Goal: Task Accomplishment & Management: Manage account settings

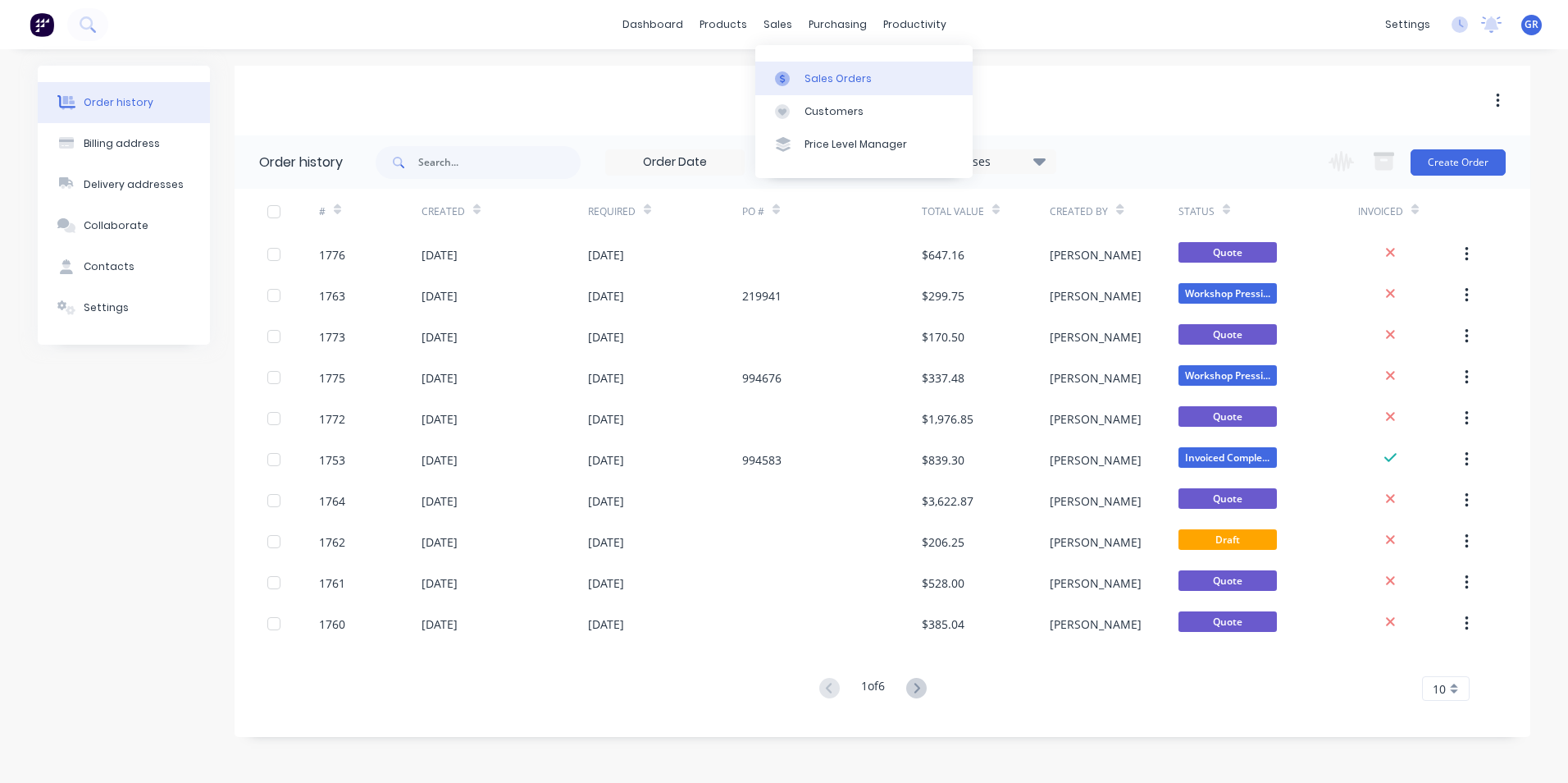
click at [821, 71] on div "Sales Orders" at bounding box center [838, 78] width 68 height 15
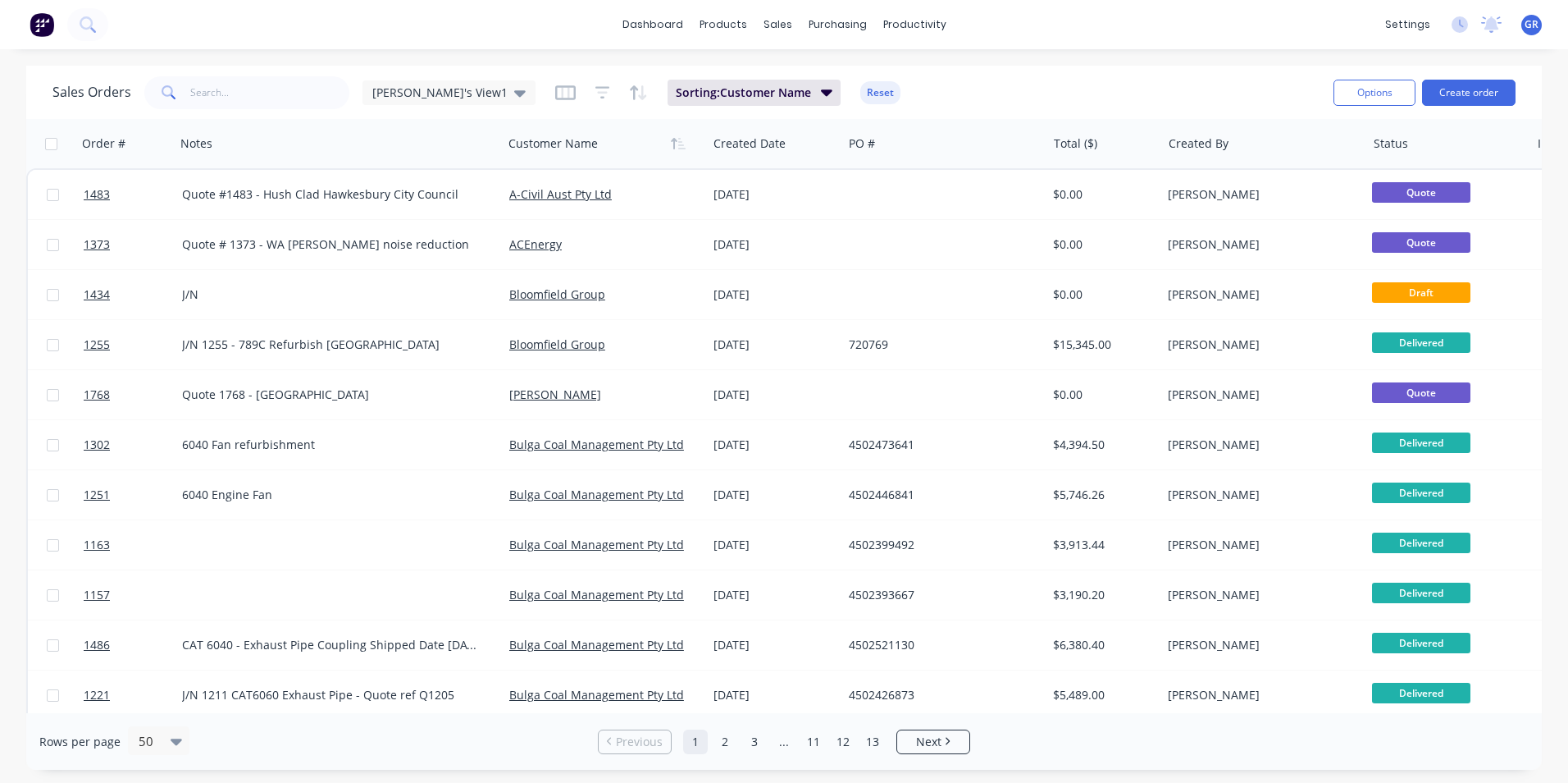
click at [860, 84] on button "Reset" at bounding box center [880, 93] width 40 height 23
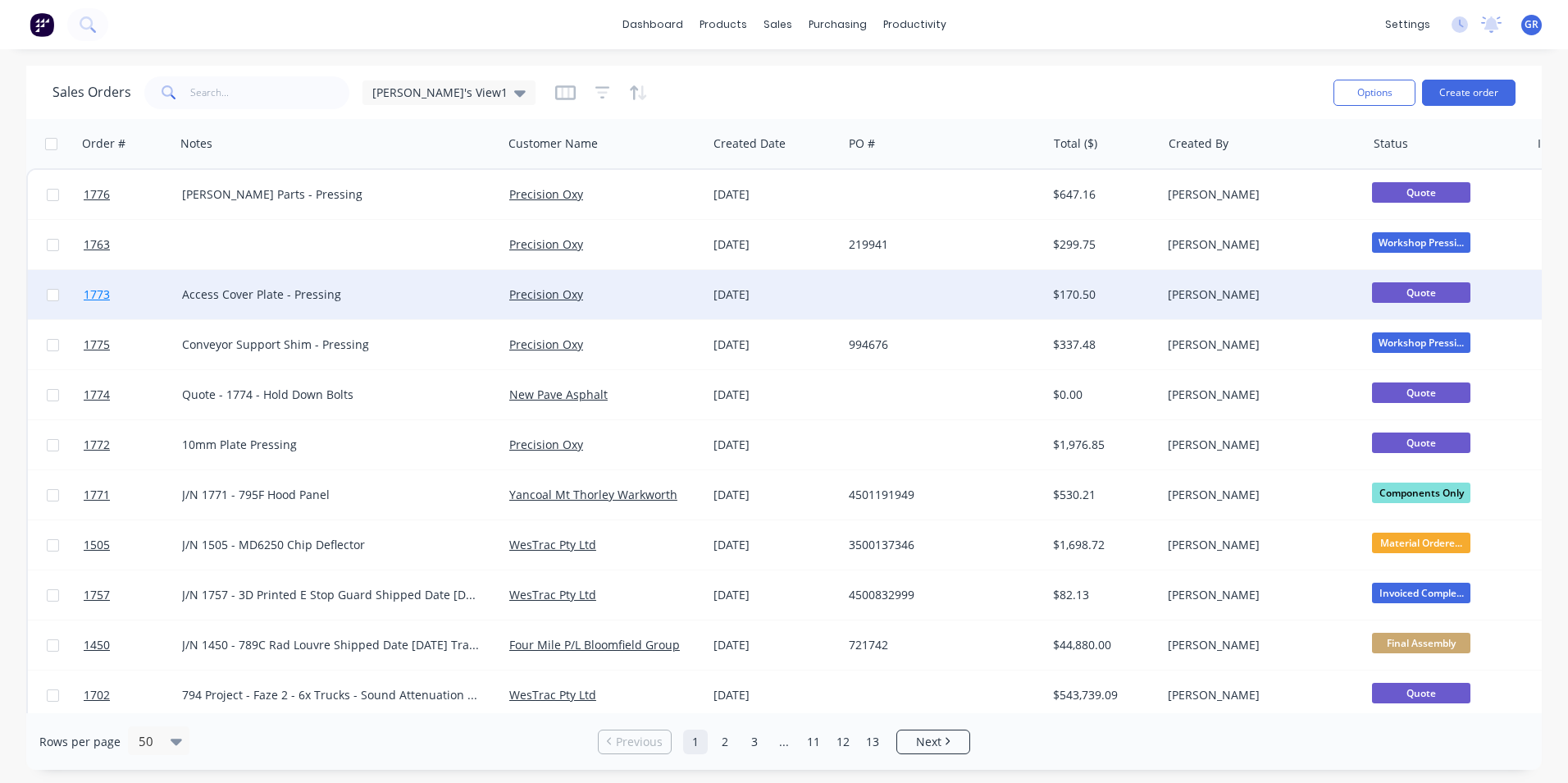
click at [102, 292] on span "1773" at bounding box center [96, 294] width 26 height 16
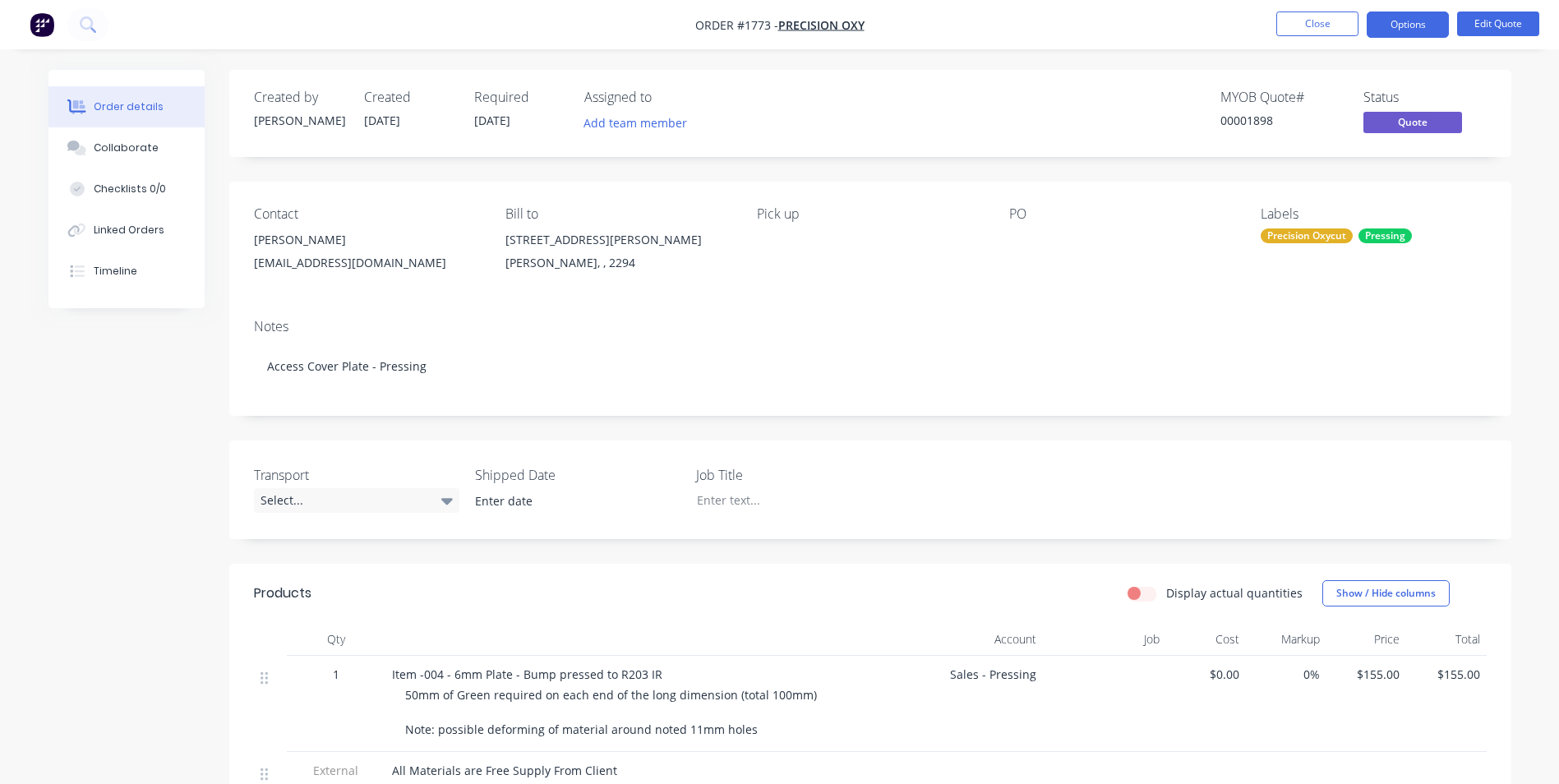
click at [995, 239] on div "Contact [PERSON_NAME] [PERSON_NAME][EMAIL_ADDRESS][DOMAIN_NAME] Bill to [STREET…" at bounding box center [870, 243] width 1282 height 124
click at [1011, 232] on div at bounding box center [1112, 240] width 205 height 23
click at [1483, 21] on button "Edit Quote" at bounding box center [1498, 24] width 82 height 25
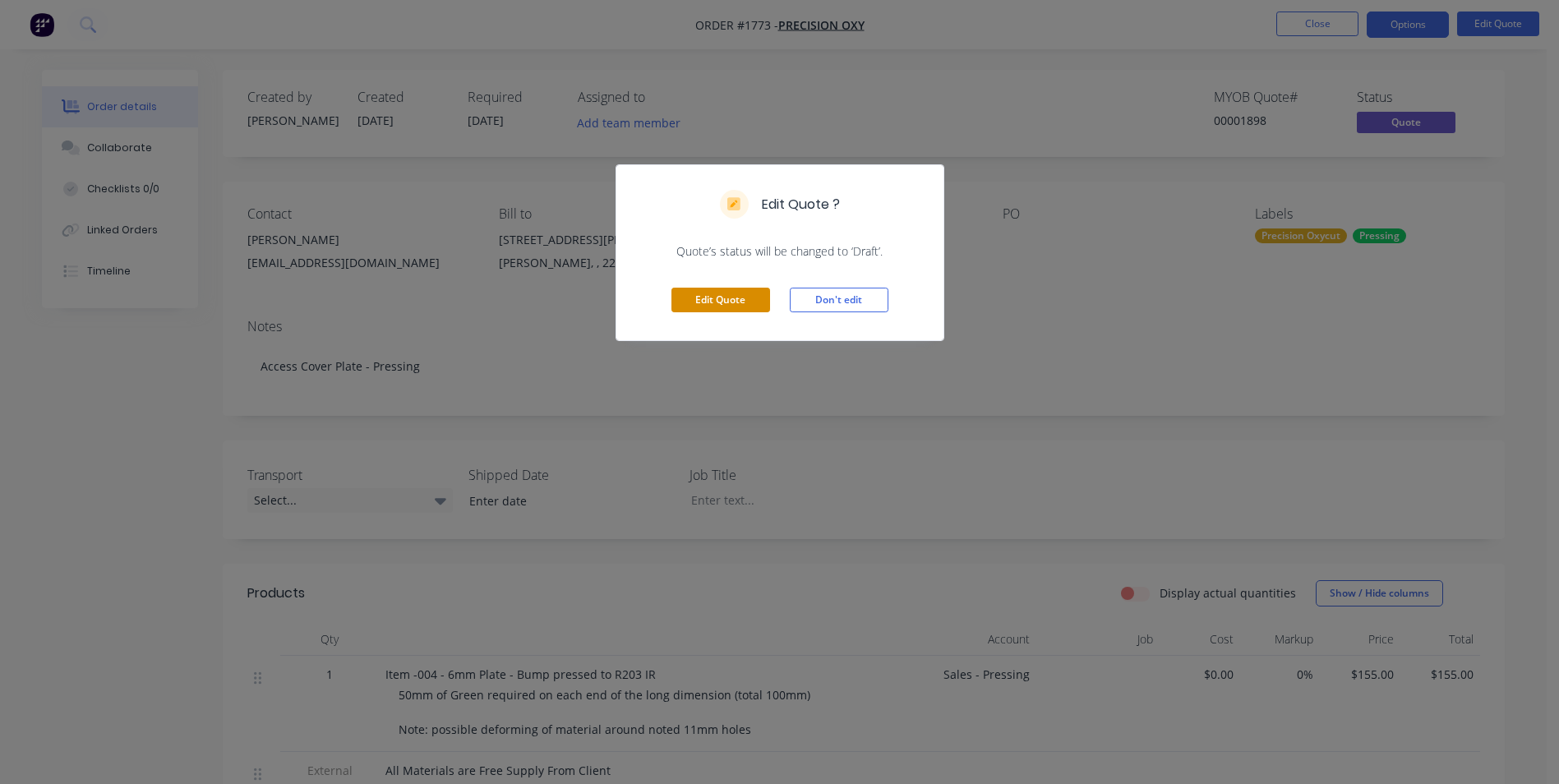
click at [692, 293] on button "Edit Quote" at bounding box center [720, 300] width 99 height 25
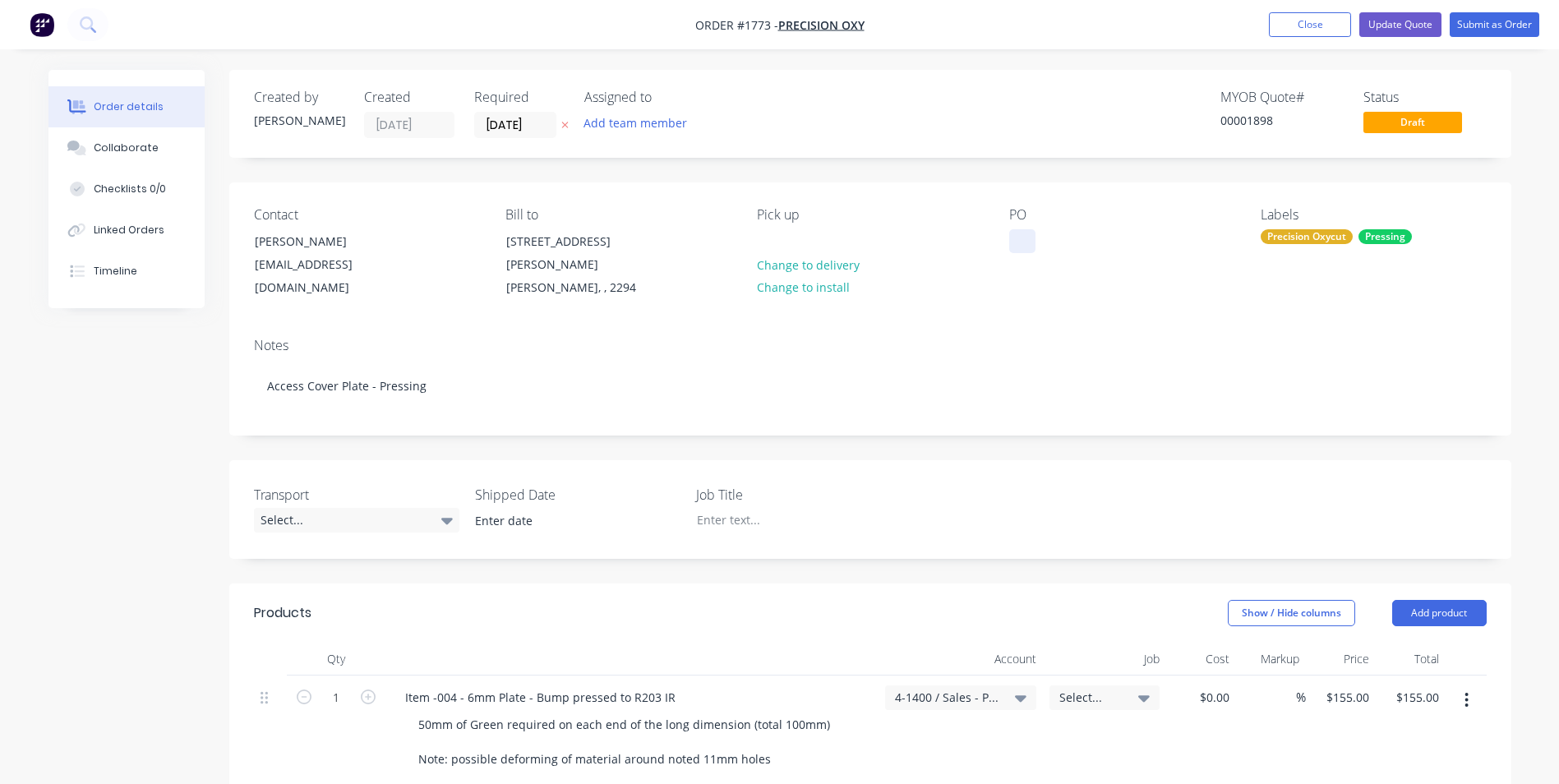
click at [1014, 239] on div at bounding box center [1022, 241] width 26 height 24
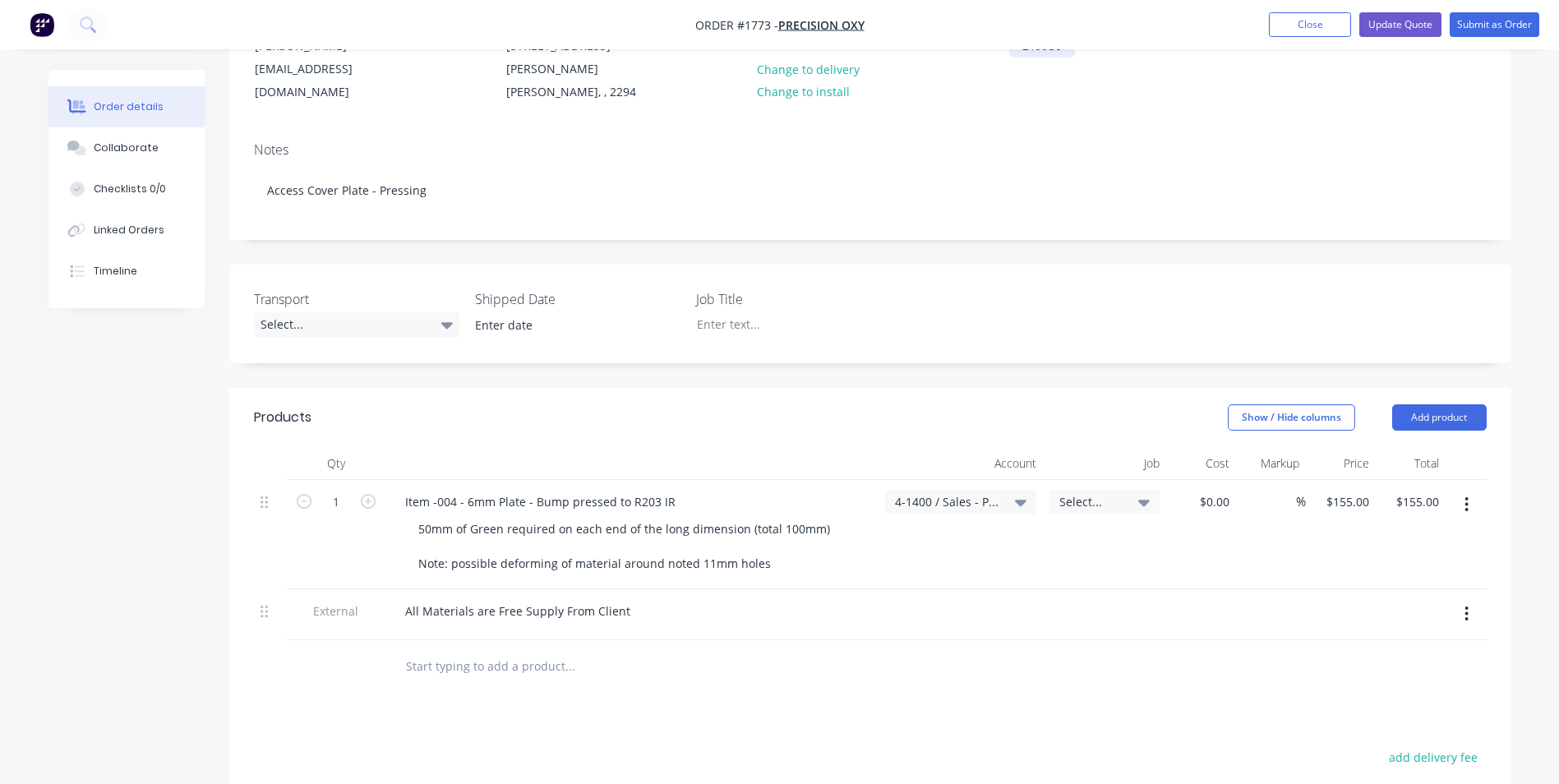
scroll to position [246, 0]
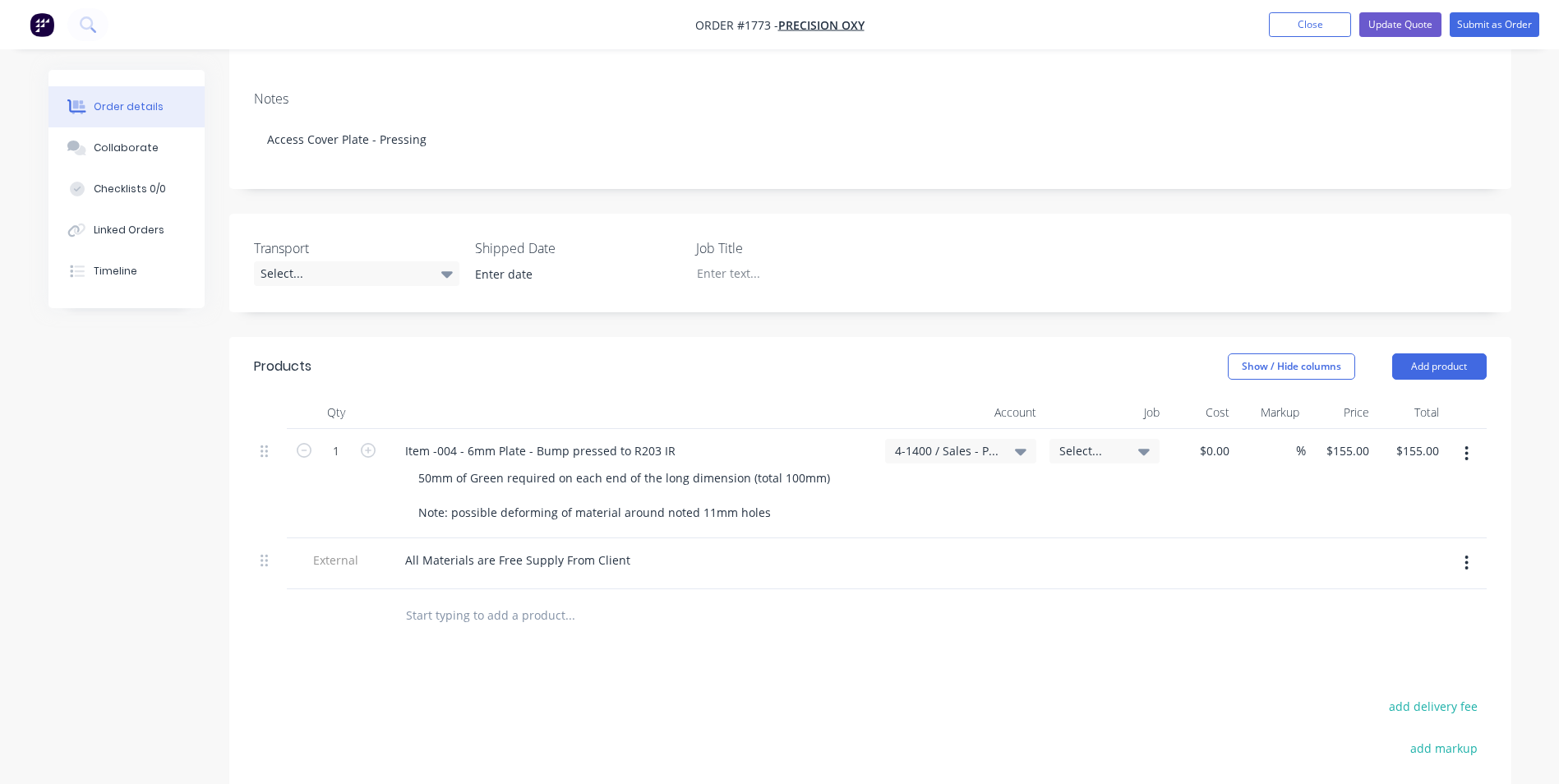
click at [1084, 442] on span "Select..." at bounding box center [1090, 450] width 62 height 17
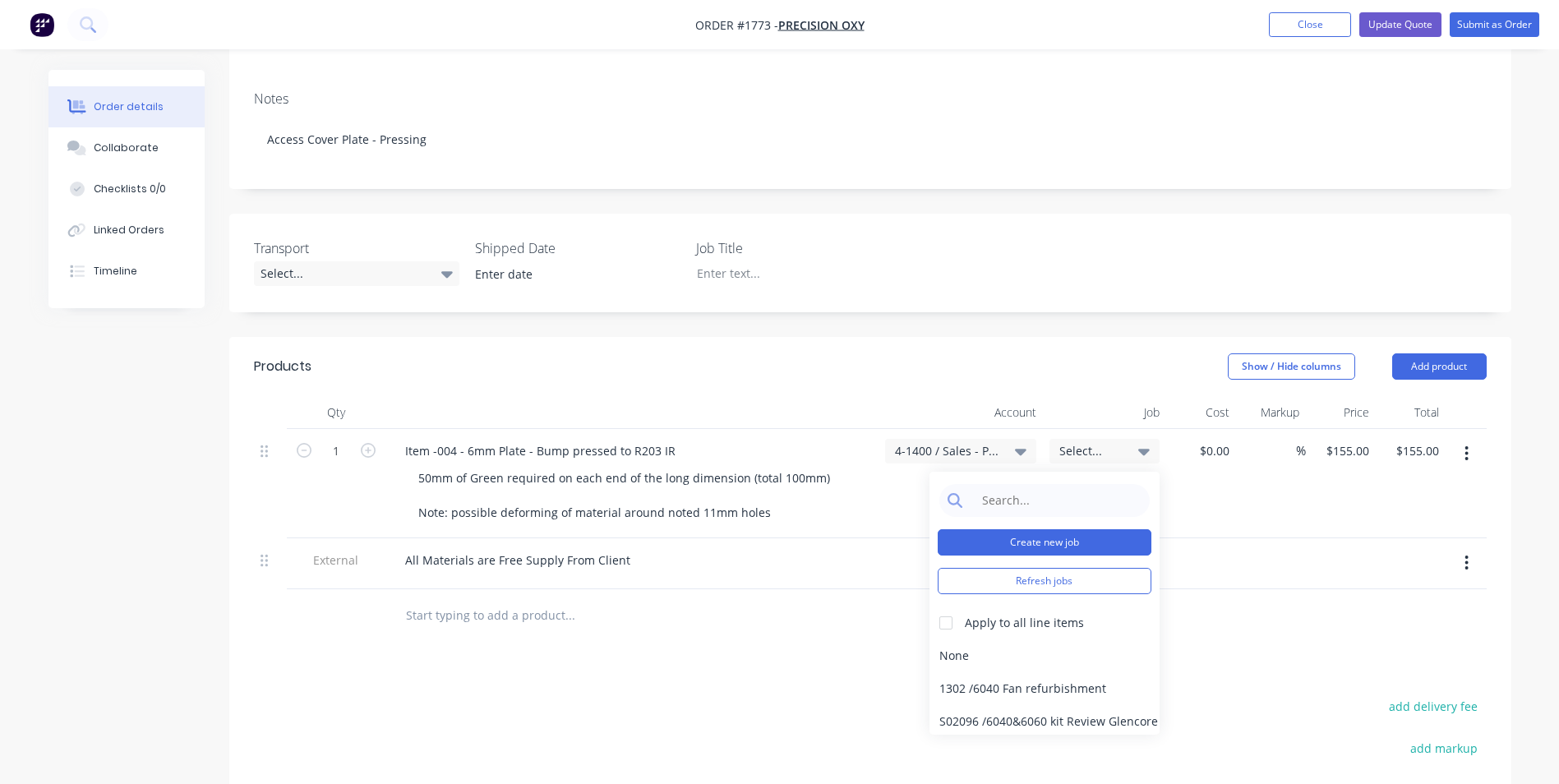
click at [1021, 529] on button "Create new job" at bounding box center [1044, 541] width 213 height 26
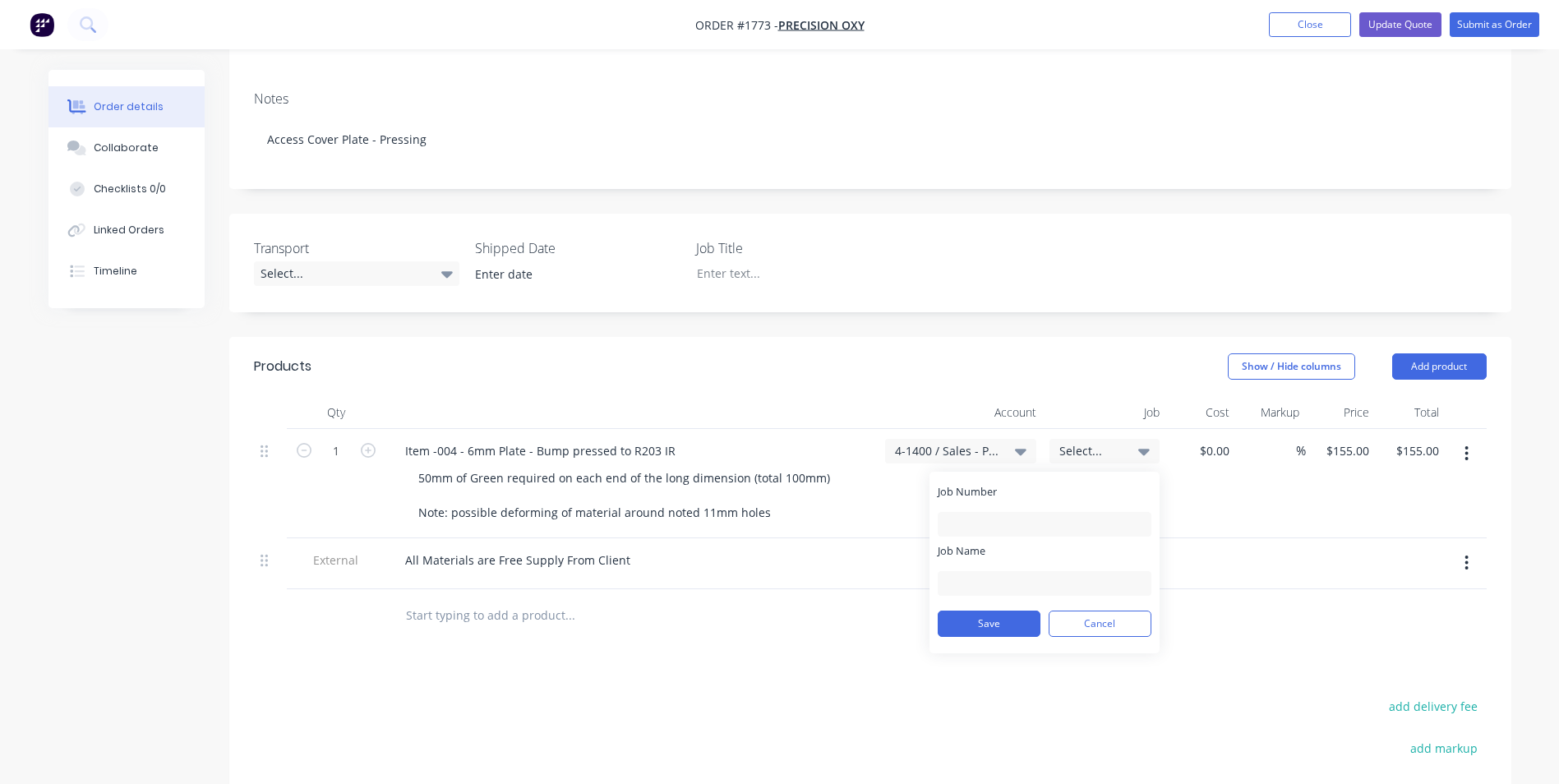
click at [968, 488] on div "Job Number" at bounding box center [1044, 509] width 213 height 53
click at [961, 512] on input "Job Number" at bounding box center [1044, 524] width 213 height 25
type input "1773"
click at [970, 571] on input "Job Name" at bounding box center [1044, 583] width 213 height 25
type input "Oxycut-Access Cover-Pressing"
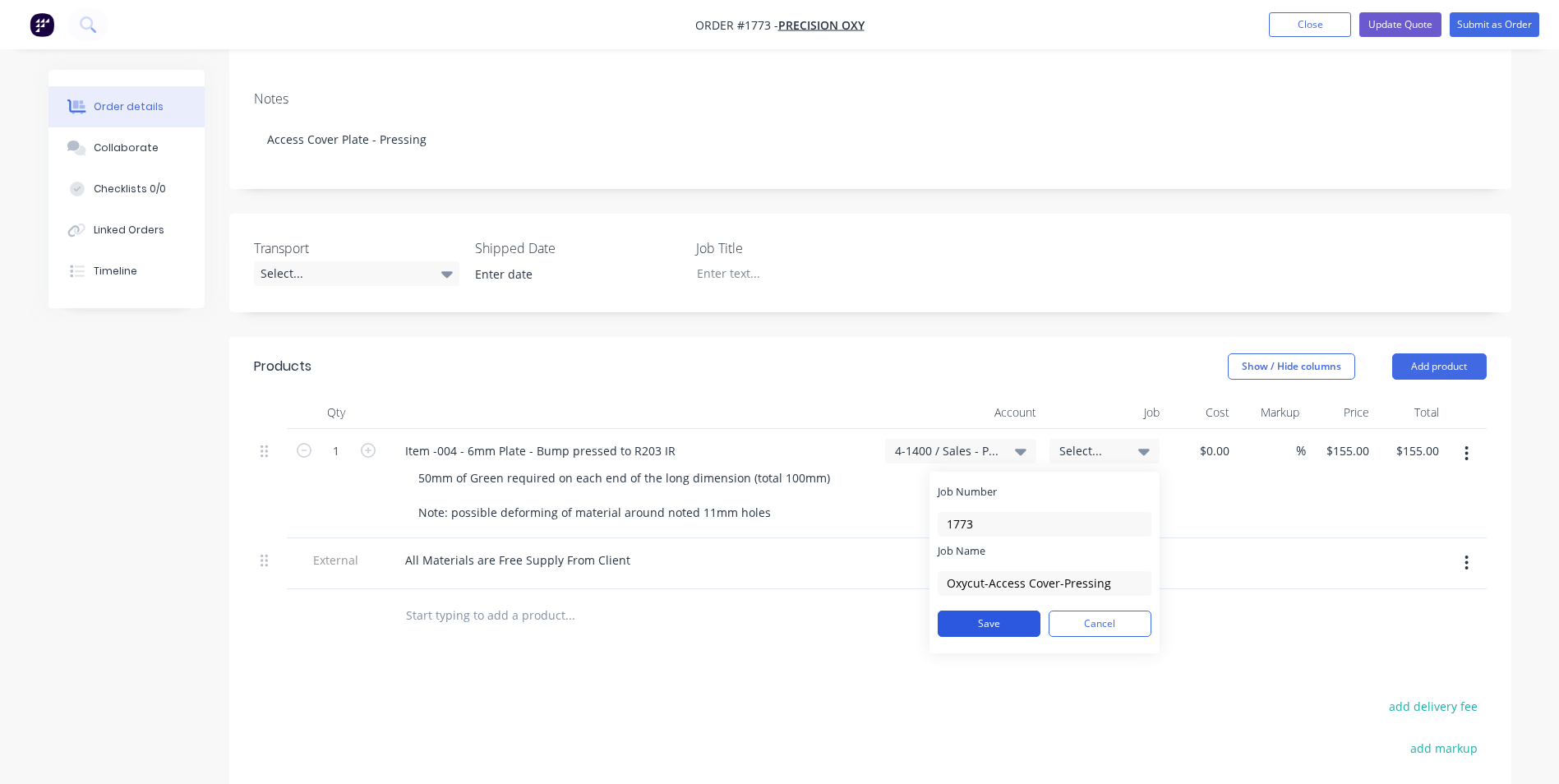
click at [1009, 610] on button "Save" at bounding box center [989, 623] width 103 height 26
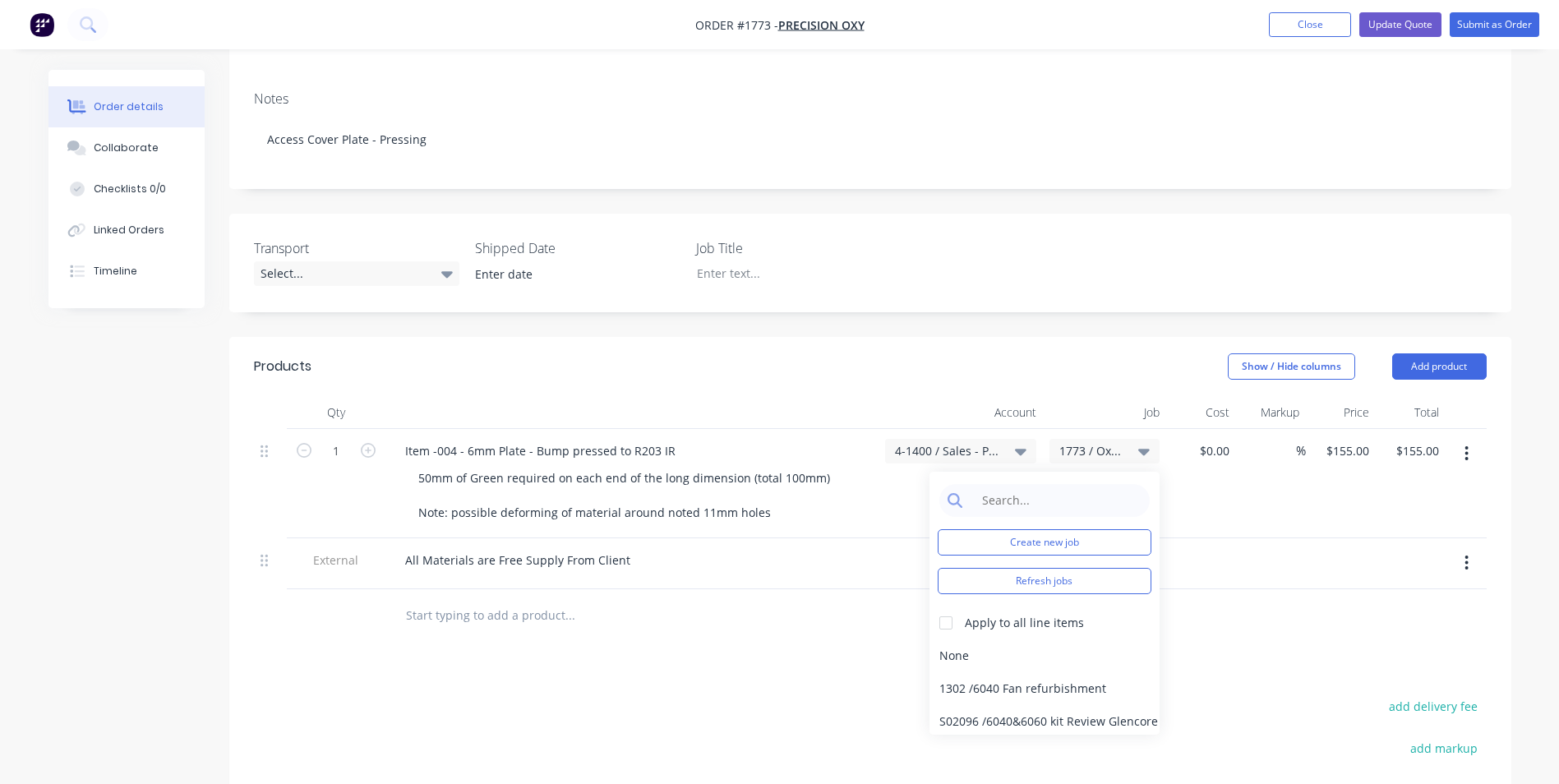
click at [896, 460] on div "4-1400 / Sales - Pressing" at bounding box center [960, 483] width 164 height 109
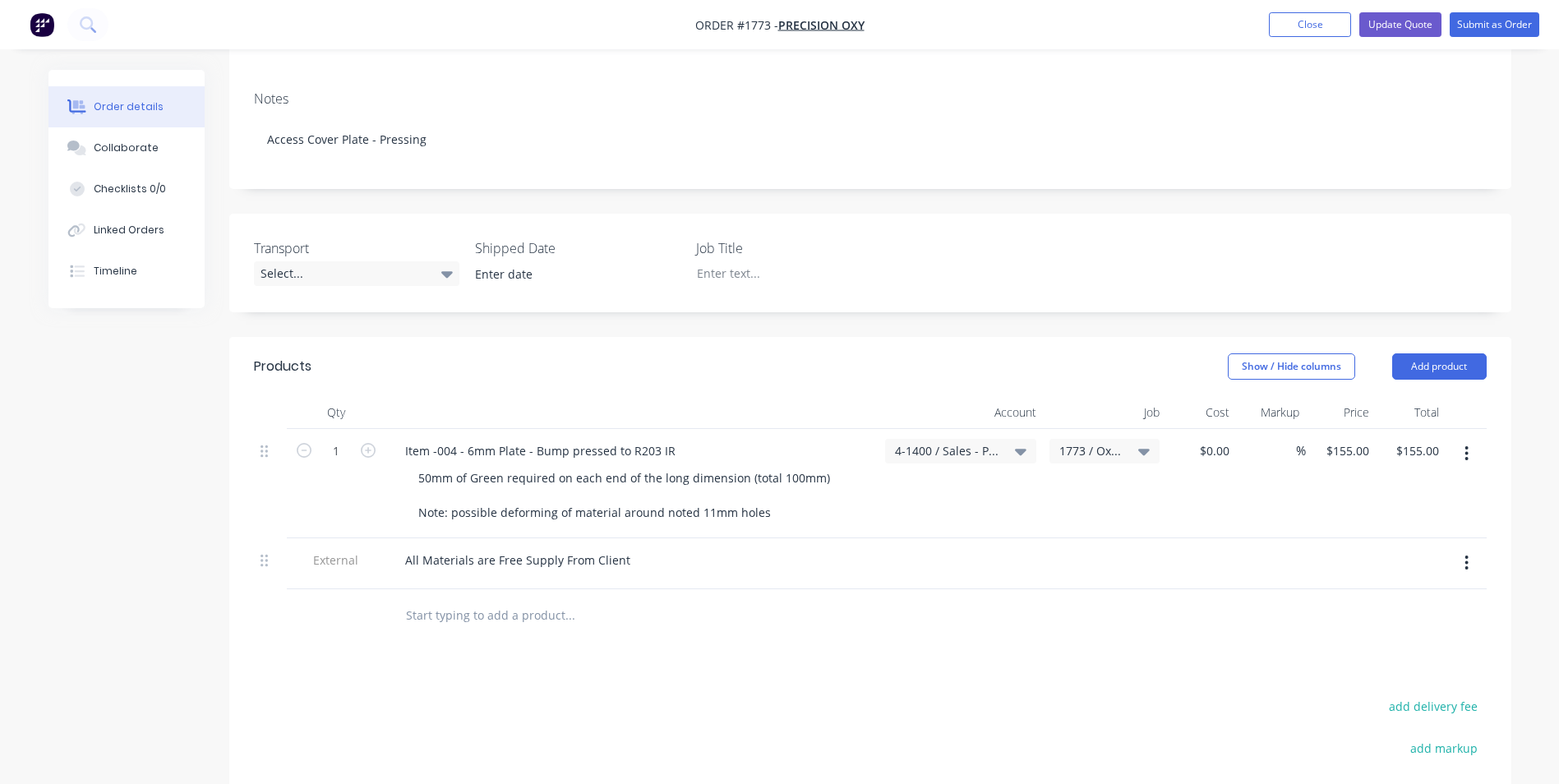
scroll to position [164, 0]
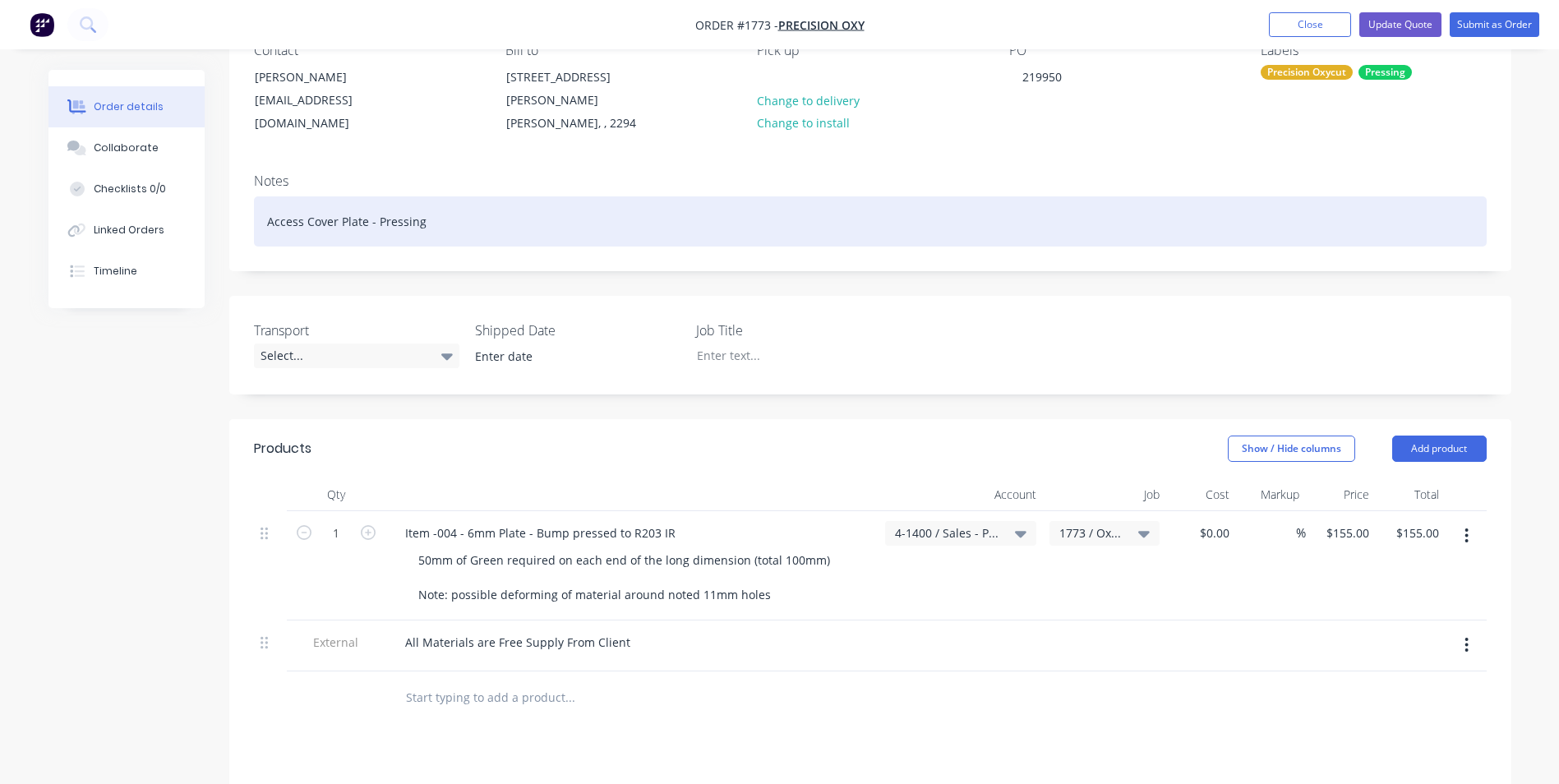
drag, startPoint x: 429, startPoint y: 202, endPoint x: 255, endPoint y: 203, distance: 174.0
click at [255, 203] on div "Access Cover Plate - Pressing" at bounding box center [870, 221] width 1232 height 50
copy div "Access Cover Plate - Pressing"
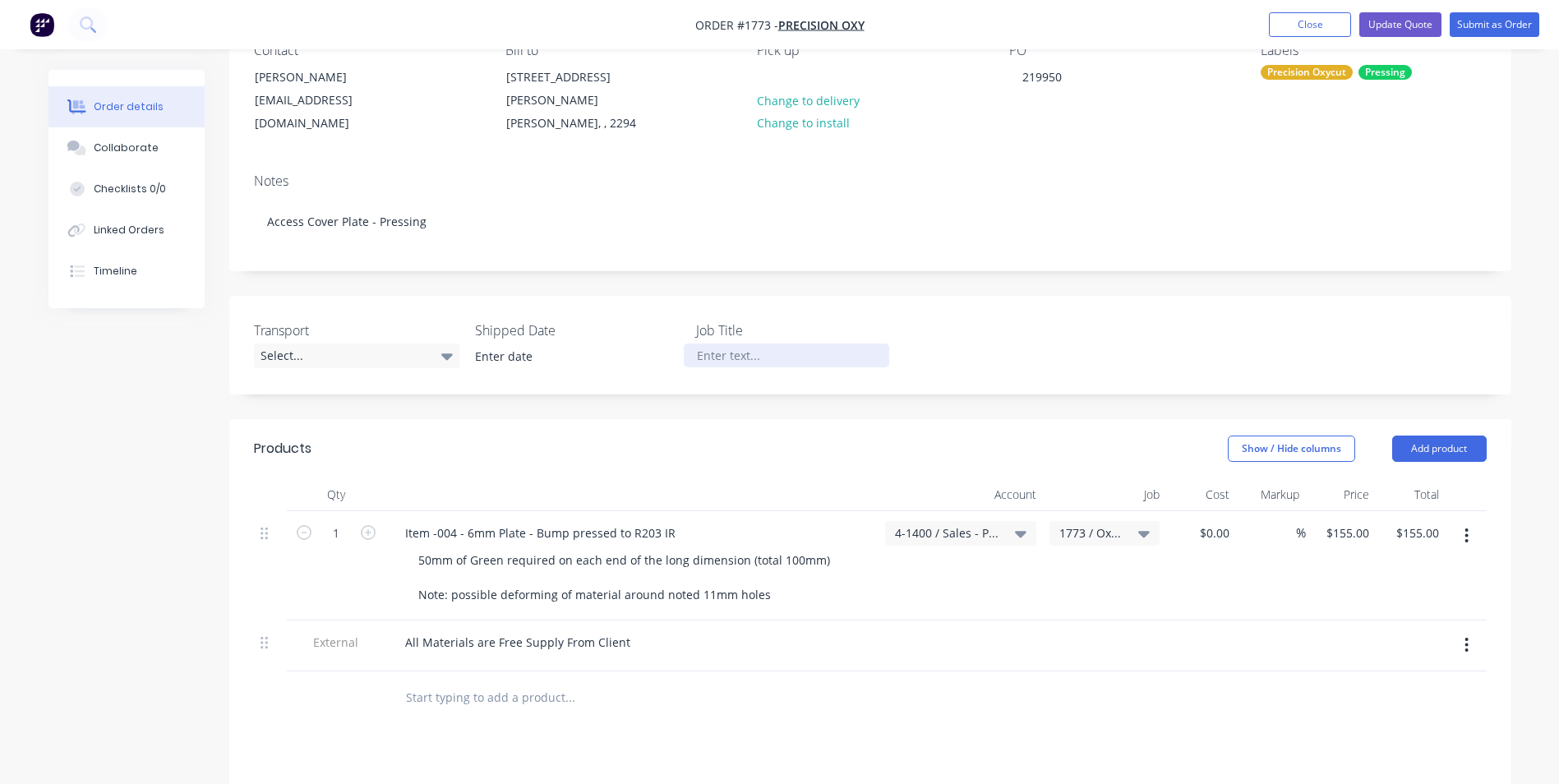
click at [718, 343] on div at bounding box center [786, 355] width 205 height 24
paste div
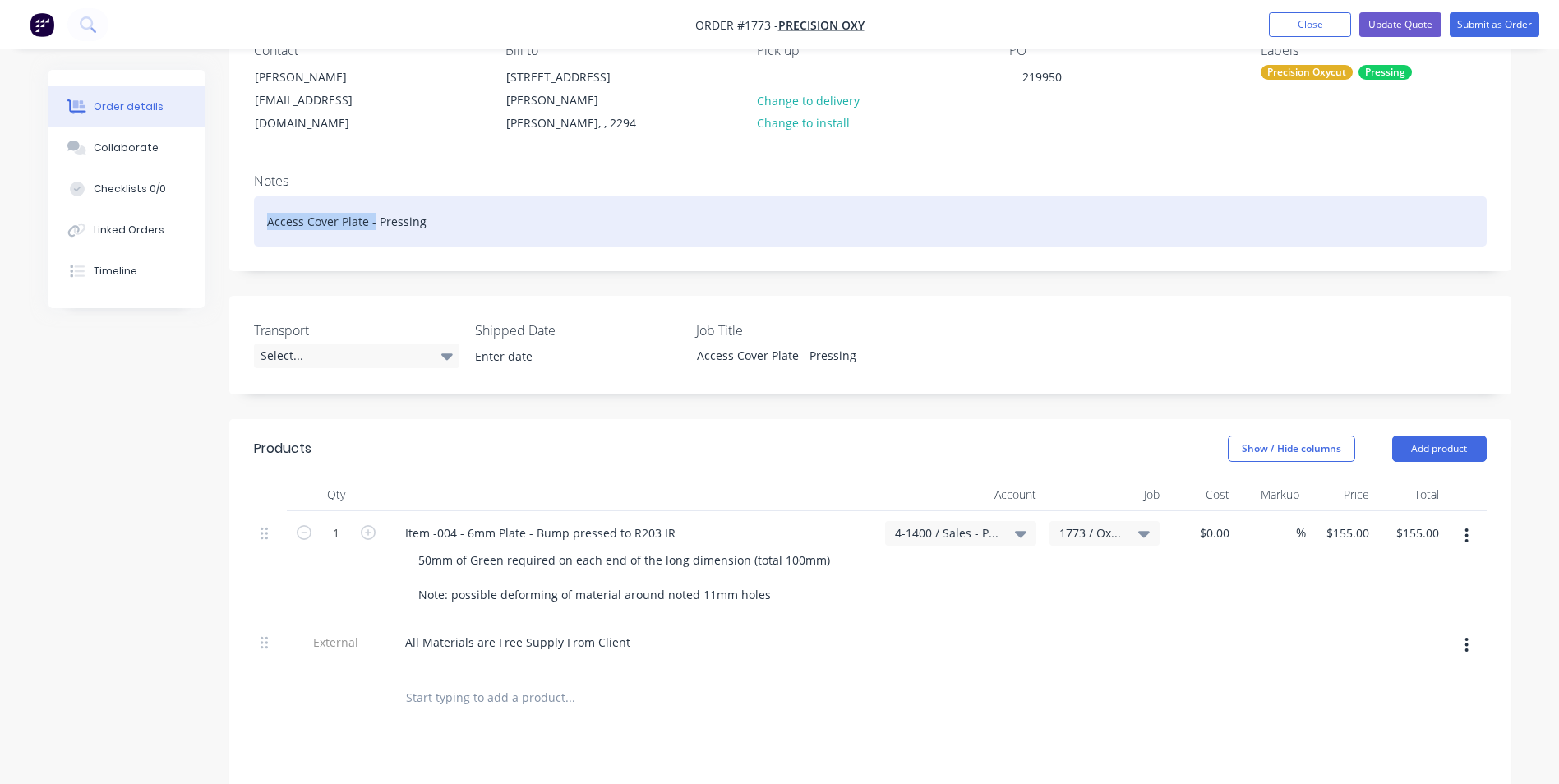
drag, startPoint x: 373, startPoint y: 205, endPoint x: 225, endPoint y: 203, distance: 148.0
click at [225, 203] on div "Order details Collaborate Checklists 0/0 Linked Orders Timeline Order details C…" at bounding box center [780, 524] width 1496 height 1238
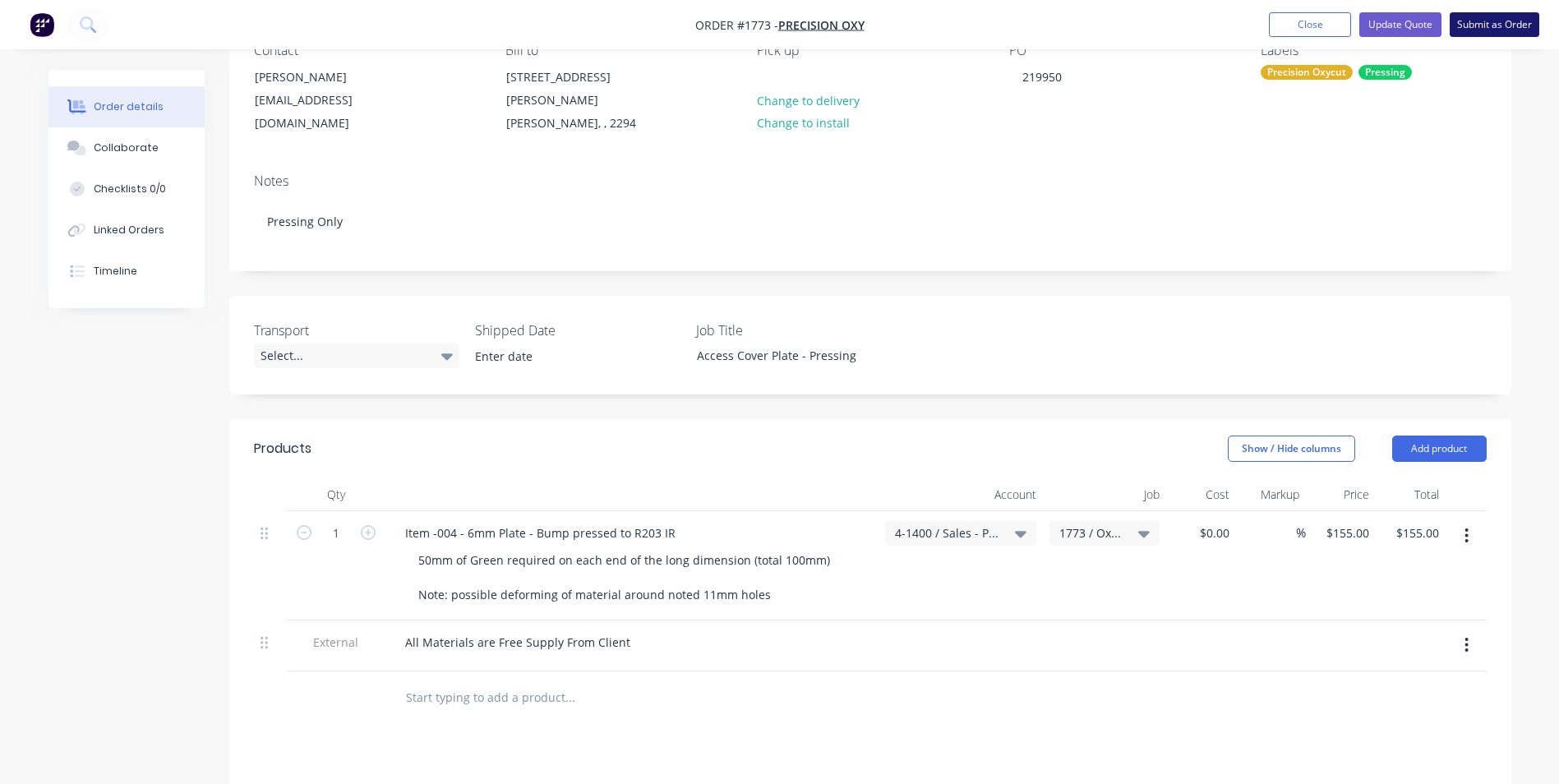
click at [1490, 26] on button "Submit as Order" at bounding box center [1495, 25] width 89 height 25
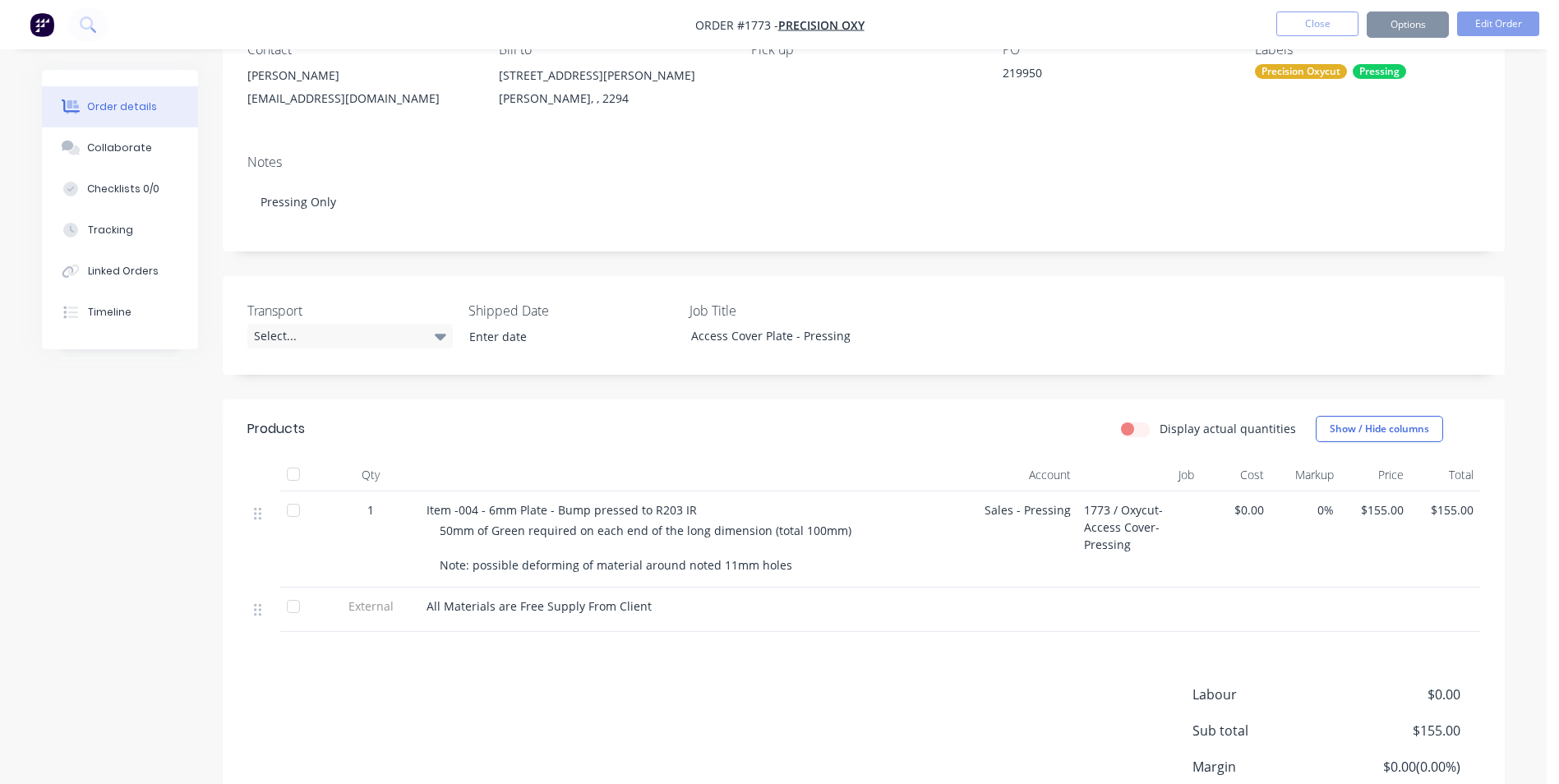
scroll to position [0, 0]
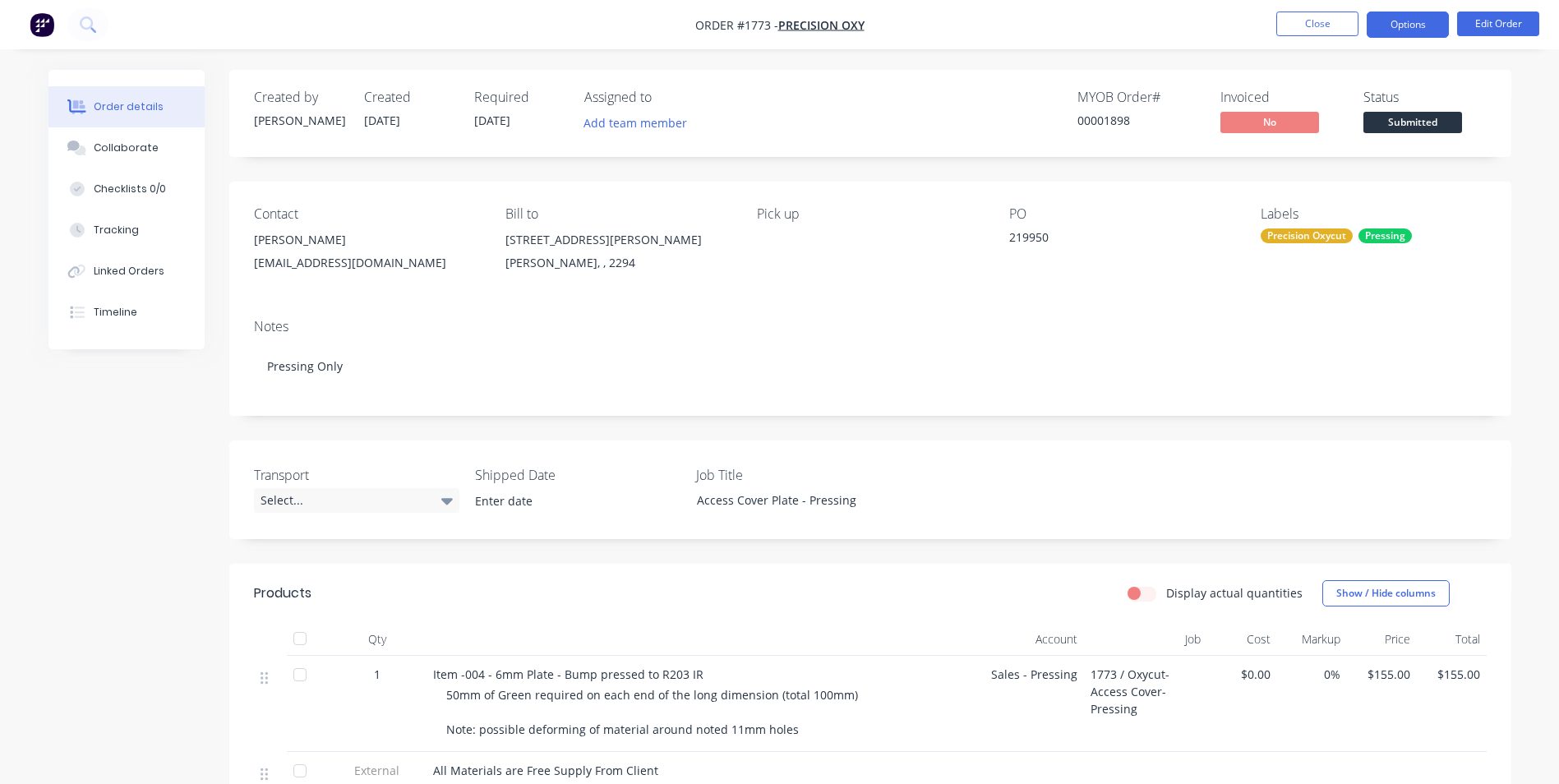
click at [1397, 25] on button "Options" at bounding box center [1408, 24] width 82 height 26
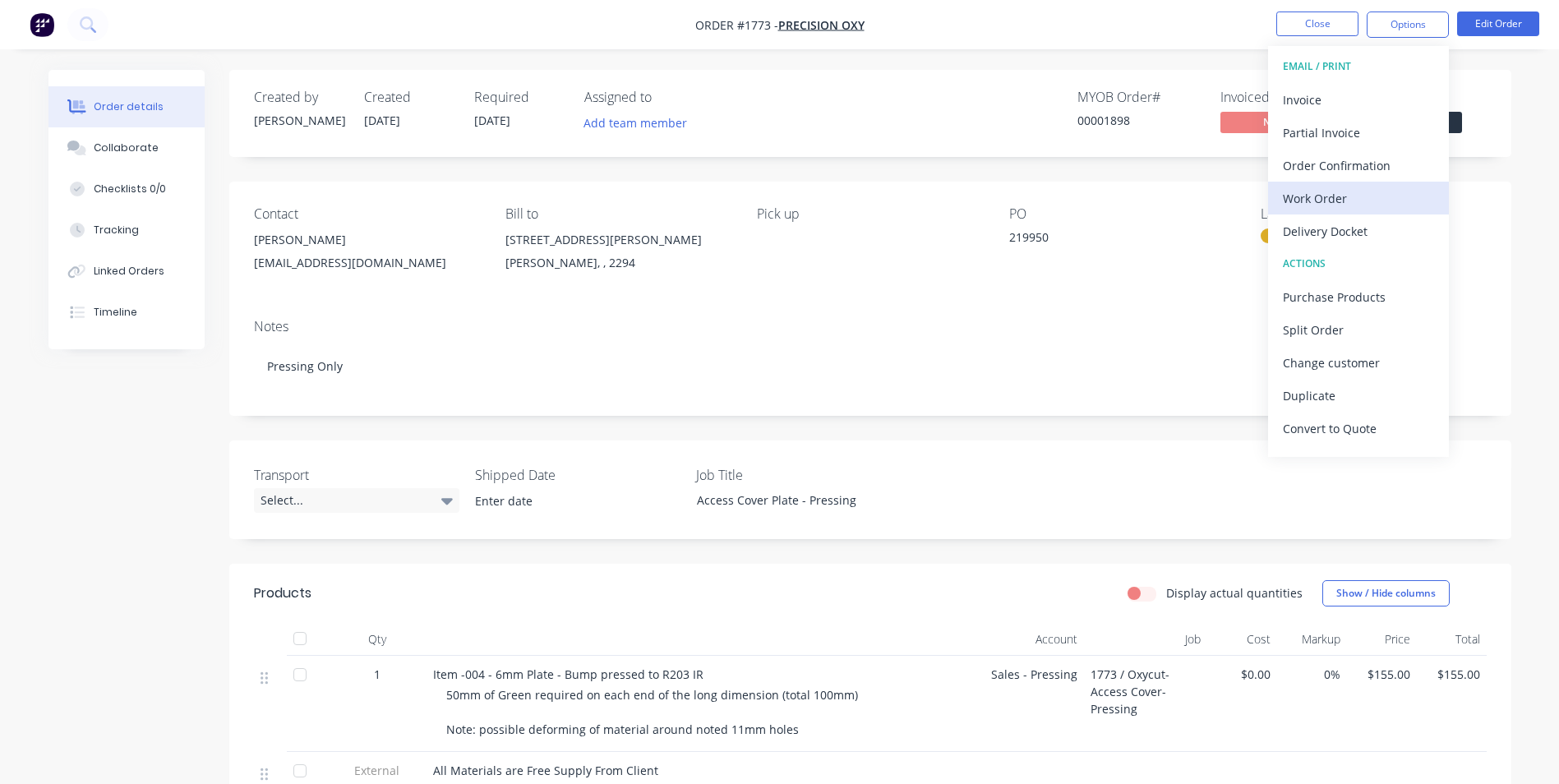
click at [1326, 199] on div "Work Order" at bounding box center [1358, 198] width 151 height 24
click at [1323, 199] on div "Custom" at bounding box center [1358, 198] width 151 height 24
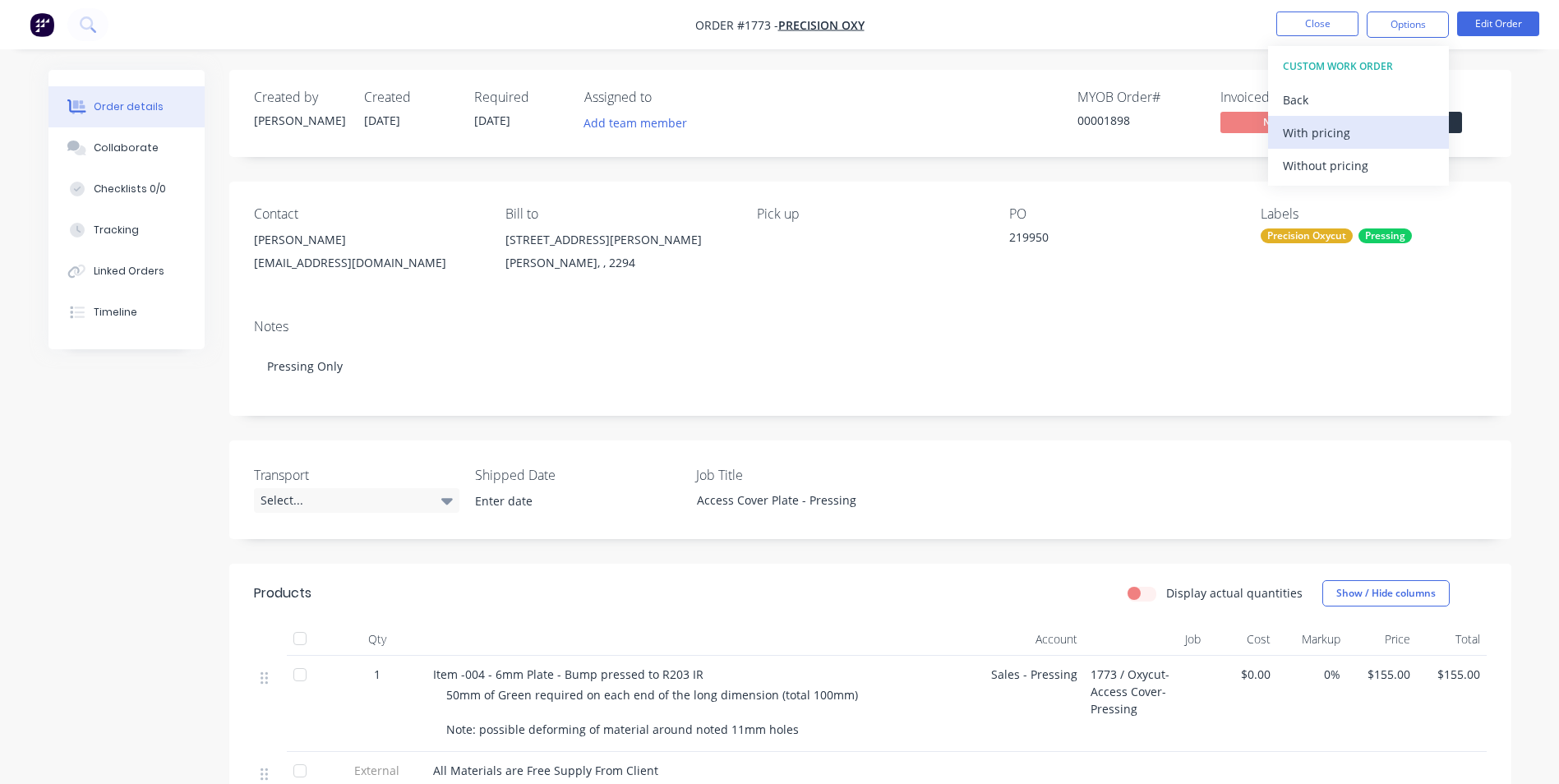
click at [1315, 133] on div "With pricing" at bounding box center [1358, 132] width 151 height 24
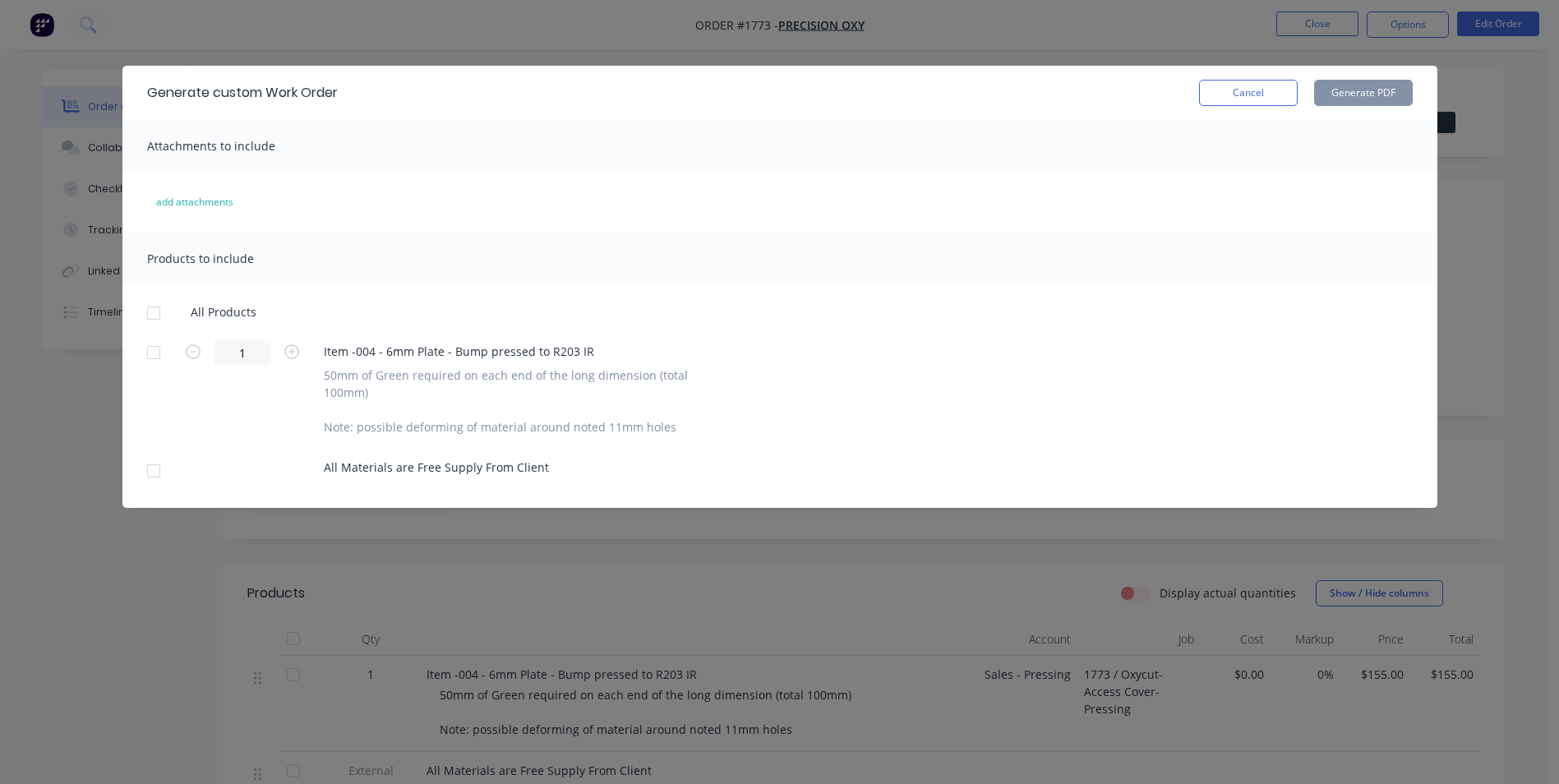
click at [153, 355] on div at bounding box center [153, 352] width 33 height 33
click at [1358, 94] on button "Generate PDF" at bounding box center [1364, 92] width 99 height 26
click at [1263, 92] on button "Cancel" at bounding box center [1248, 92] width 99 height 26
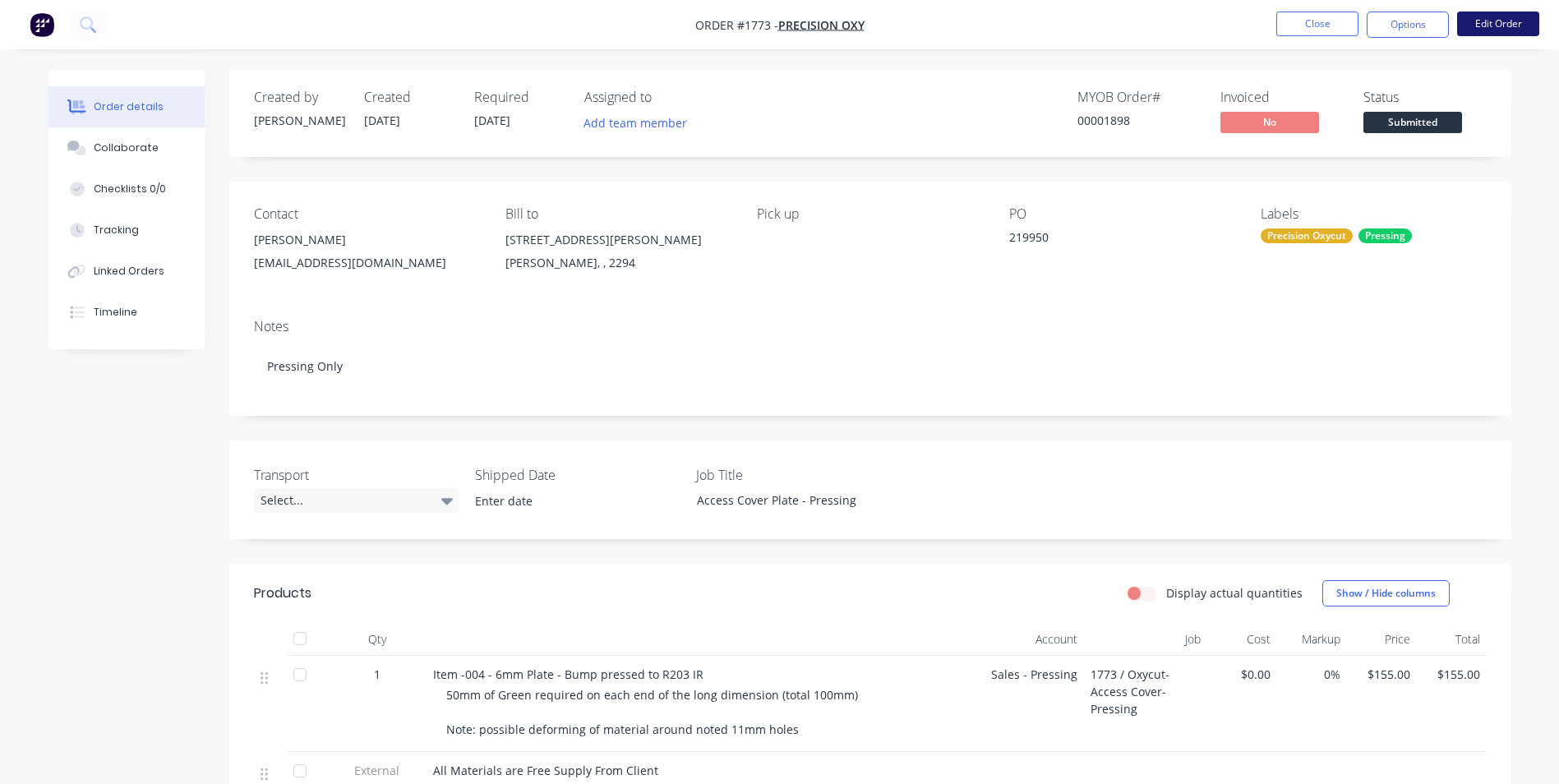
click at [1506, 20] on button "Edit Order" at bounding box center [1498, 24] width 82 height 25
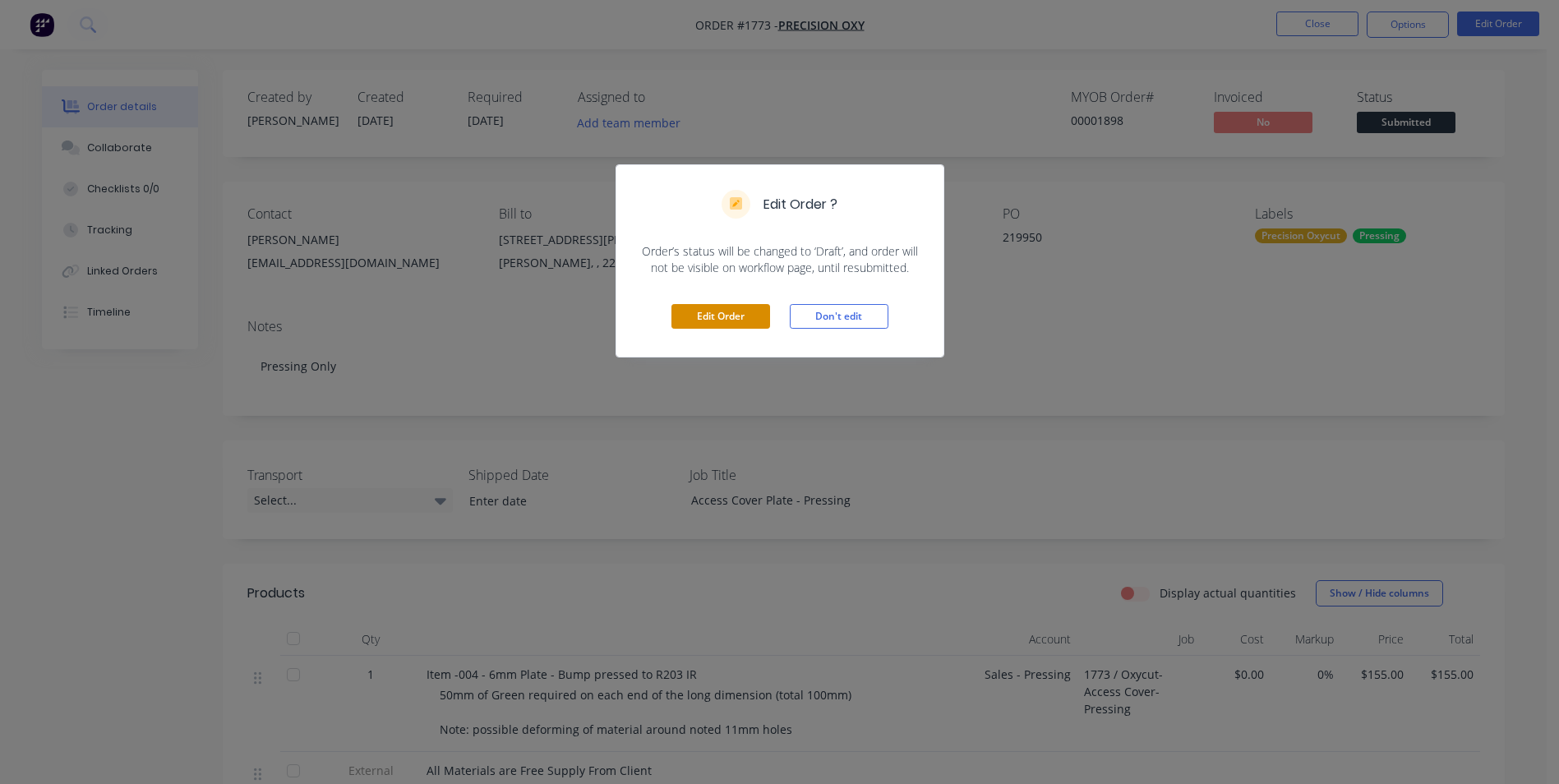
click at [701, 318] on button "Edit Order" at bounding box center [720, 317] width 99 height 25
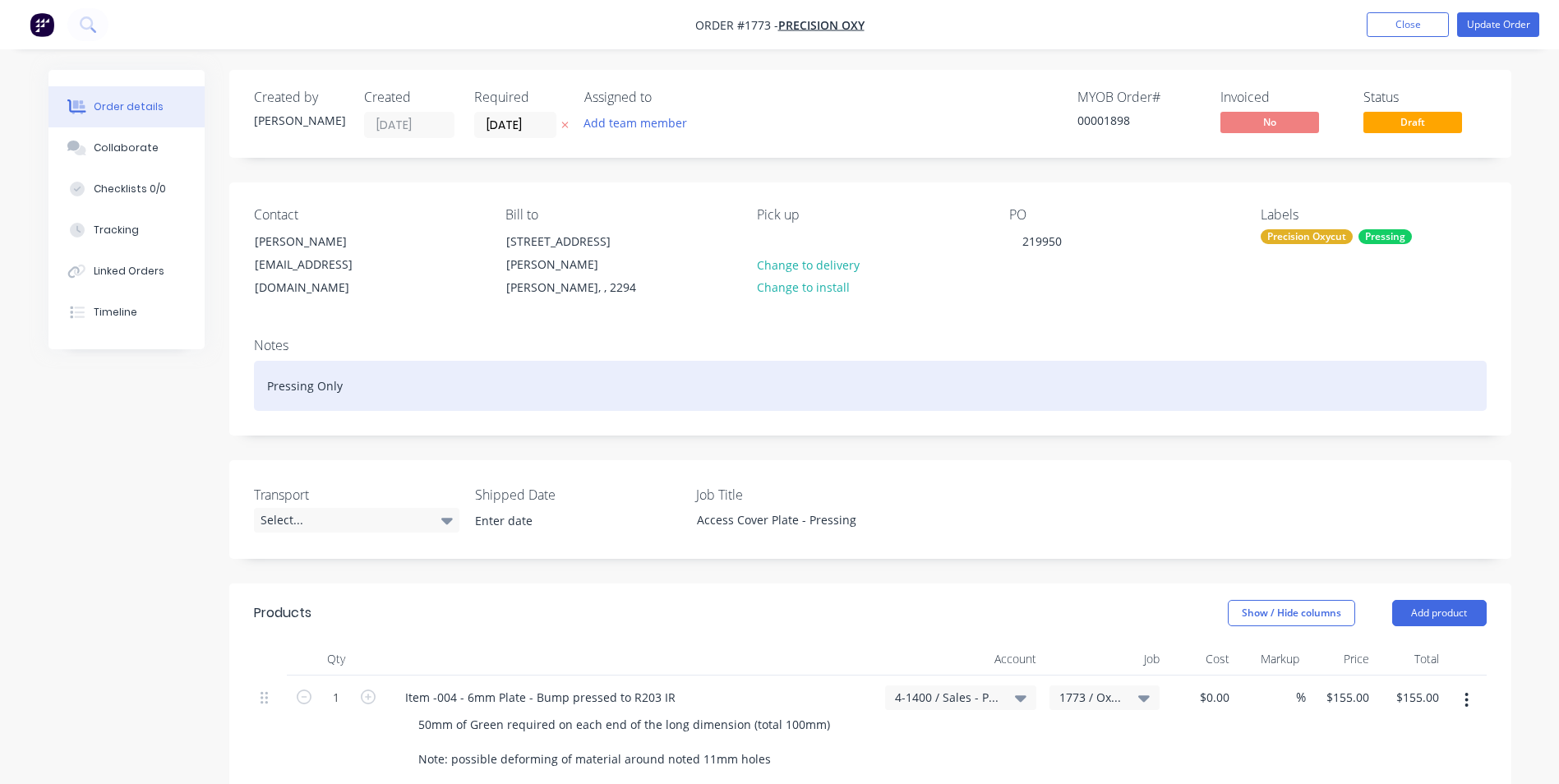
drag, startPoint x: 344, startPoint y: 367, endPoint x: 224, endPoint y: 375, distance: 120.3
click at [224, 375] on div "Created by [PERSON_NAME] Created [DATE] Required [DATE] Assigned to Add team me…" at bounding box center [779, 689] width 1463 height 1238
paste div
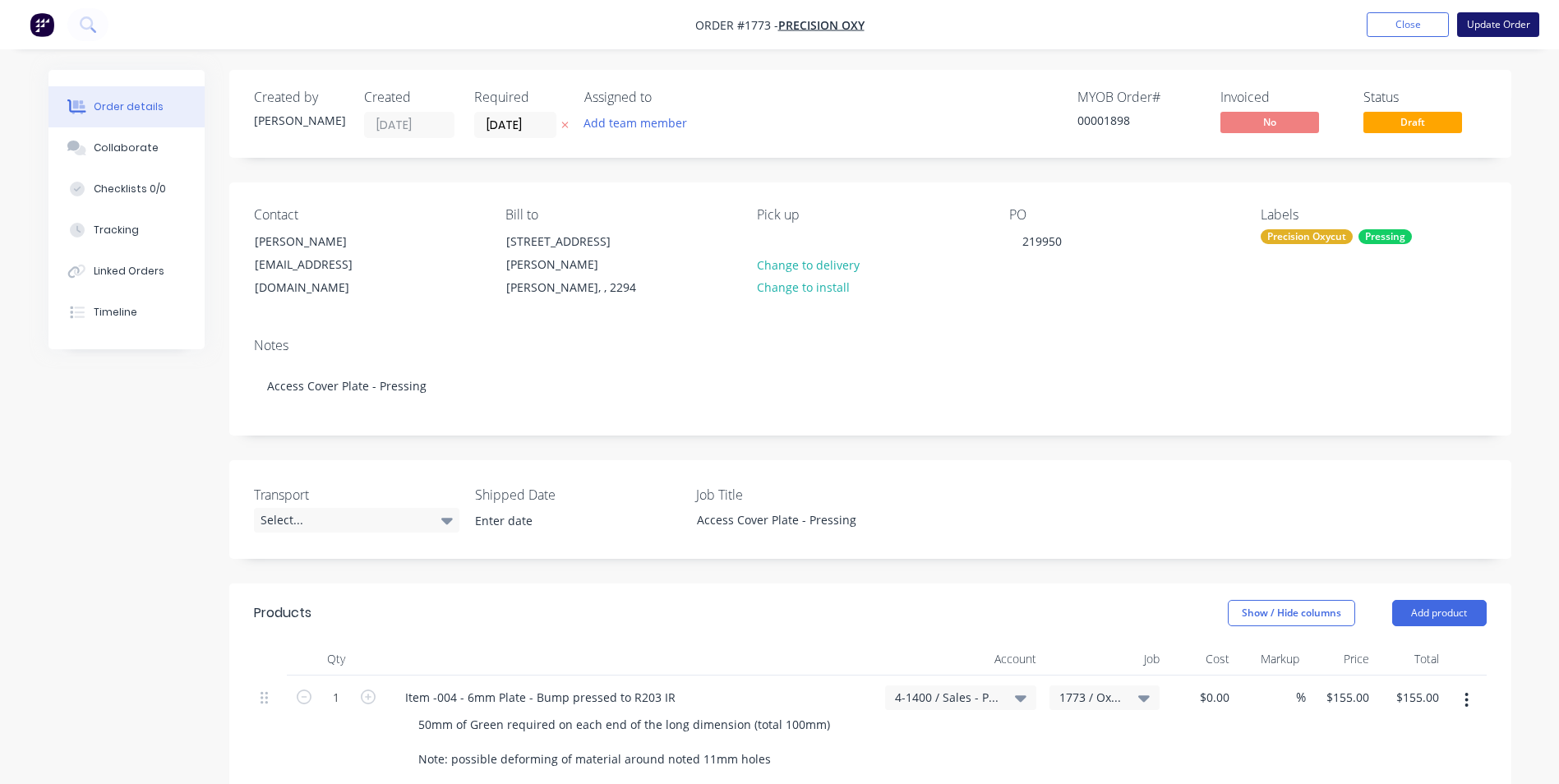
click at [1500, 25] on button "Update Order" at bounding box center [1498, 25] width 82 height 25
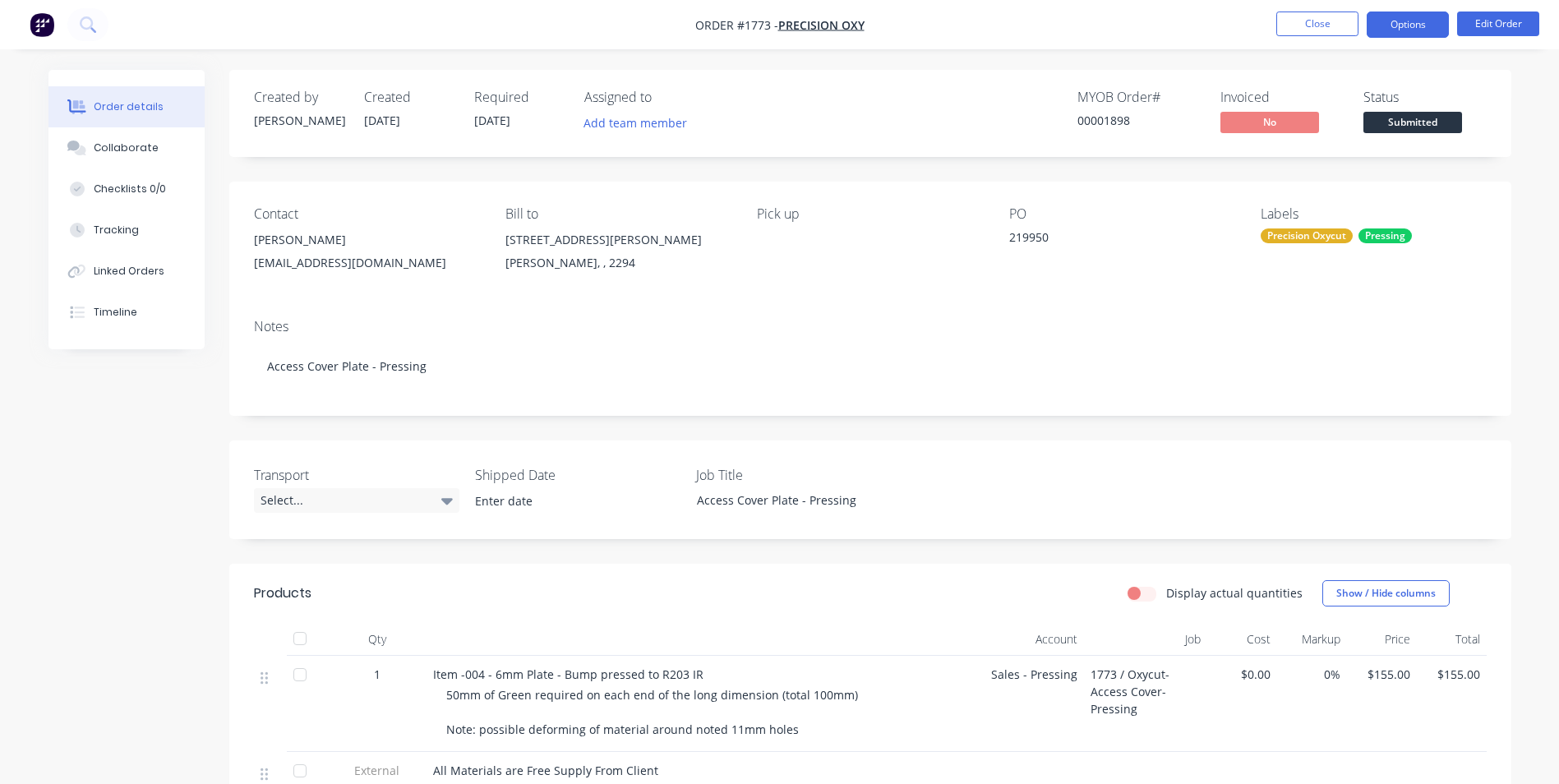
click at [1409, 25] on button "Options" at bounding box center [1408, 24] width 82 height 26
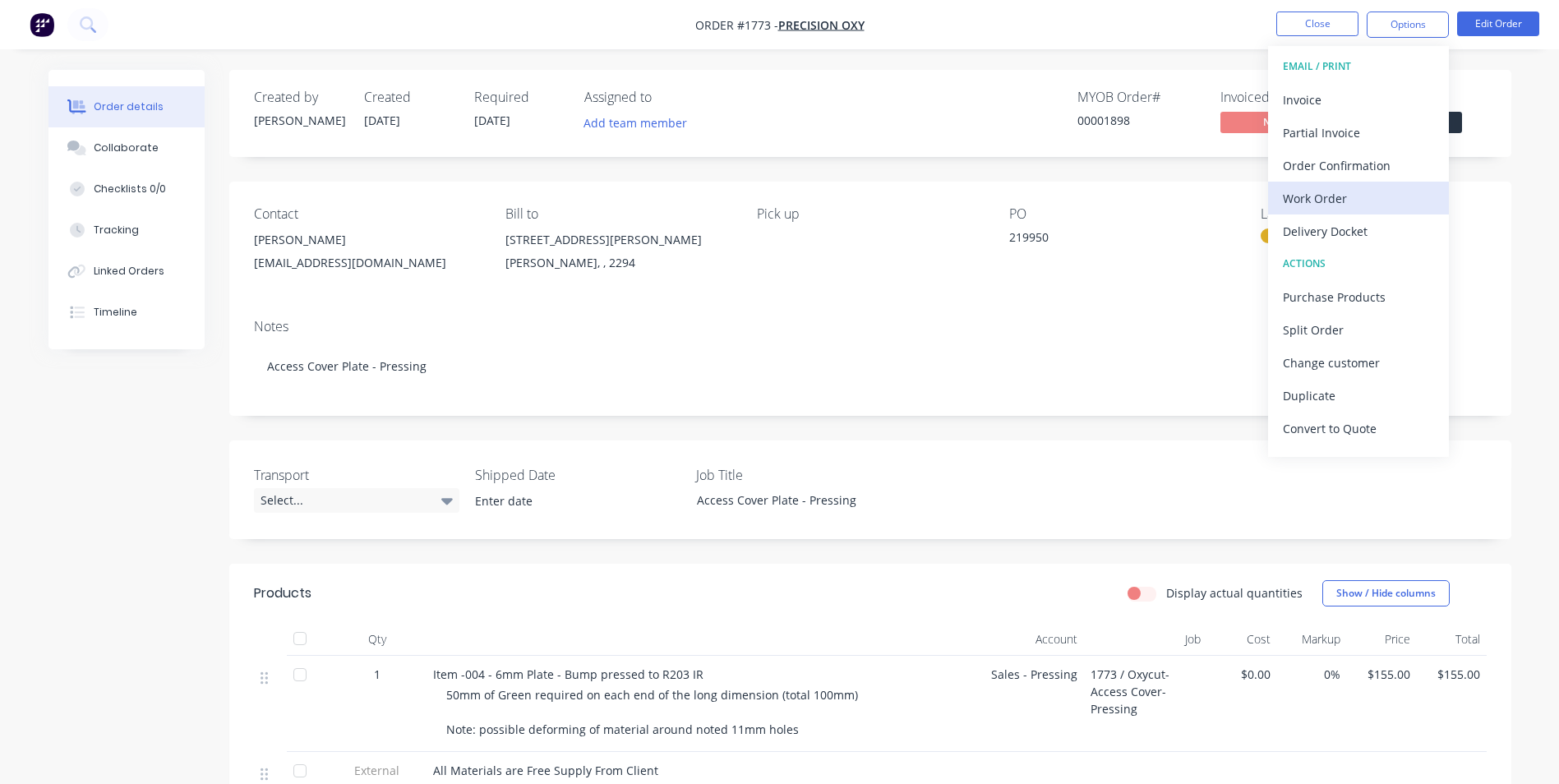
click at [1324, 200] on div "Work Order" at bounding box center [1358, 198] width 151 height 24
click at [1318, 197] on div "Custom" at bounding box center [1358, 198] width 151 height 24
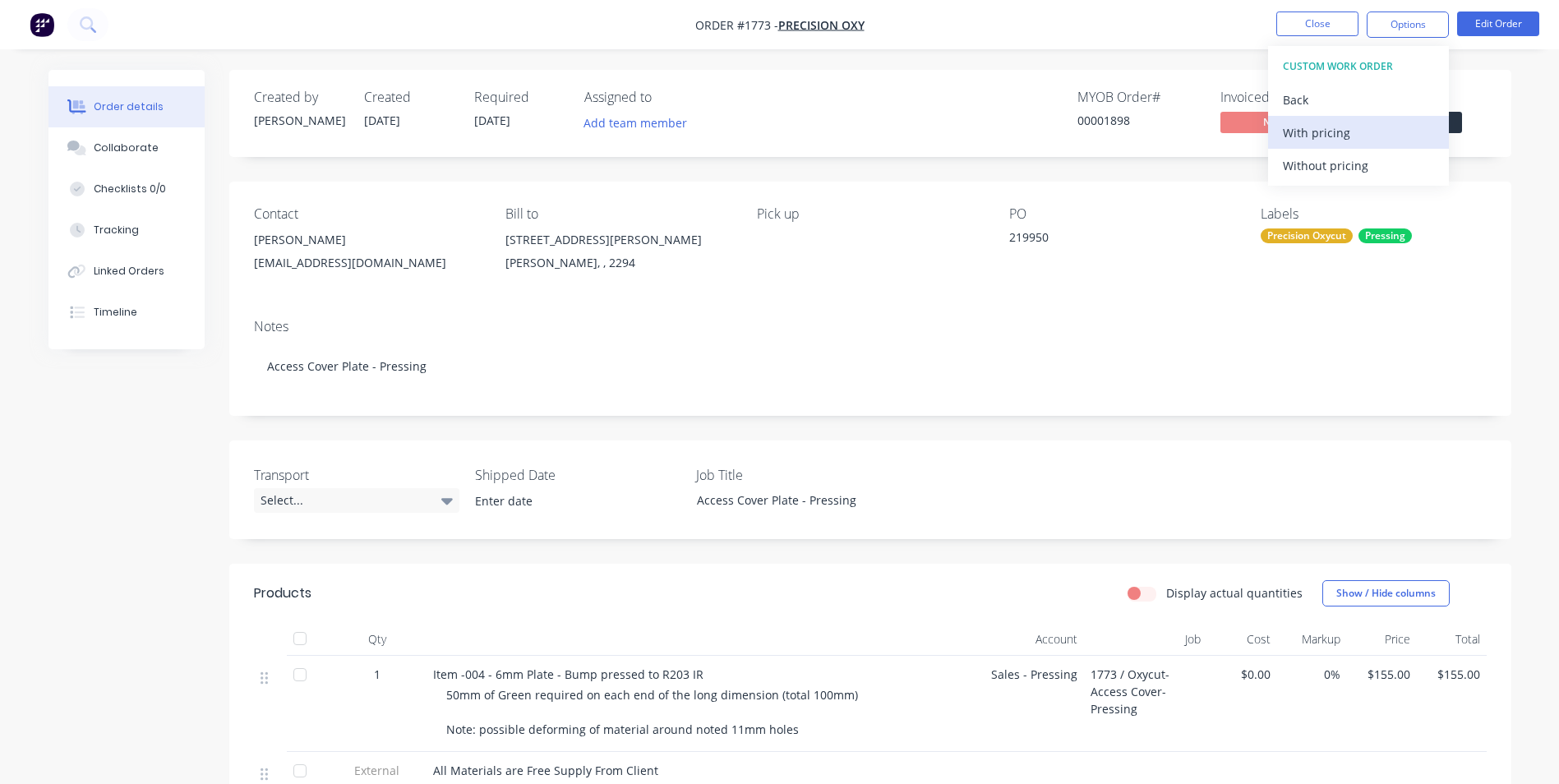
click at [1332, 132] on div "With pricing" at bounding box center [1358, 132] width 151 height 24
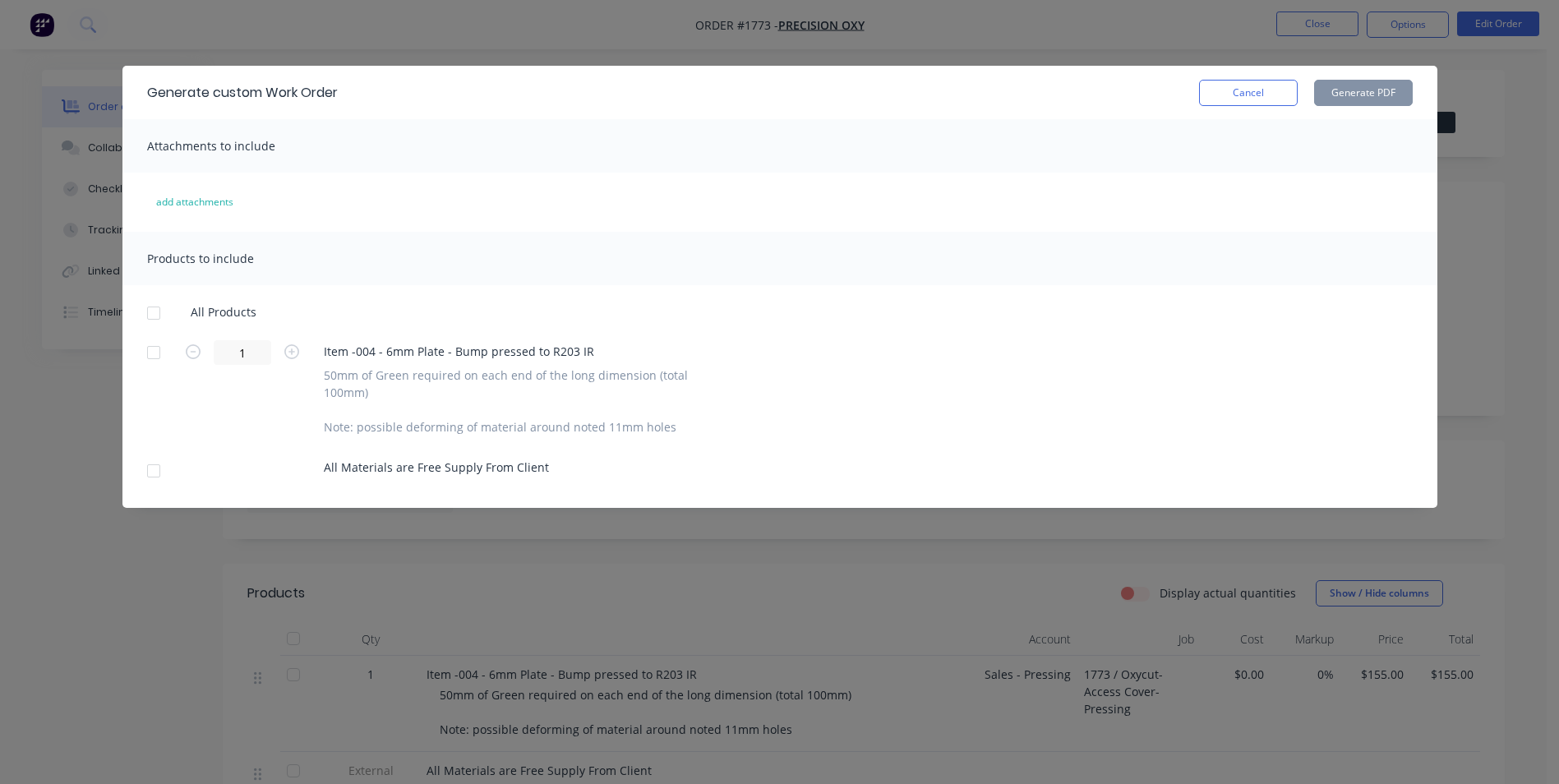
click at [151, 351] on div at bounding box center [153, 352] width 33 height 33
click at [1356, 95] on button "Generate PDF" at bounding box center [1364, 92] width 99 height 26
click at [1260, 88] on button "Cancel" at bounding box center [1248, 92] width 99 height 26
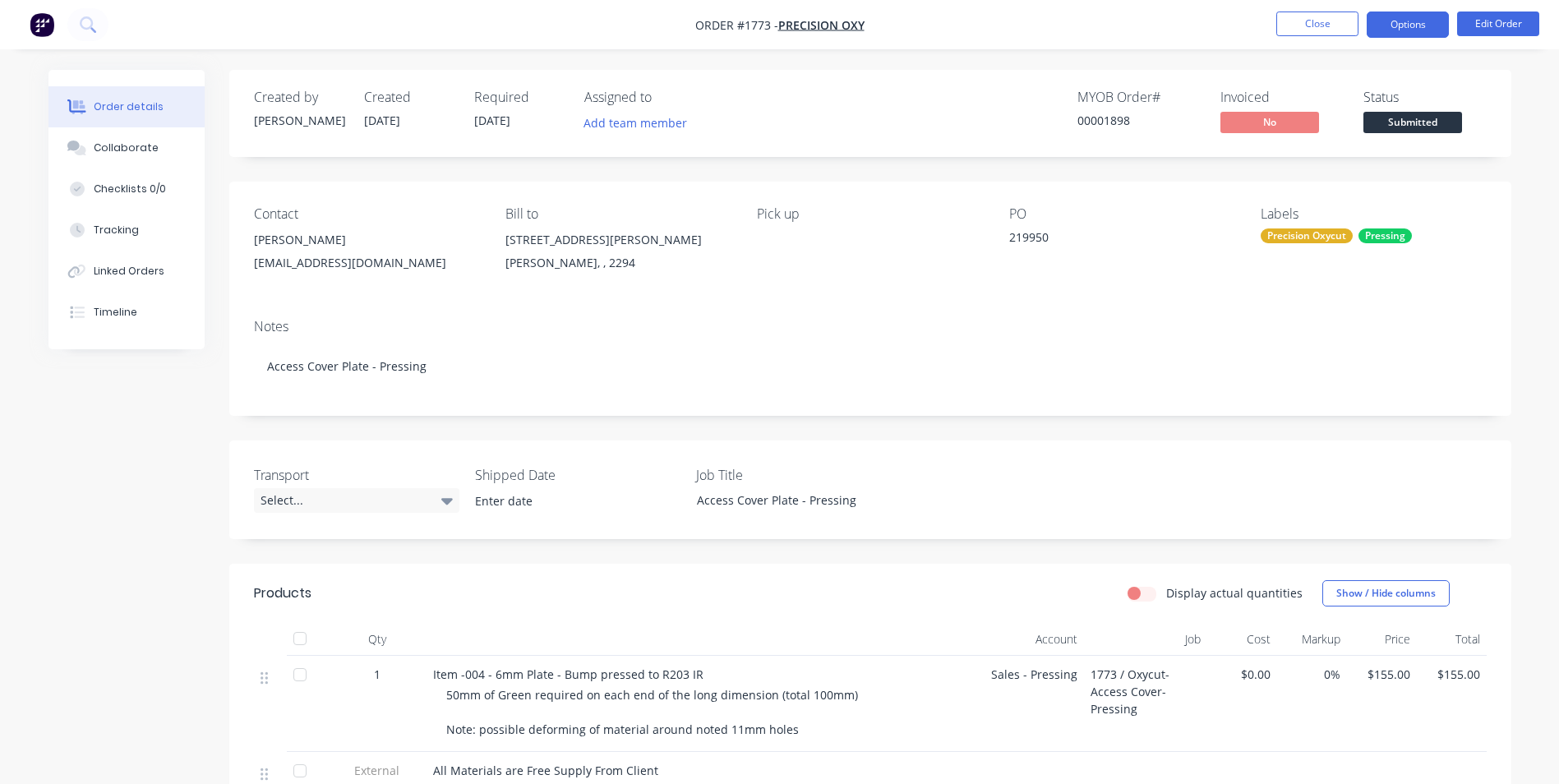
click at [1408, 23] on button "Options" at bounding box center [1408, 24] width 82 height 26
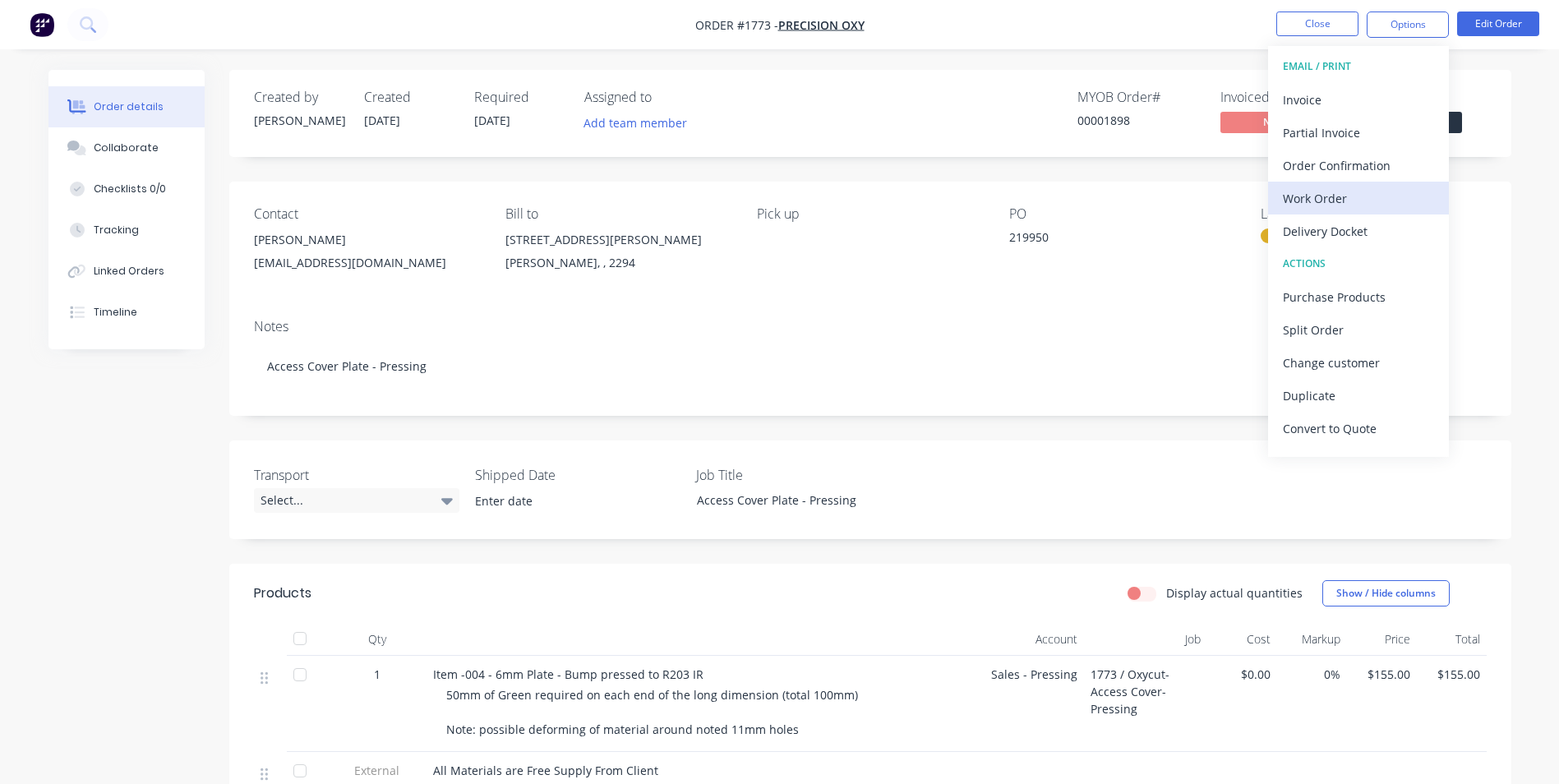
click at [1316, 194] on div "Work Order" at bounding box center [1358, 198] width 151 height 24
click at [1313, 201] on div "Custom" at bounding box center [1358, 198] width 151 height 24
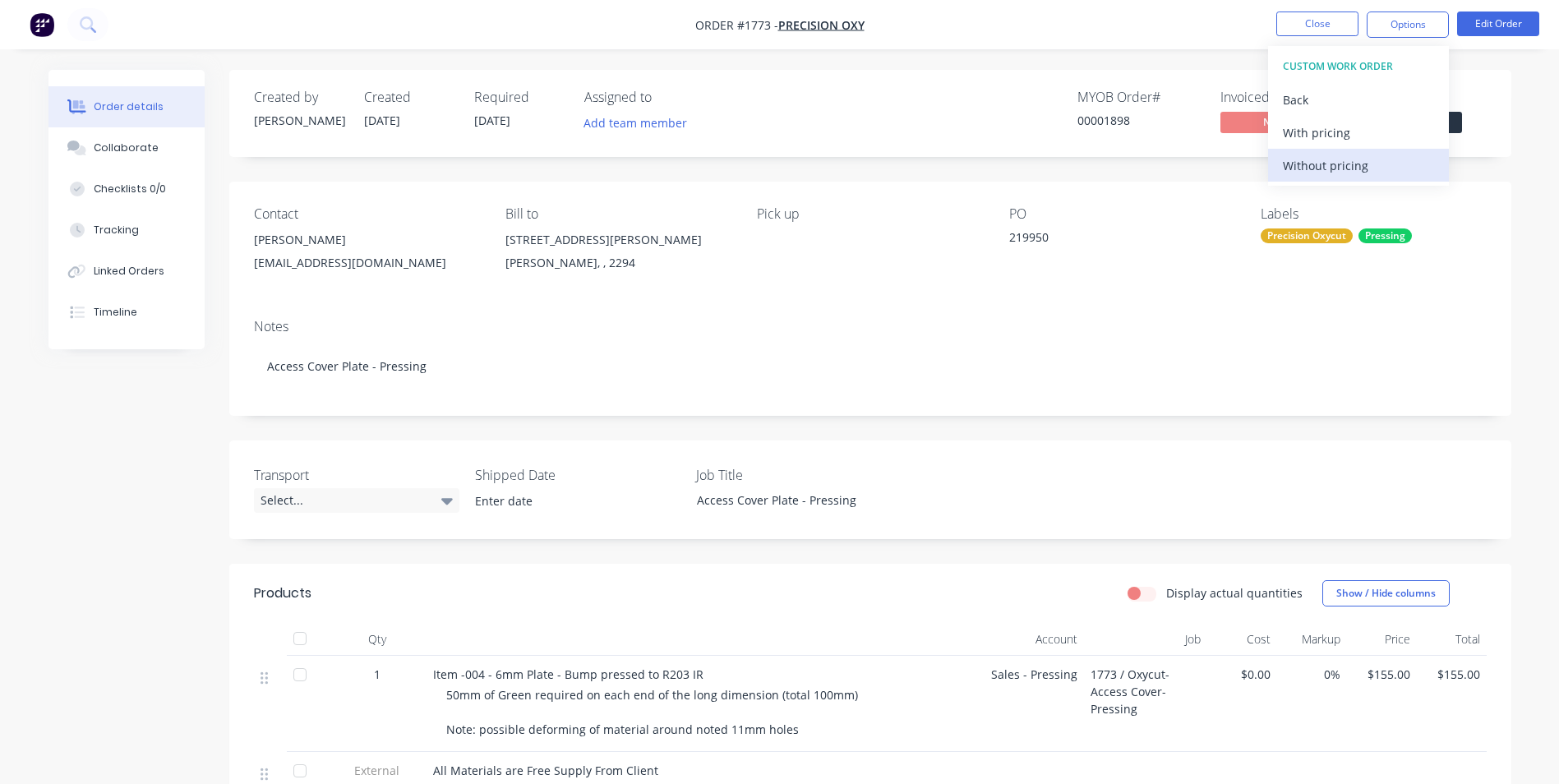
click at [1323, 162] on div "Without pricing" at bounding box center [1358, 165] width 151 height 24
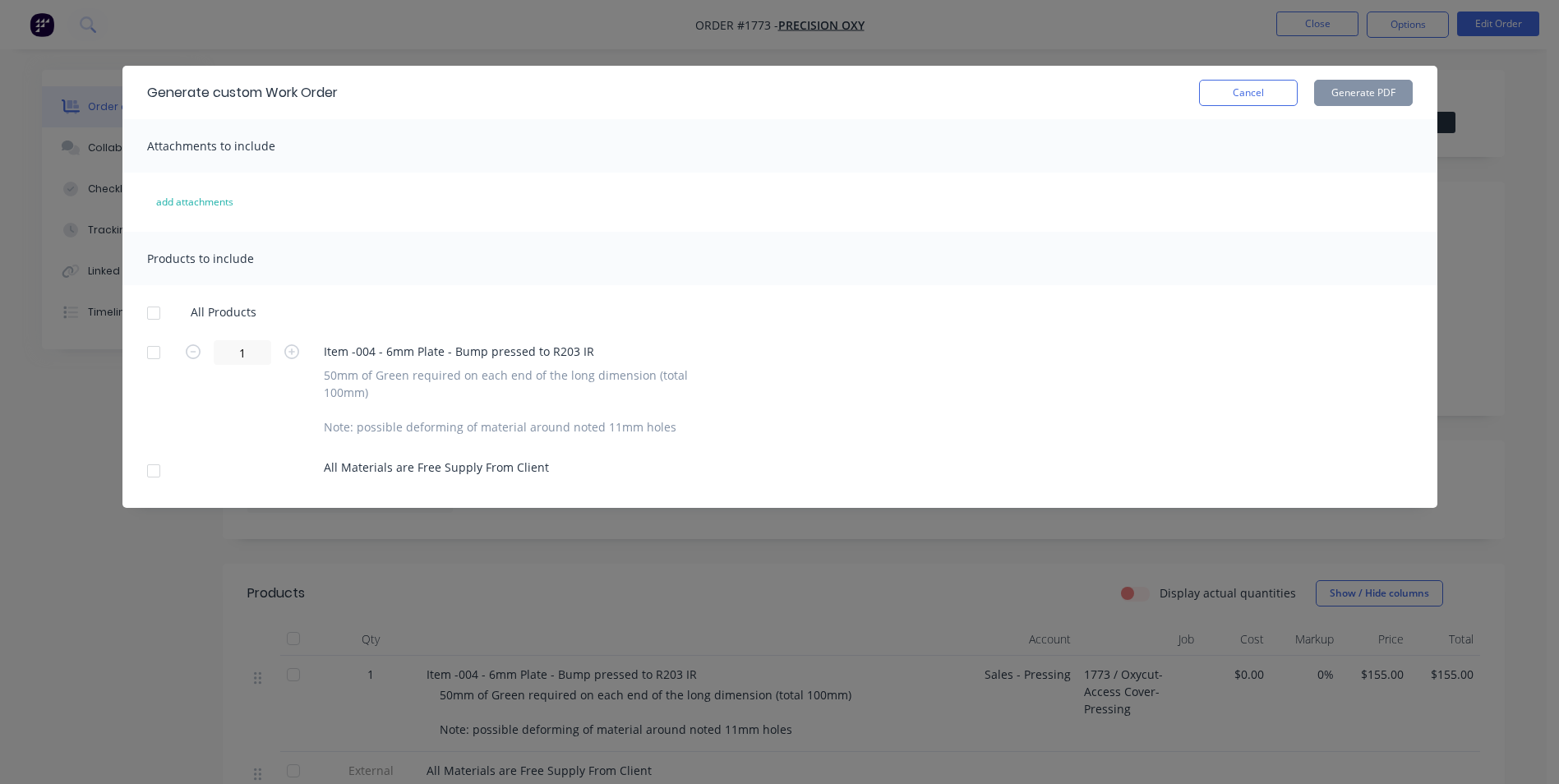
click at [162, 349] on div at bounding box center [153, 352] width 33 height 33
click at [1350, 96] on button "Generate PDF" at bounding box center [1364, 92] width 99 height 26
click at [1277, 99] on button "Cancel" at bounding box center [1248, 92] width 99 height 26
click at [1276, 99] on div "Invoiced" at bounding box center [1275, 96] width 123 height 15
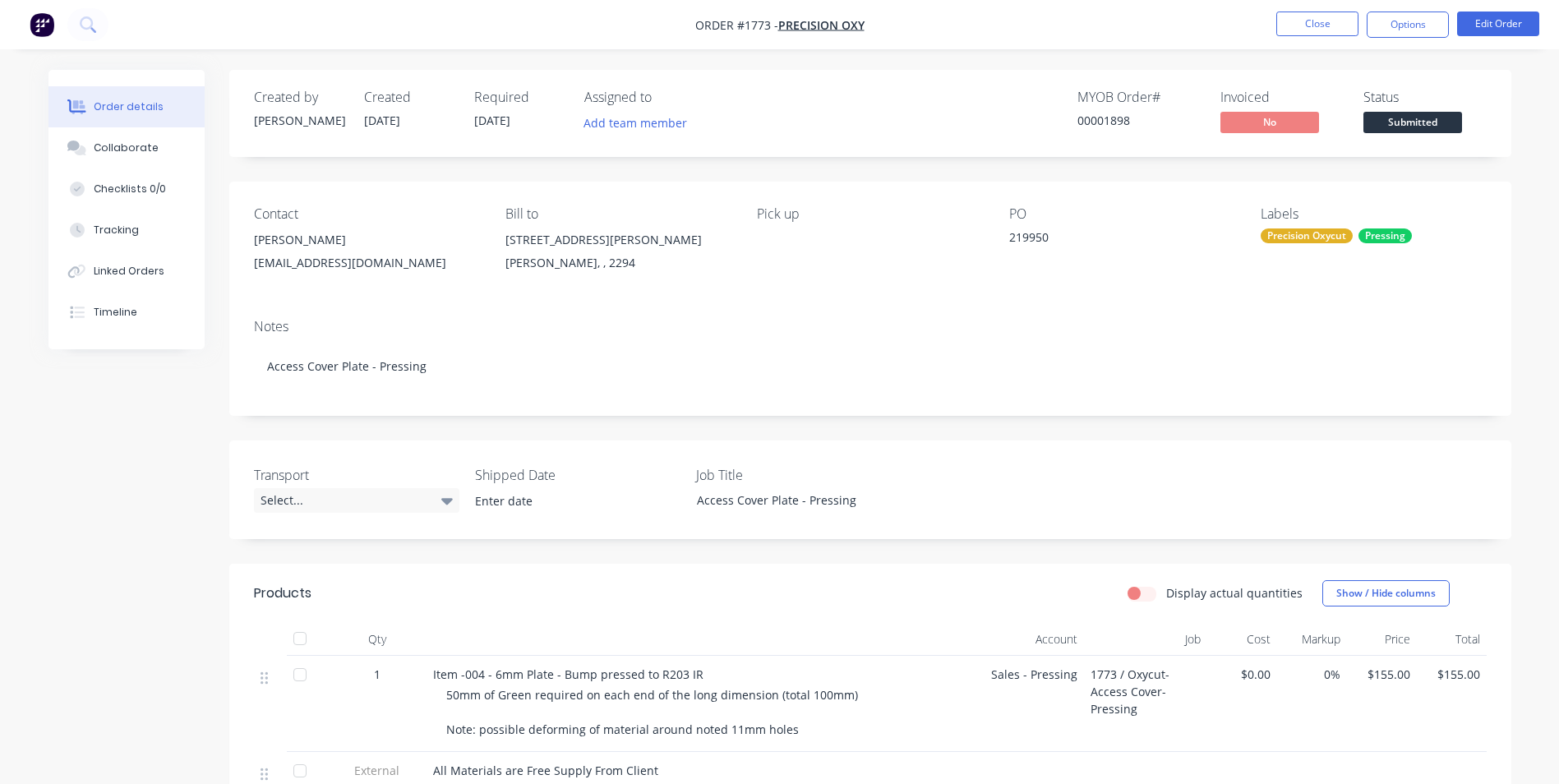
click at [1404, 126] on span "Submitted" at bounding box center [1413, 121] width 99 height 21
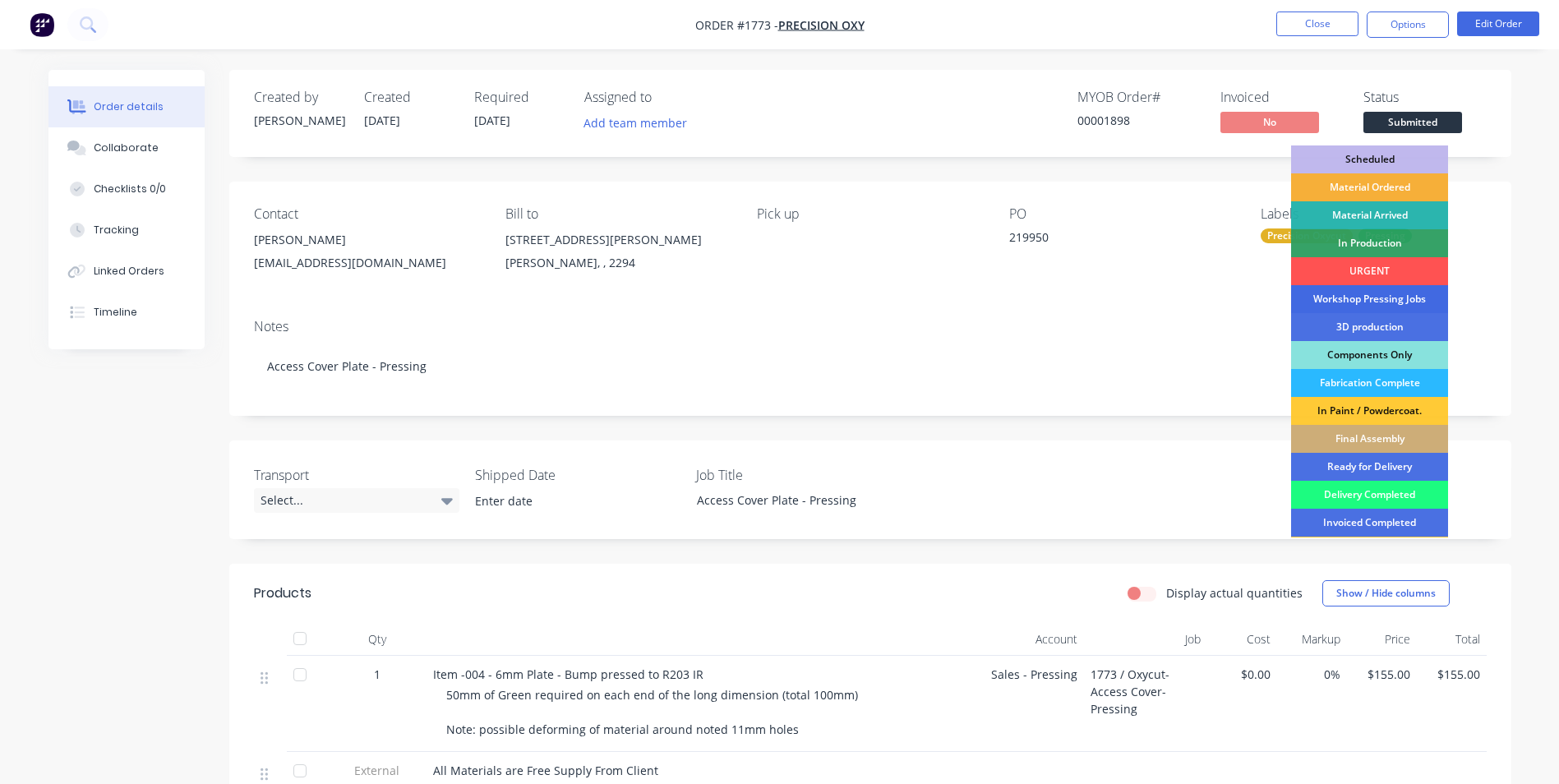
click at [1346, 296] on div "Workshop Pressing Jobs" at bounding box center [1370, 299] width 157 height 28
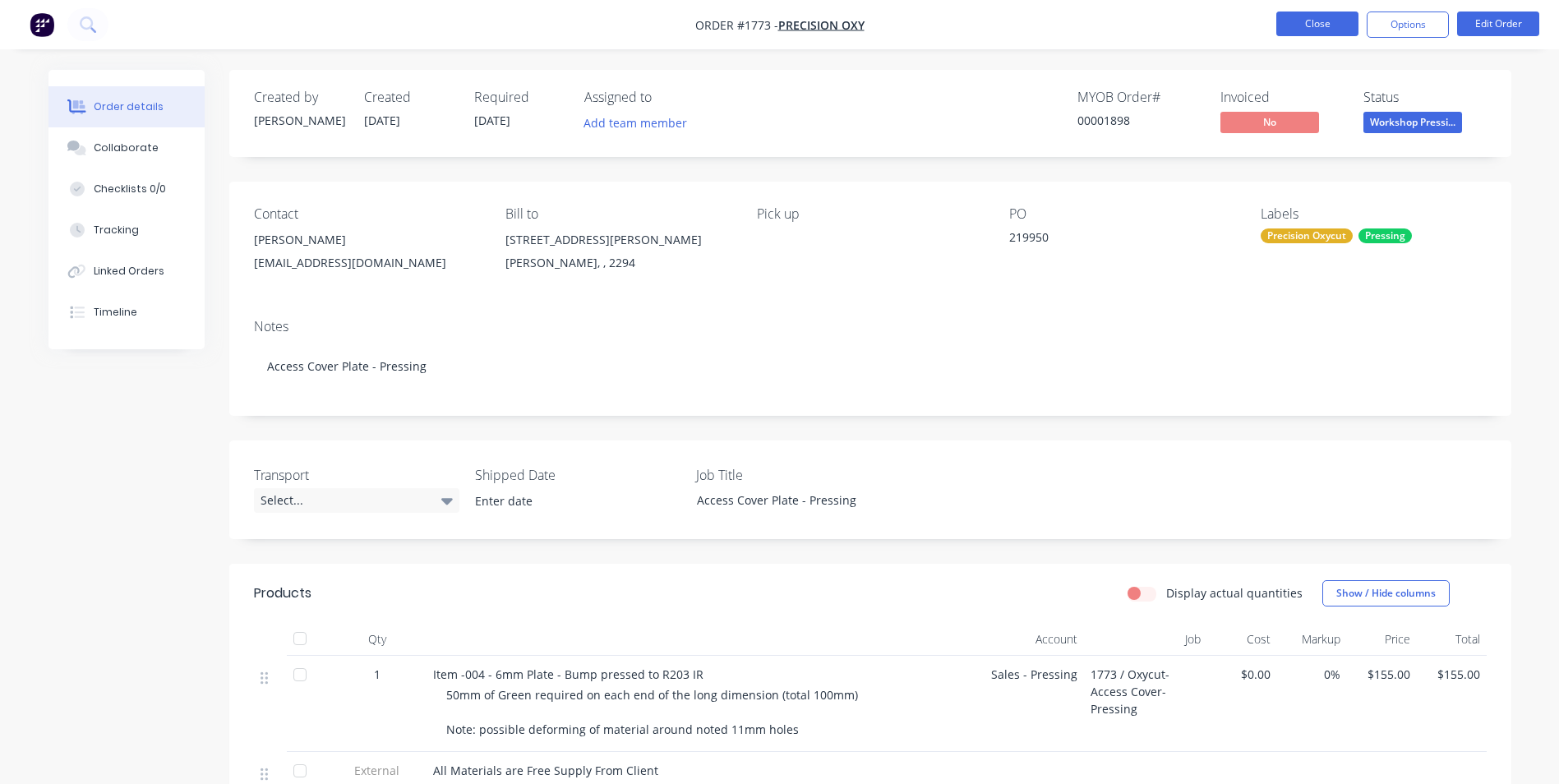
click at [1326, 22] on button "Close" at bounding box center [1317, 24] width 82 height 25
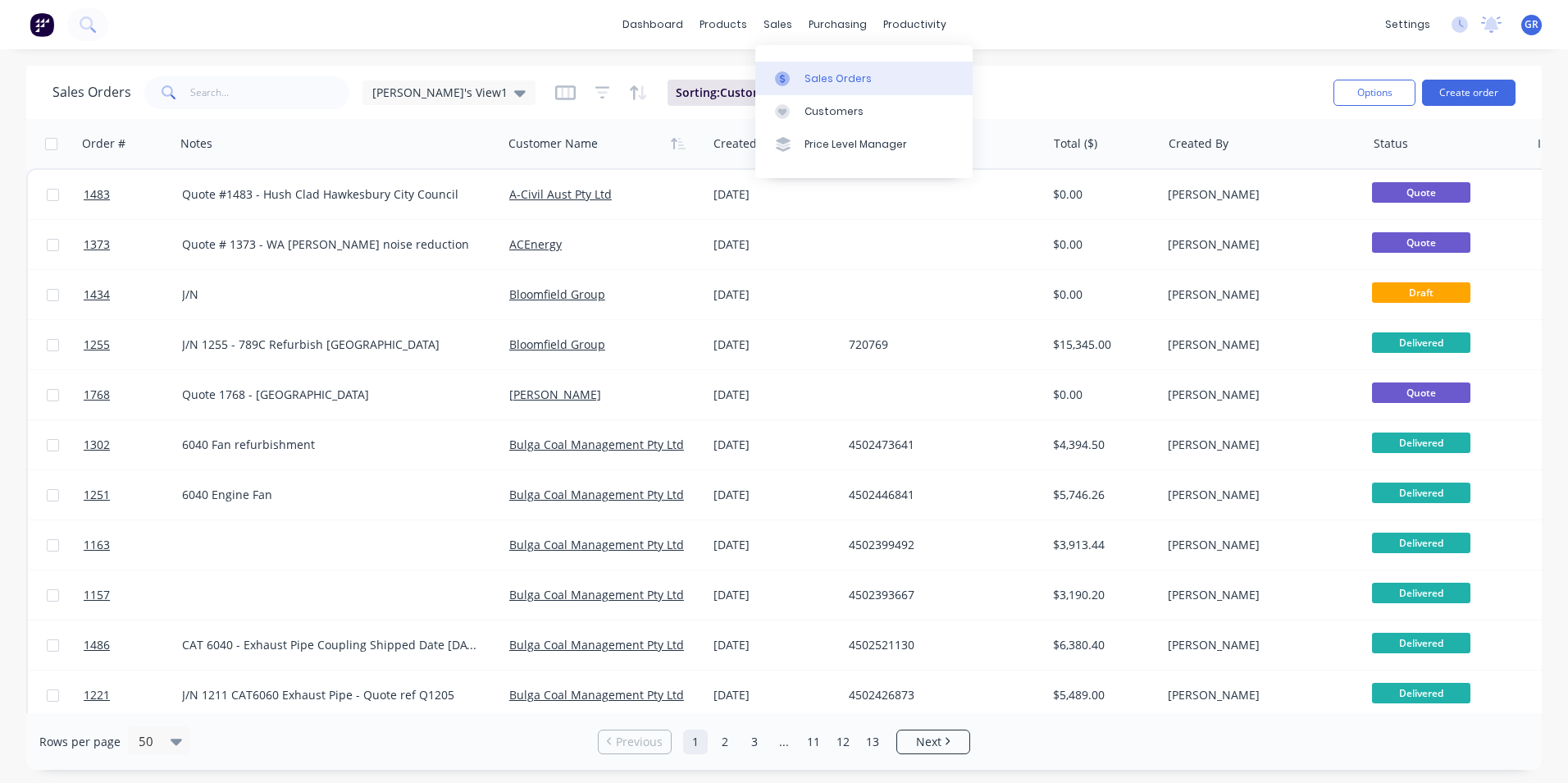
click at [853, 79] on div "Sales Orders" at bounding box center [838, 78] width 68 height 15
click at [1467, 94] on button "Create order" at bounding box center [1468, 92] width 93 height 26
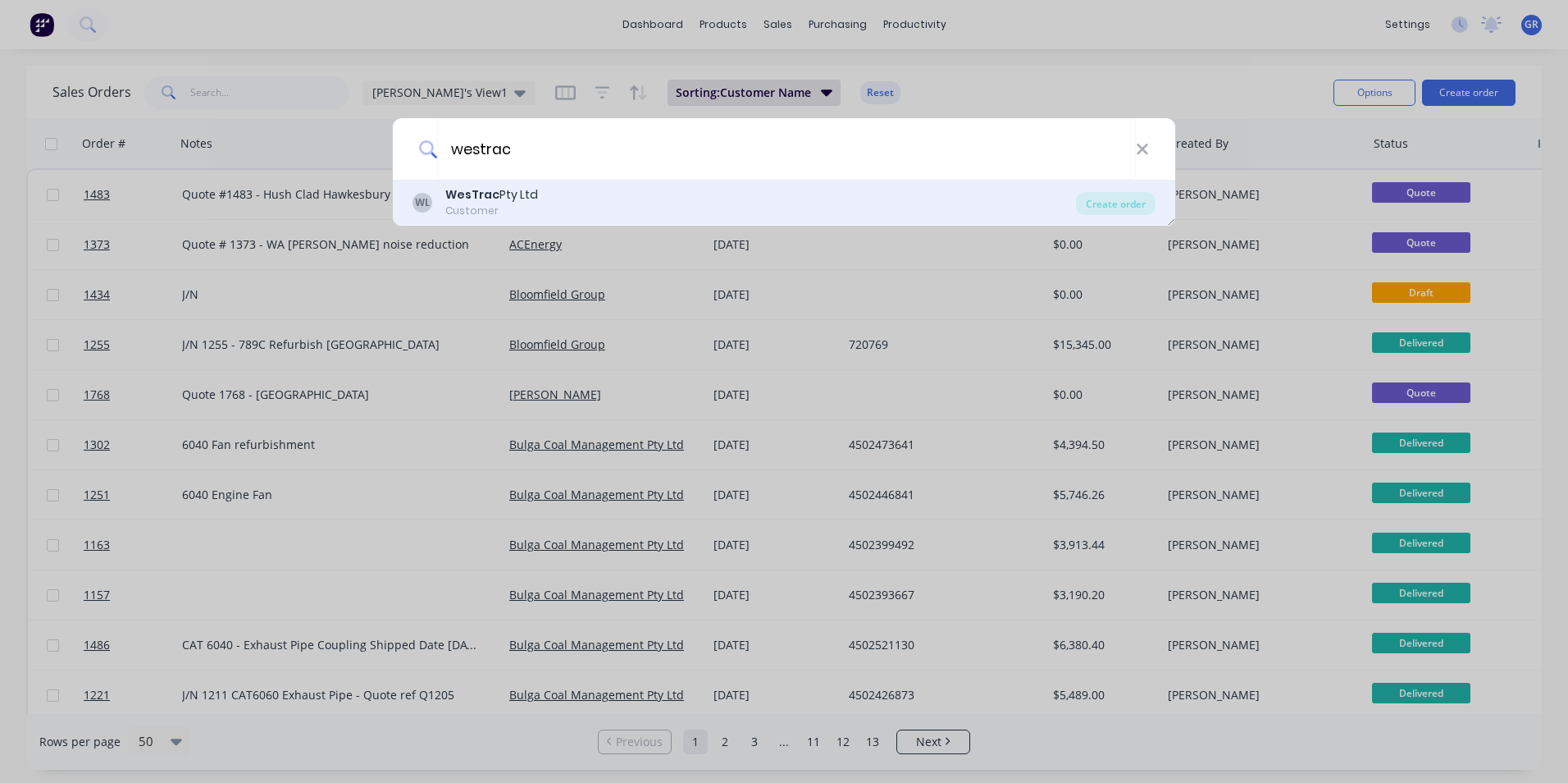
type input "westrac"
click at [491, 193] on b "WesTrac" at bounding box center [472, 194] width 54 height 16
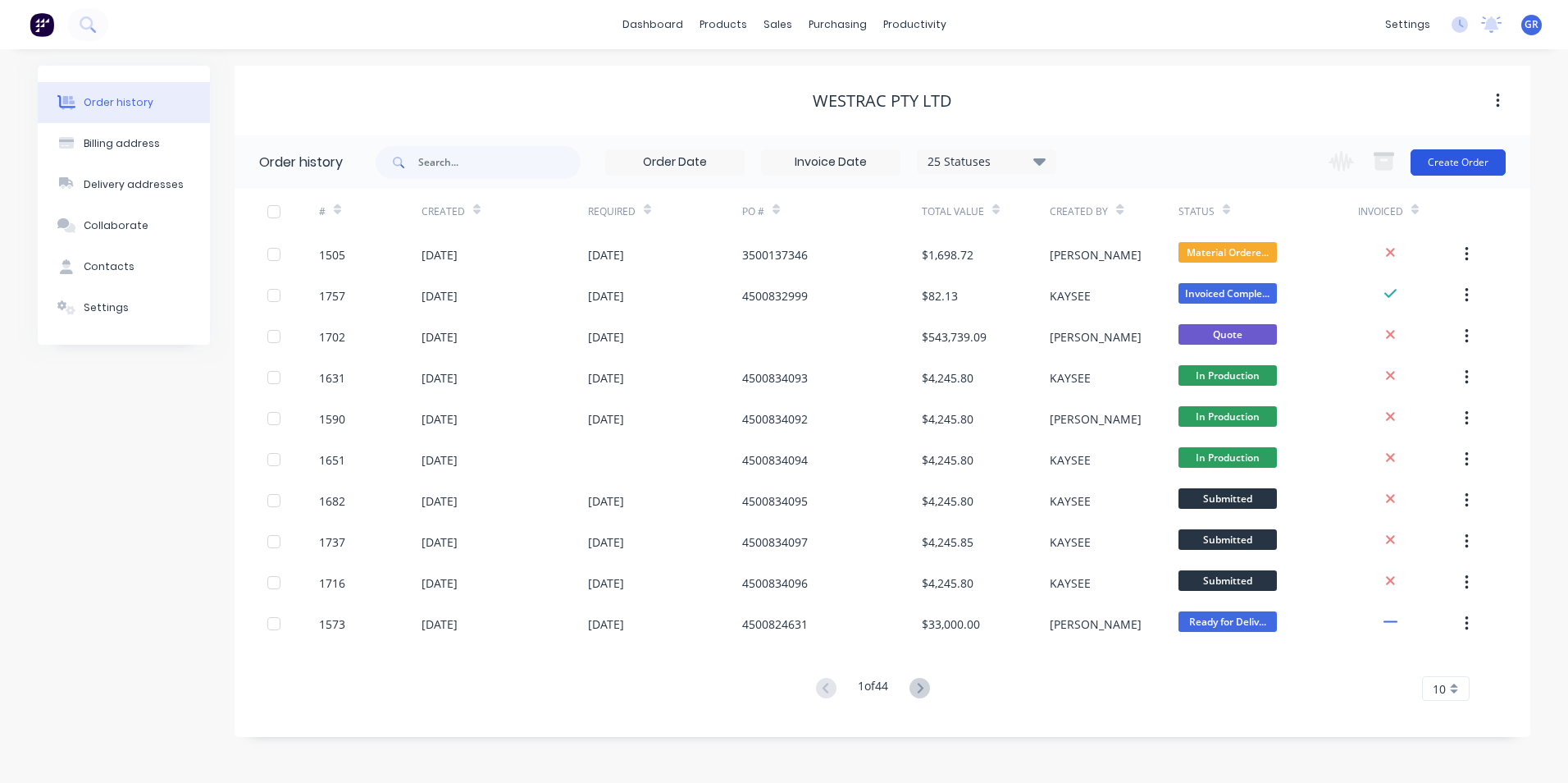
click at [1461, 159] on button "Create Order" at bounding box center [1458, 162] width 95 height 26
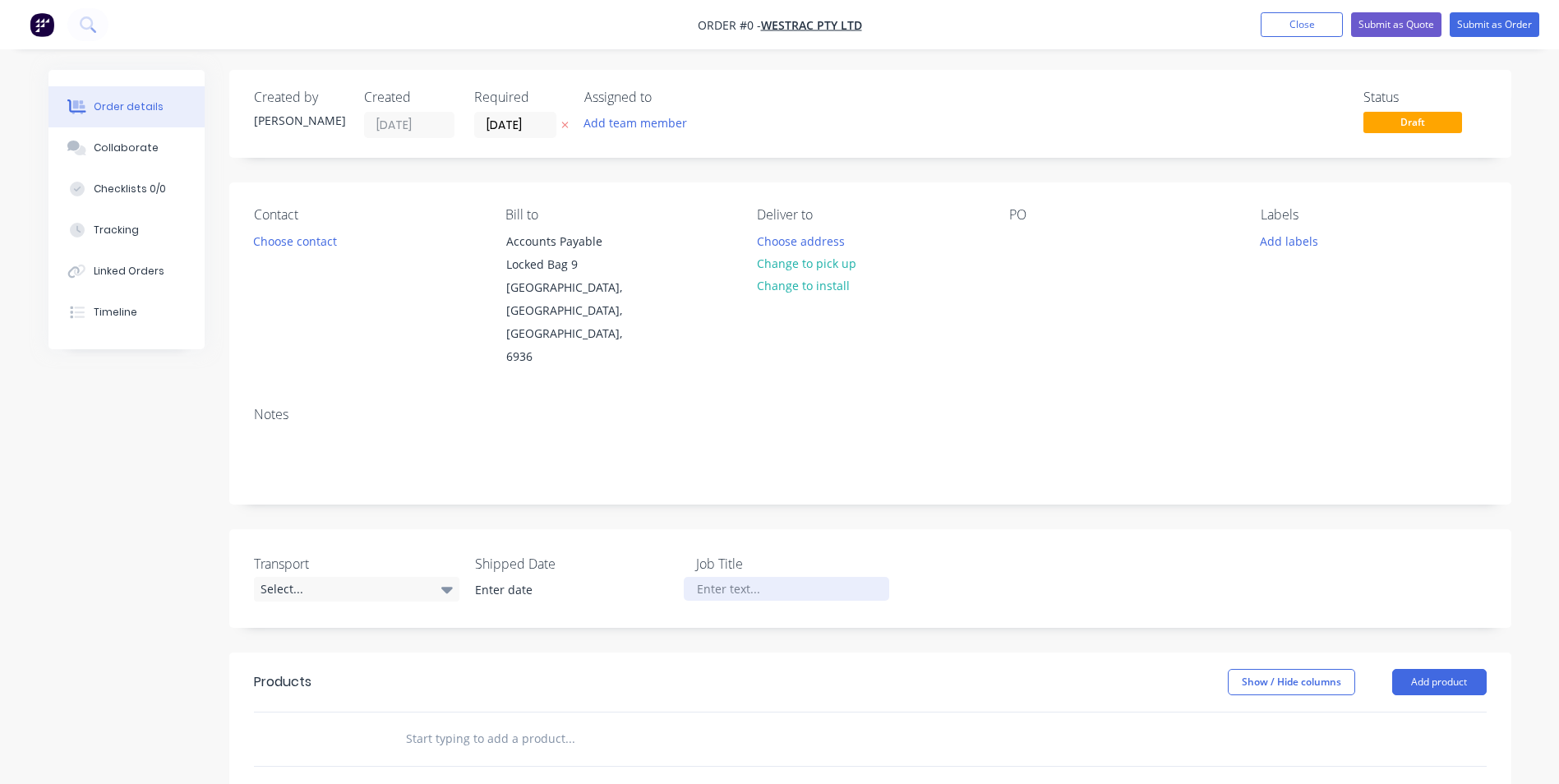
click at [724, 577] on div at bounding box center [786, 589] width 205 height 24
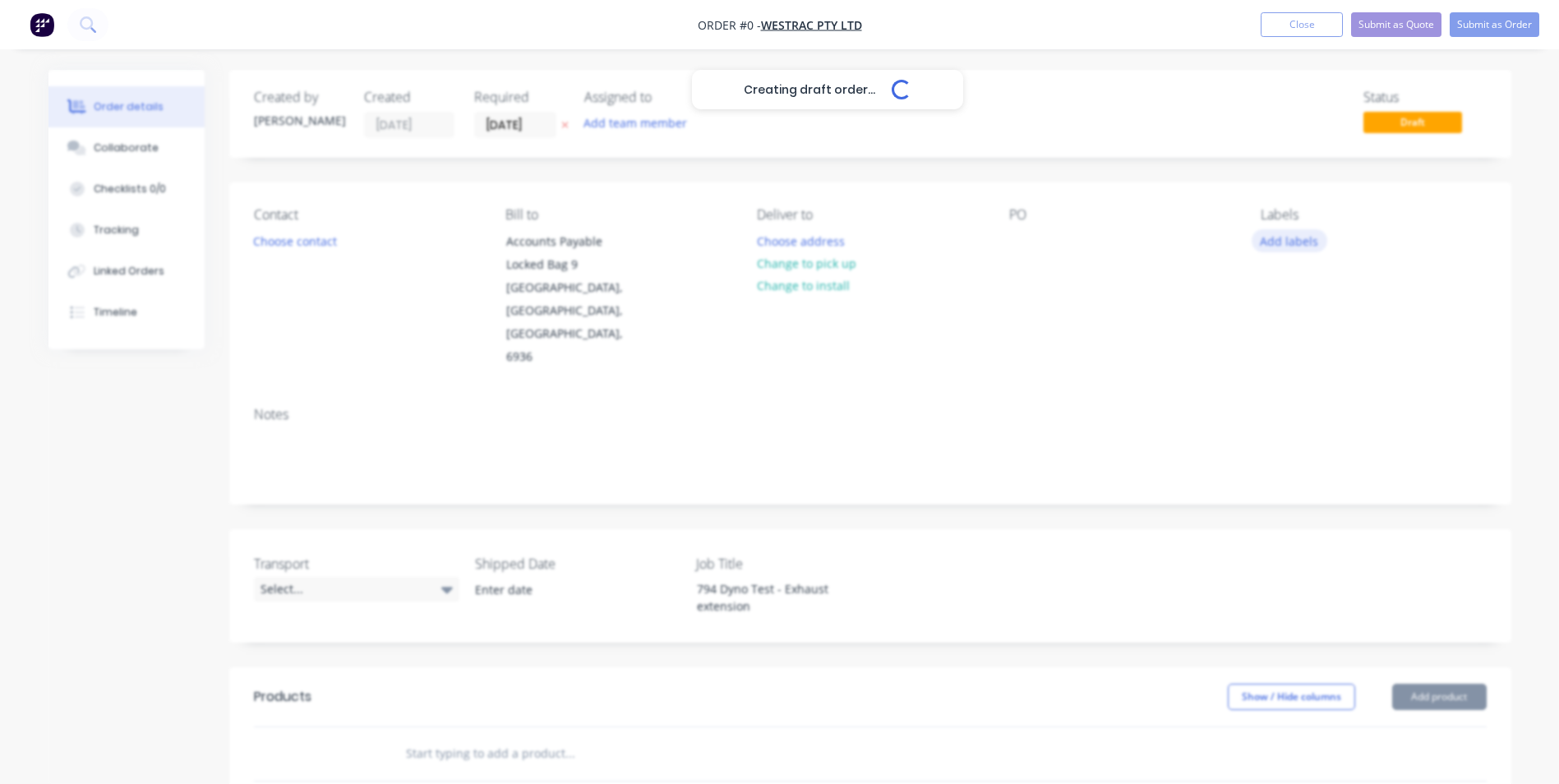
click at [1304, 243] on div "Creating draft order... Loading... Order details Collaborate Checklists 0/0 Tra…" at bounding box center [780, 634] width 1496 height 1130
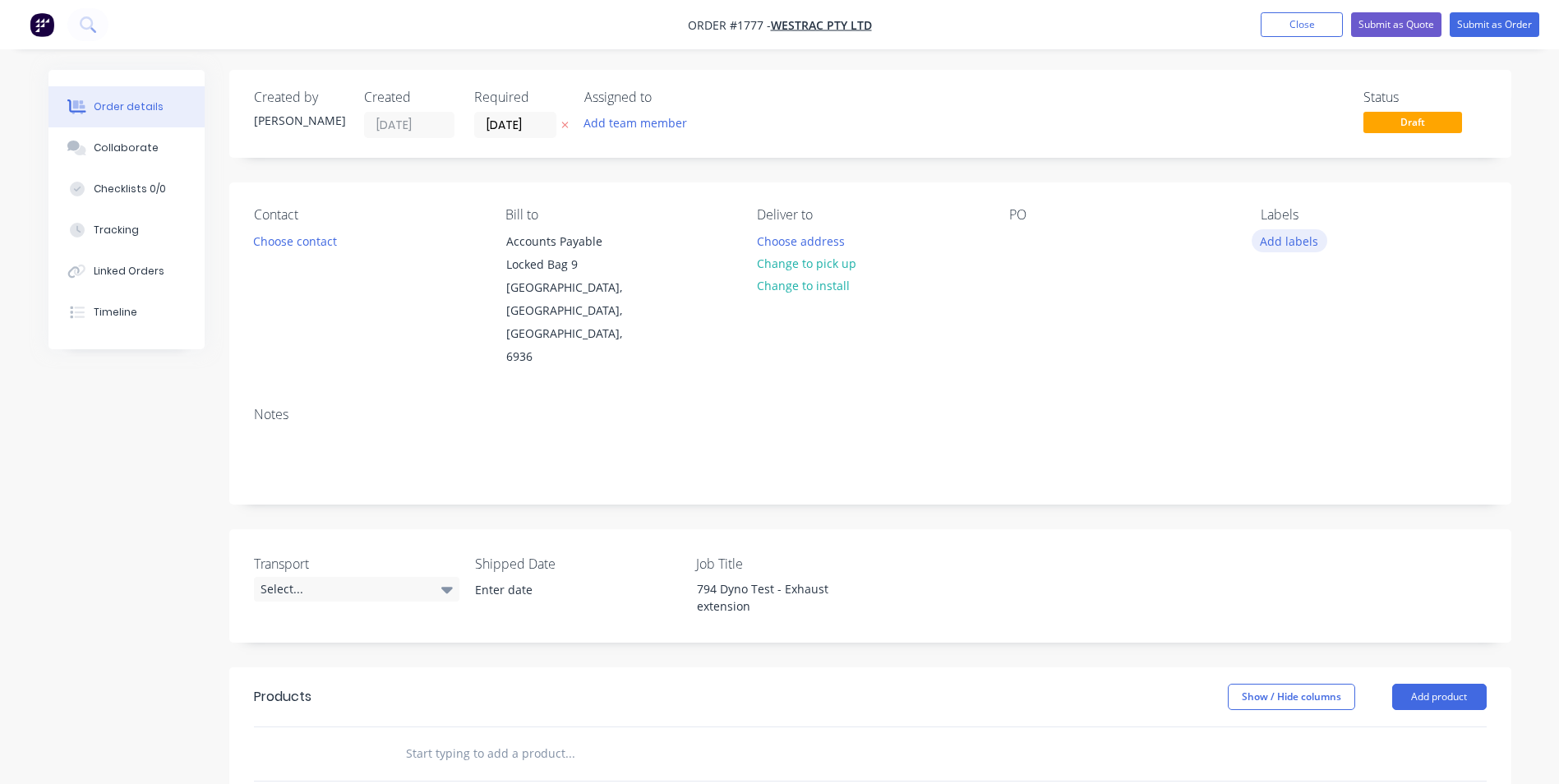
click at [1296, 240] on button "Add labels" at bounding box center [1289, 240] width 76 height 22
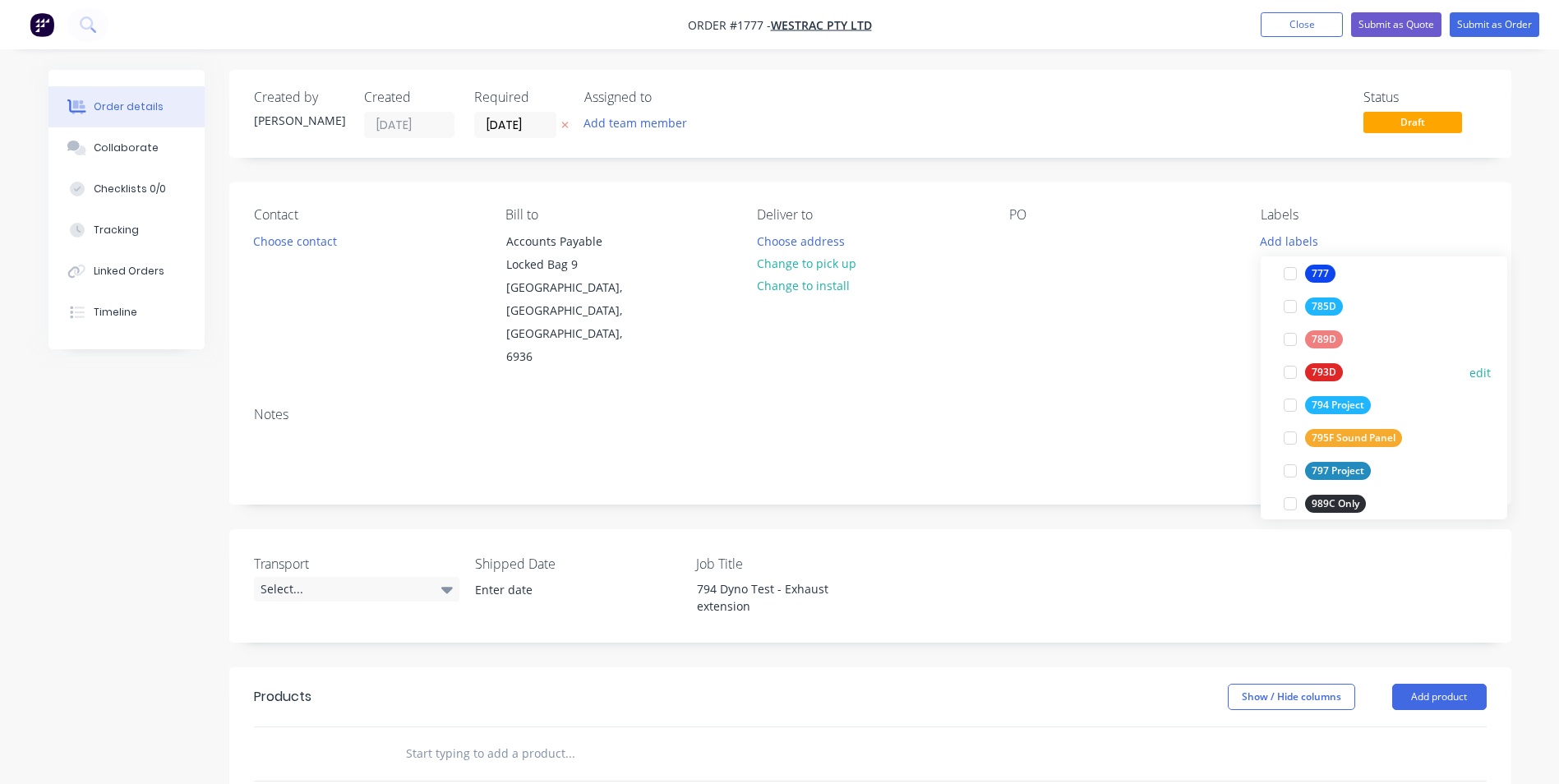
scroll to position [246, 0]
click at [1336, 402] on div "794 Project" at bounding box center [1338, 404] width 66 height 18
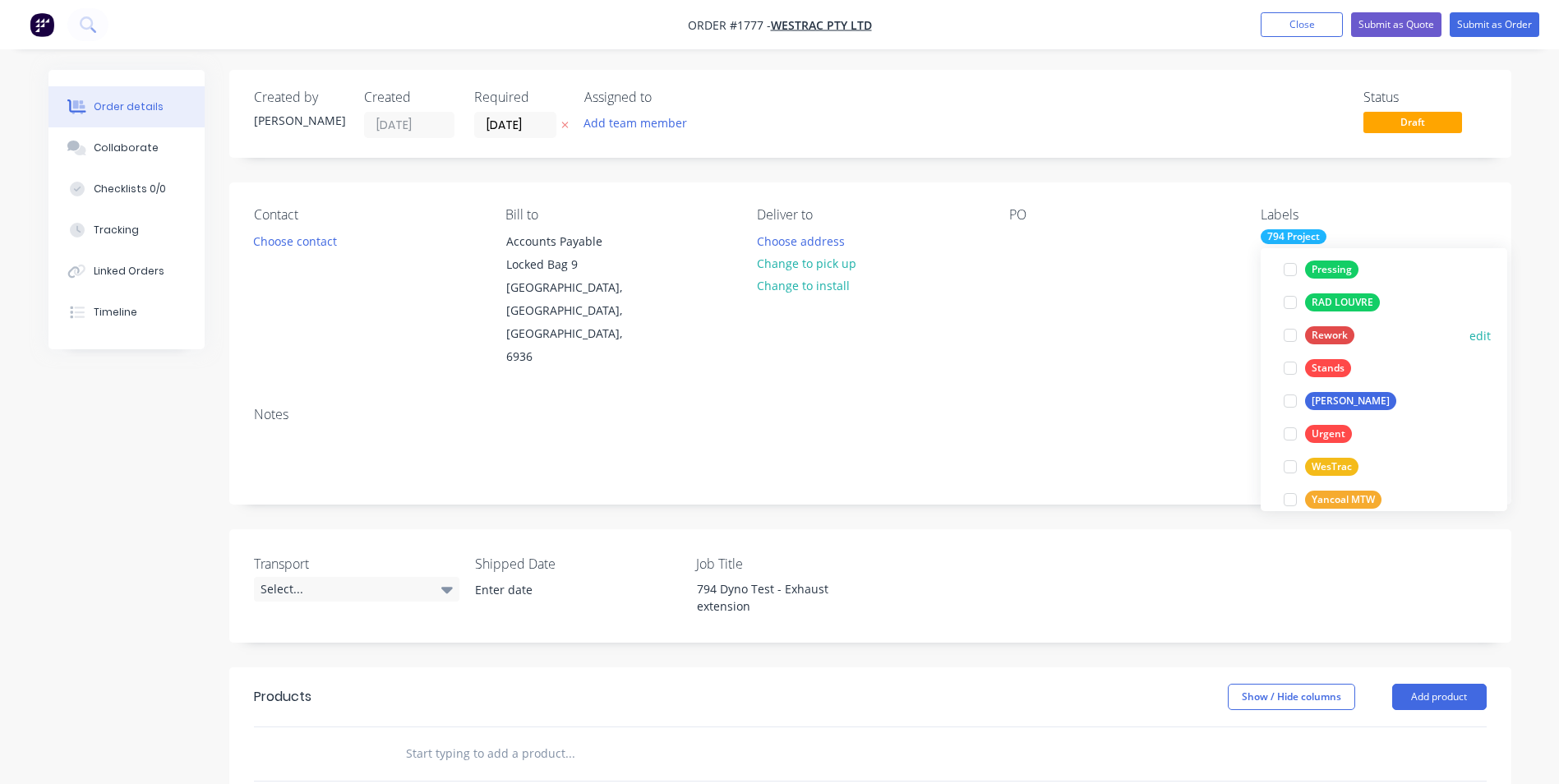
scroll to position [1052, 0]
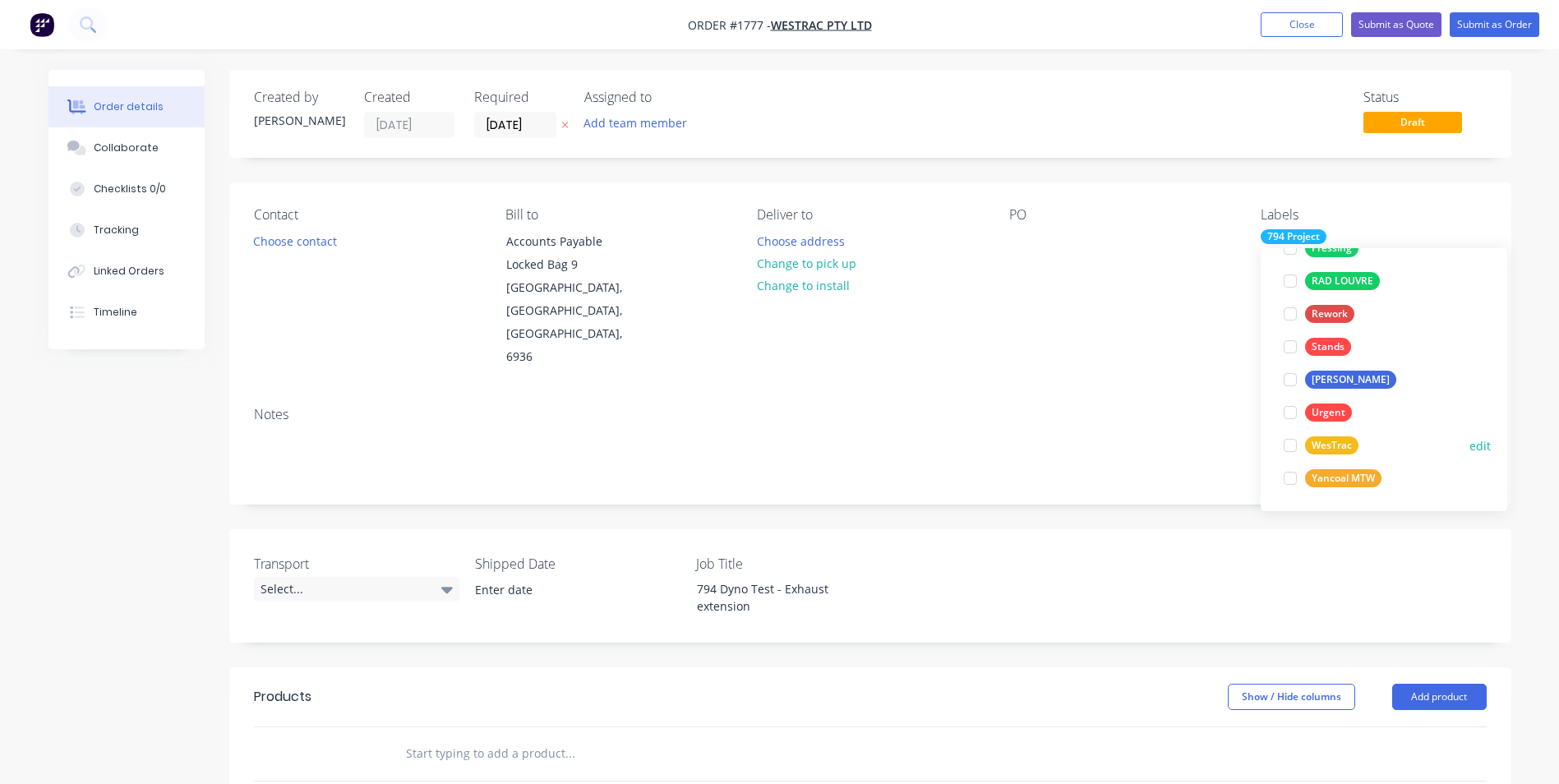
click at [1333, 438] on div "WesTrac" at bounding box center [1331, 445] width 54 height 18
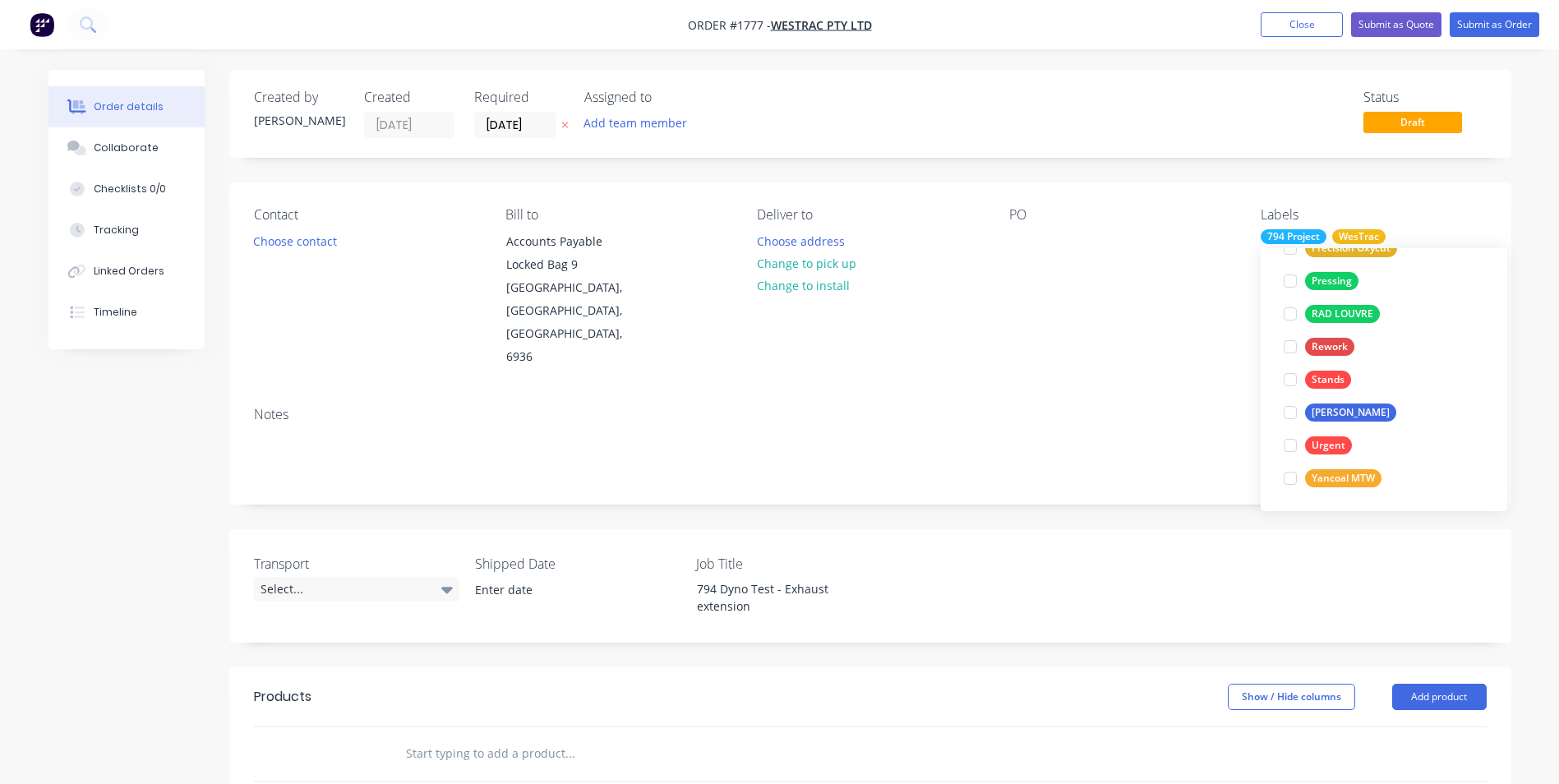
scroll to position [0, 0]
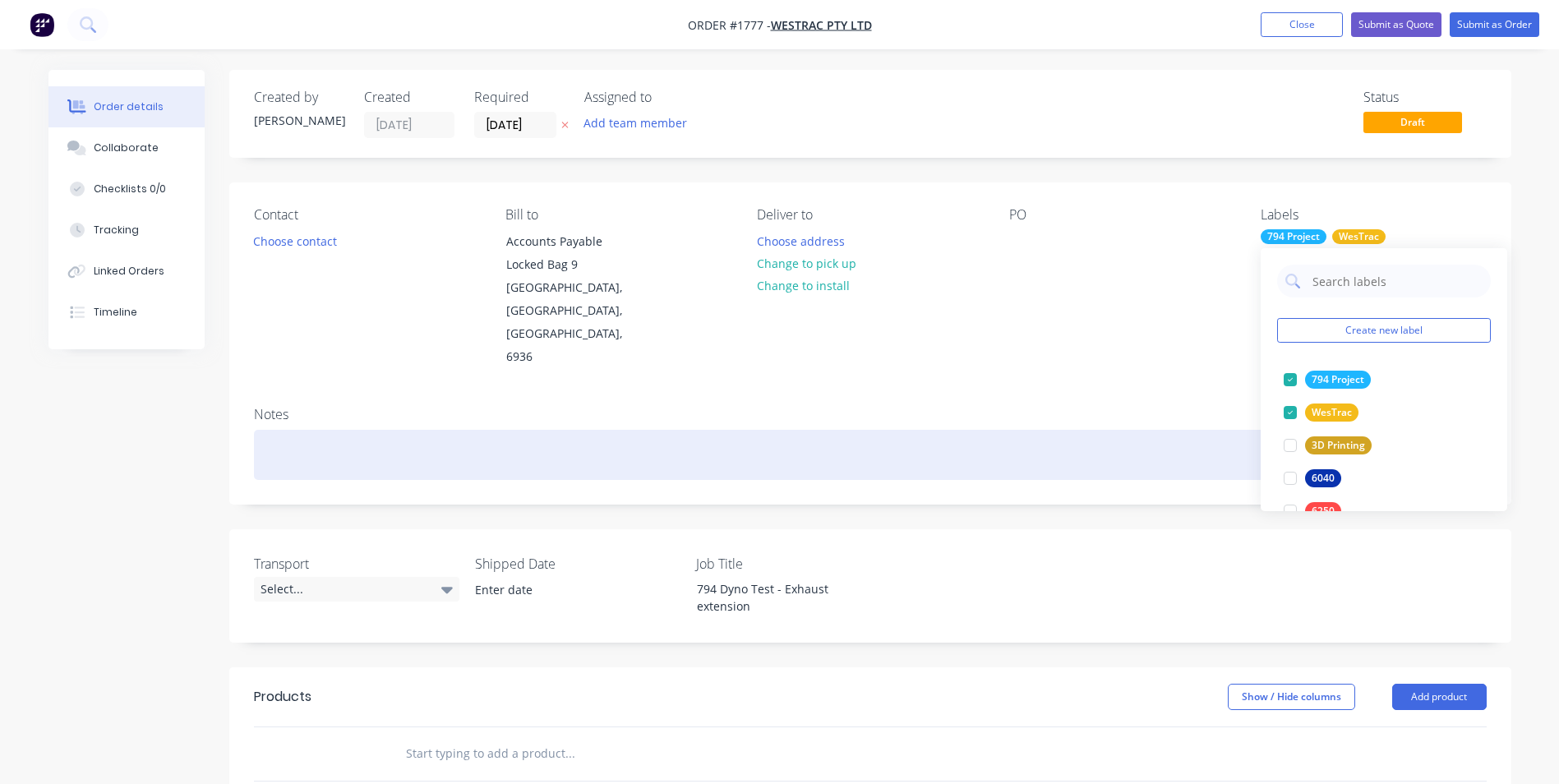
click at [1100, 430] on div at bounding box center [870, 455] width 1232 height 50
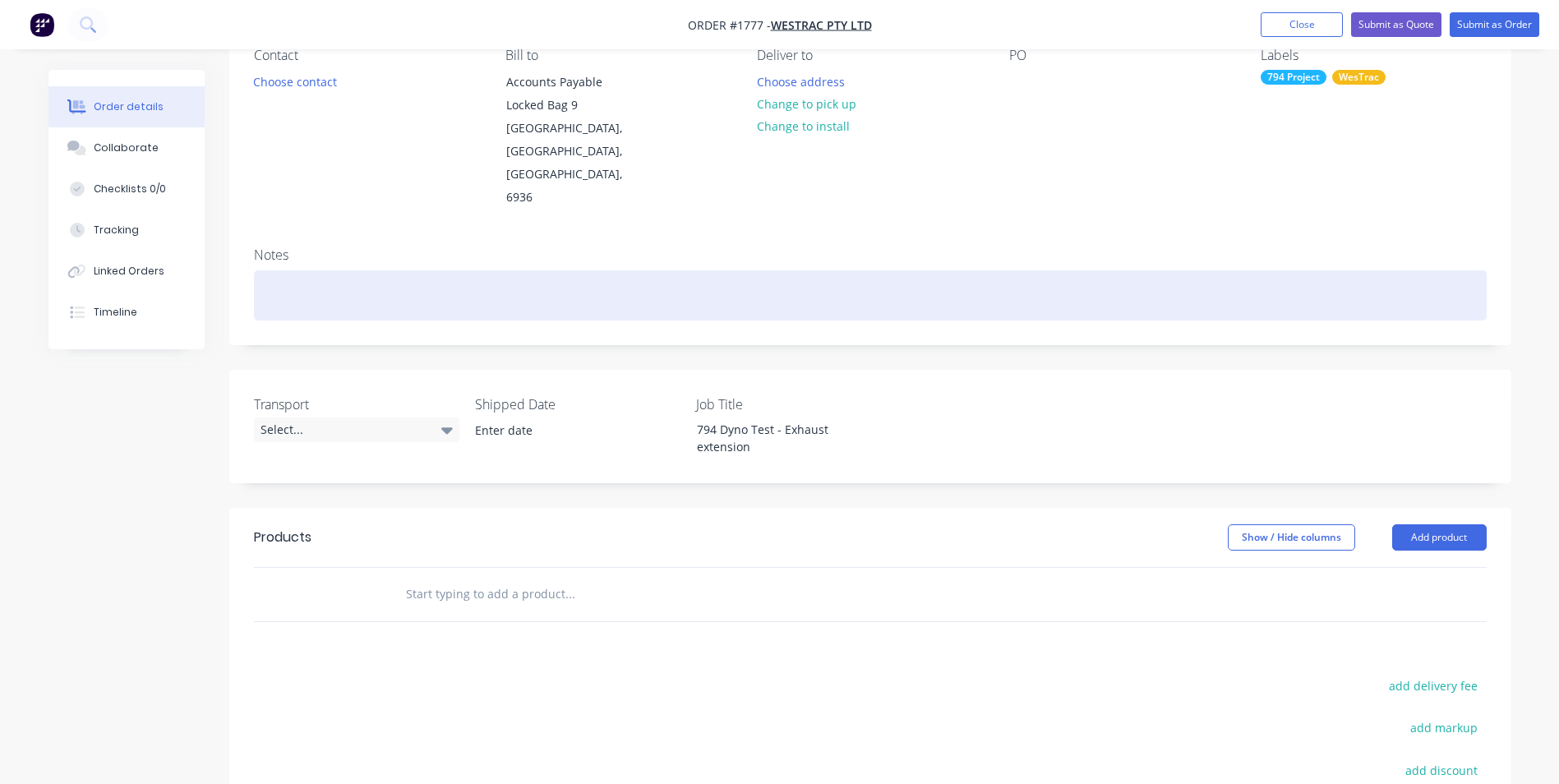
scroll to position [246, 0]
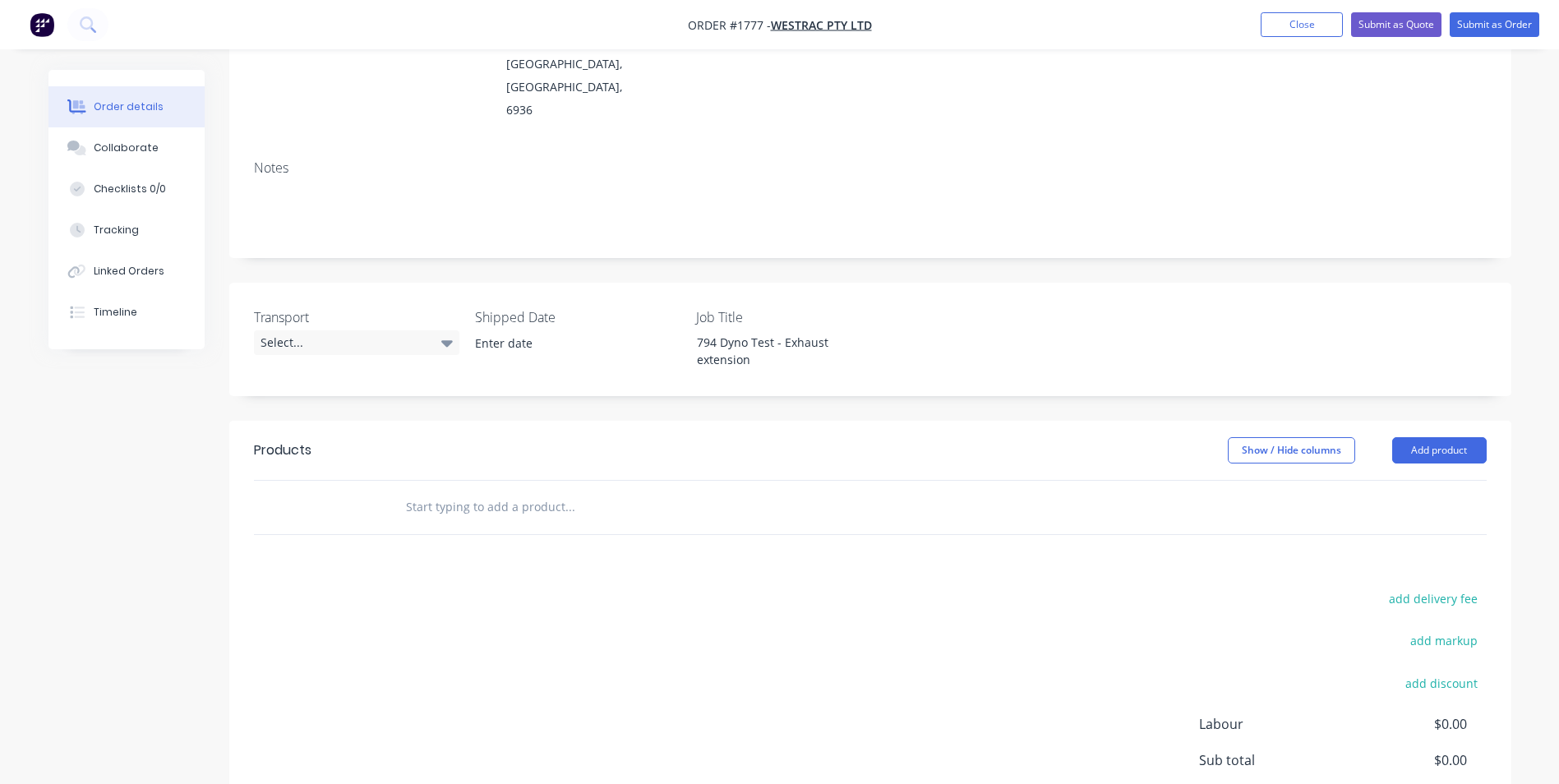
click at [479, 491] on input "text" at bounding box center [569, 507] width 328 height 33
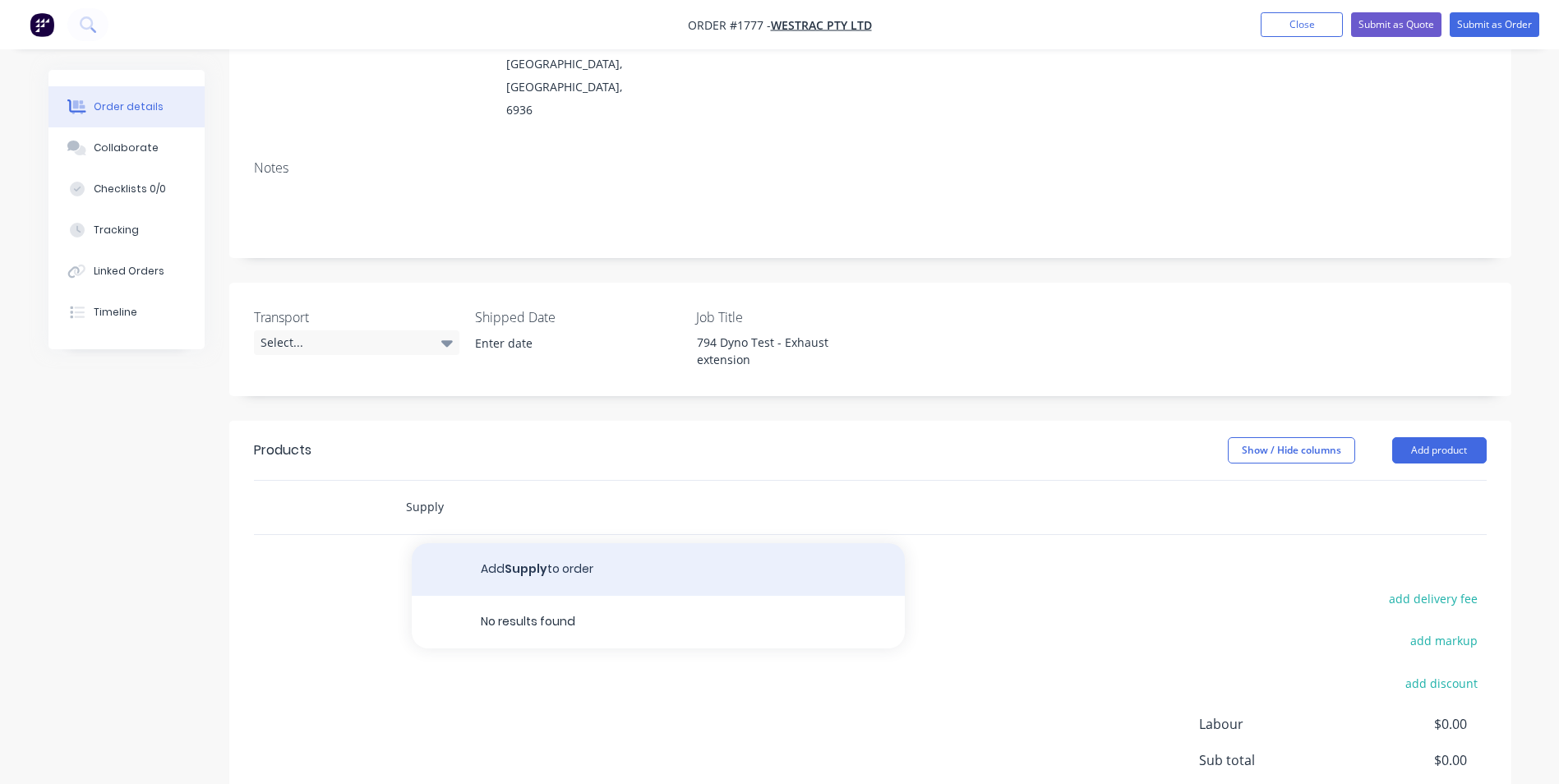
type input "Supply"
click at [527, 543] on button "Add Supply to order" at bounding box center [658, 569] width 493 height 53
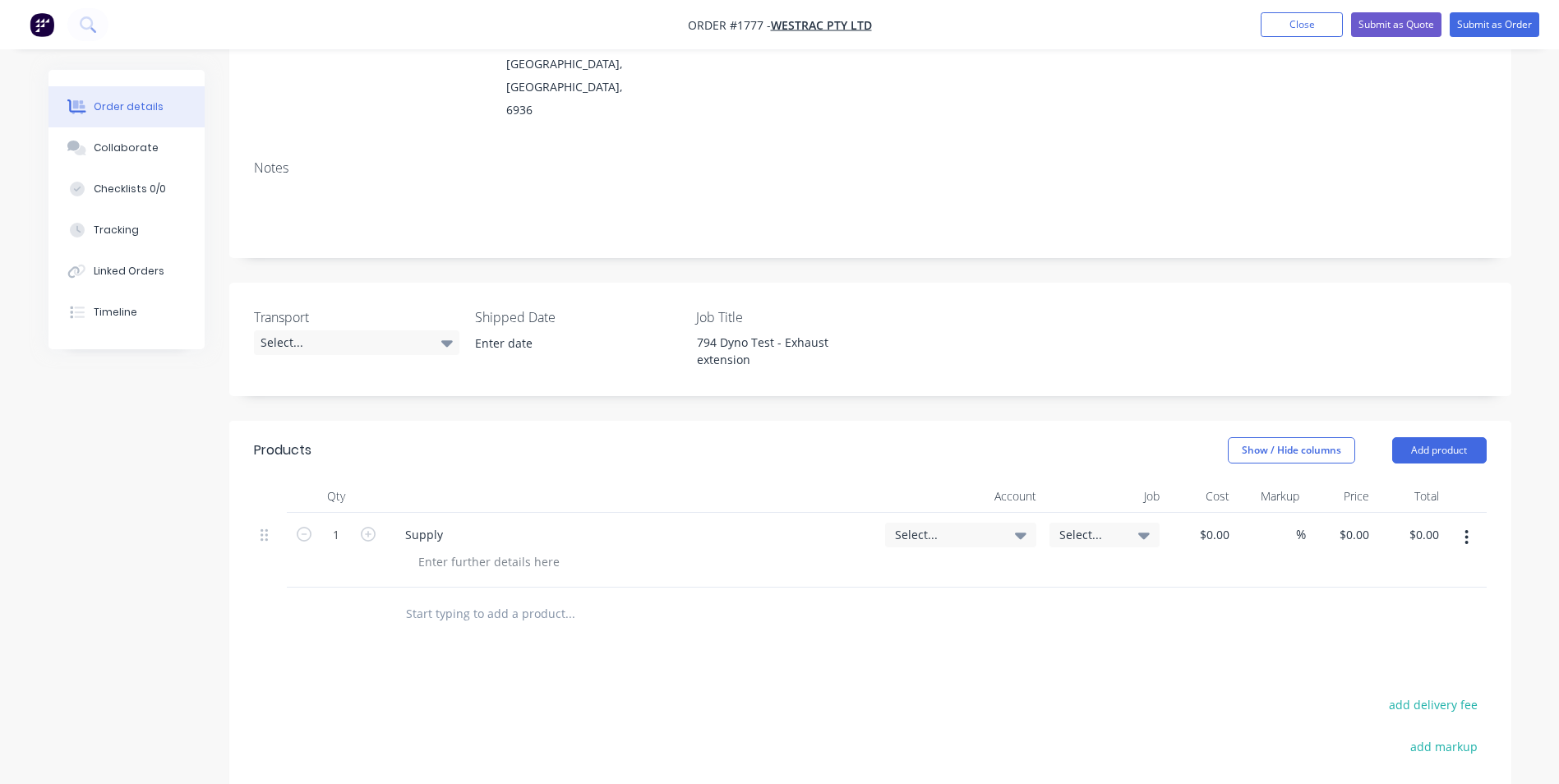
click at [456, 523] on div "Supply" at bounding box center [632, 534] width 480 height 24
click at [450, 523] on div "Supply" at bounding box center [424, 534] width 64 height 24
click at [452, 523] on div "Supply - Exhaust Extension Pipework" at bounding box center [506, 534] width 228 height 24
click at [375, 526] on icon "button" at bounding box center [368, 533] width 15 height 15
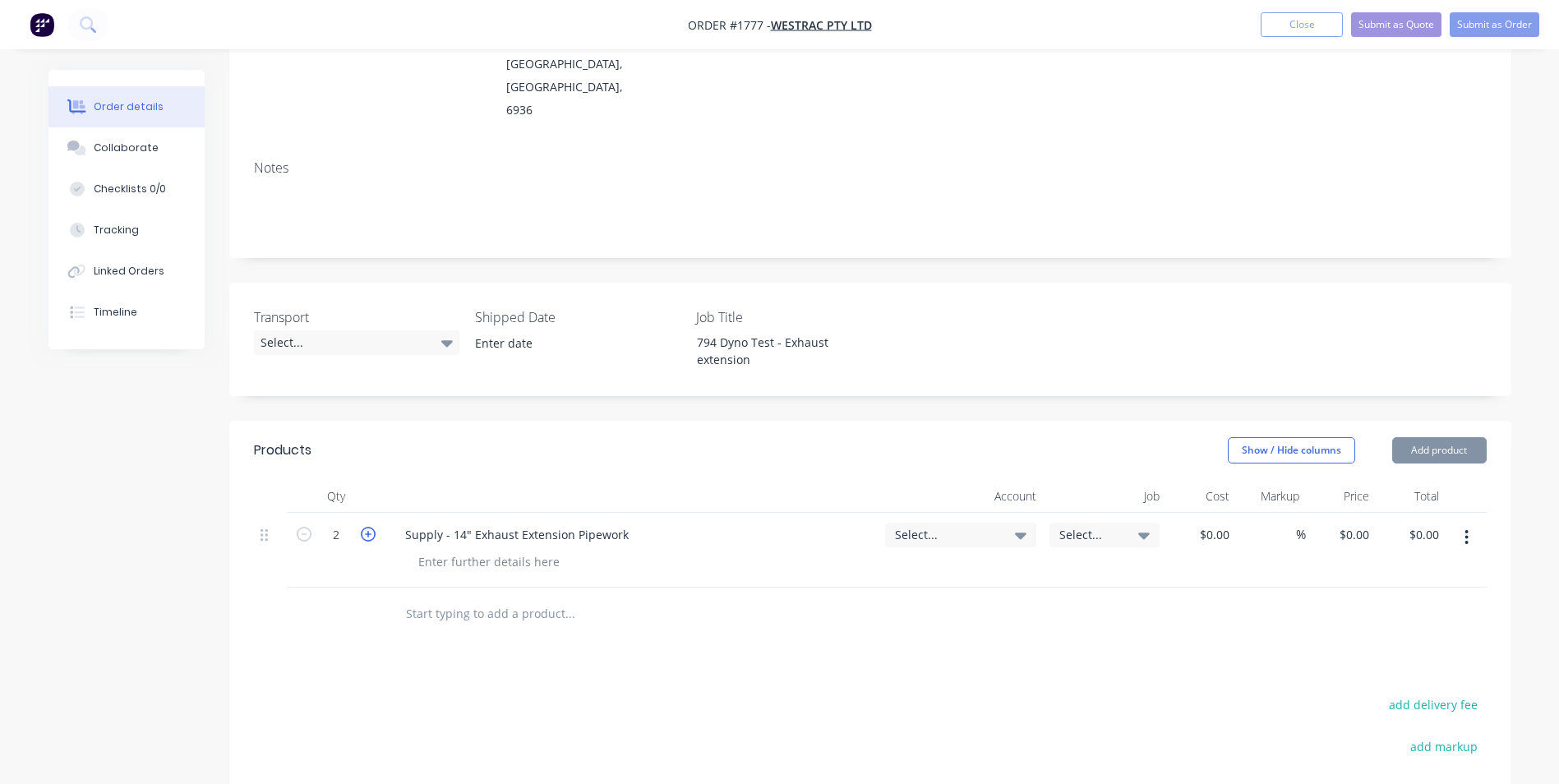
type input "2"
click at [917, 525] on span "Select..." at bounding box center [947, 533] width 104 height 17
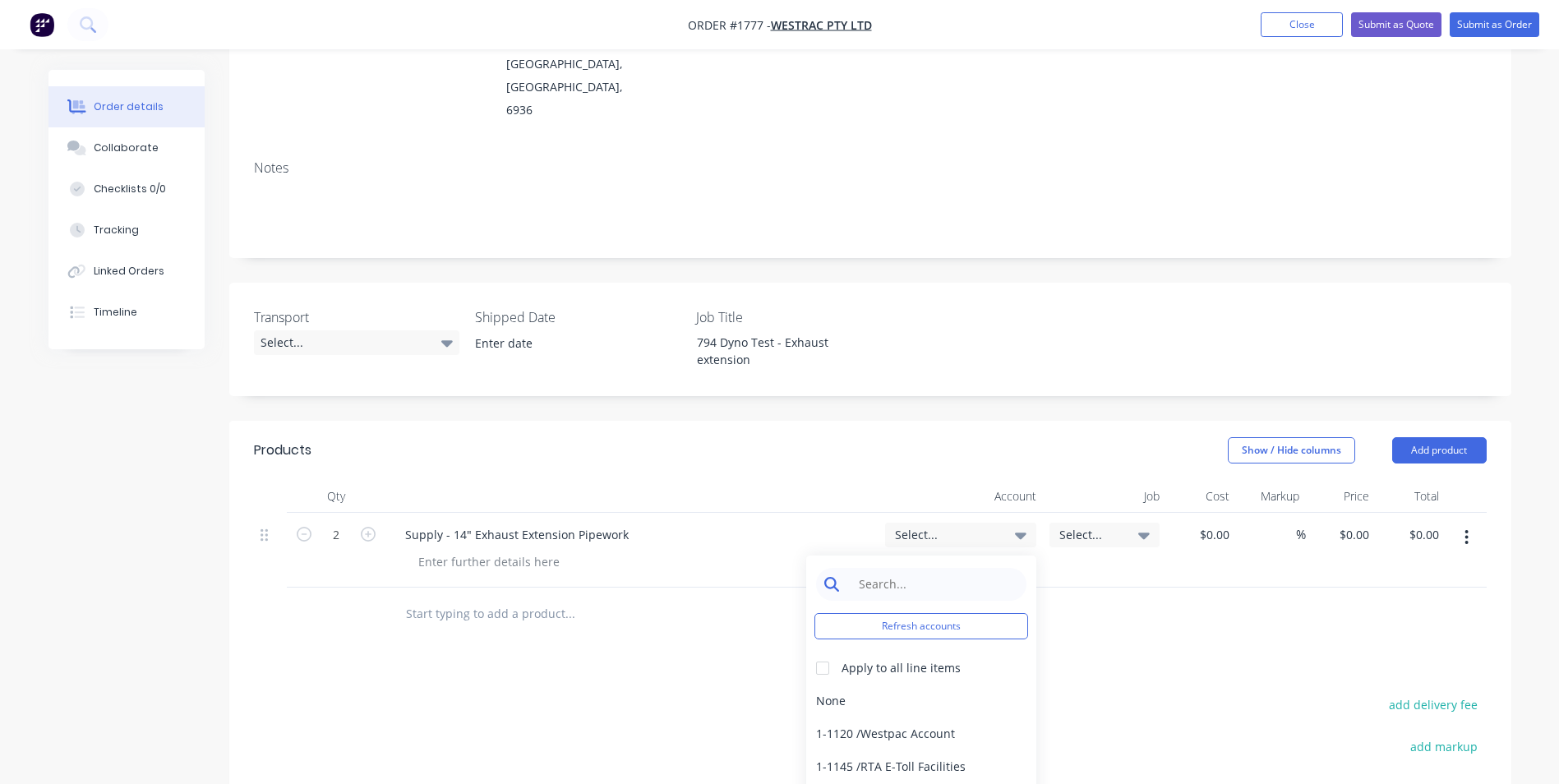
click at [886, 567] on input at bounding box center [933, 583] width 169 height 33
type input "4-5300"
click at [910, 684] on div "4-5300 / Sales - Mobile Machines Sound - Interco" at bounding box center [921, 700] width 230 height 33
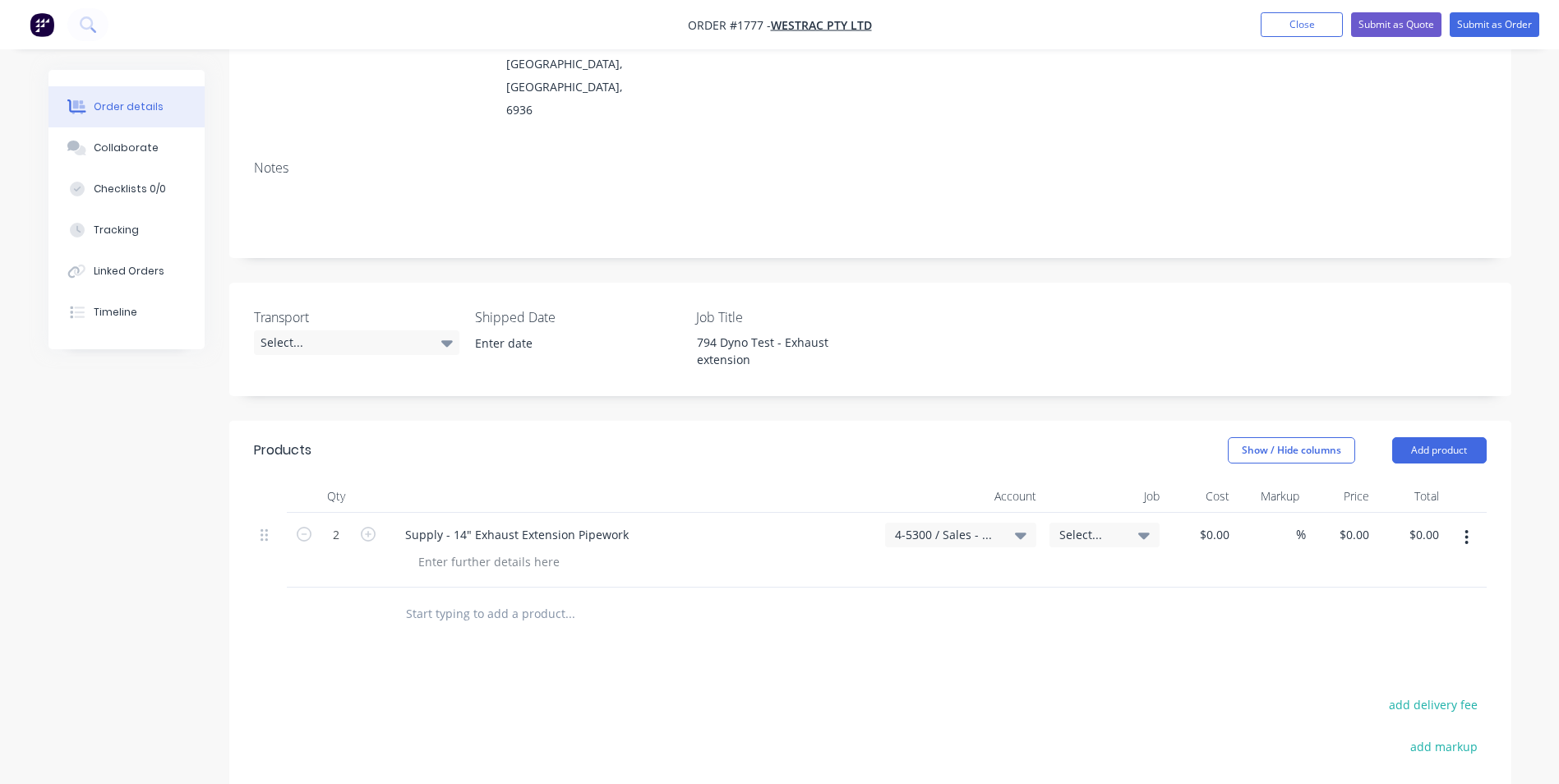
click at [1466, 530] on icon "button" at bounding box center [1467, 537] width 4 height 15
click at [1374, 601] on div "Duplicate" at bounding box center [1409, 613] width 127 height 24
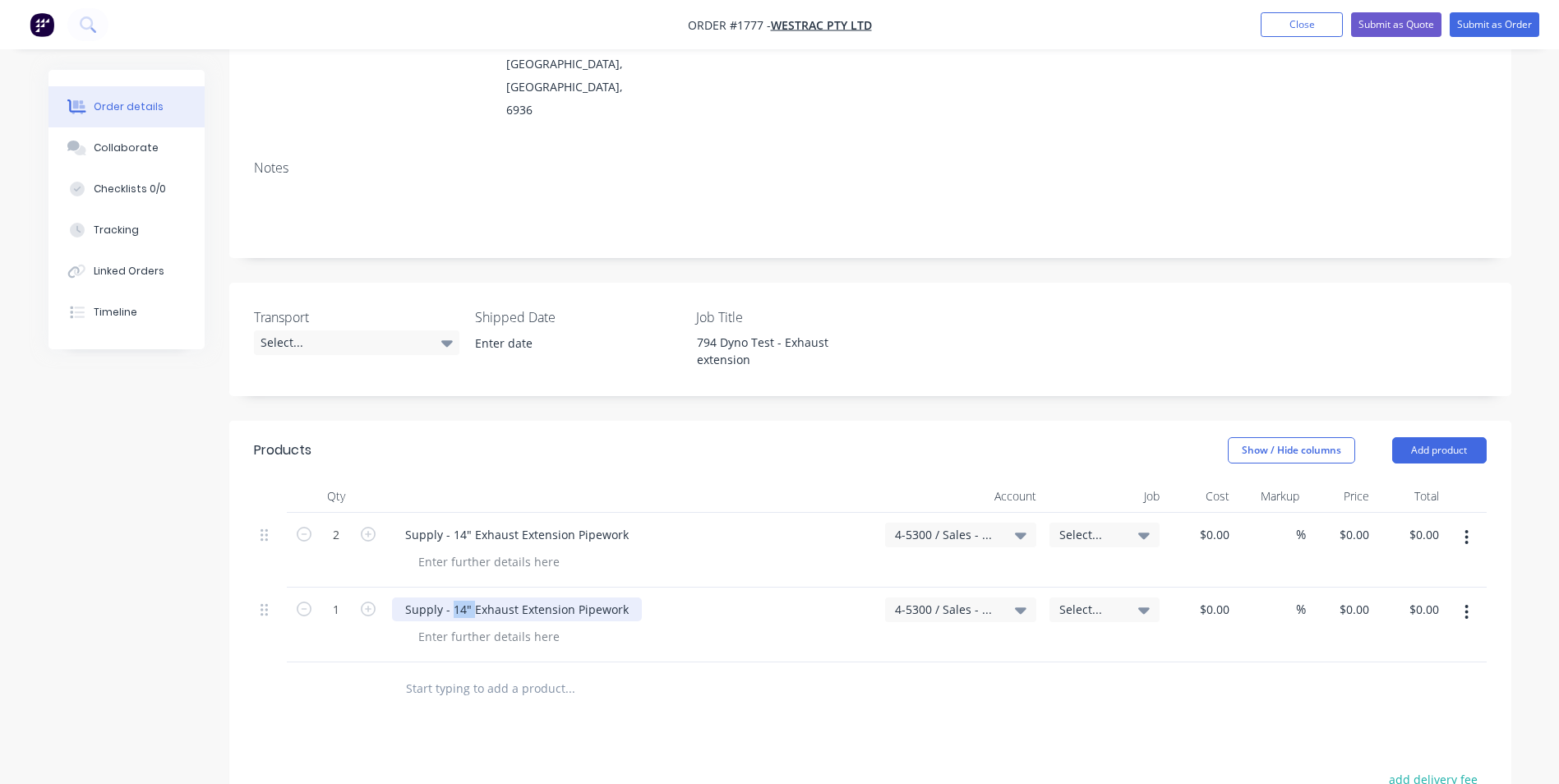
drag, startPoint x: 472, startPoint y: 565, endPoint x: 452, endPoint y: 565, distance: 20.0
click at [452, 598] on div "Supply - 14" Exhaust Extension Pipework" at bounding box center [517, 609] width 250 height 24
click at [602, 598] on div "Supply - Exhaust Extension Pipework" at bounding box center [506, 609] width 228 height 24
click at [548, 624] on div at bounding box center [489, 636] width 168 height 24
click at [1391, 25] on button "Submit as Quote" at bounding box center [1396, 25] width 90 height 25
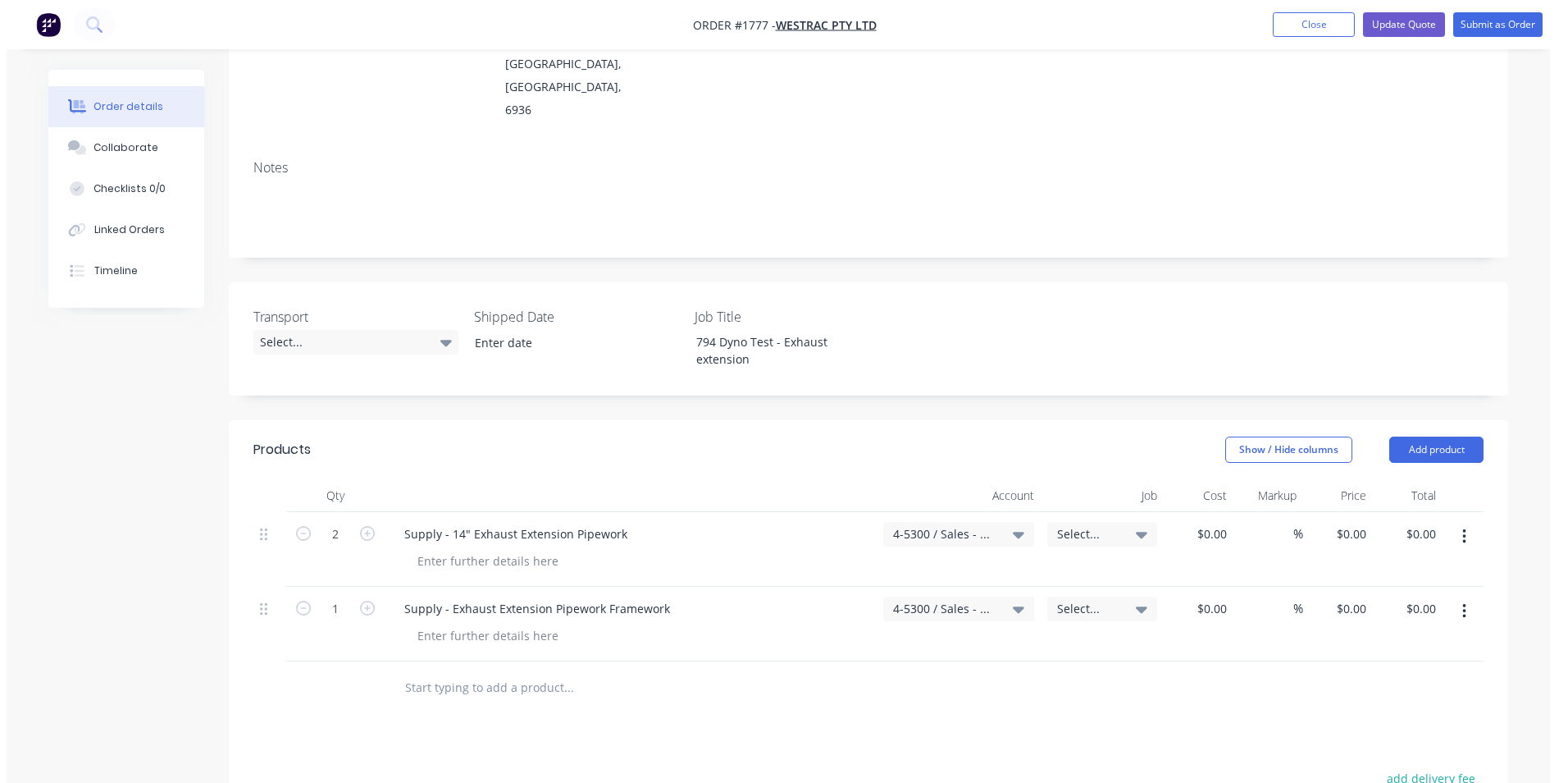
scroll to position [0, 0]
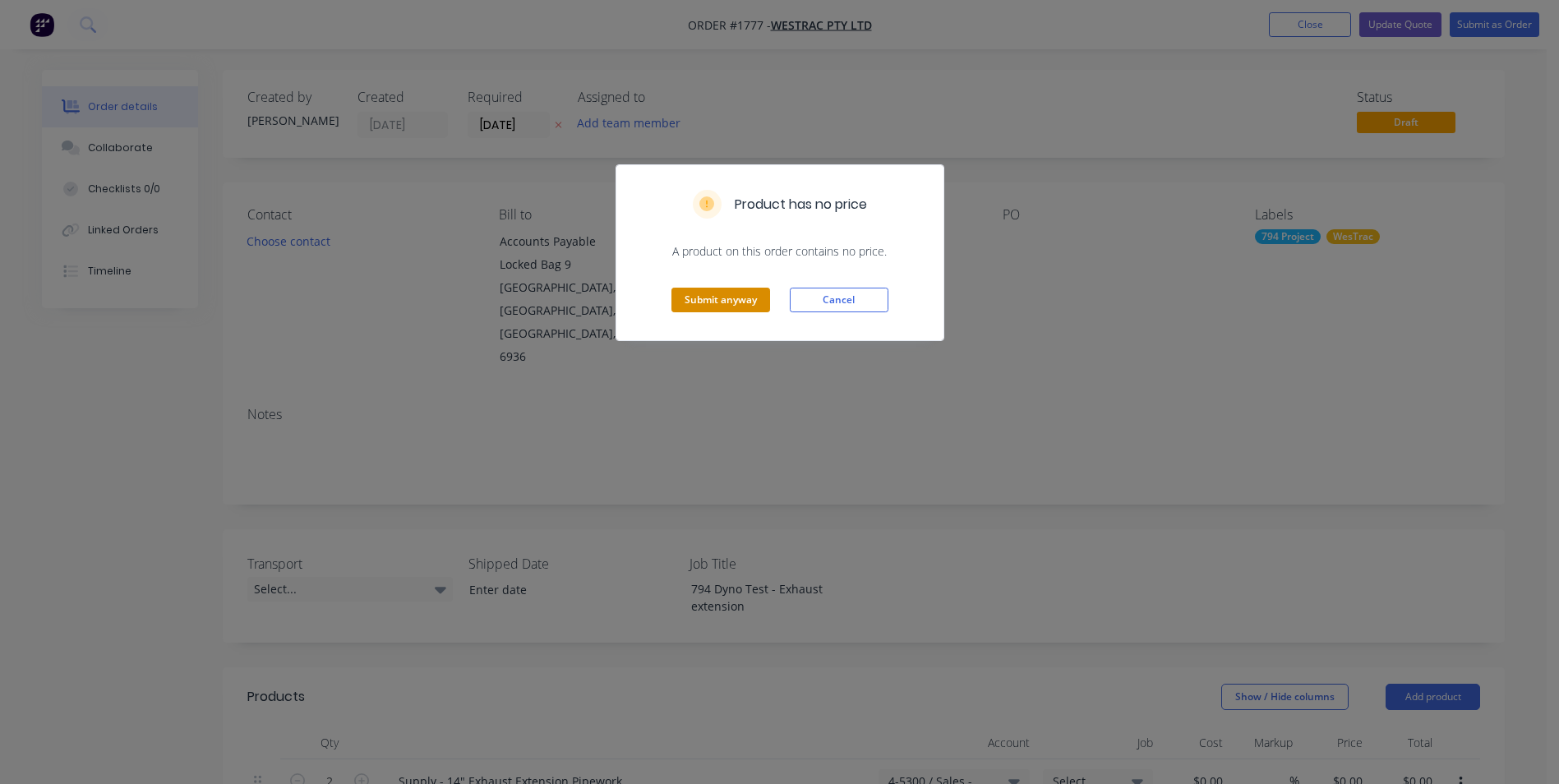
click at [743, 297] on button "Submit anyway" at bounding box center [720, 300] width 99 height 25
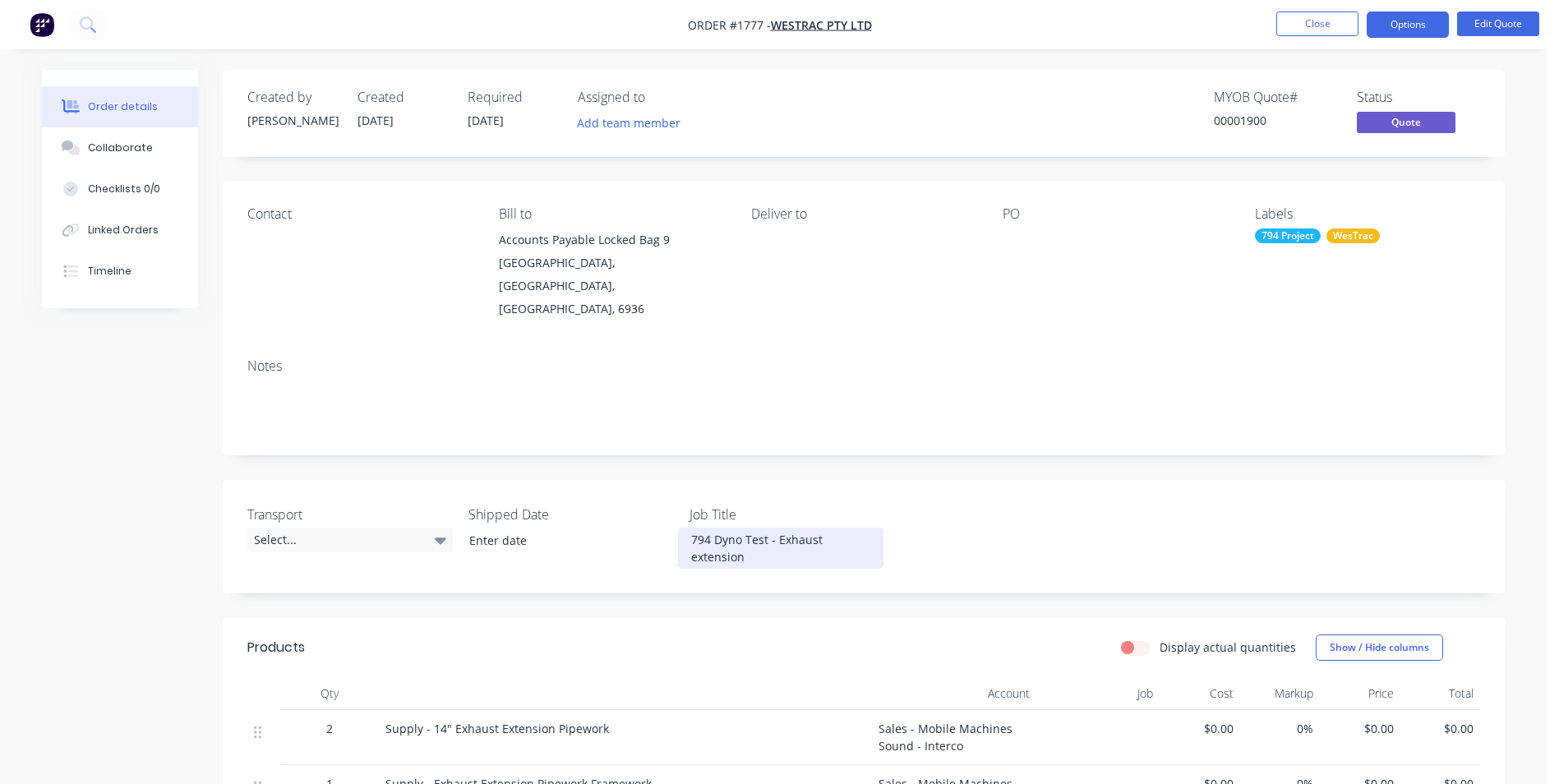
drag, startPoint x: 745, startPoint y: 533, endPoint x: 683, endPoint y: 516, distance: 64.3
click at [683, 527] on div "794 Dyno Test - Exhaust extension" at bounding box center [781, 548] width 205 height 41
copy div "794 Dyno Test - Exhaust extension"
click at [746, 527] on div "794 Dyno Test - Exhaust extension" at bounding box center [781, 548] width 205 height 41
click at [982, 480] on div "Transport Select... Shipped Date Job Title 794 Dyno Sound Test - Exhaust extens…" at bounding box center [864, 536] width 1282 height 113
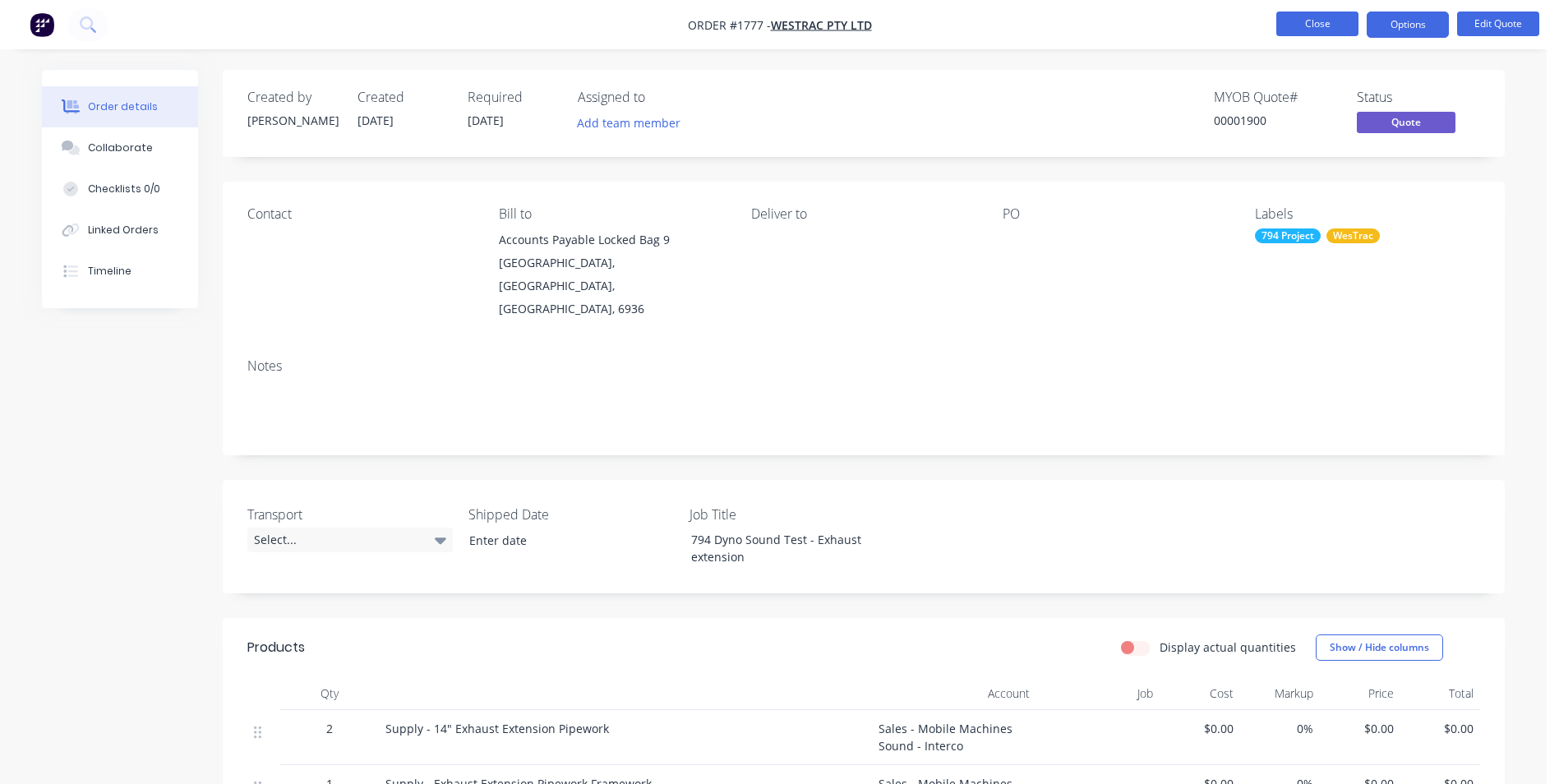
click at [1331, 31] on button "Close" at bounding box center [1317, 24] width 82 height 25
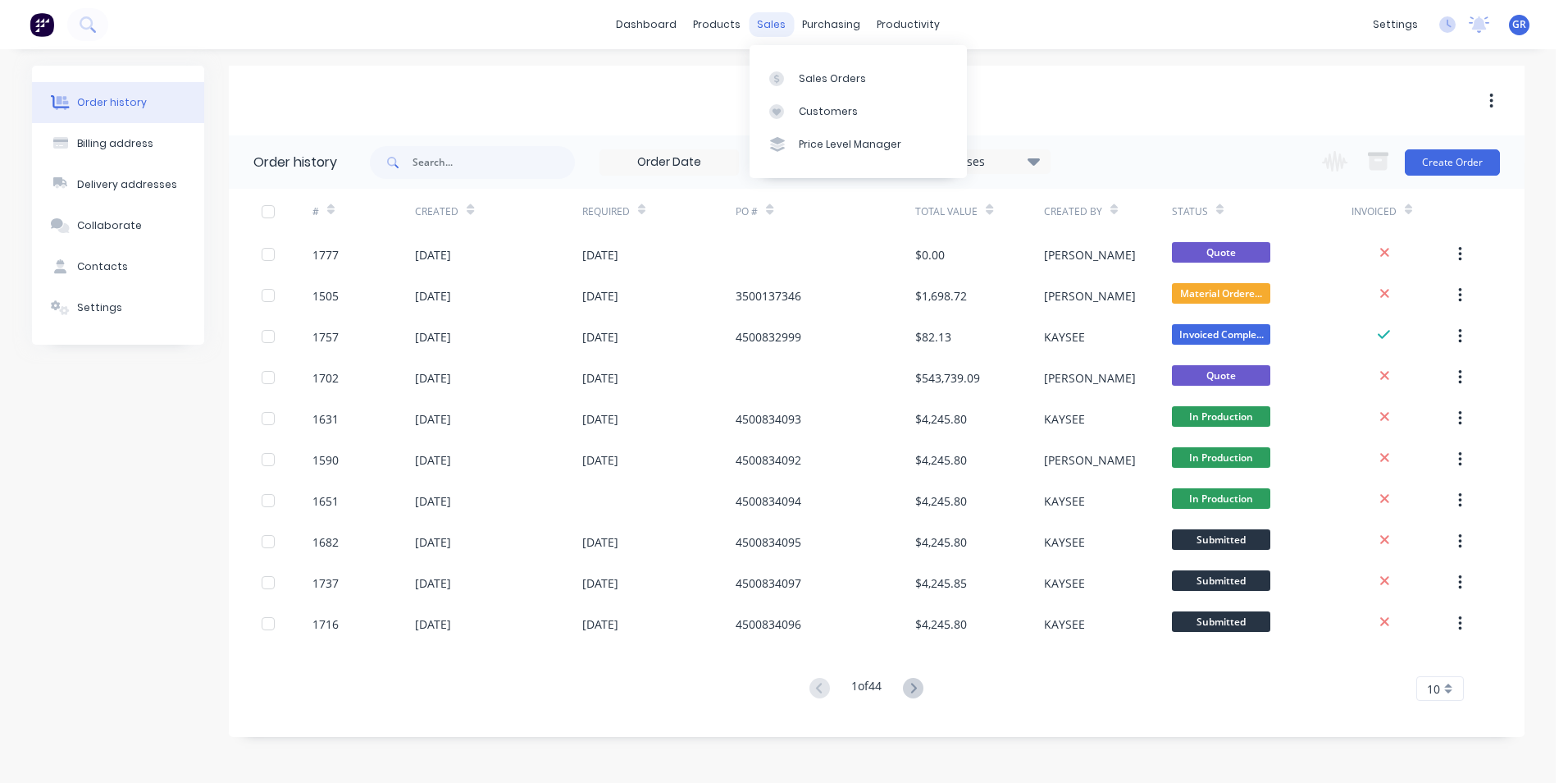
click at [774, 26] on div "sales" at bounding box center [771, 25] width 45 height 25
click at [821, 76] on div "Sales Orders" at bounding box center [833, 78] width 68 height 15
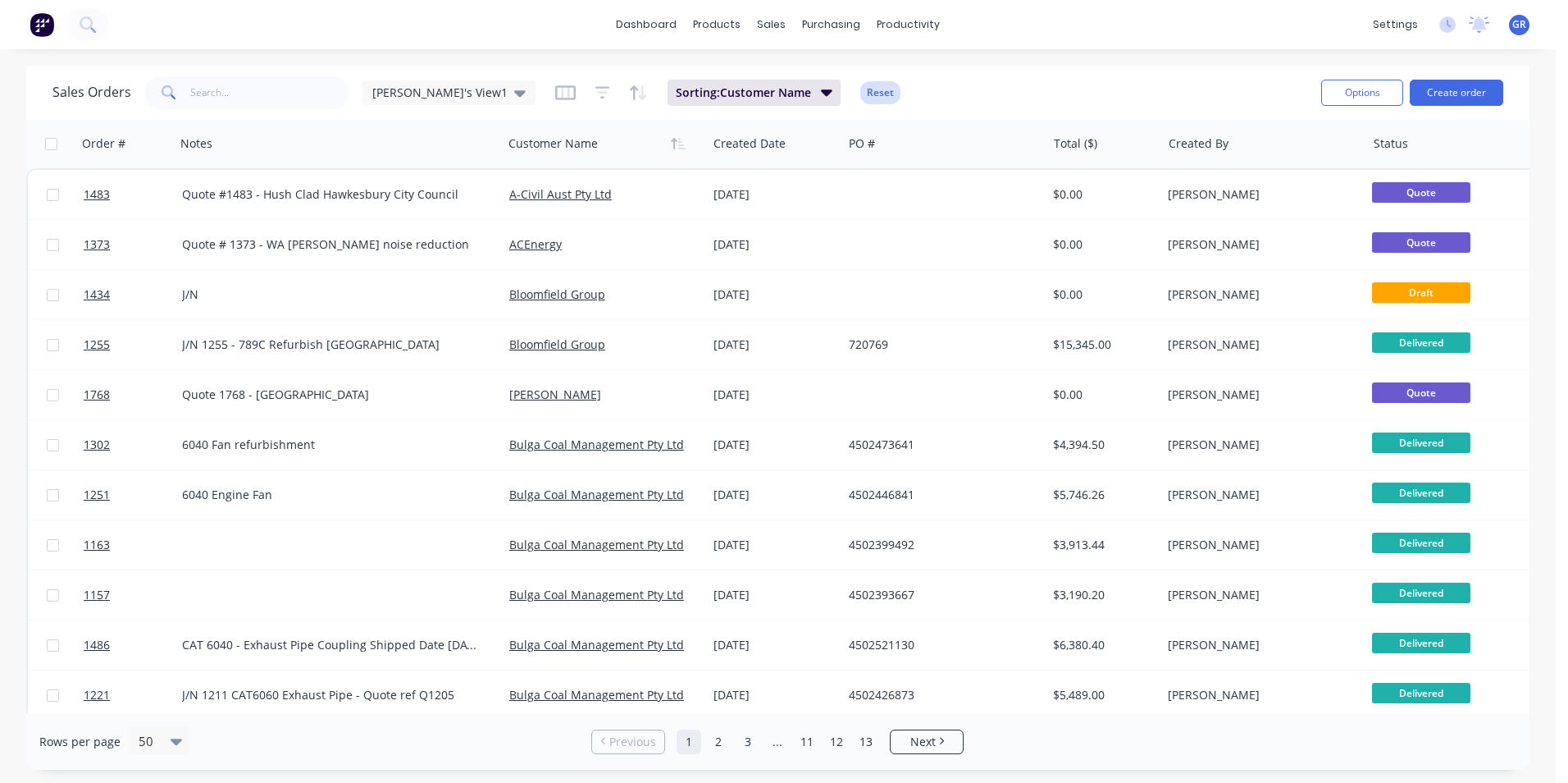
click at [860, 97] on button "Reset" at bounding box center [880, 93] width 40 height 23
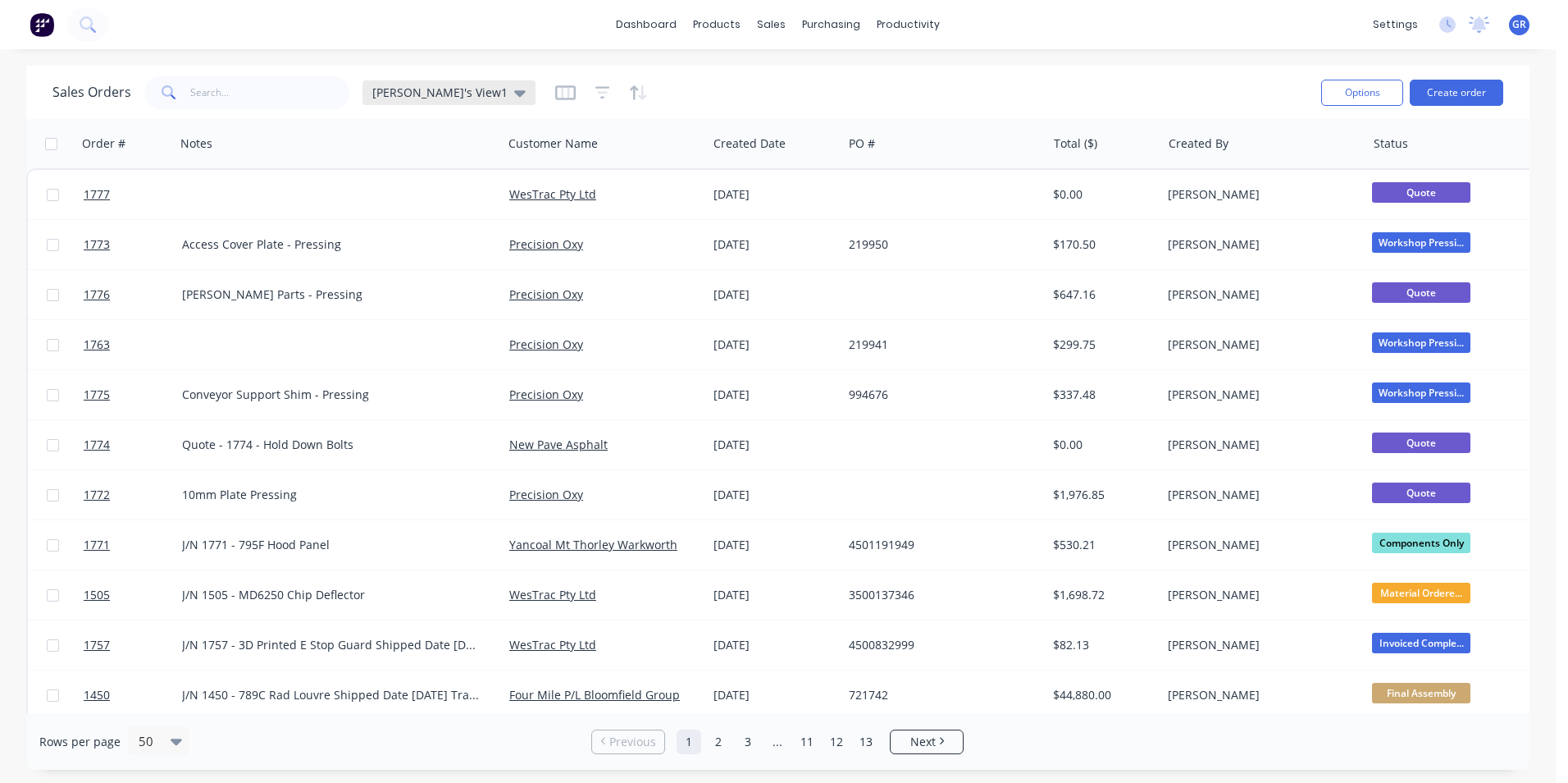
click at [436, 90] on span "[PERSON_NAME]'s View1" at bounding box center [440, 92] width 135 height 17
click at [555, 88] on icon "button" at bounding box center [565, 93] width 20 height 16
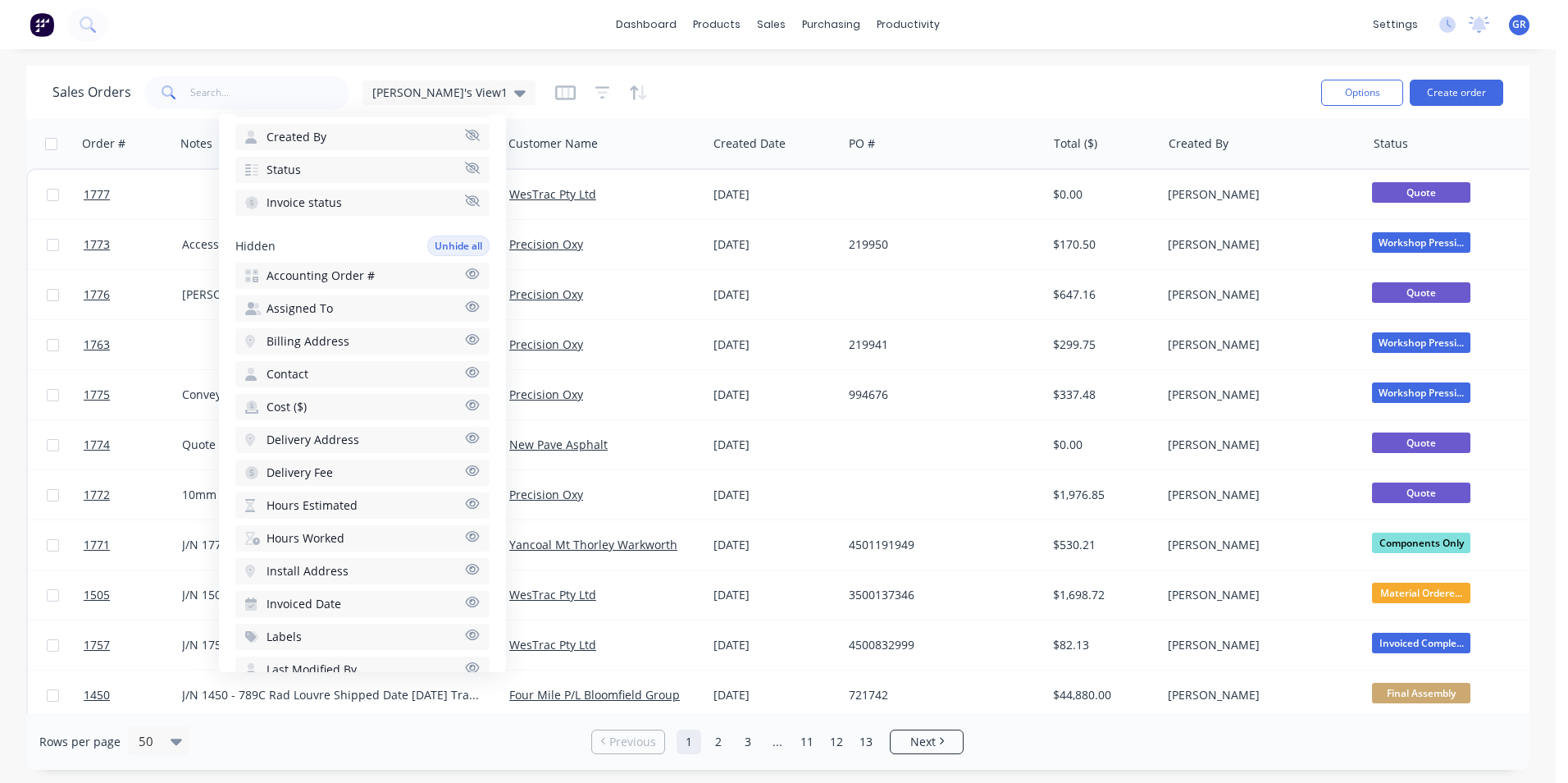
scroll to position [251, 0]
click at [493, 46] on div "dashboard products sales purchasing productivity dashboard products Product Cat…" at bounding box center [777, 24] width 1556 height 49
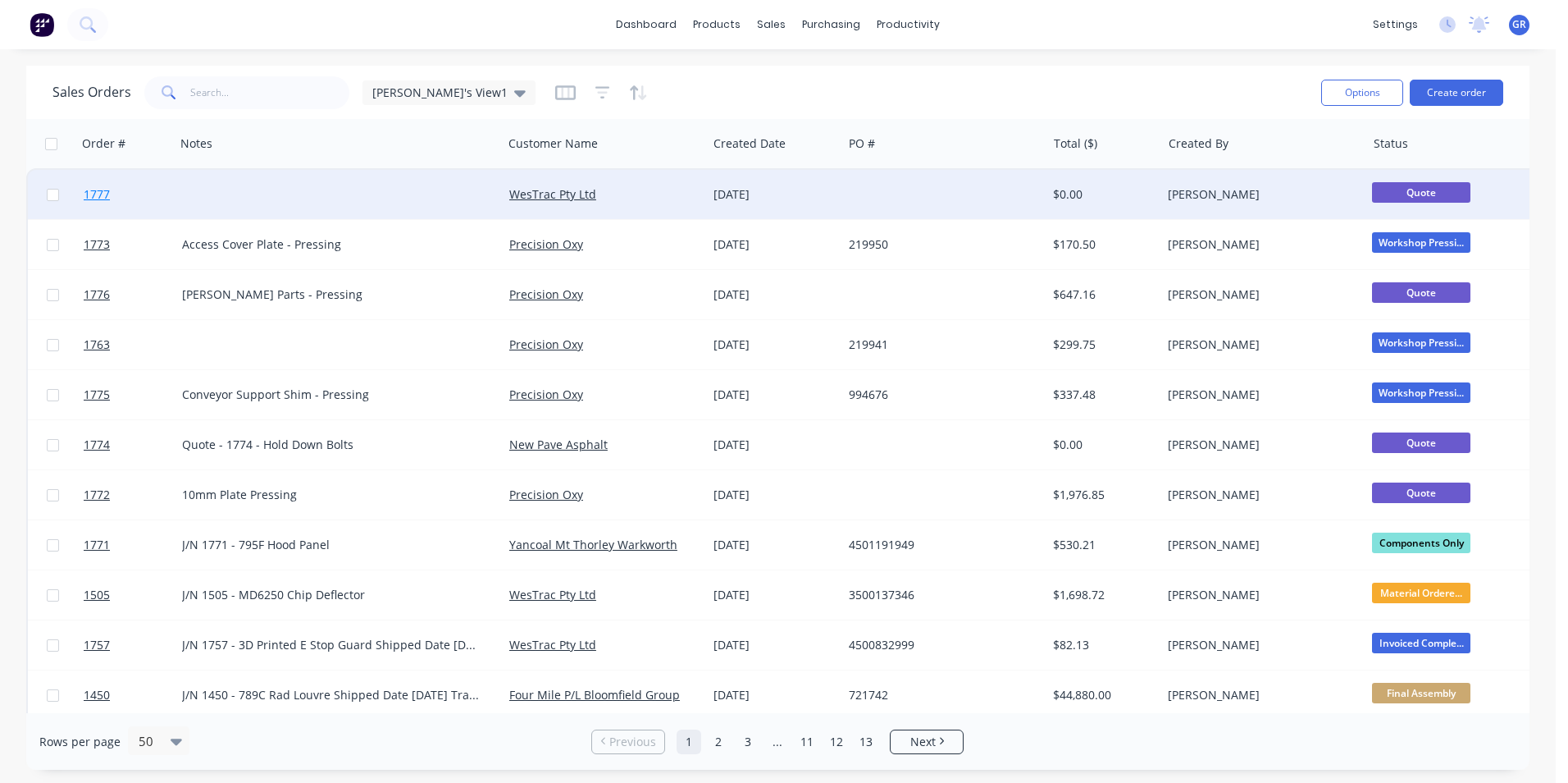
click at [100, 193] on span "1777" at bounding box center [96, 194] width 26 height 16
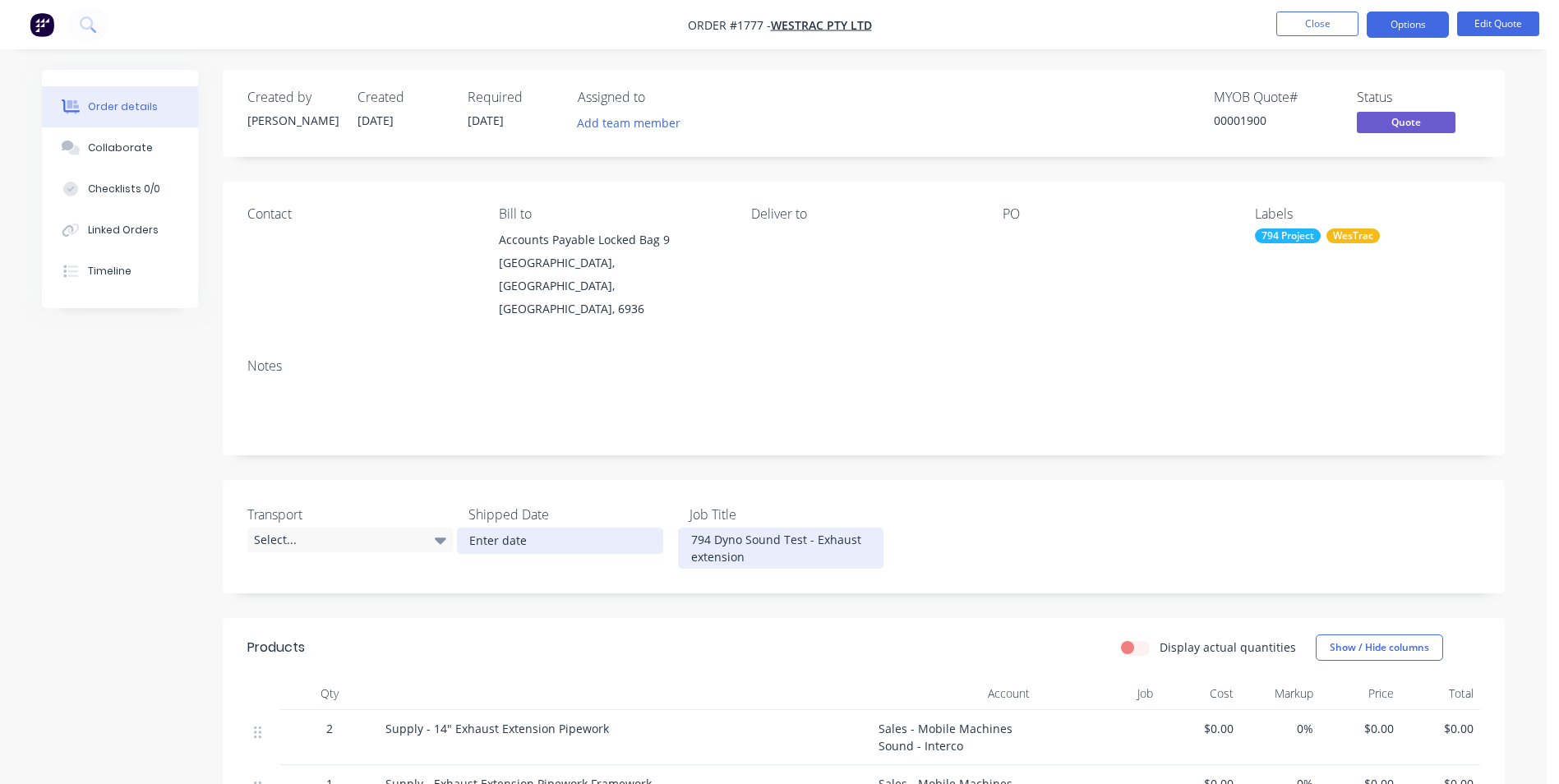
drag, startPoint x: 751, startPoint y: 535, endPoint x: 646, endPoint y: 516, distance: 106.7
click at [646, 516] on div "Transport Select... Shipped Date Job Title 794 Dyno Sound Test - Exhaust extens…" at bounding box center [864, 536] width 1282 height 113
copy div "794 Dyno Sound Test - Exhaust extension"
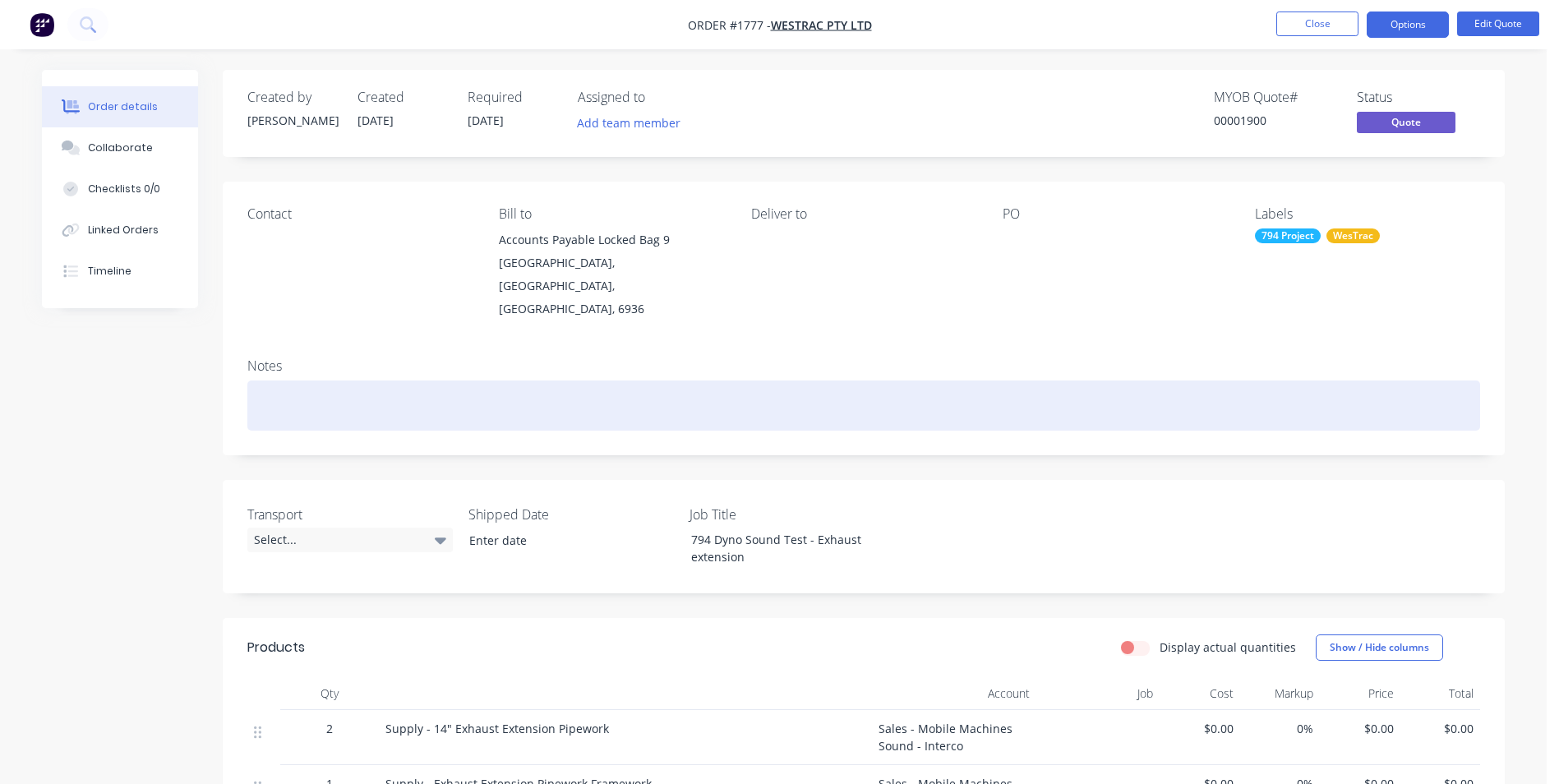
click at [277, 381] on div at bounding box center [863, 405] width 1232 height 50
paste div
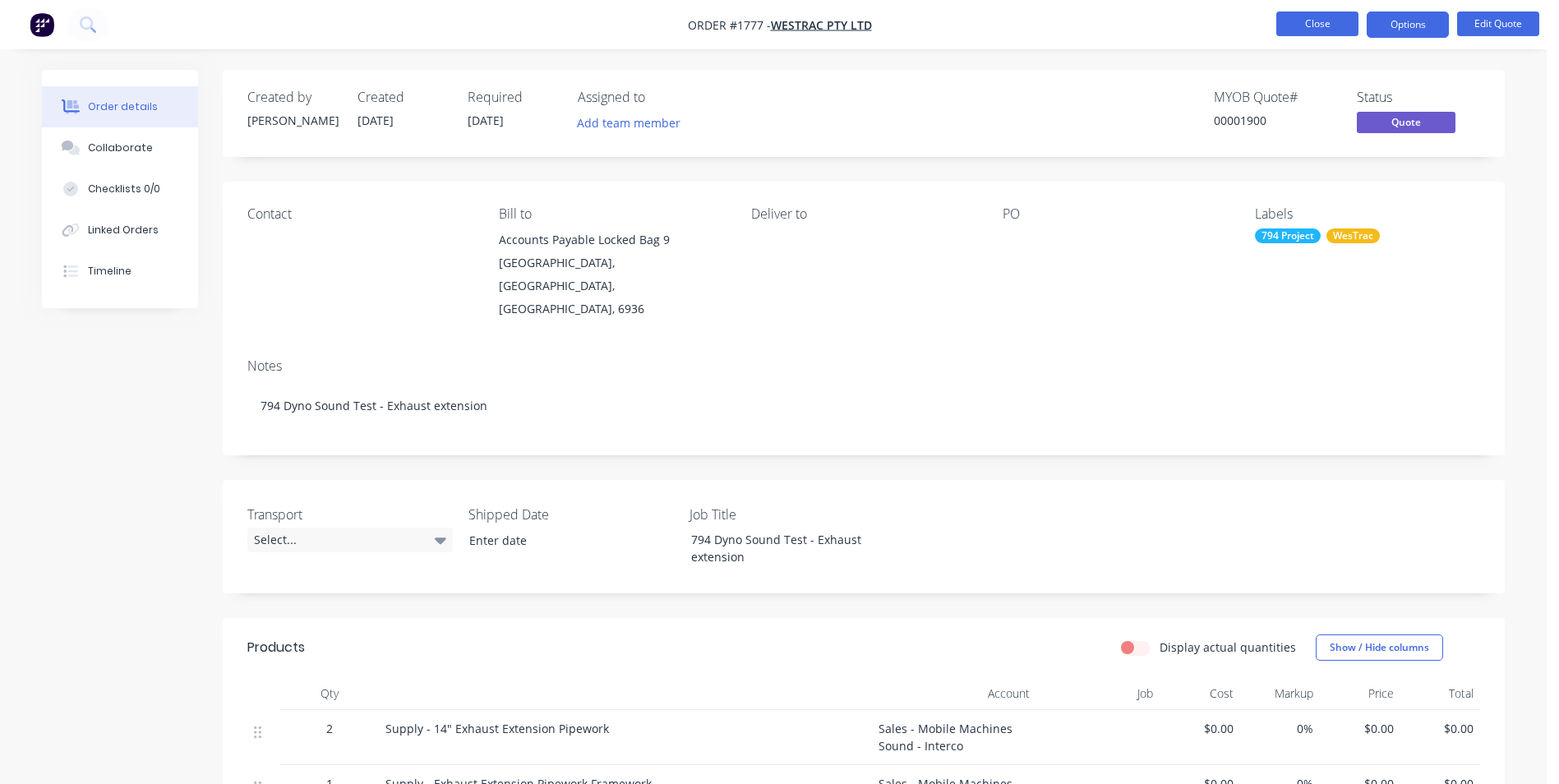
click at [1302, 20] on button "Close" at bounding box center [1317, 24] width 82 height 25
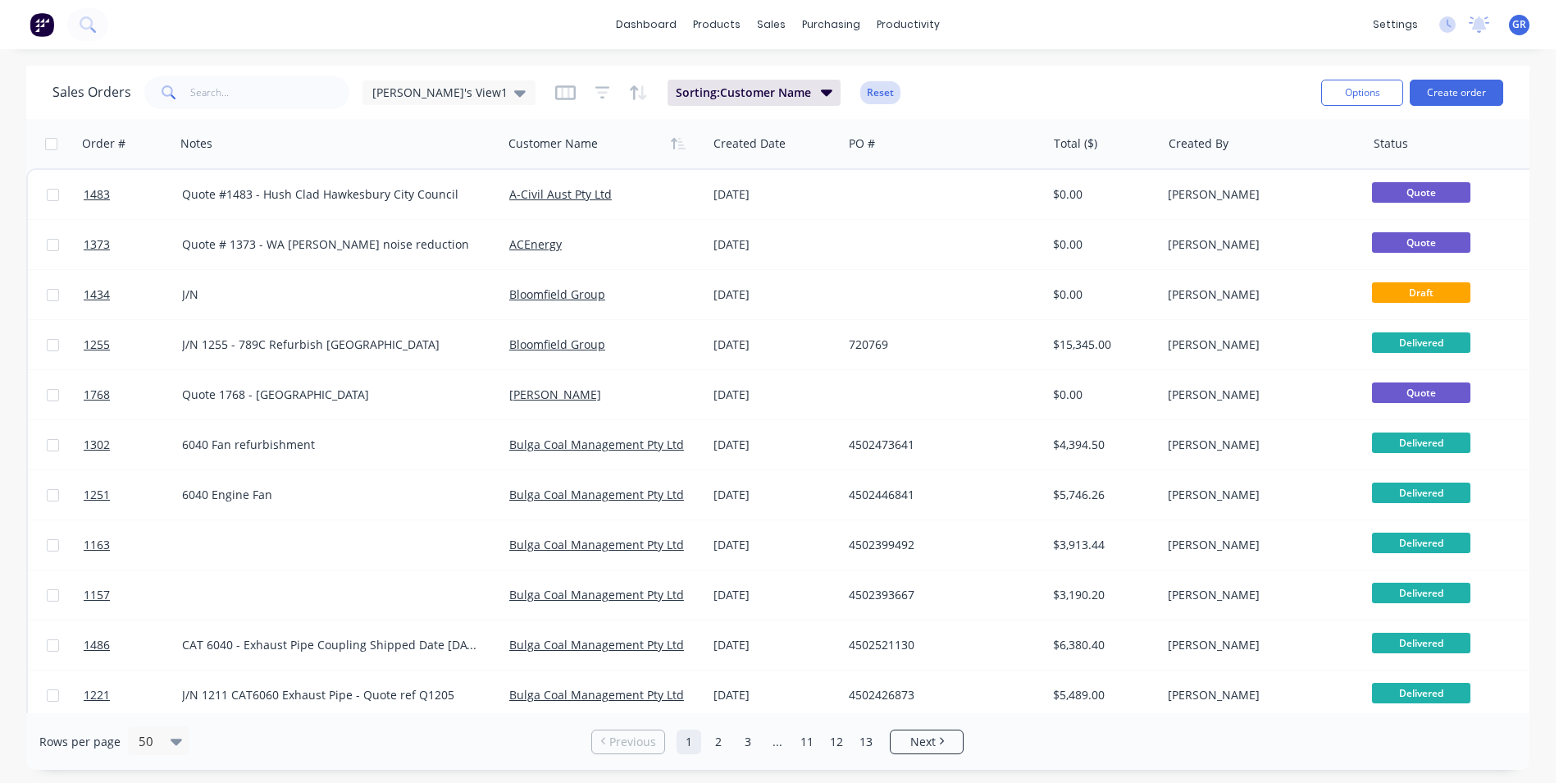
click at [860, 88] on button "Reset" at bounding box center [880, 93] width 40 height 23
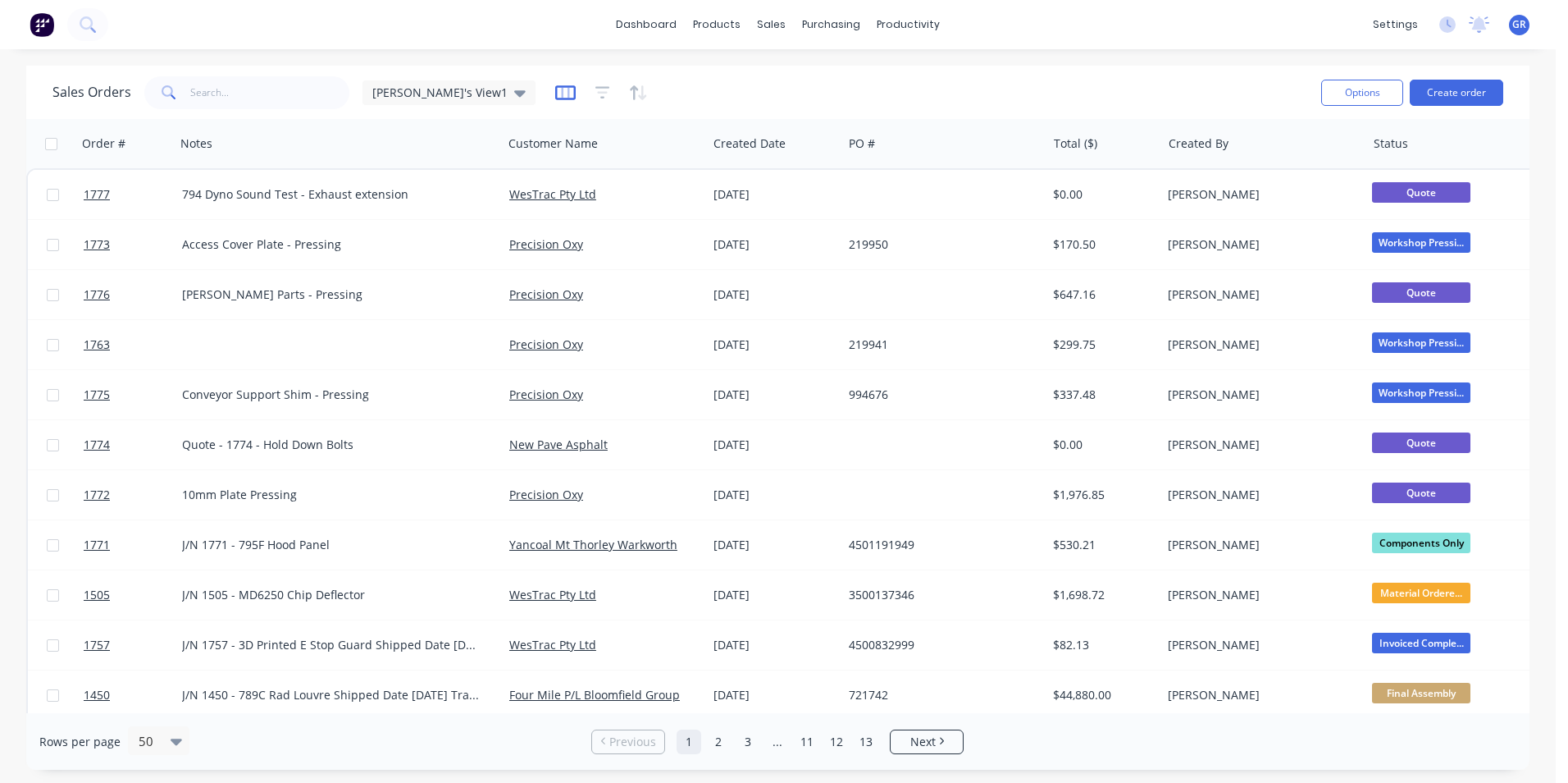
click at [555, 97] on icon "button" at bounding box center [565, 93] width 20 height 16
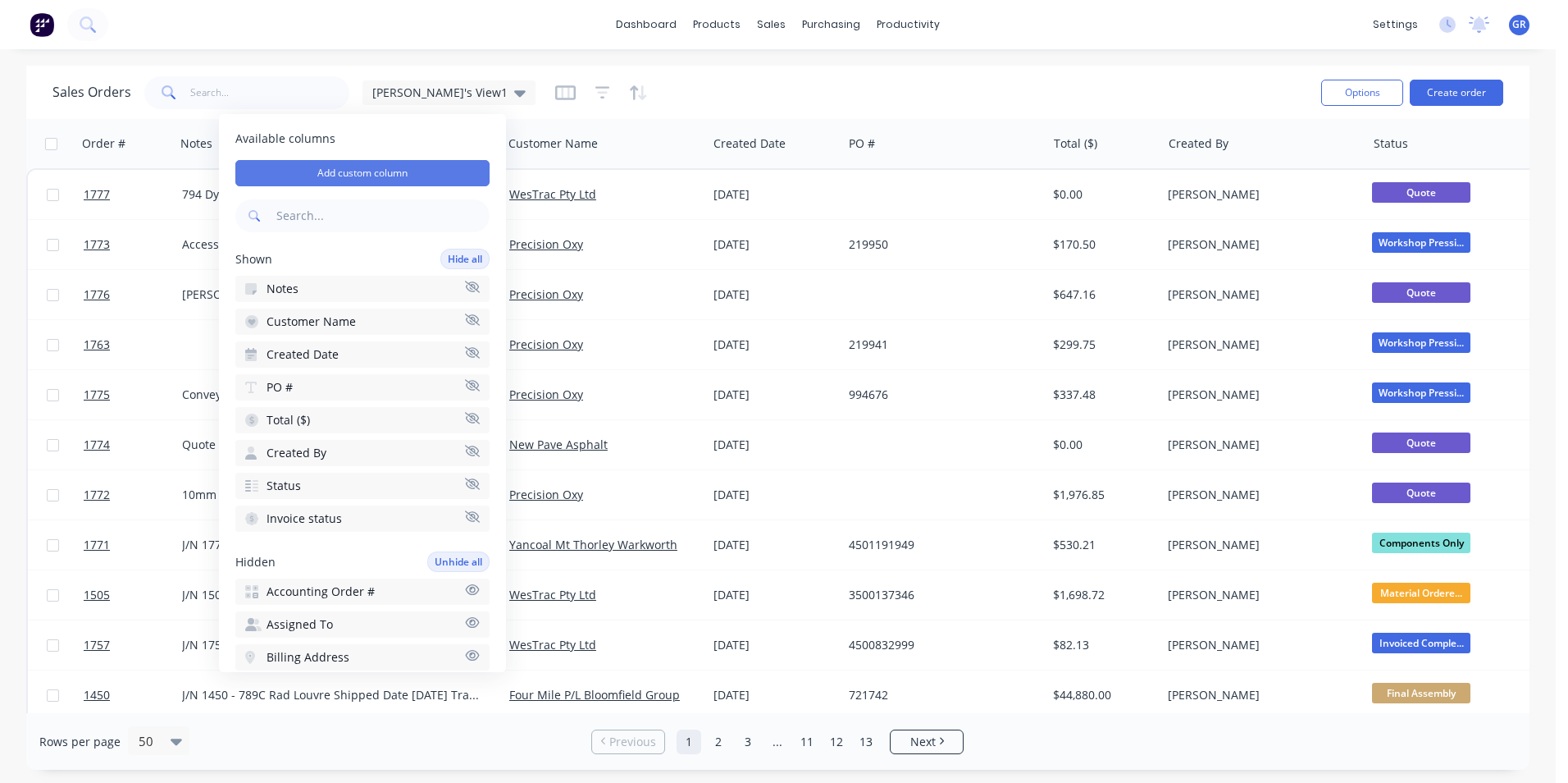
click at [353, 171] on button "Add custom column" at bounding box center [362, 173] width 254 height 26
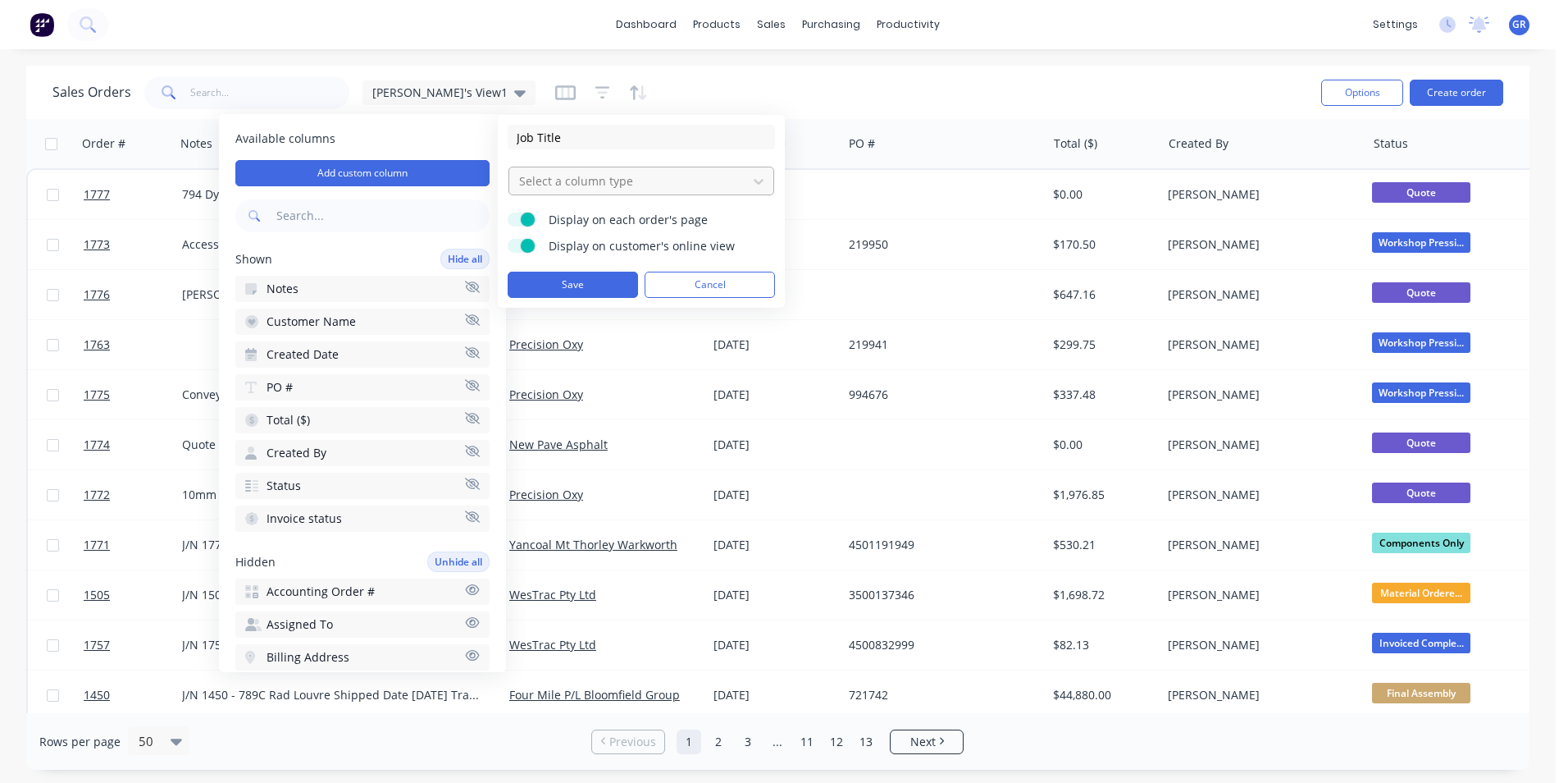
type input "Job Title"
click at [560, 181] on div at bounding box center [628, 181] width 222 height 20
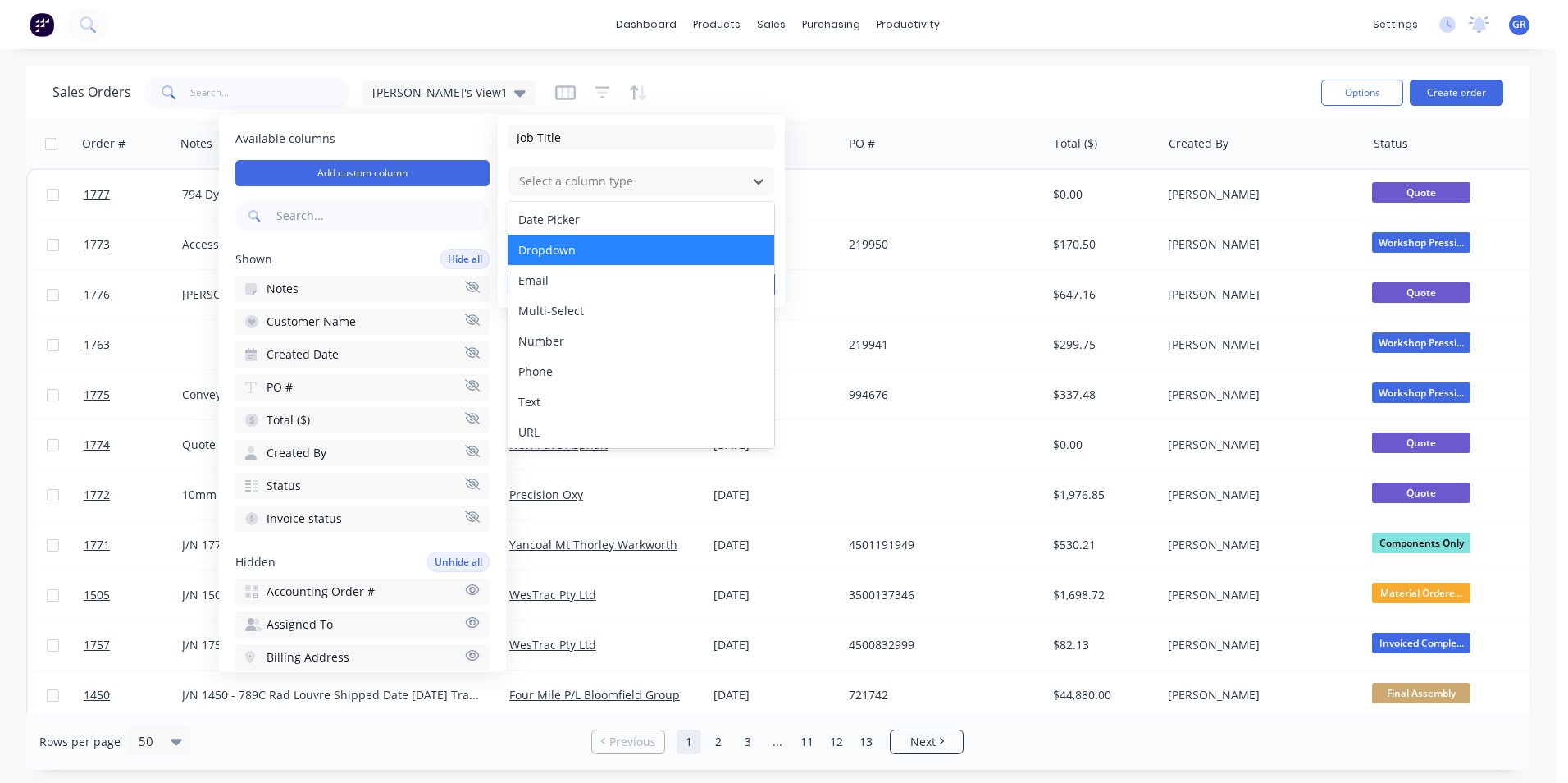
scroll to position [94, 0]
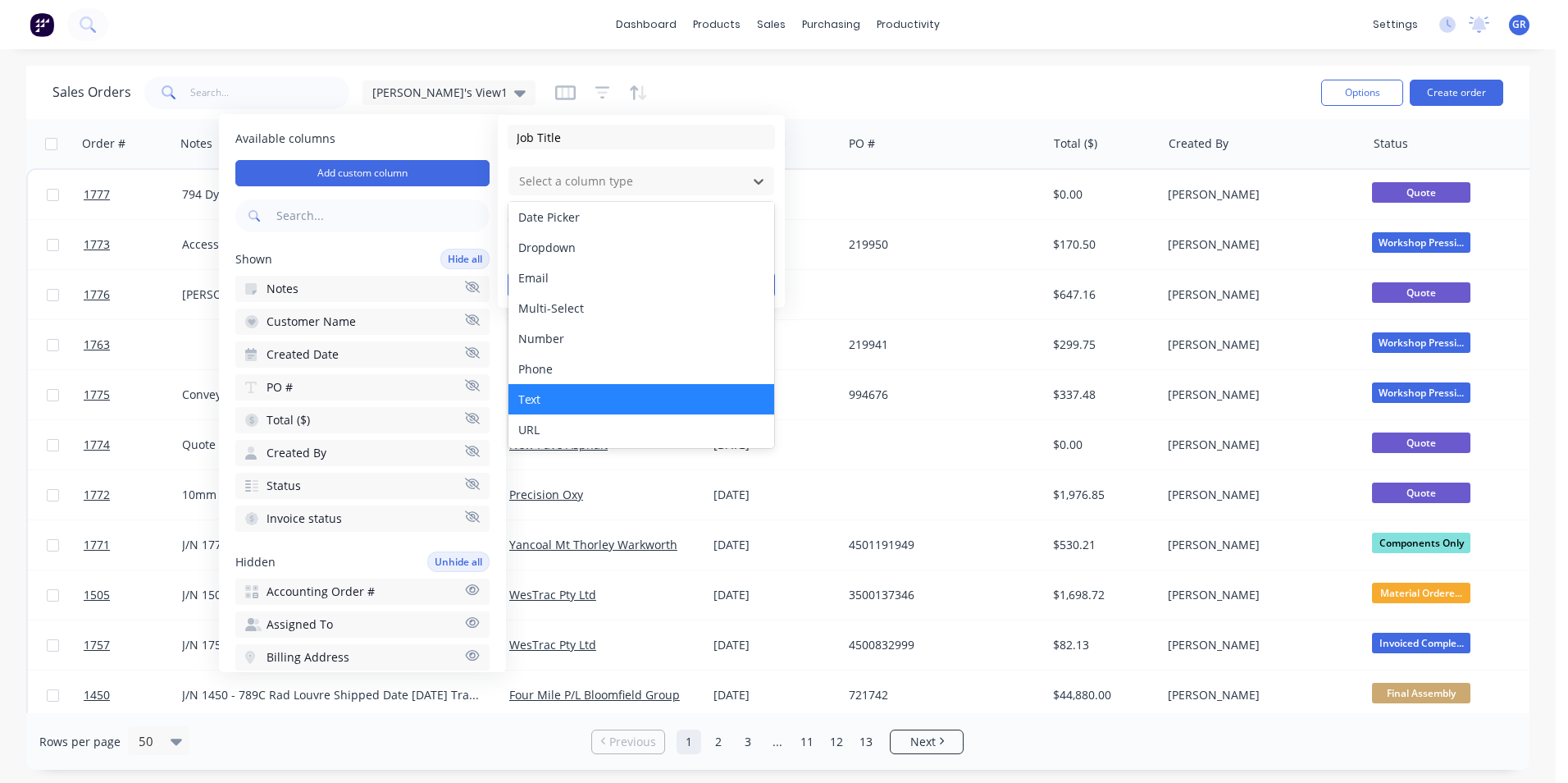
click at [598, 396] on div "Text" at bounding box center [641, 399] width 265 height 30
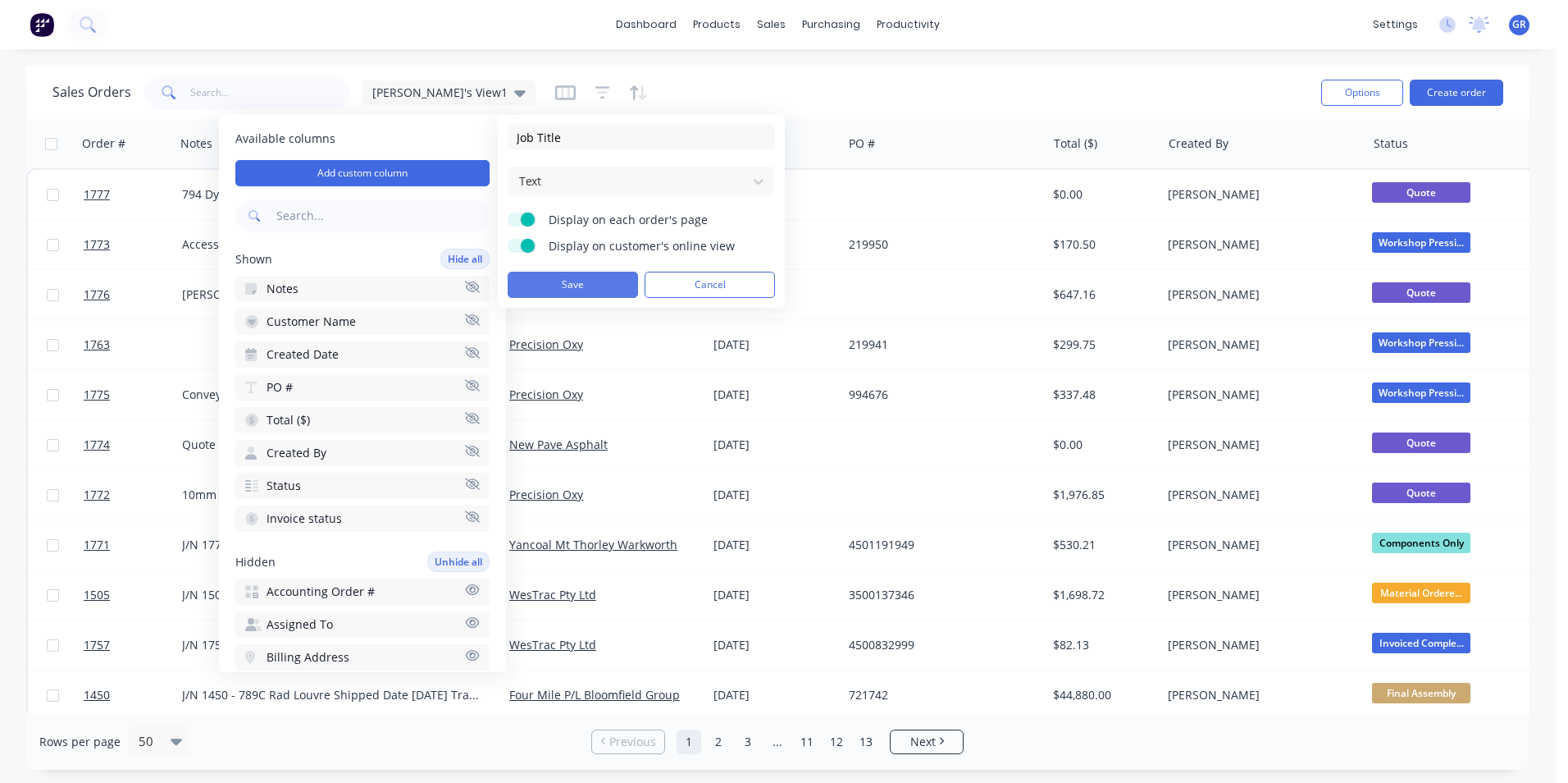
click at [585, 284] on button "Save" at bounding box center [573, 284] width 130 height 26
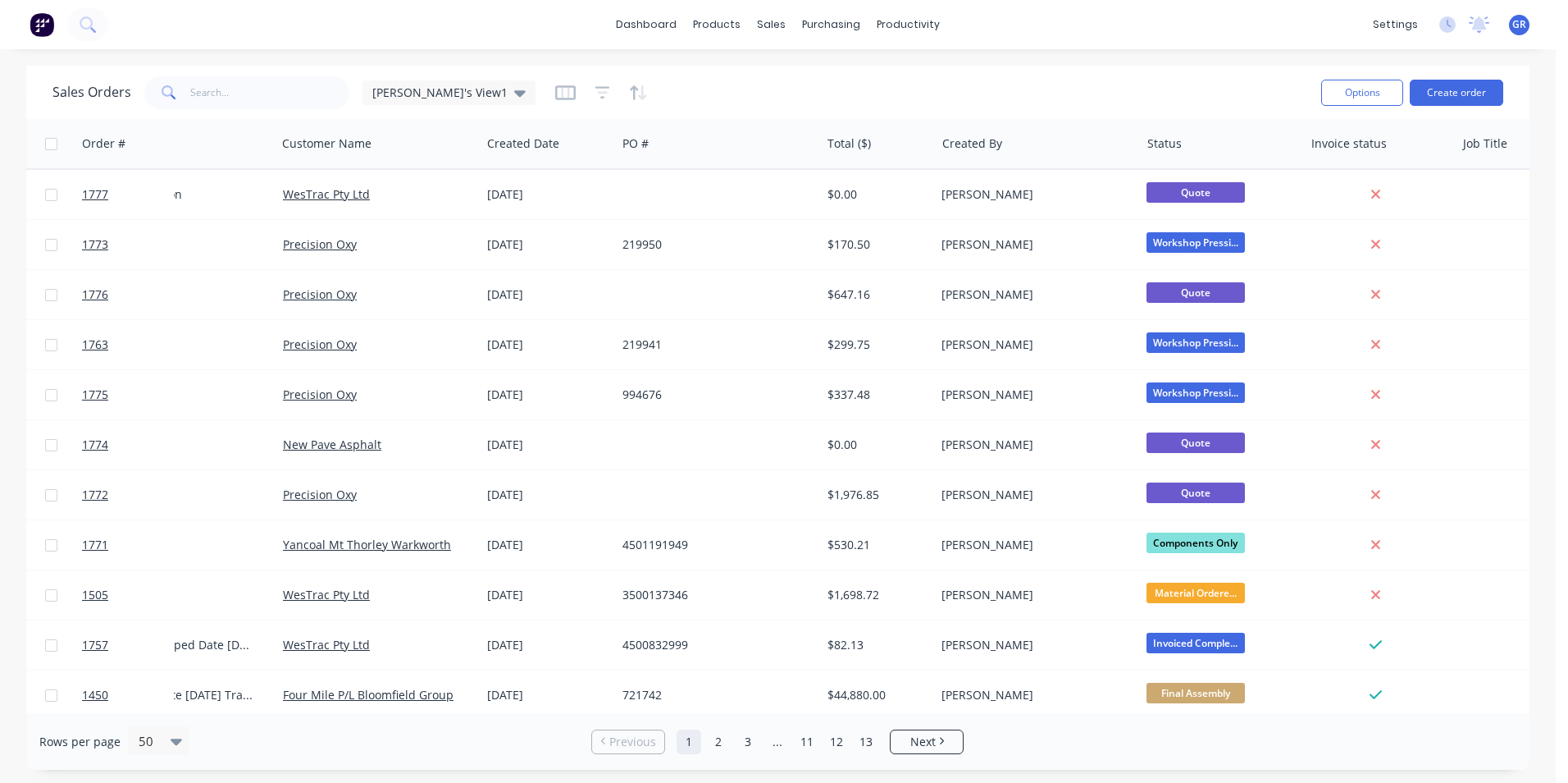
scroll to position [0, 283]
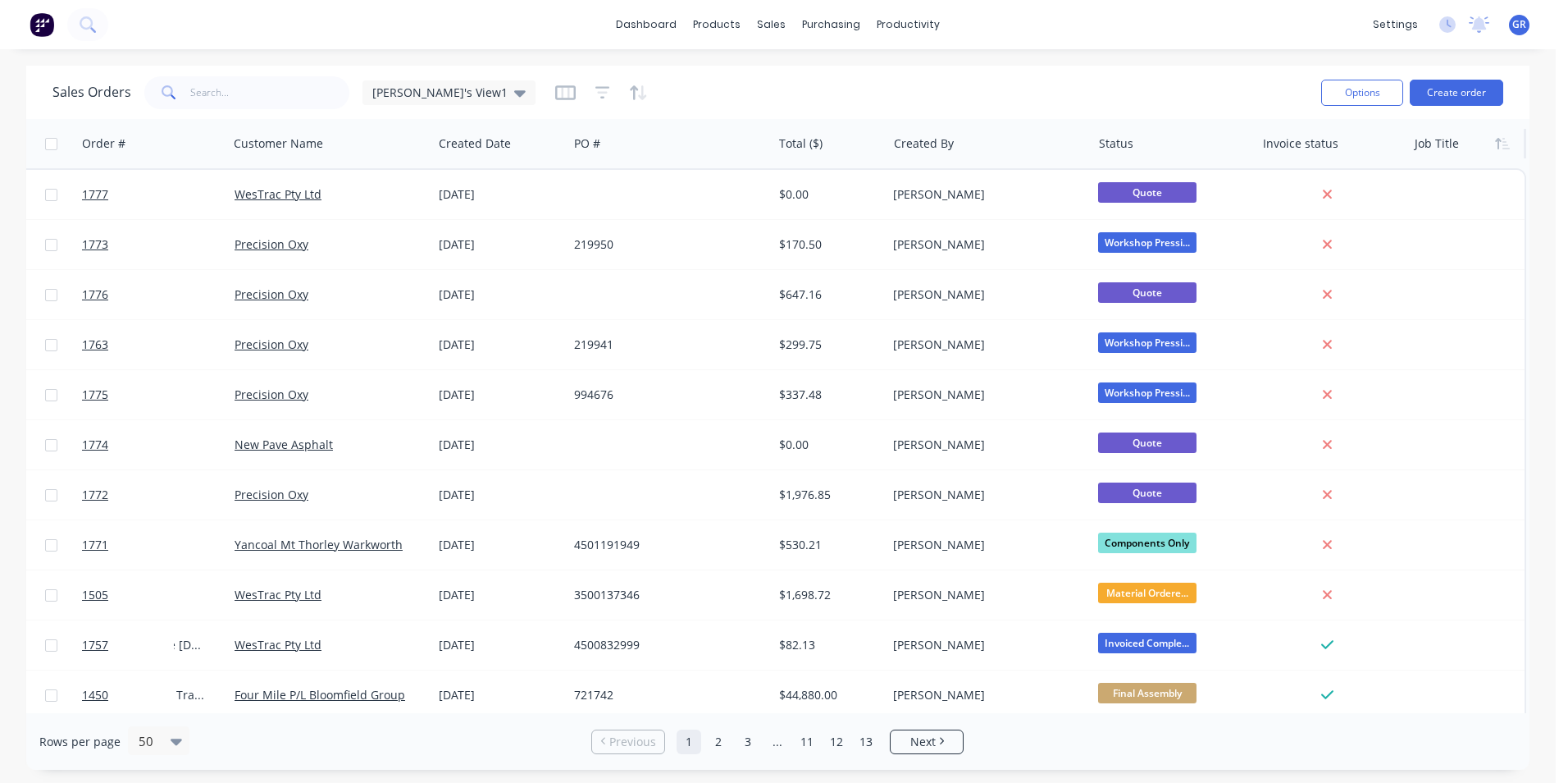
drag, startPoint x: 1426, startPoint y: 134, endPoint x: 1441, endPoint y: 142, distance: 17.0
click at [1441, 142] on div at bounding box center [1465, 143] width 100 height 33
drag, startPoint x: 1441, startPoint y: 142, endPoint x: 1420, endPoint y: 132, distance: 23.3
click at [1420, 132] on div "Job Title" at bounding box center [1465, 143] width 100 height 33
click at [561, 89] on icon "button" at bounding box center [565, 93] width 8 height 11
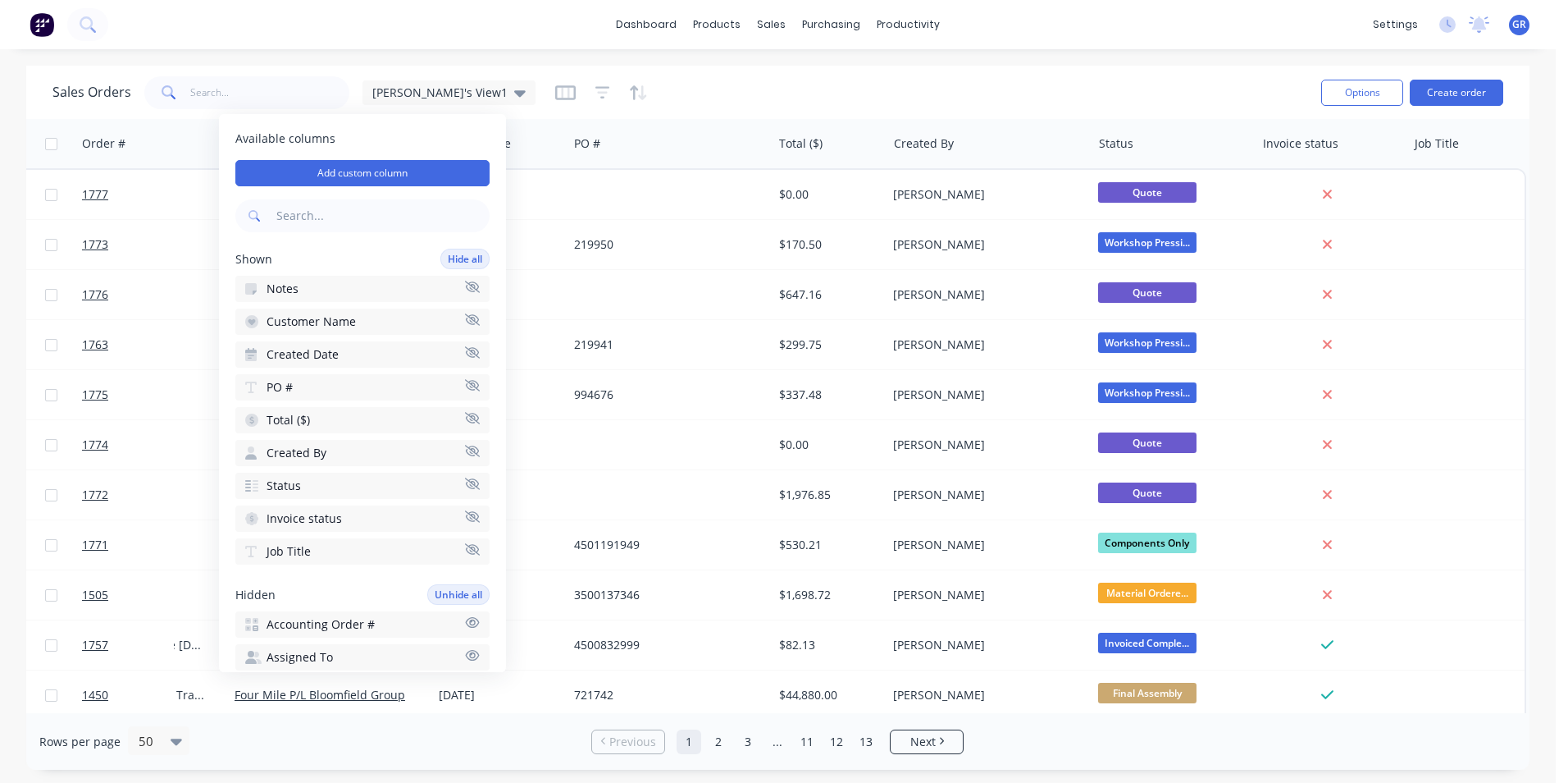
click at [465, 546] on icon "button" at bounding box center [472, 550] width 15 height 12
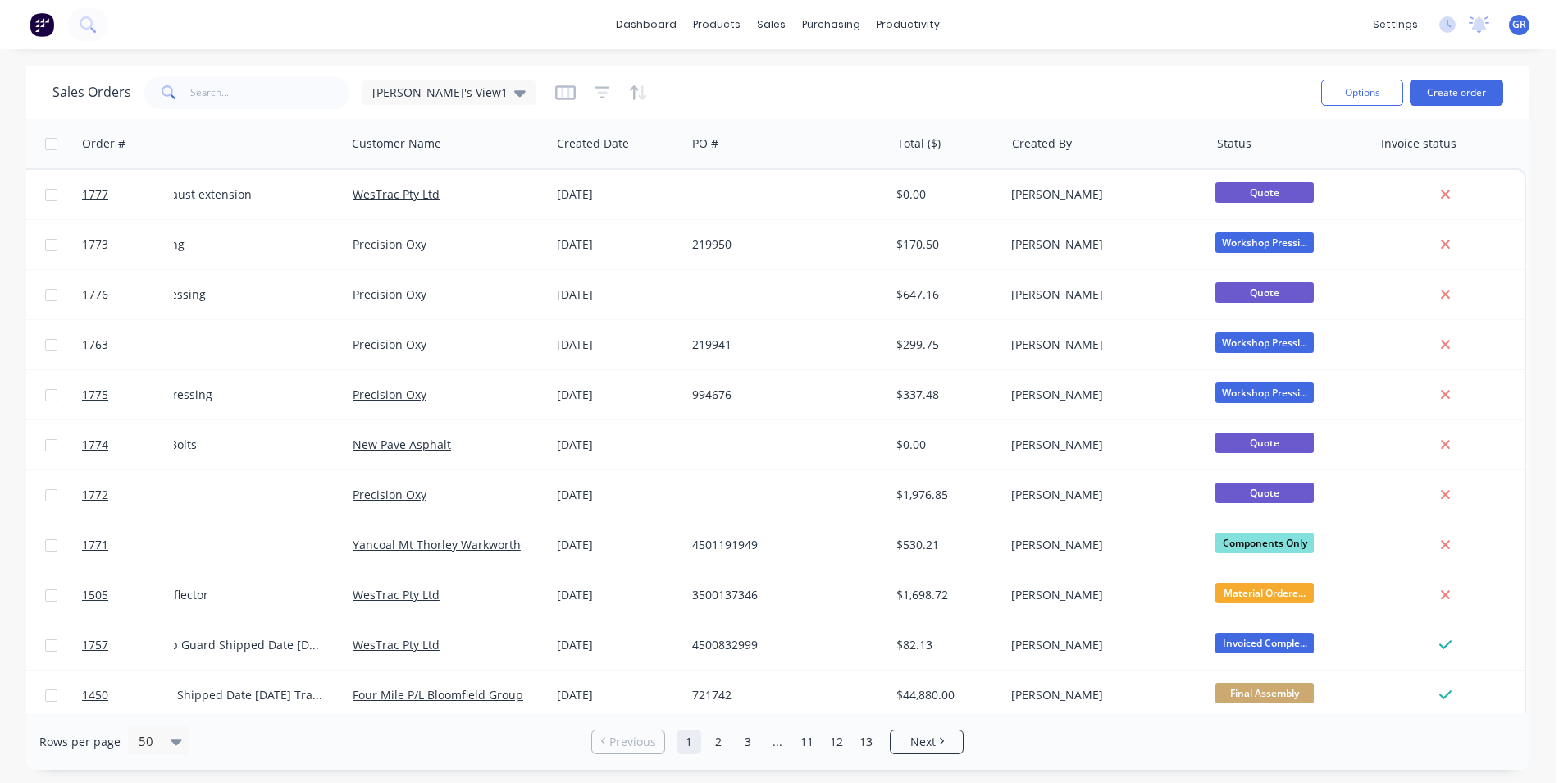
scroll to position [0, 165]
click at [555, 86] on icon "button" at bounding box center [565, 93] width 20 height 15
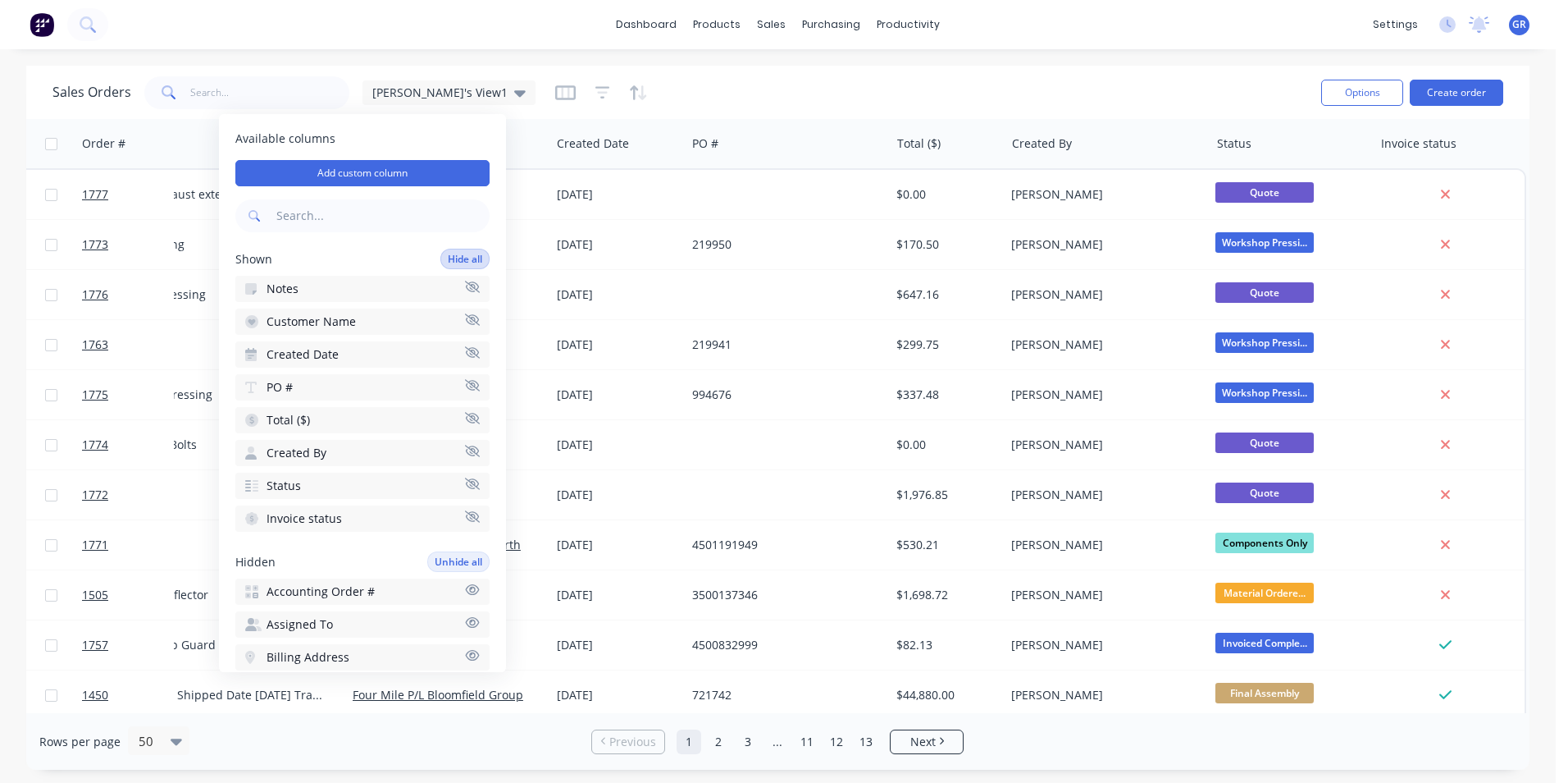
click at [456, 258] on button "Hide all" at bounding box center [465, 258] width 49 height 20
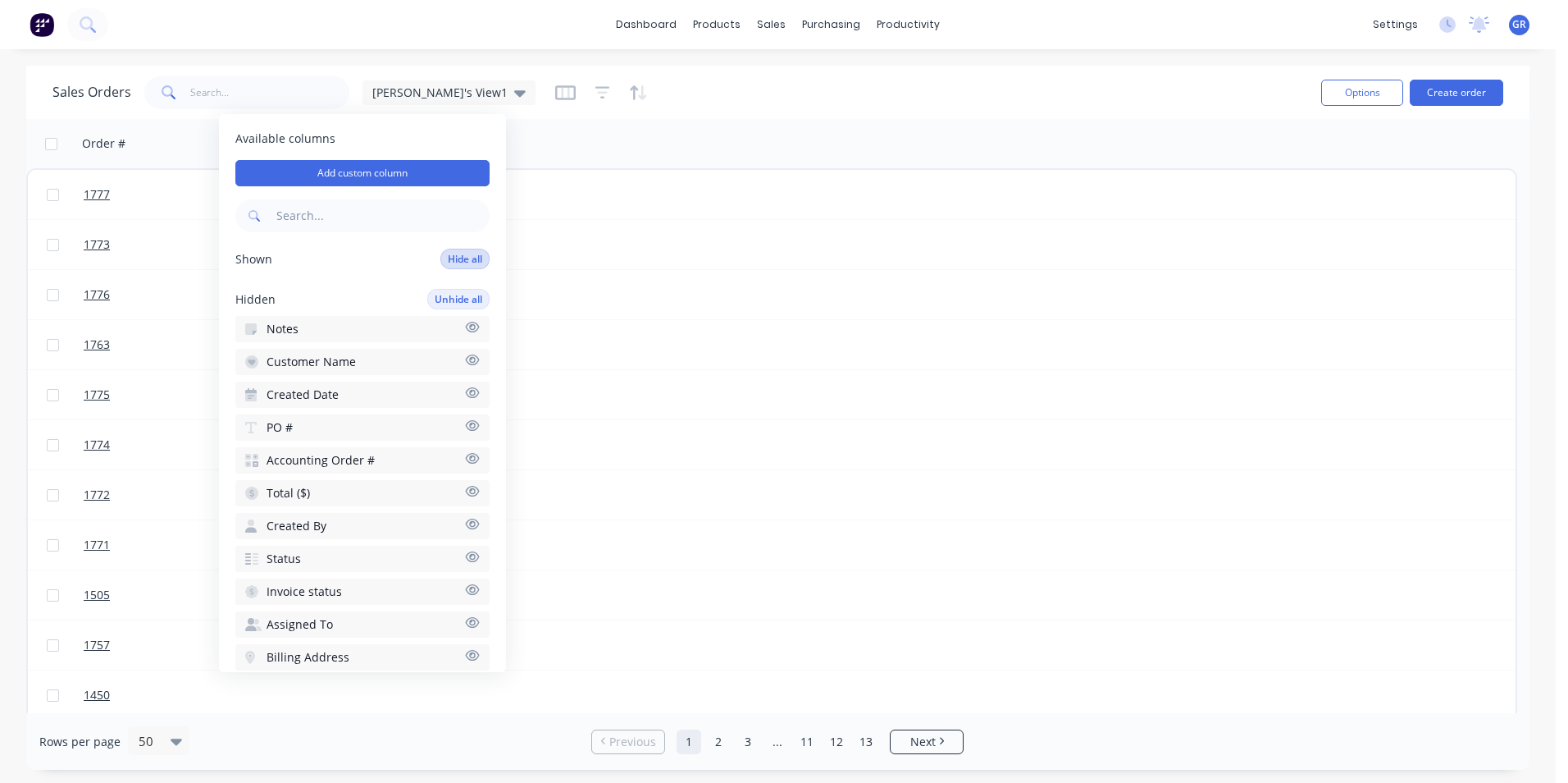
click at [452, 260] on button "Hide all" at bounding box center [465, 258] width 49 height 20
click at [448, 297] on button "Unhide all" at bounding box center [459, 298] width 62 height 20
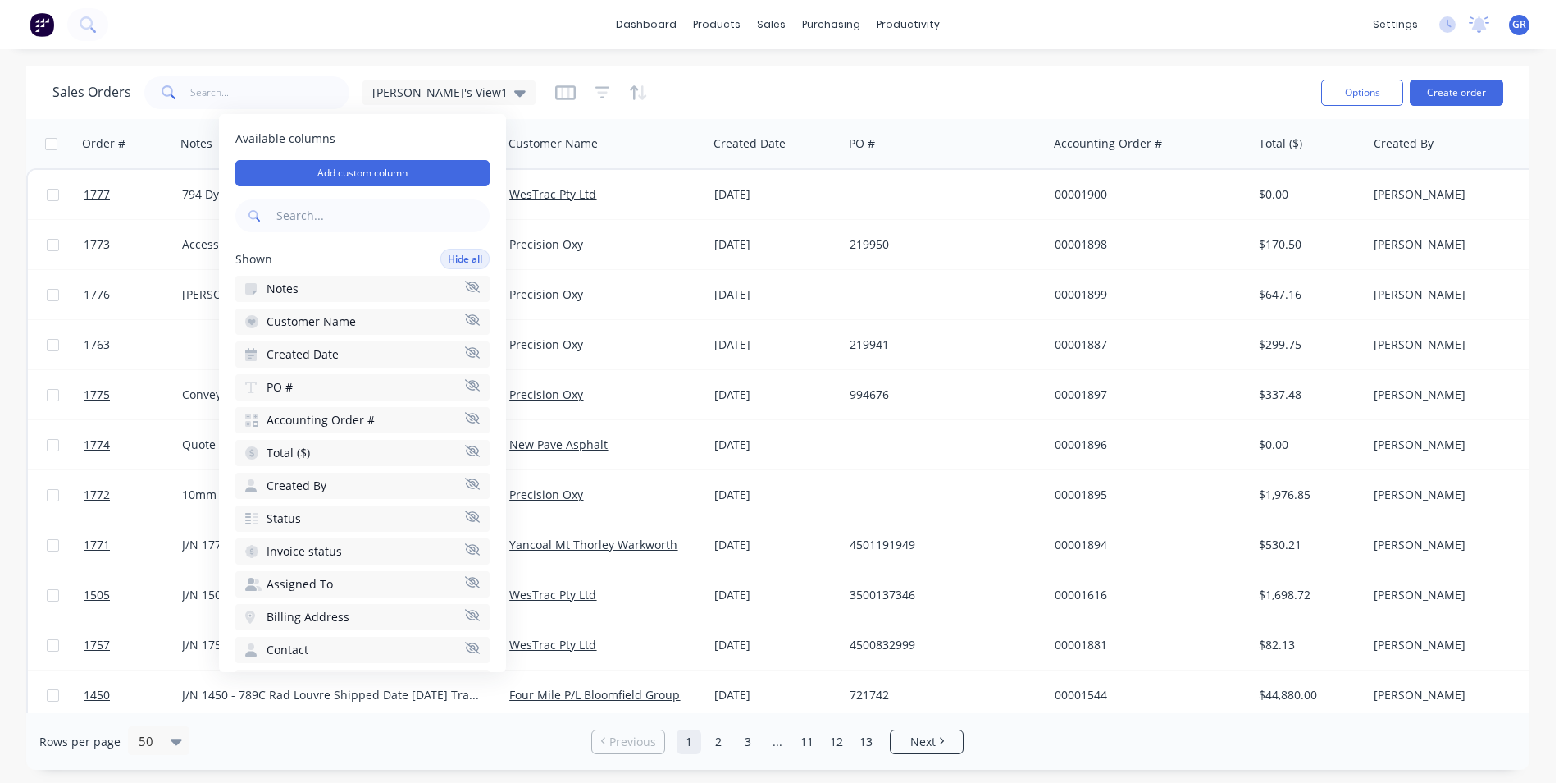
click at [465, 351] on icon "button" at bounding box center [472, 352] width 15 height 12
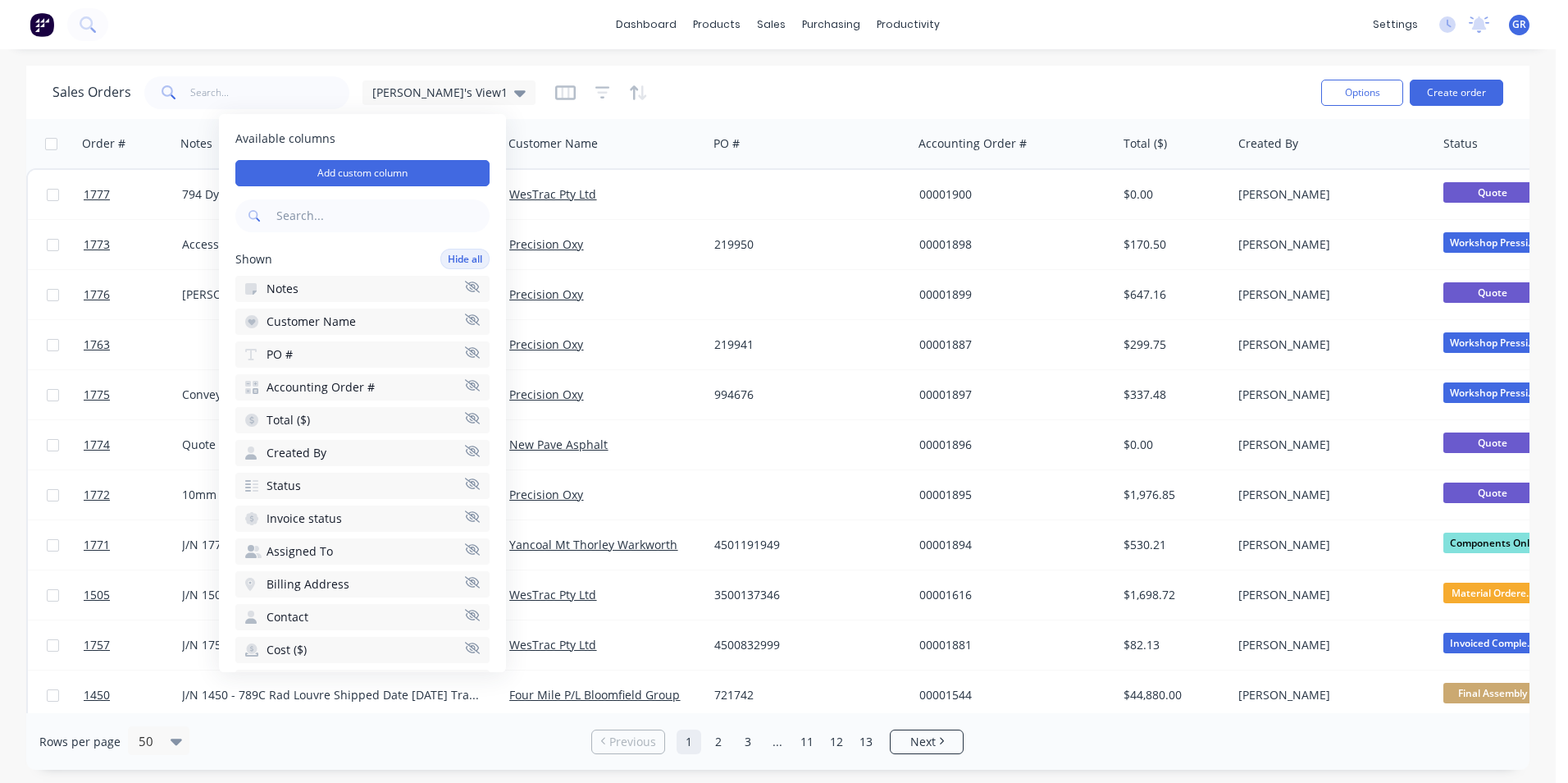
click at [465, 380] on icon "button" at bounding box center [472, 385] width 15 height 12
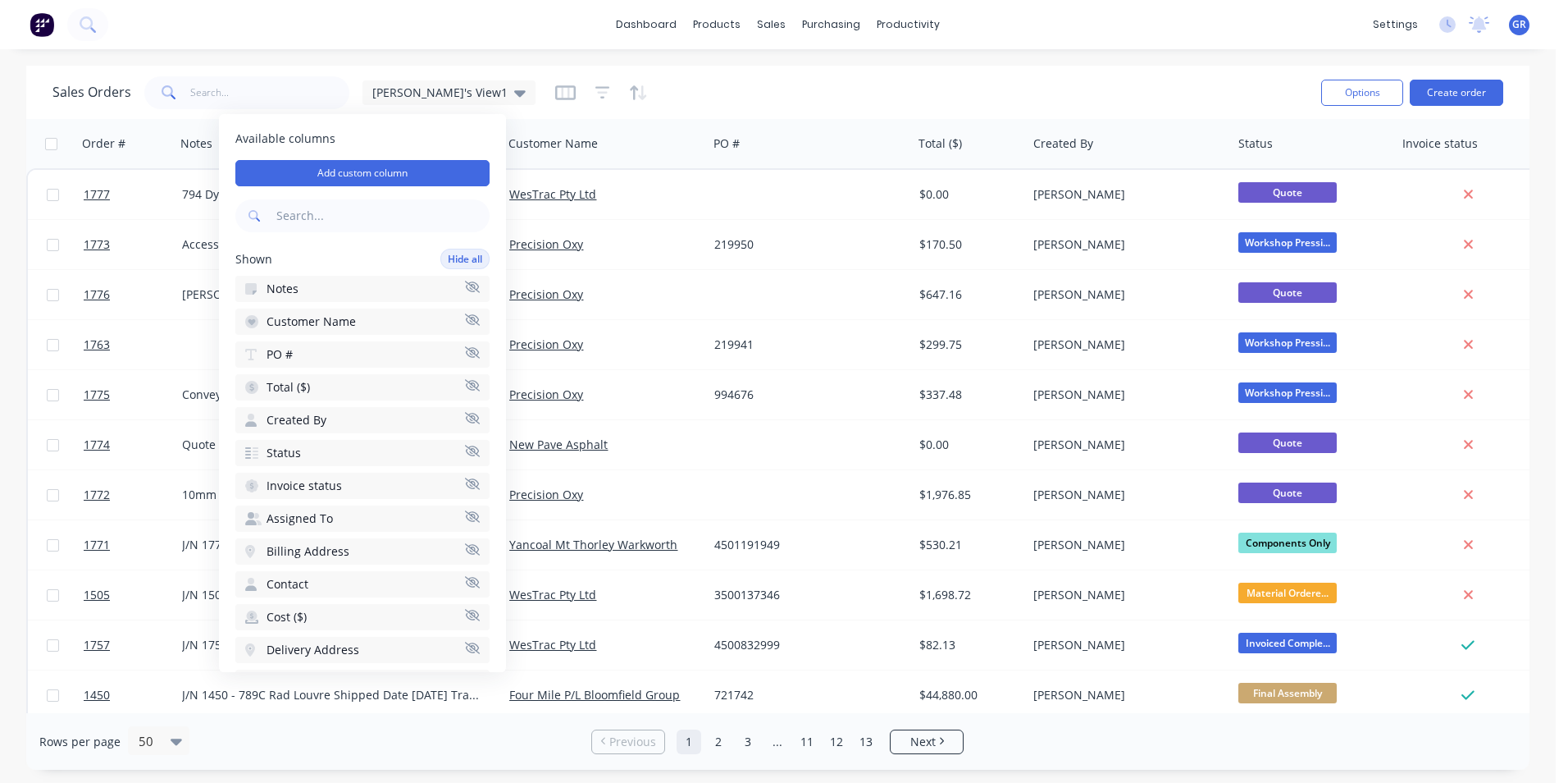
click at [465, 417] on icon "button" at bounding box center [472, 417] width 15 height 12
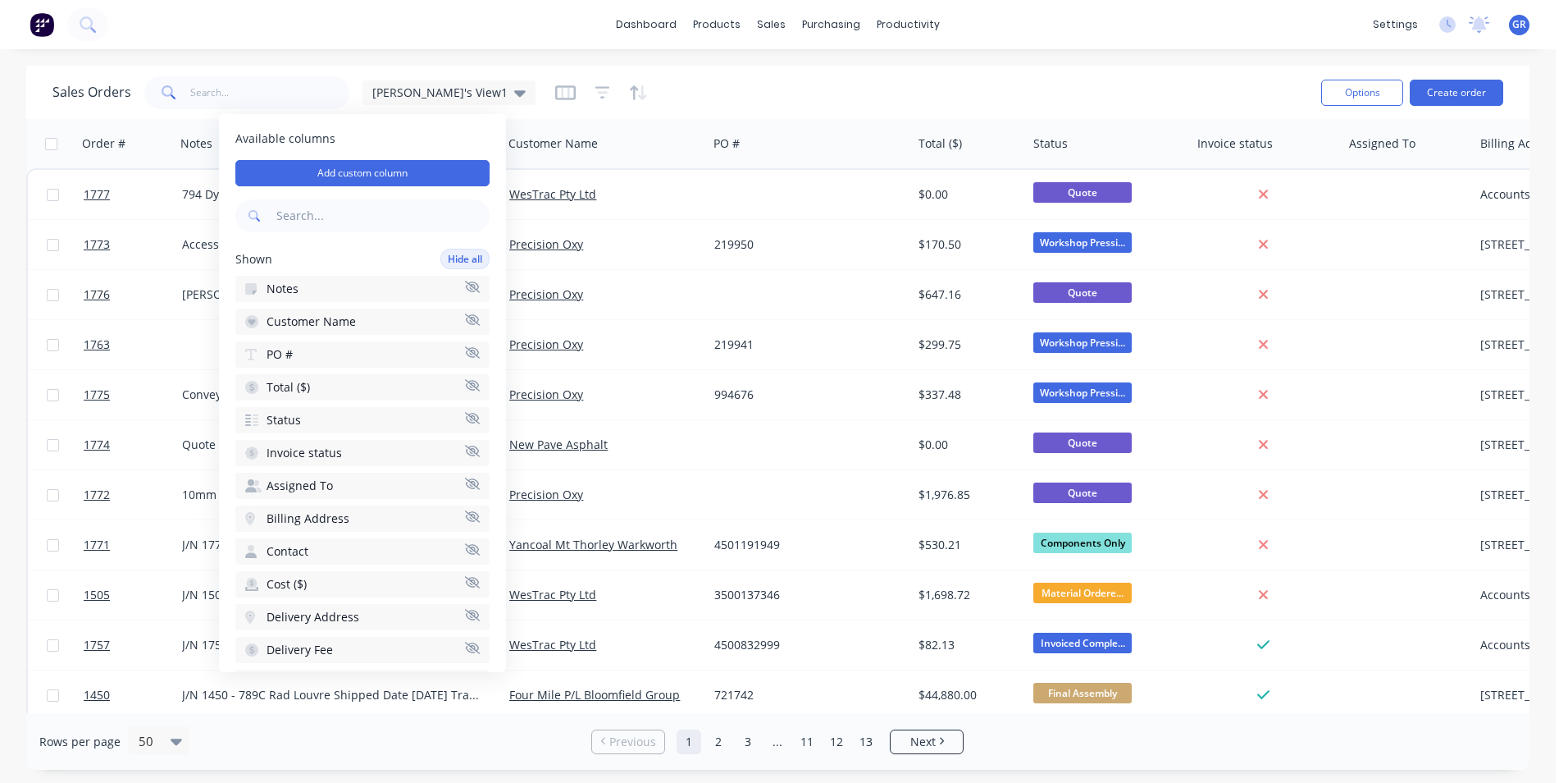
click at [465, 481] on icon "button" at bounding box center [472, 484] width 15 height 12
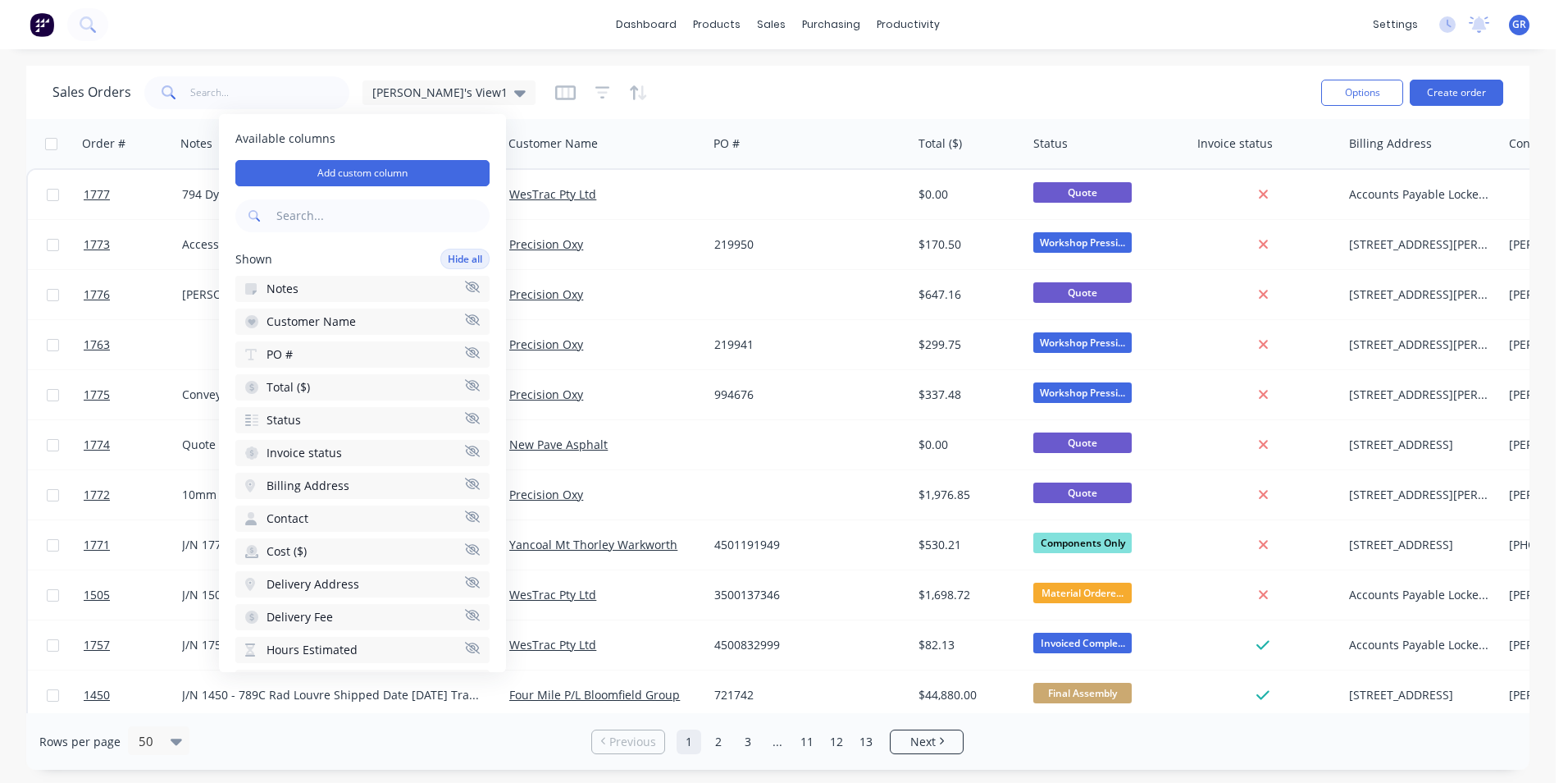
click at [465, 482] on icon "button" at bounding box center [472, 483] width 15 height 12
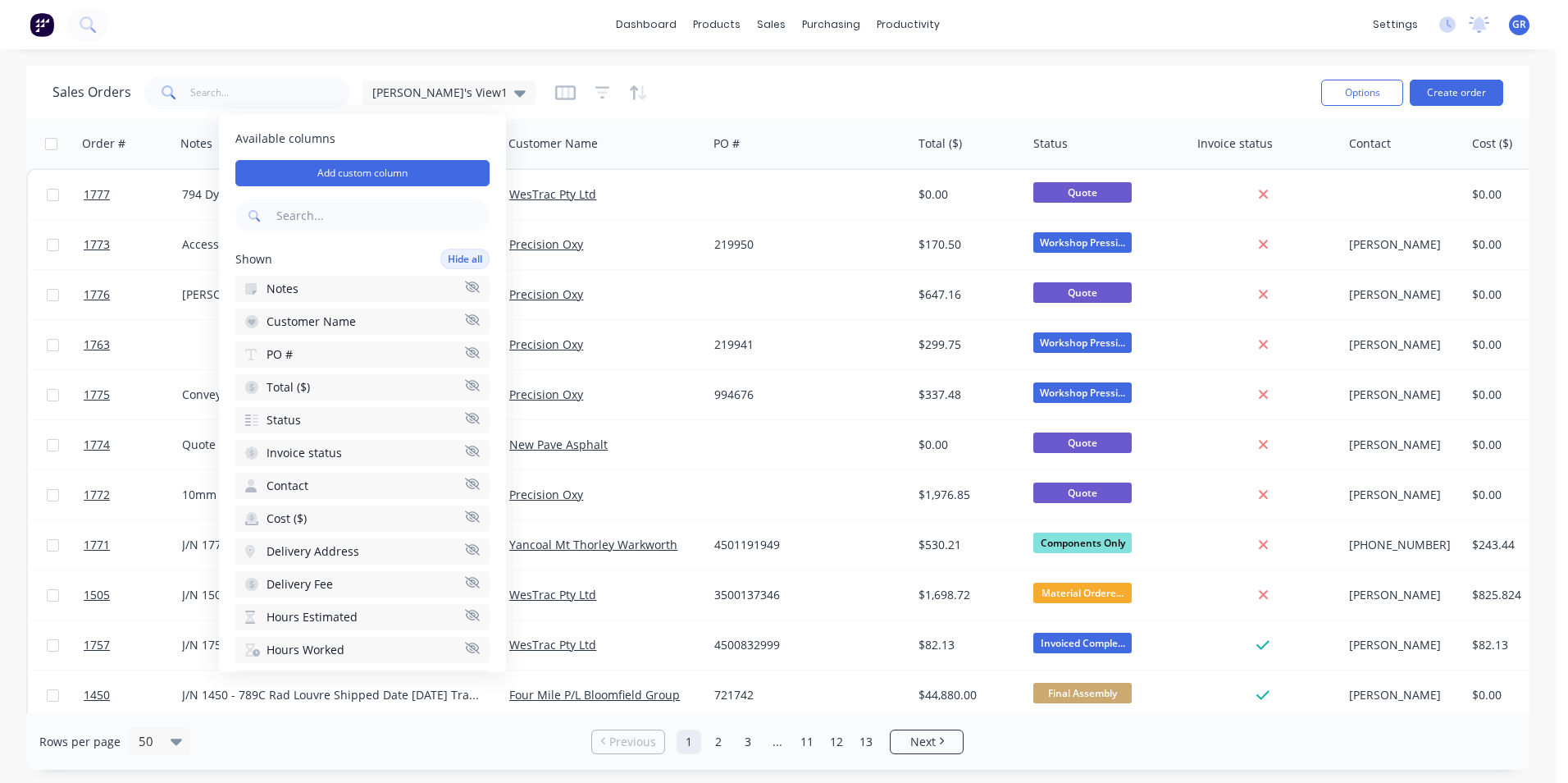
click at [465, 483] on icon "button" at bounding box center [472, 484] width 15 height 12
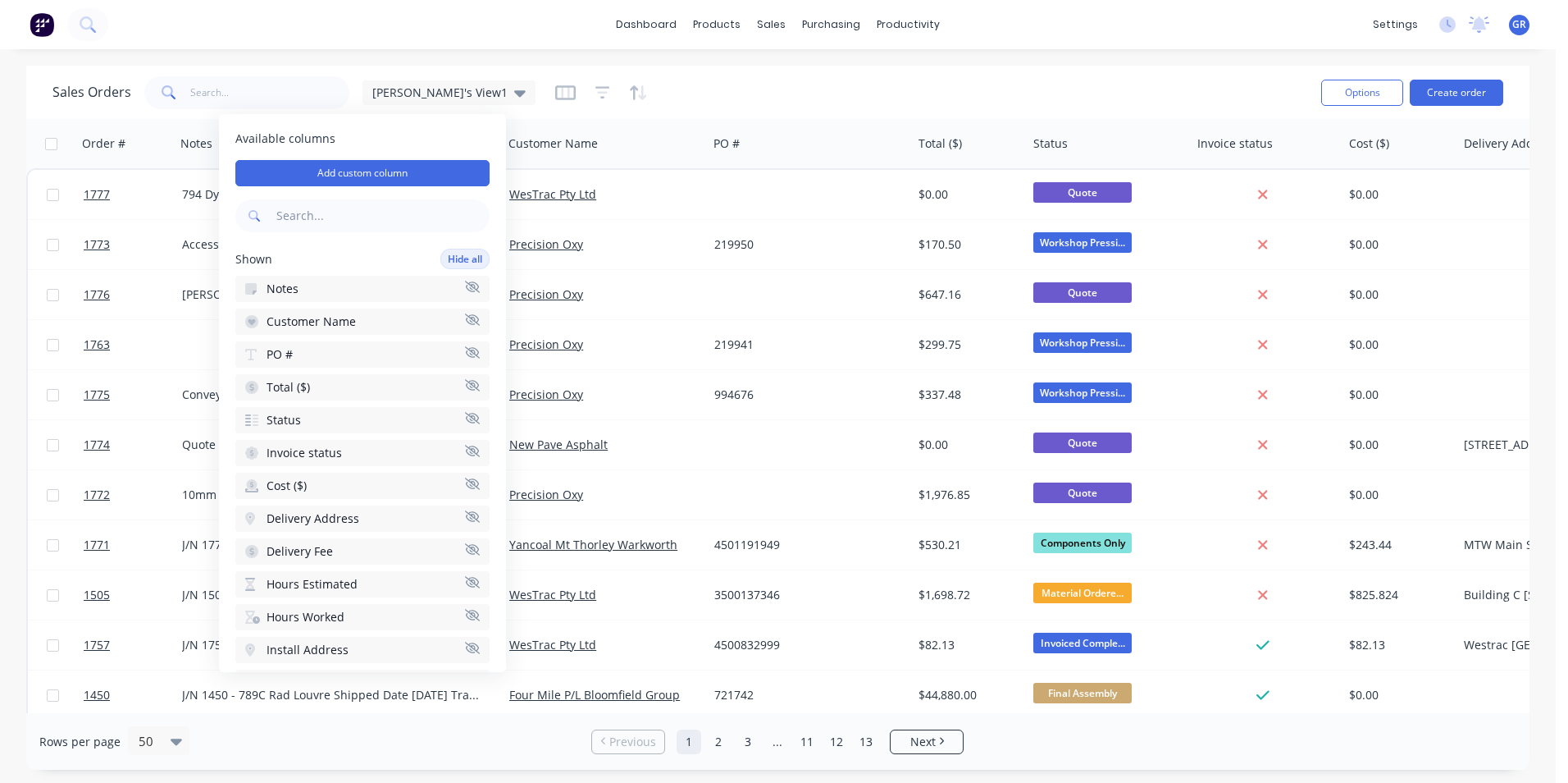
click at [465, 513] on icon "button" at bounding box center [472, 516] width 15 height 12
click at [465, 514] on icon "button" at bounding box center [472, 517] width 15 height 12
click at [465, 515] on icon "button" at bounding box center [472, 516] width 15 height 12
click at [465, 516] on icon "button" at bounding box center [472, 516] width 15 height 12
click at [465, 515] on icon "button" at bounding box center [472, 516] width 15 height 12
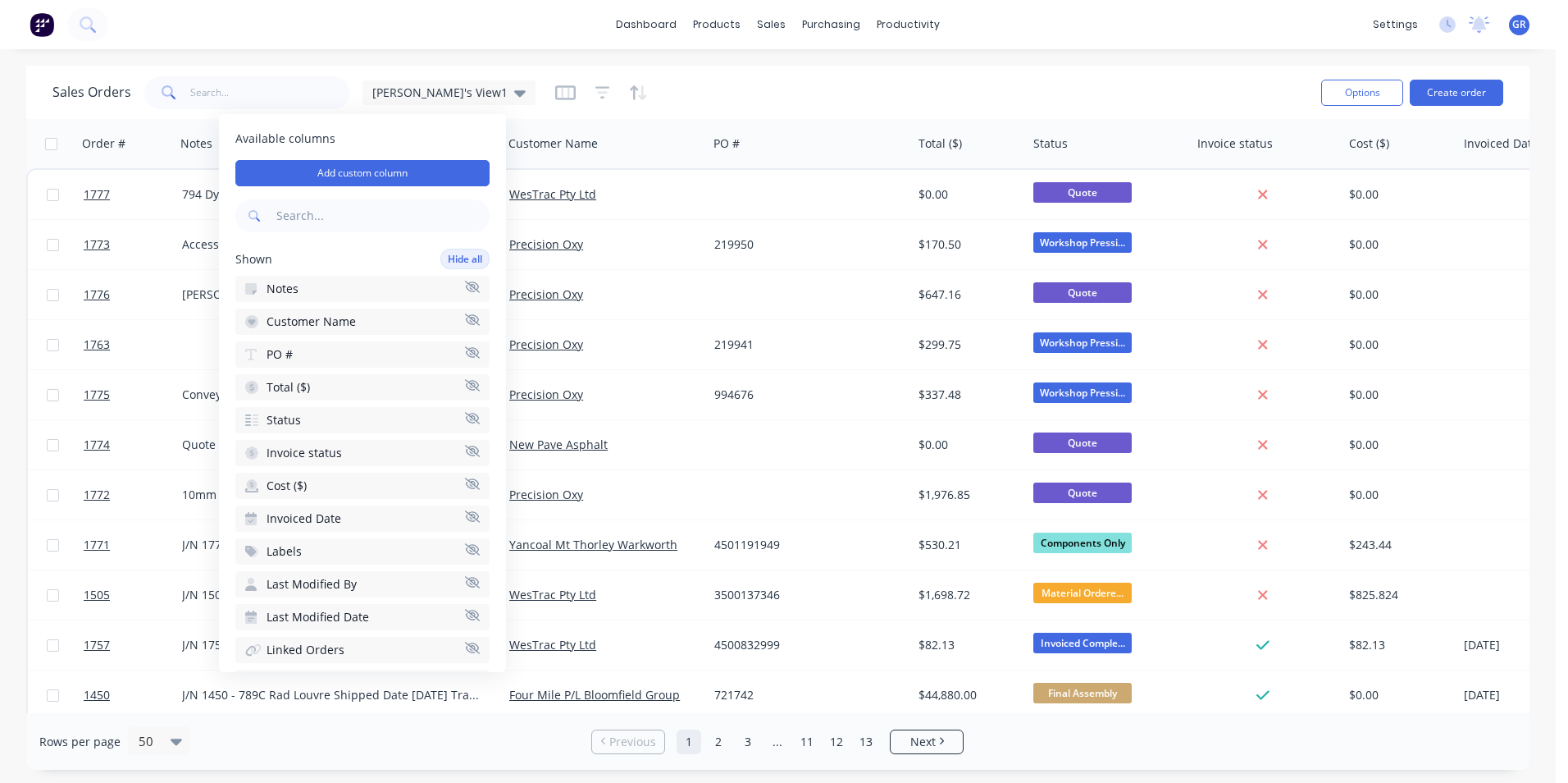
click at [465, 516] on icon "button" at bounding box center [472, 516] width 15 height 12
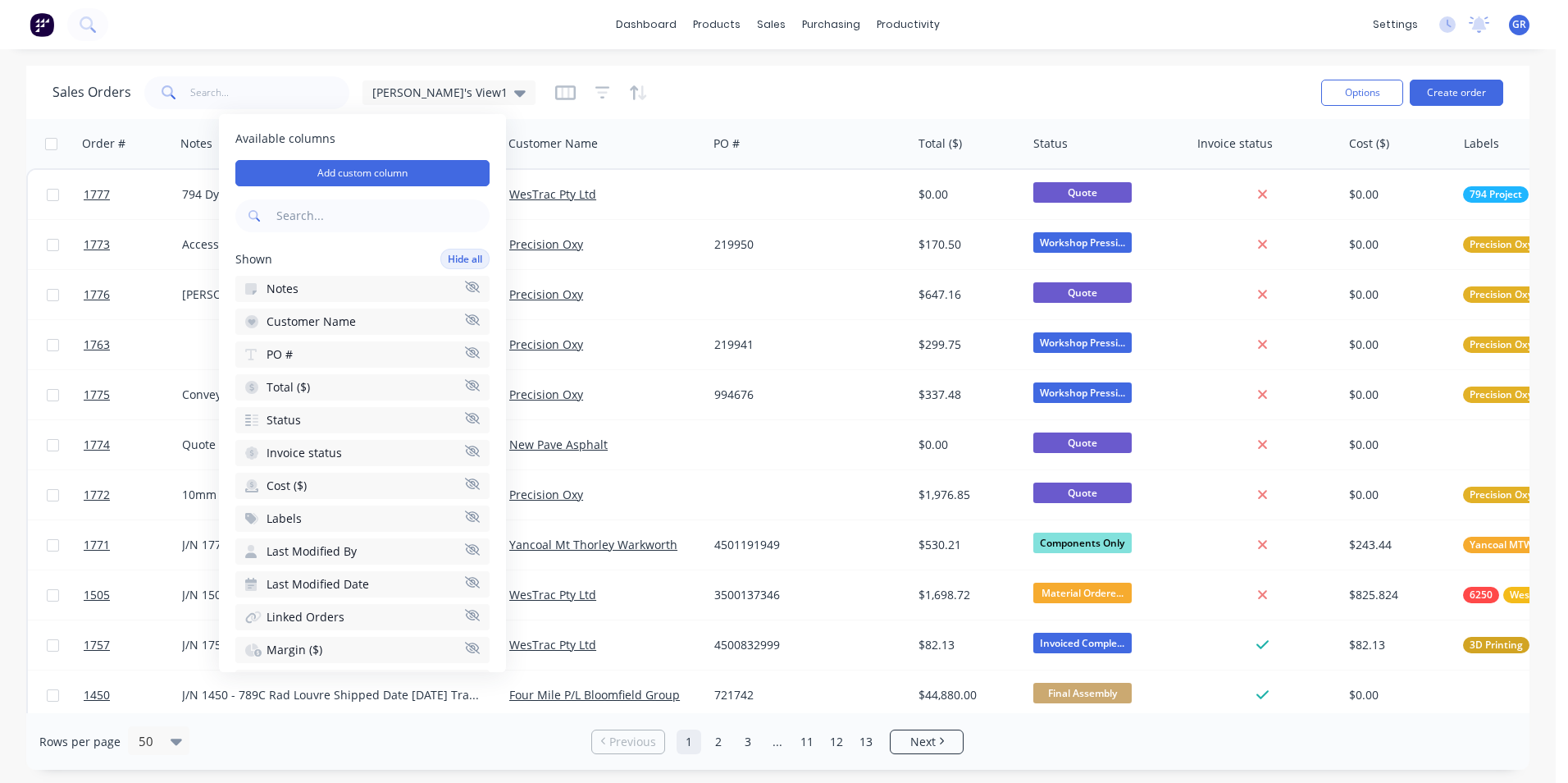
click at [465, 548] on icon "button" at bounding box center [472, 549] width 15 height 12
click at [465, 546] on icon "button" at bounding box center [472, 550] width 15 height 12
click at [465, 582] on icon "button" at bounding box center [472, 582] width 15 height 12
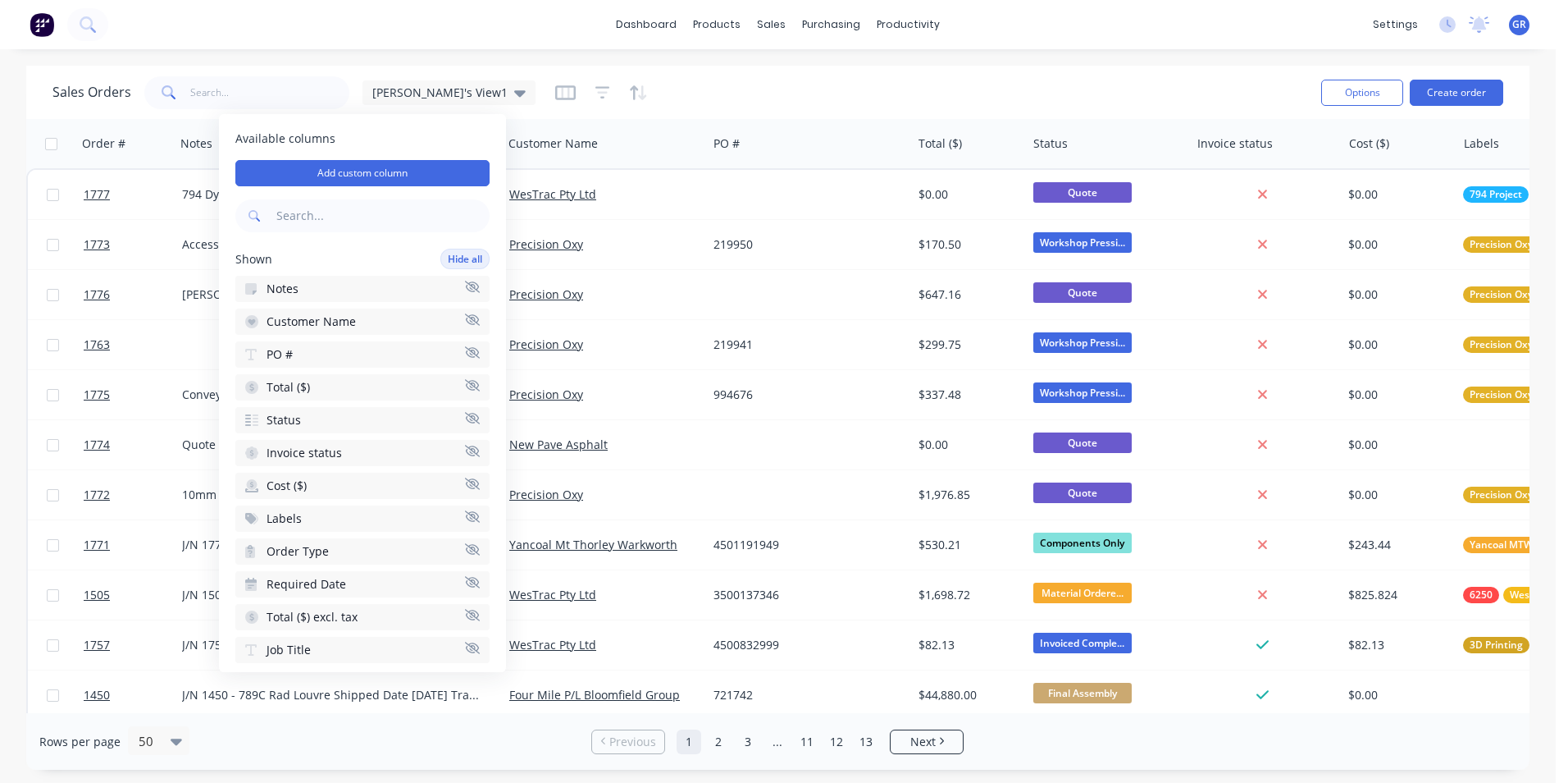
click at [465, 614] on icon "button" at bounding box center [472, 615] width 15 height 12
click at [435, 58] on div "dashboard products sales purchasing productivity dashboard products Product Cat…" at bounding box center [777, 391] width 1556 height 783
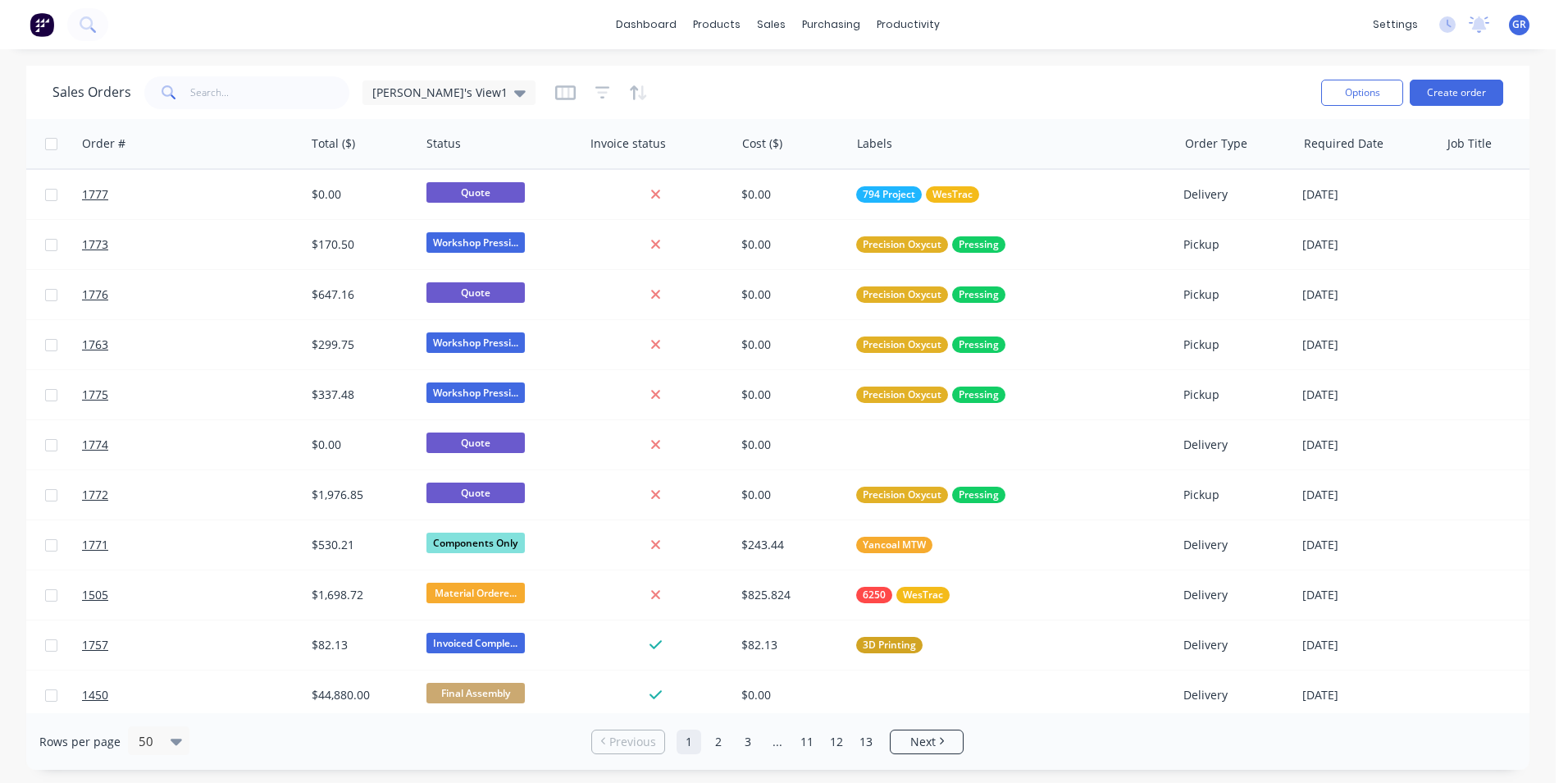
scroll to position [0, 648]
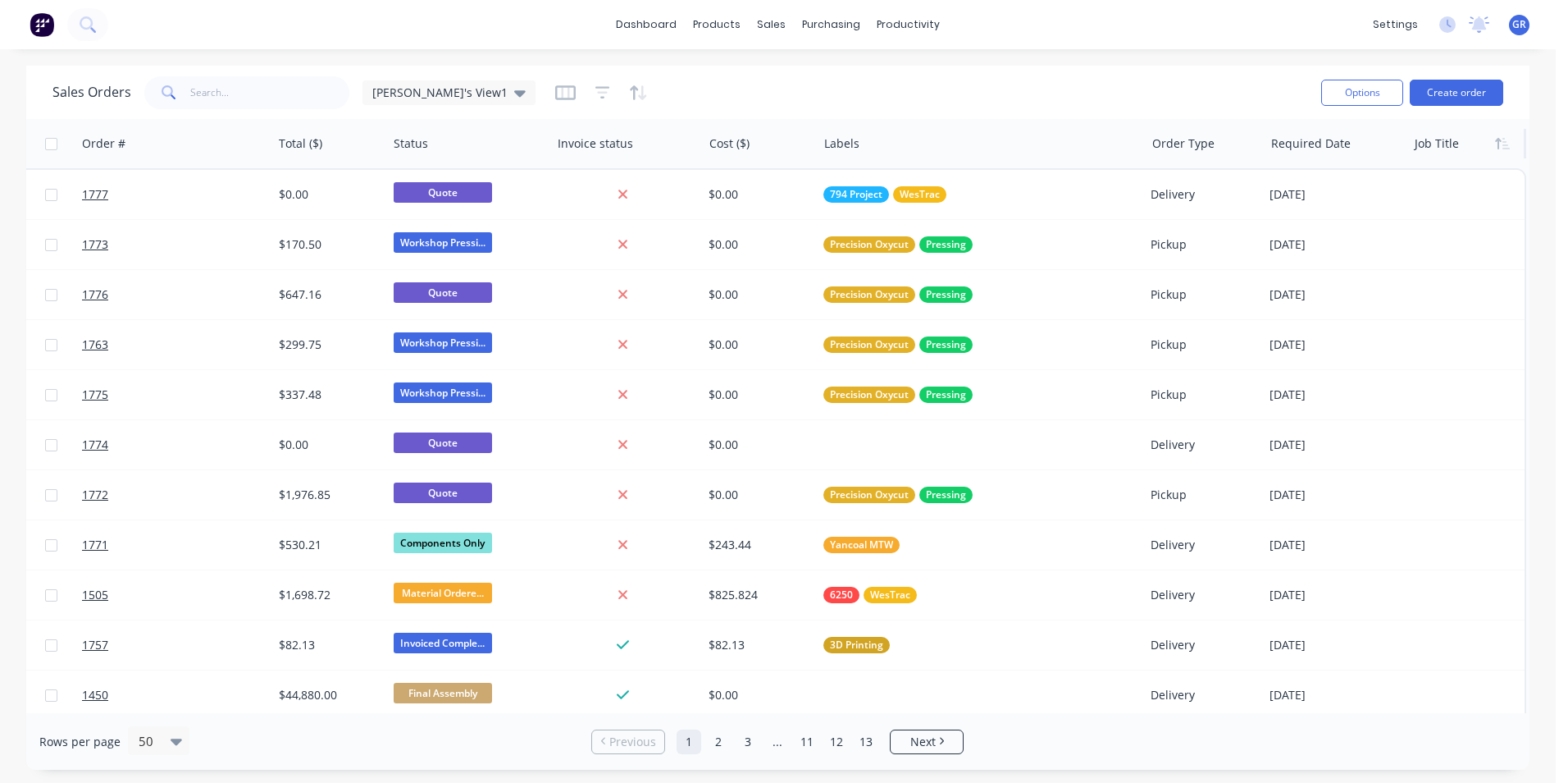
drag, startPoint x: 1447, startPoint y: 130, endPoint x: 1422, endPoint y: 131, distance: 25.0
click at [1422, 131] on div at bounding box center [1465, 143] width 100 height 33
drag, startPoint x: 1422, startPoint y: 131, endPoint x: 1427, endPoint y: 144, distance: 13.9
click at [1423, 144] on div "Job Title" at bounding box center [1465, 143] width 100 height 33
drag, startPoint x: 1427, startPoint y: 144, endPoint x: 1399, endPoint y: 159, distance: 31.8
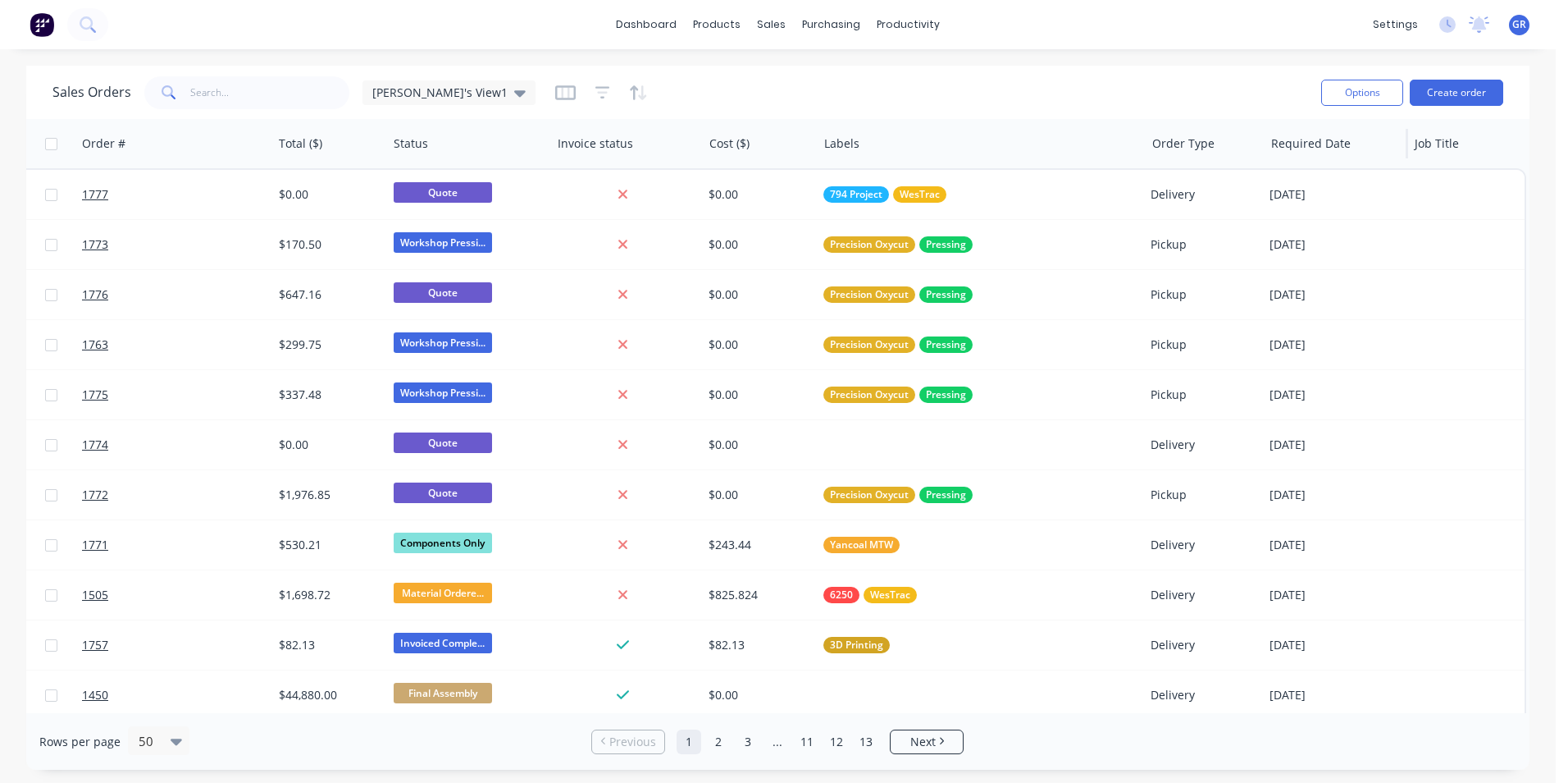
click at [1399, 159] on div "Order # Notes Customer Name PO # Total ($) Status Invoice status Cost ($) Label…" at bounding box center [456, 143] width 2140 height 49
click at [1438, 146] on div at bounding box center [1465, 143] width 100 height 33
click at [1437, 150] on div at bounding box center [1465, 143] width 100 height 33
drag, startPoint x: 1433, startPoint y: 144, endPoint x: 1411, endPoint y: 142, distance: 22.1
click at [1415, 142] on div at bounding box center [1465, 143] width 100 height 33
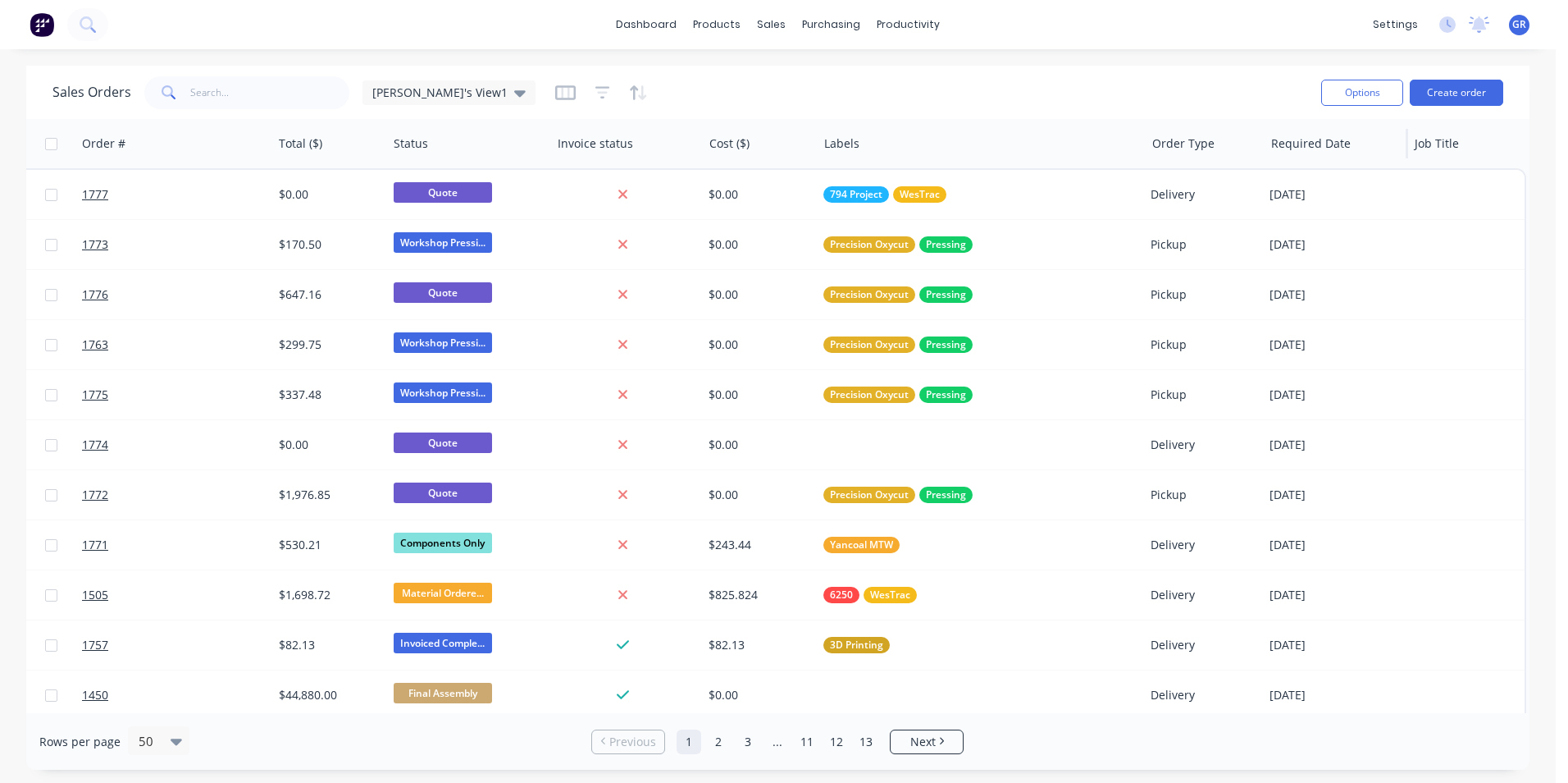
drag, startPoint x: 1395, startPoint y: 143, endPoint x: 1391, endPoint y: 156, distance: 13.6
click at [1391, 156] on div "Required Date" at bounding box center [1336, 143] width 143 height 49
click at [1447, 355] on button "Move to start" at bounding box center [1467, 355] width 123 height 33
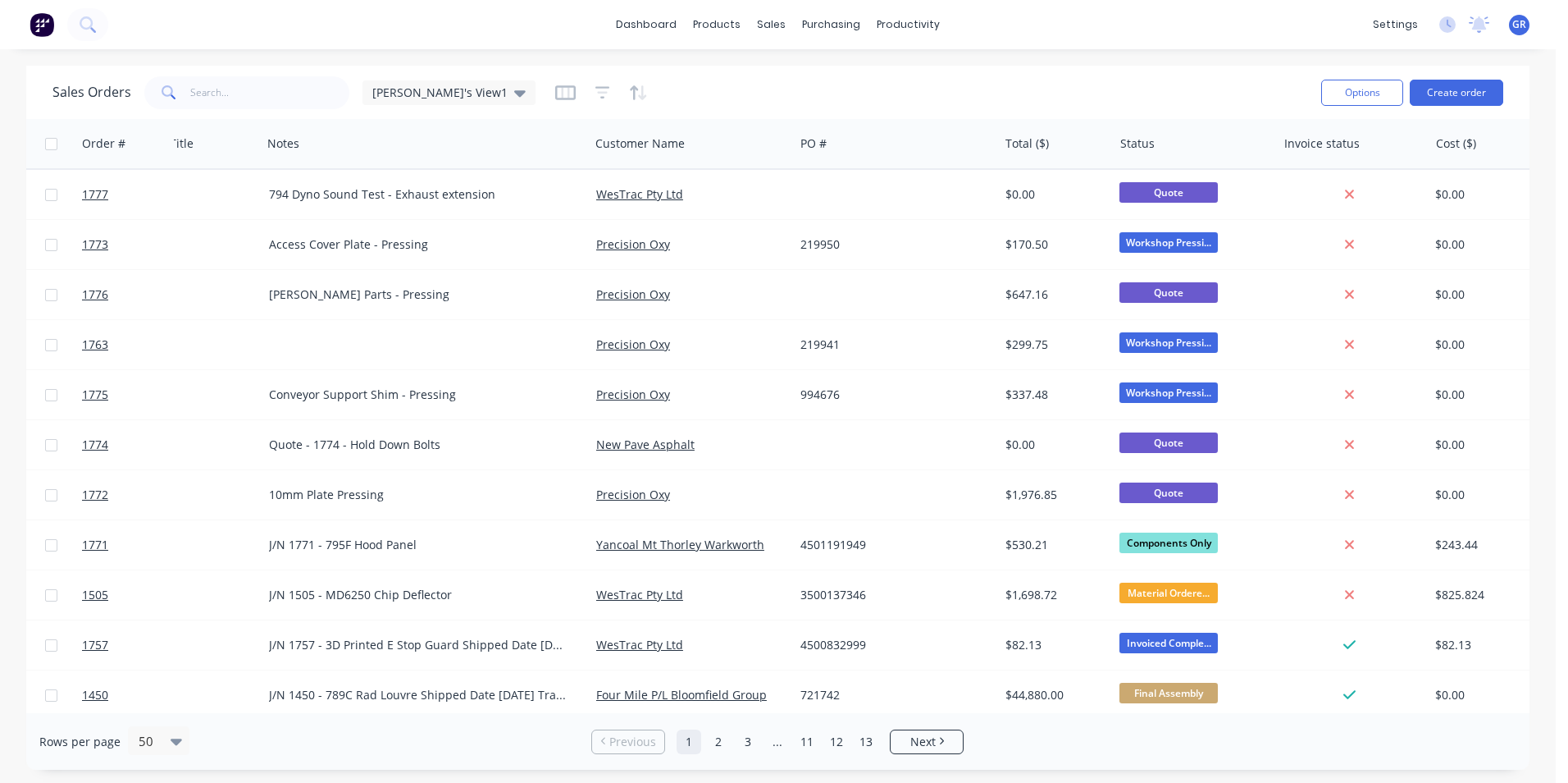
scroll to position [0, 0]
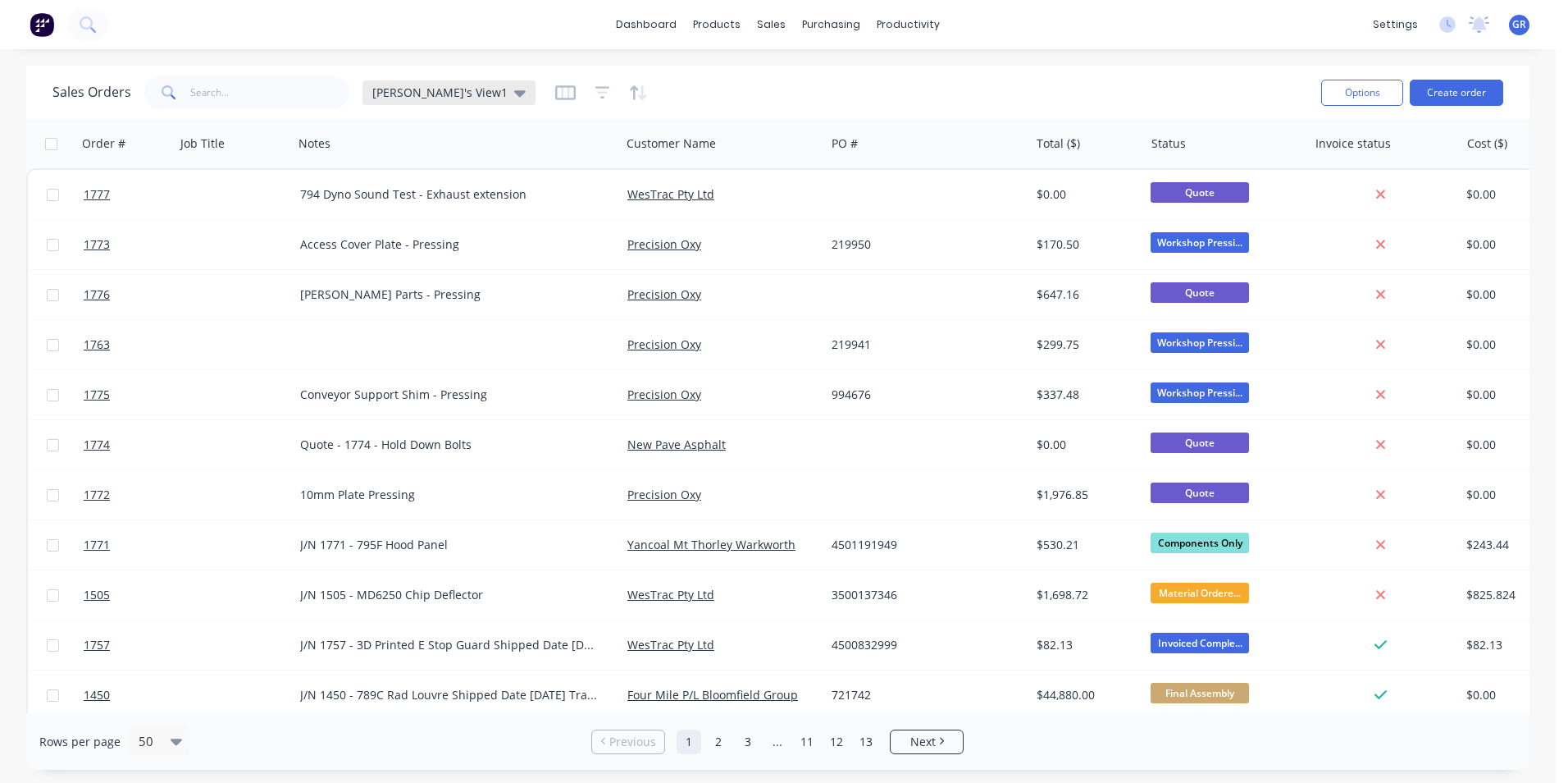
click at [417, 89] on span "[PERSON_NAME]'s View1" at bounding box center [440, 92] width 135 height 17
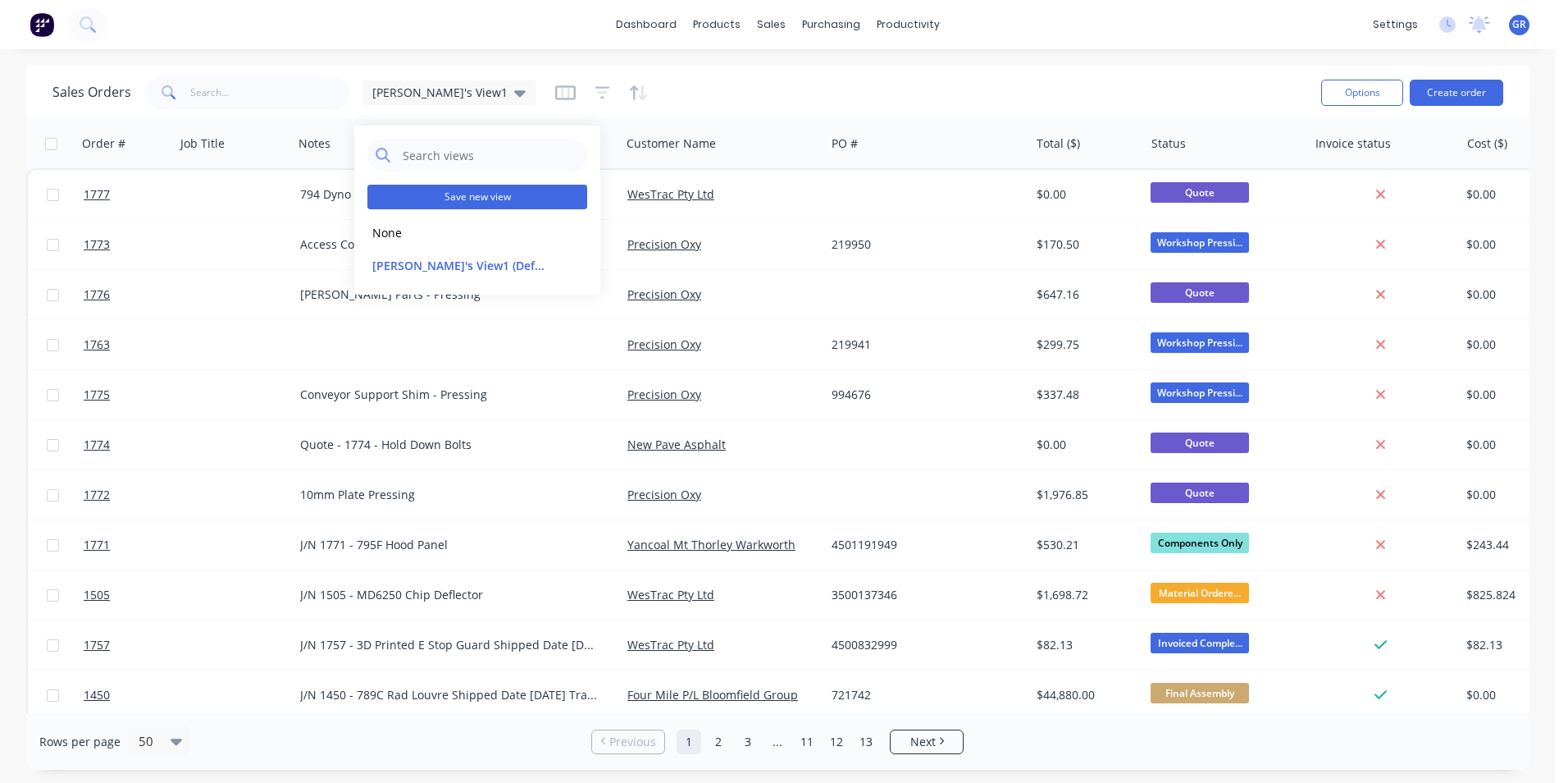
click at [468, 195] on button "Save new view" at bounding box center [477, 197] width 220 height 25
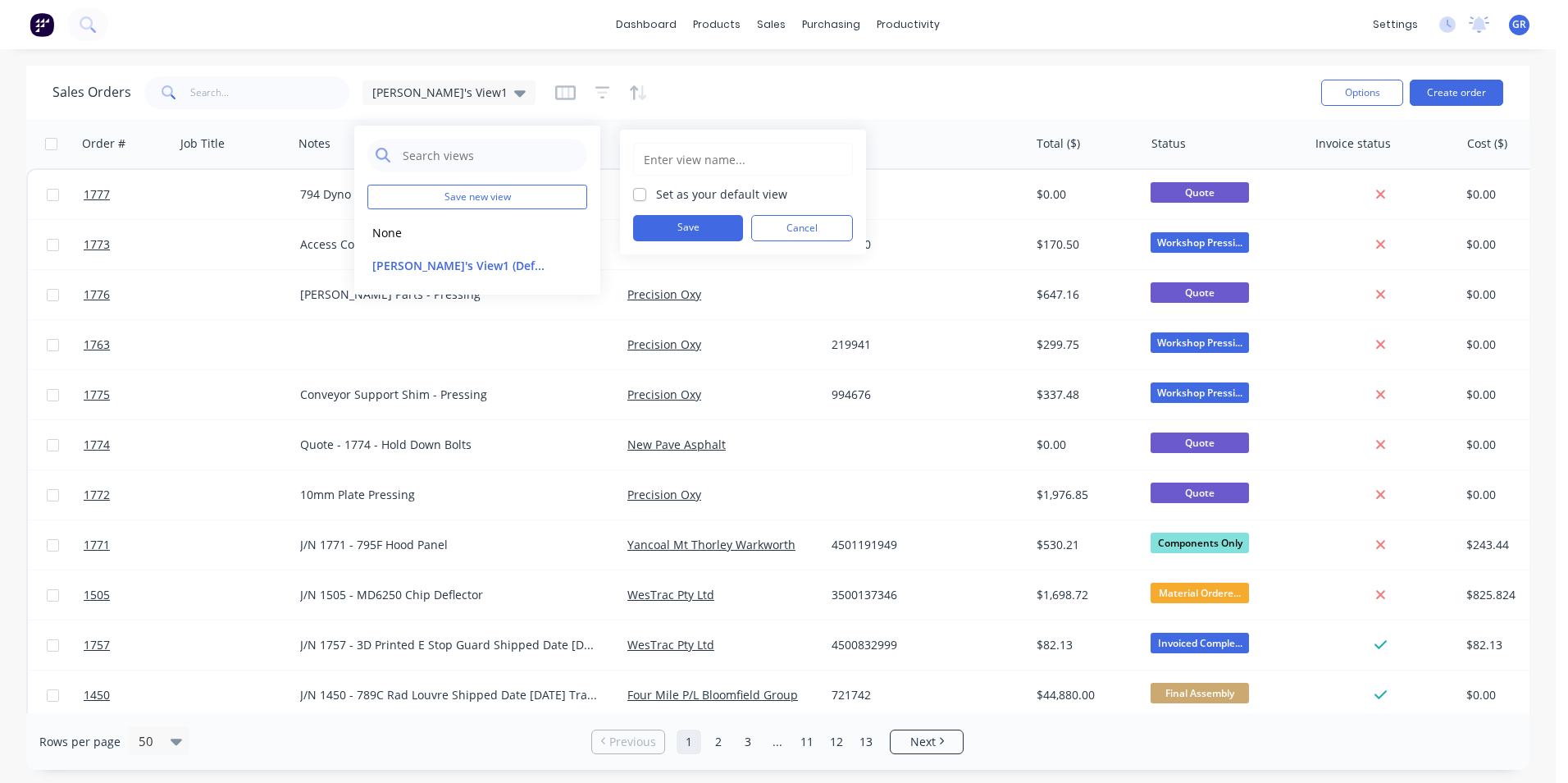
click at [670, 161] on input "text" at bounding box center [743, 159] width 202 height 31
type input "[PERSON_NAME]'s View 2"
click at [656, 193] on label "Set as your default view" at bounding box center [721, 193] width 131 height 17
click at [641, 193] on input "Set as your default view" at bounding box center [639, 192] width 13 height 15
checkbox input "true"
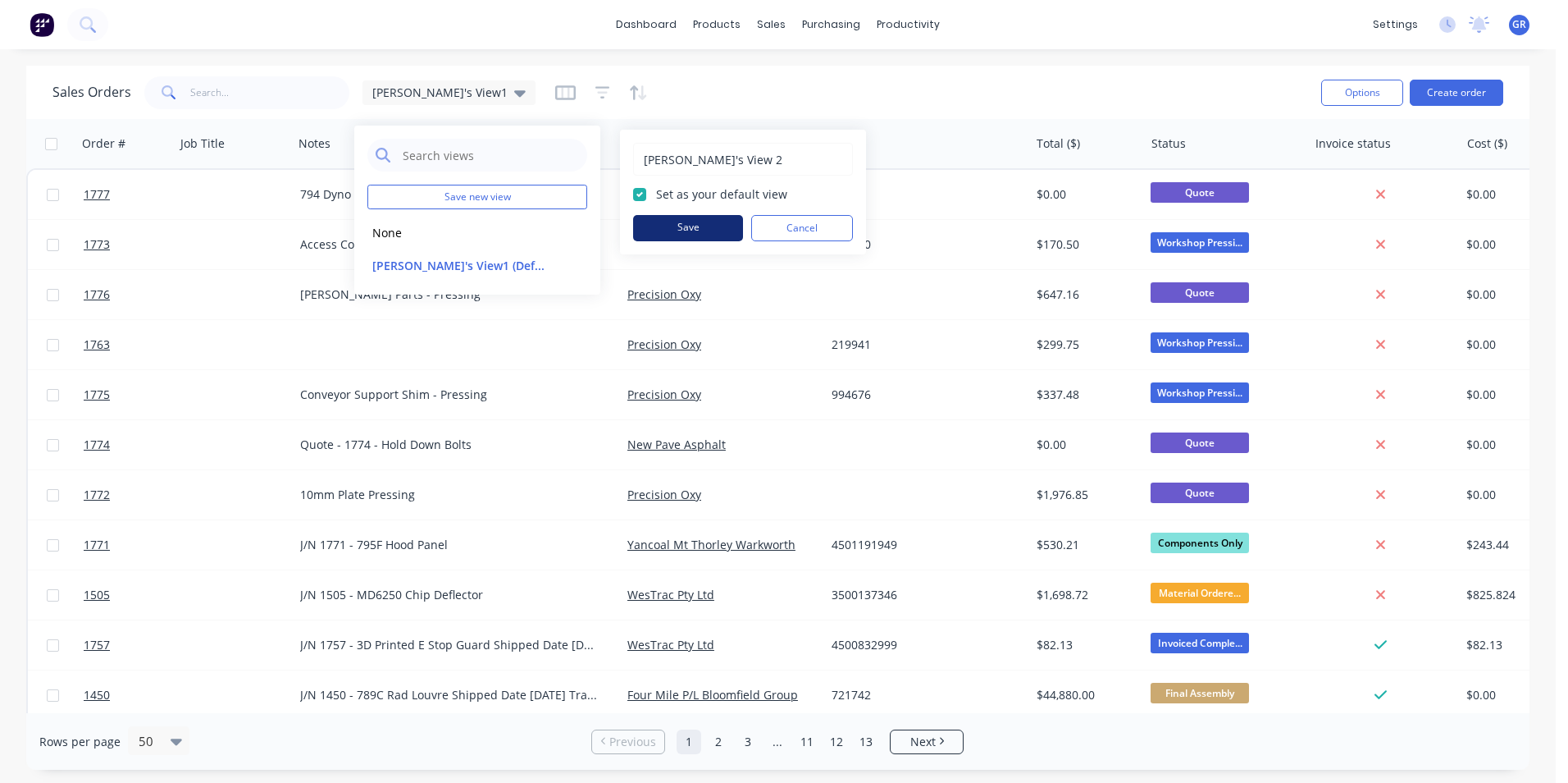
click at [670, 223] on button "Save" at bounding box center [687, 227] width 110 height 26
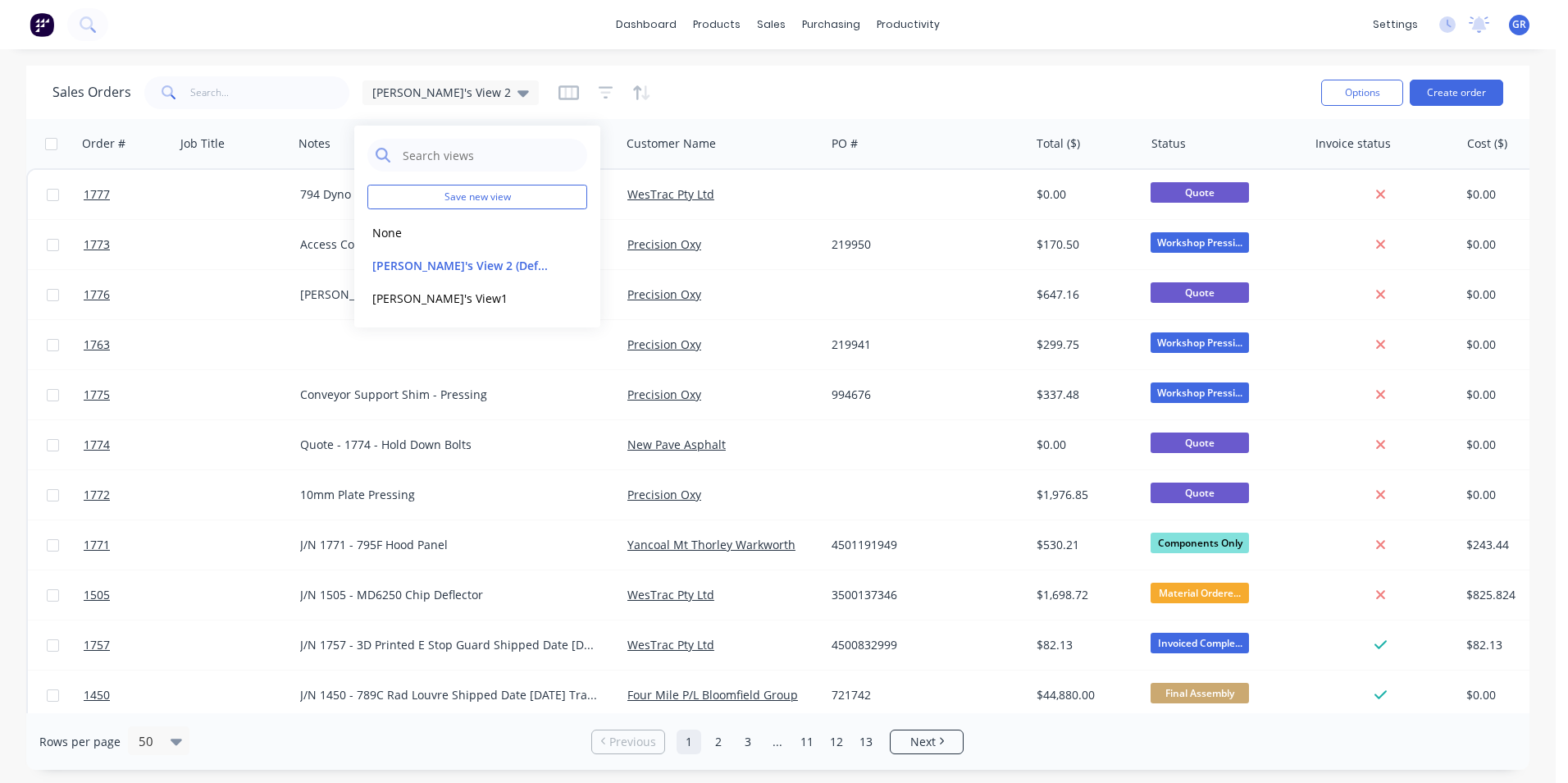
click at [317, 58] on div "dashboard products sales purchasing productivity dashboard products Product Cat…" at bounding box center [777, 391] width 1556 height 783
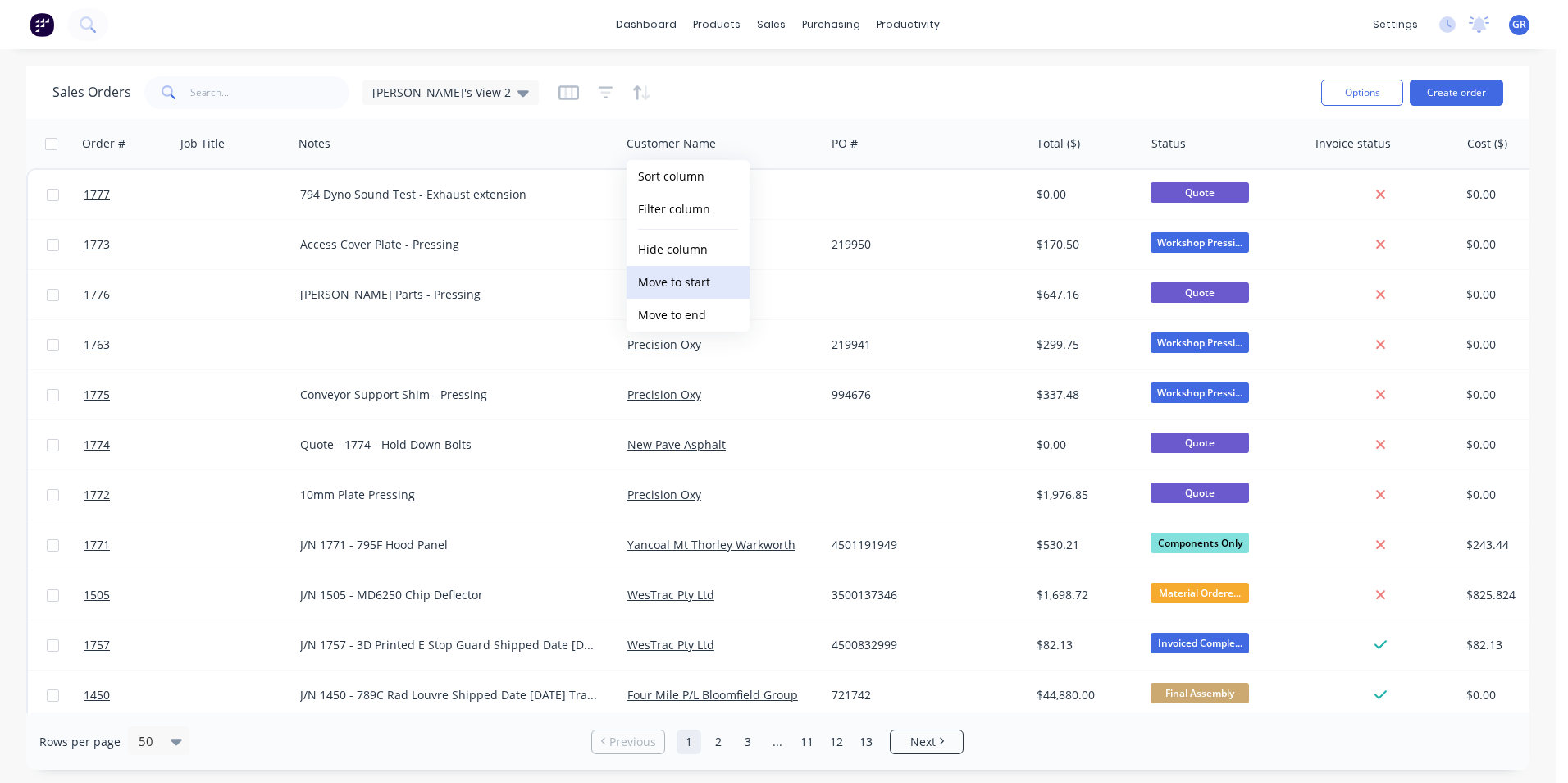
click at [683, 281] on button "Move to start" at bounding box center [688, 281] width 123 height 33
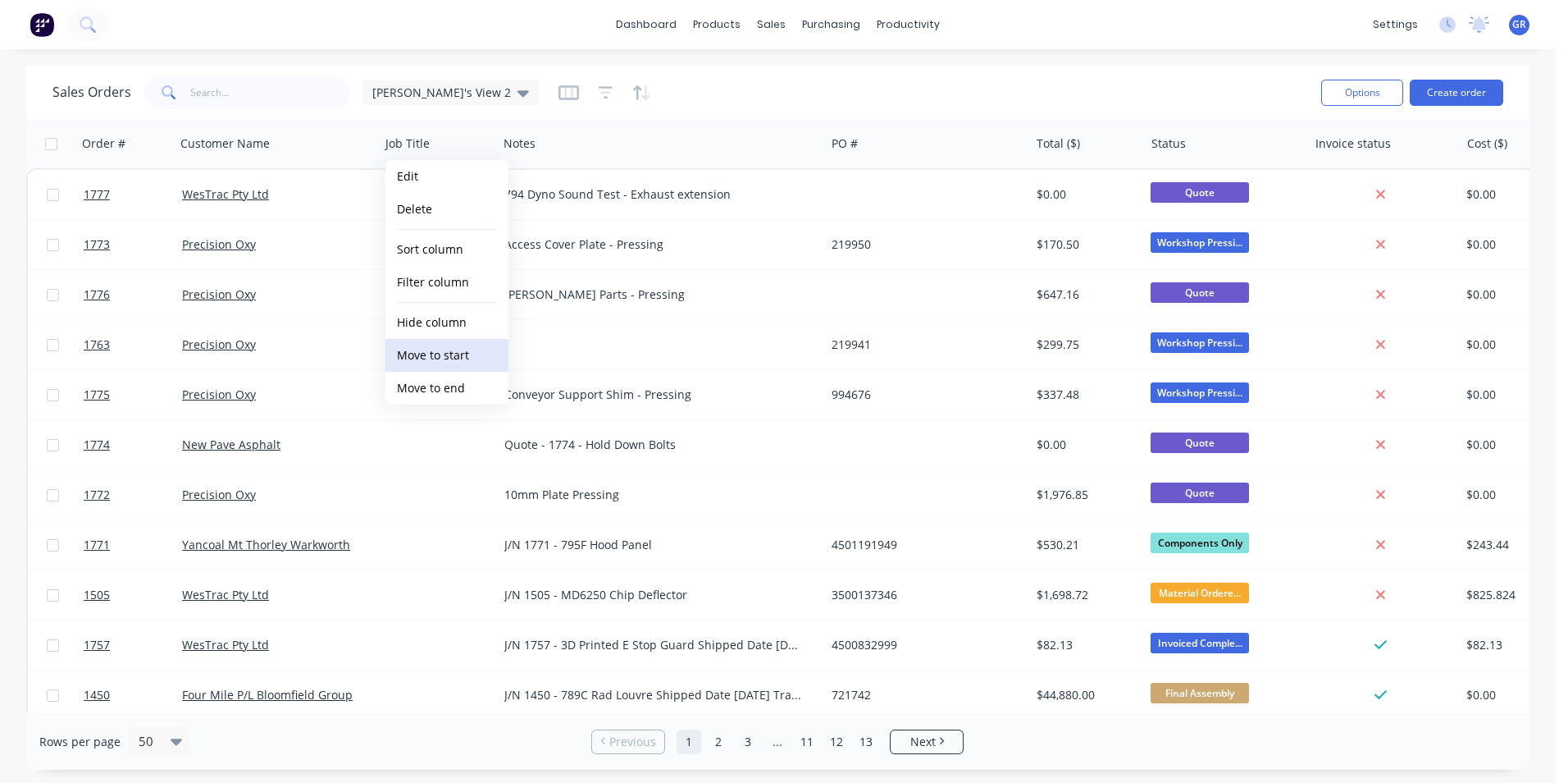
click at [443, 355] on button "Move to start" at bounding box center [447, 355] width 123 height 33
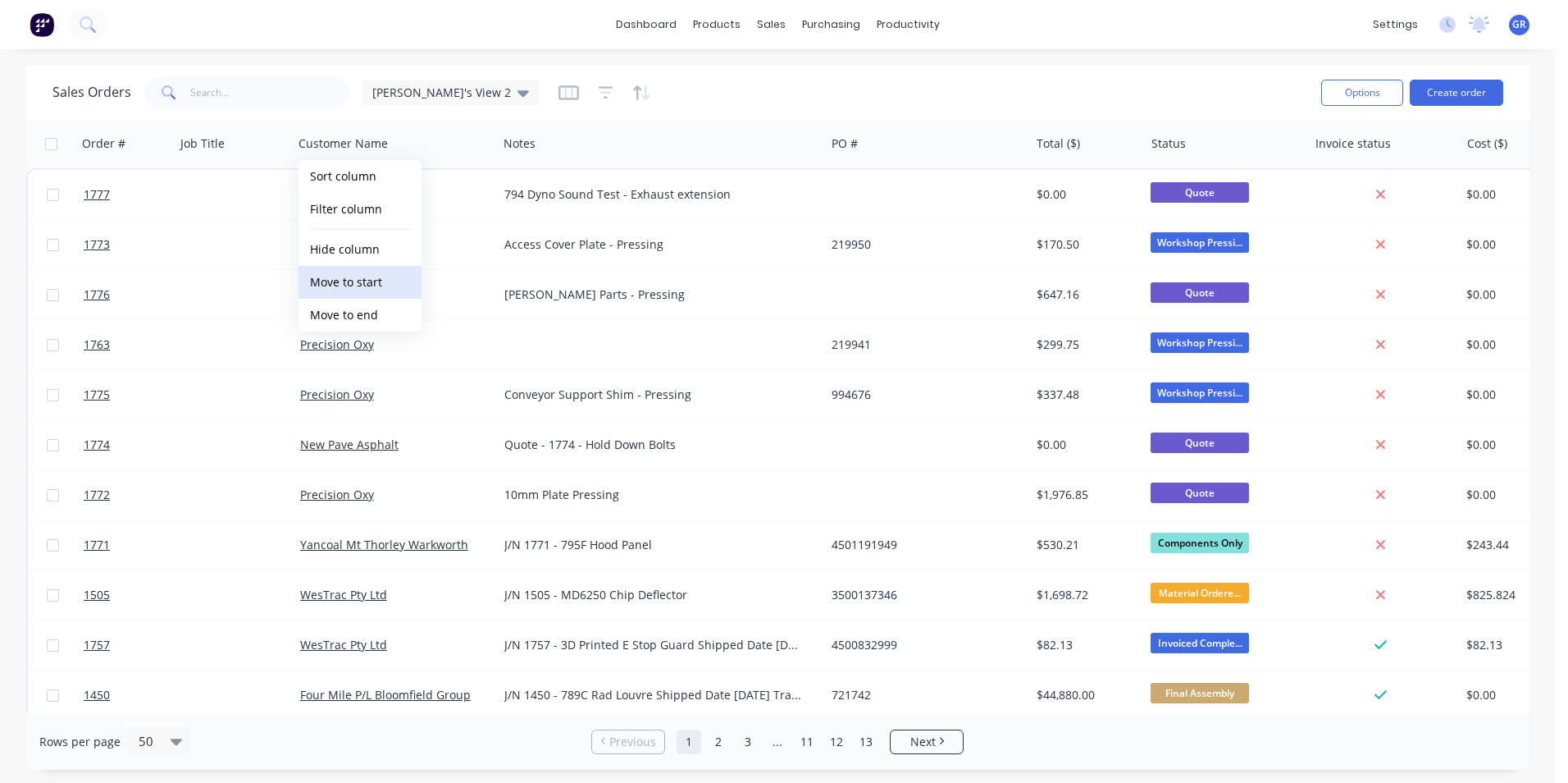
click at [365, 281] on button "Move to start" at bounding box center [360, 281] width 123 height 33
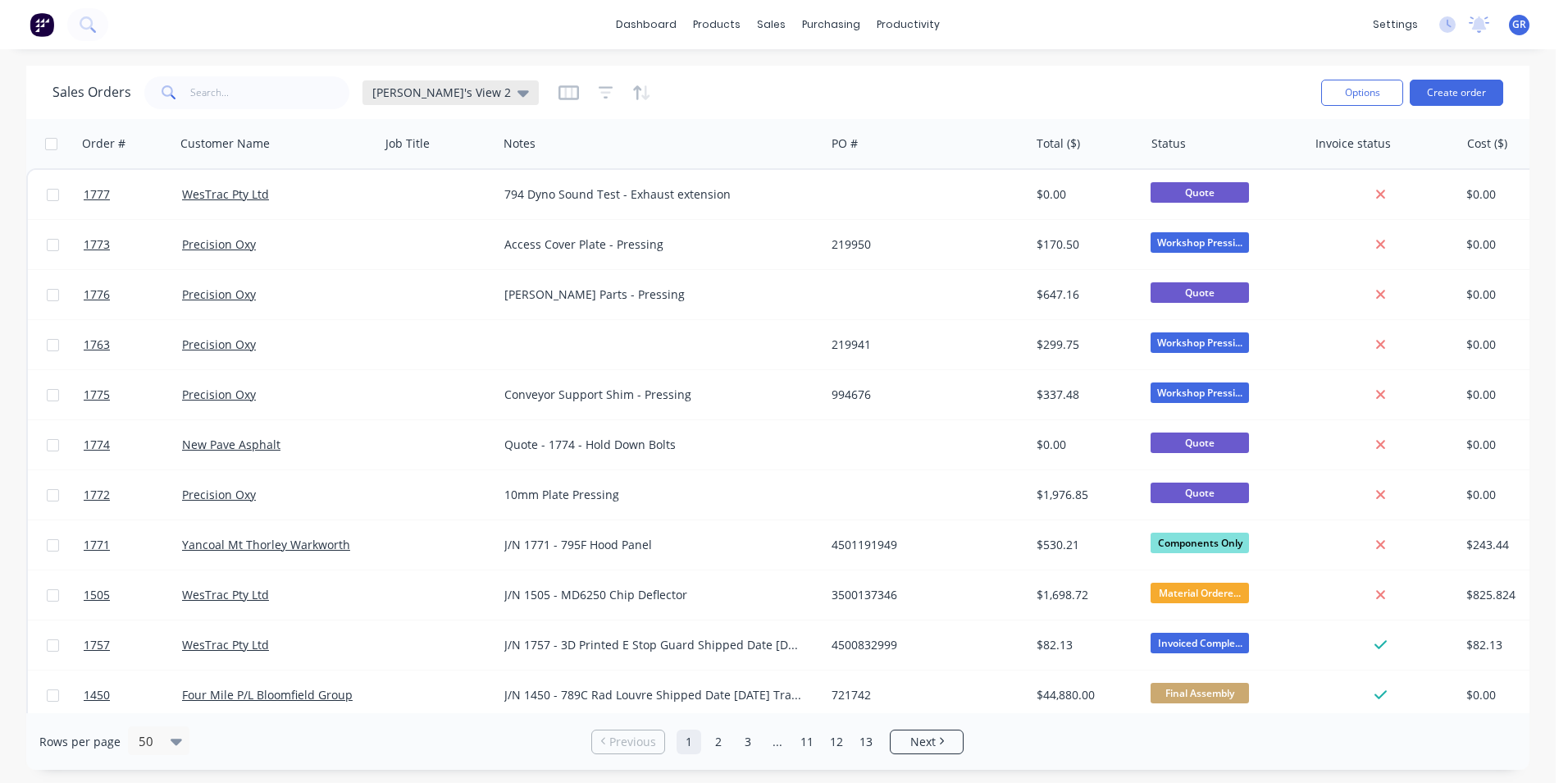
click at [429, 88] on span "[PERSON_NAME]'s View 2" at bounding box center [442, 92] width 139 height 17
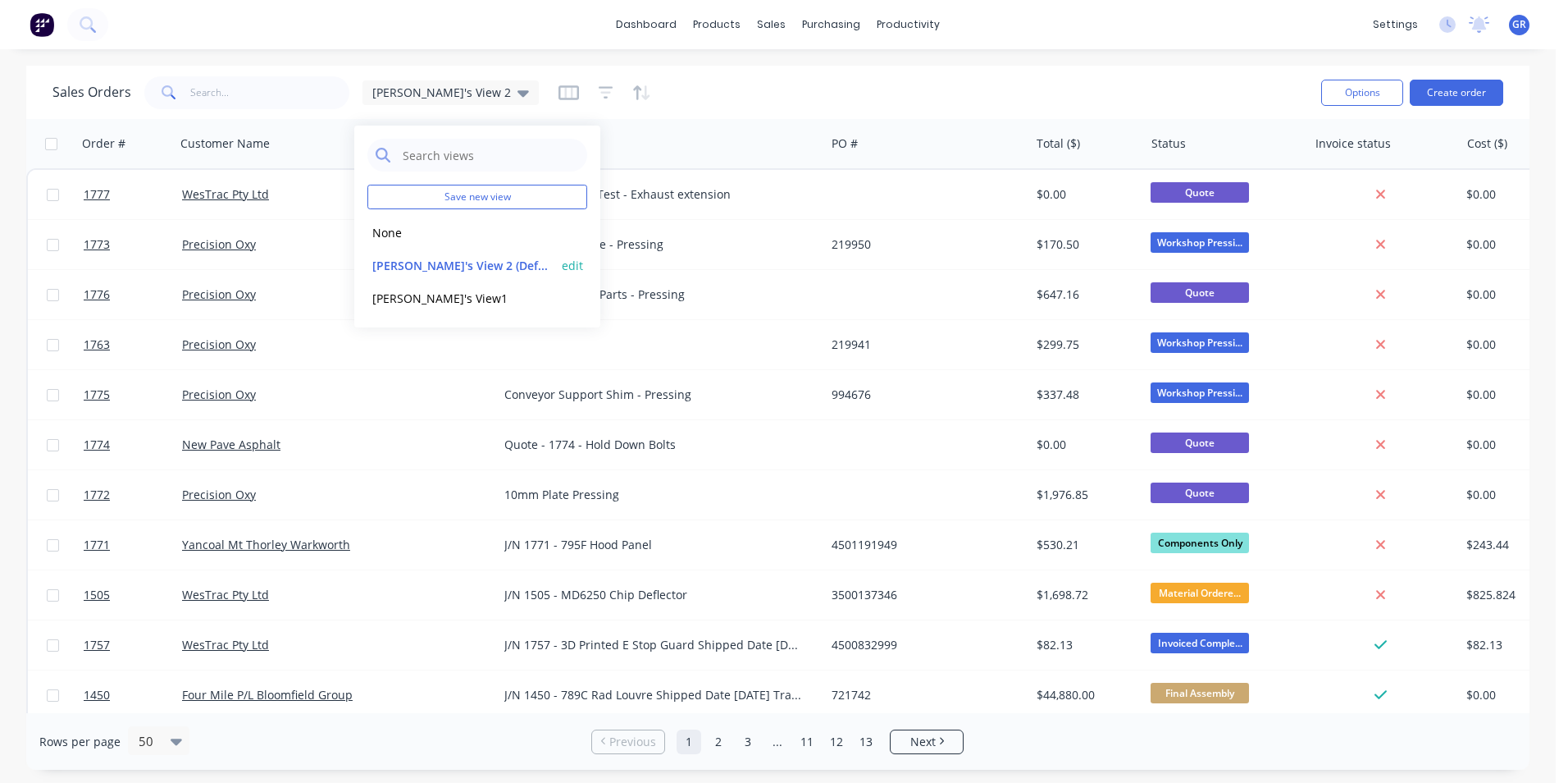
click at [575, 265] on button "edit" at bounding box center [573, 265] width 21 height 17
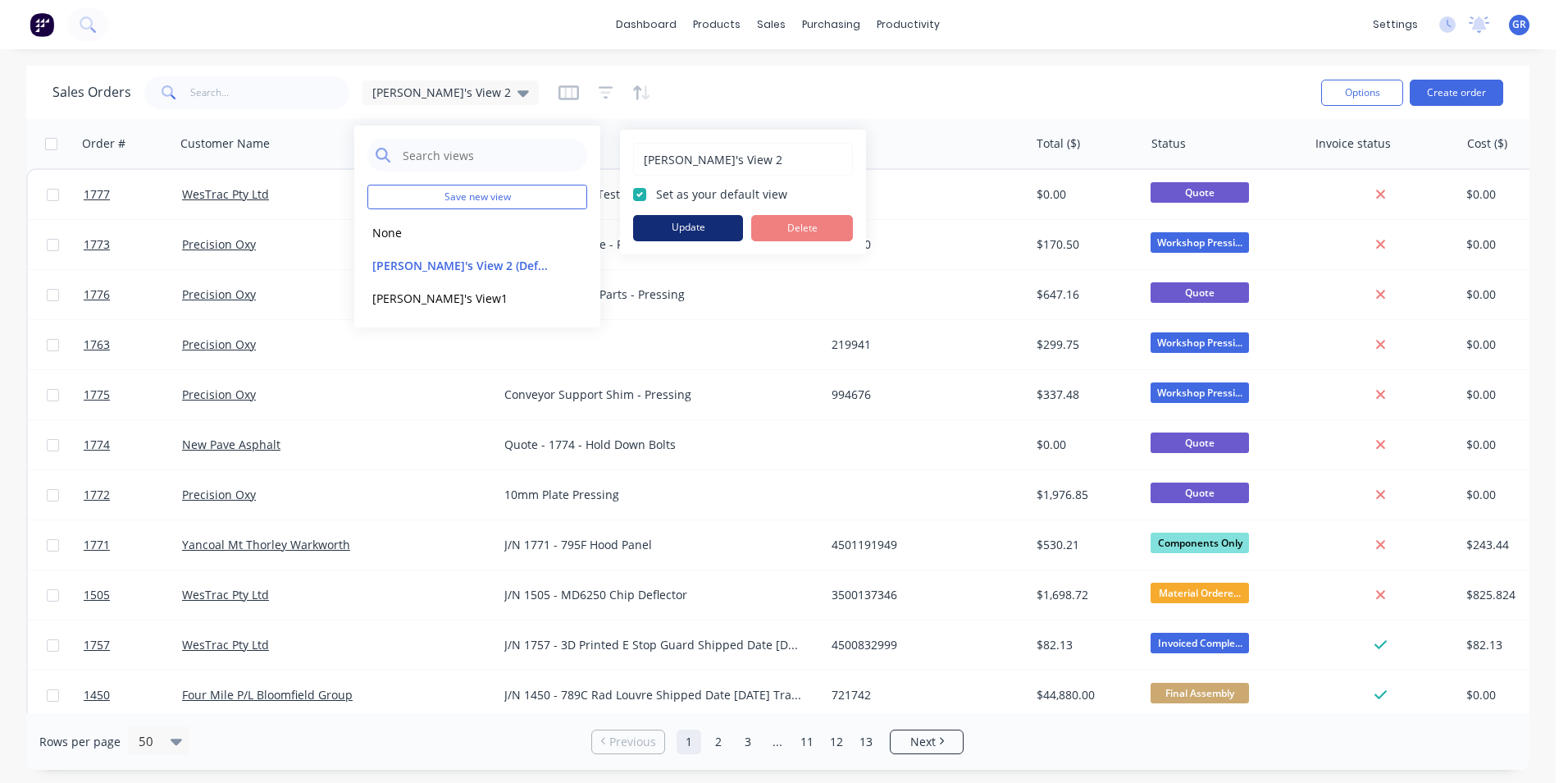
click at [684, 224] on button "Update" at bounding box center [687, 227] width 110 height 26
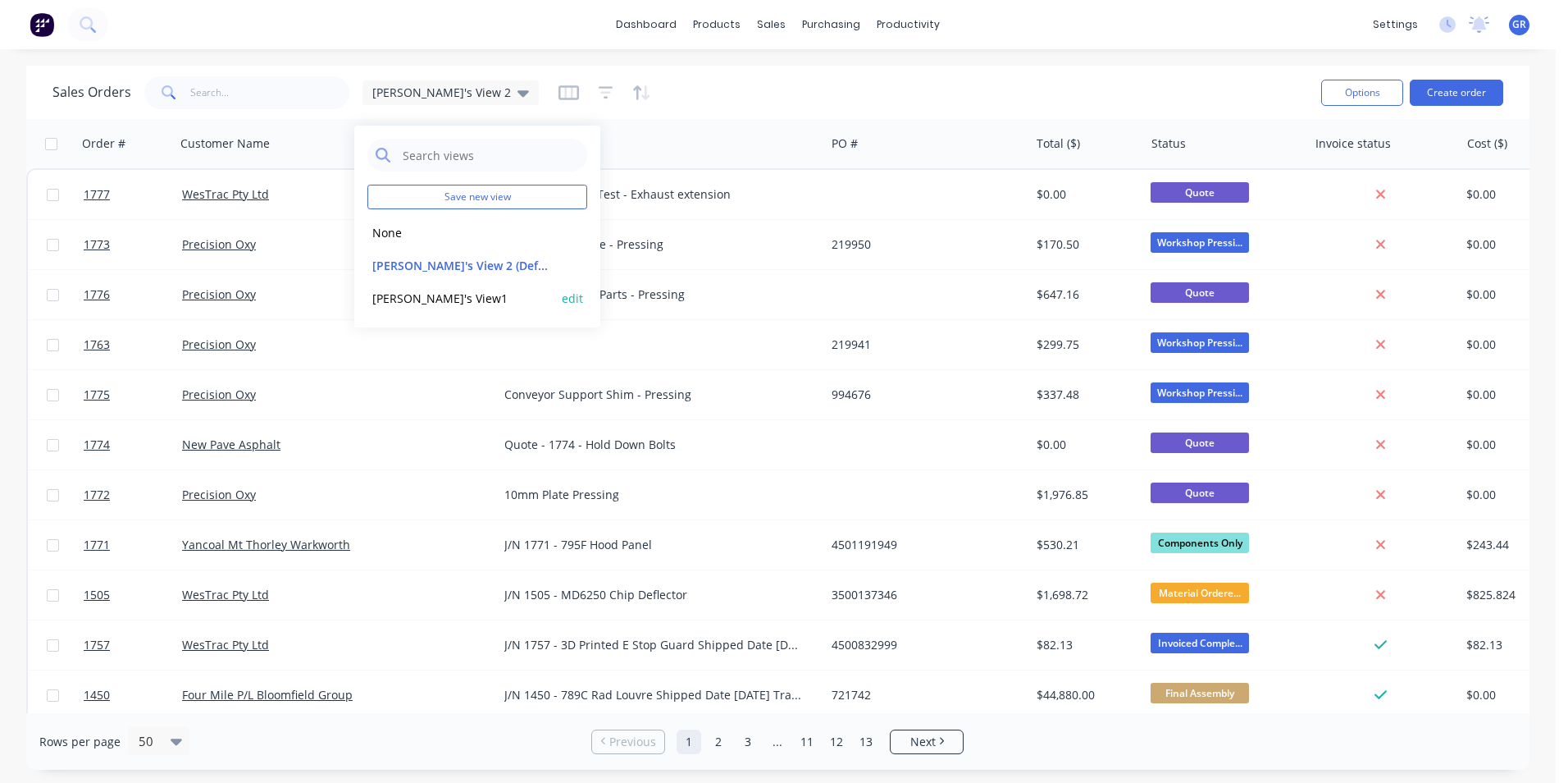
click at [570, 298] on button "edit" at bounding box center [573, 298] width 21 height 17
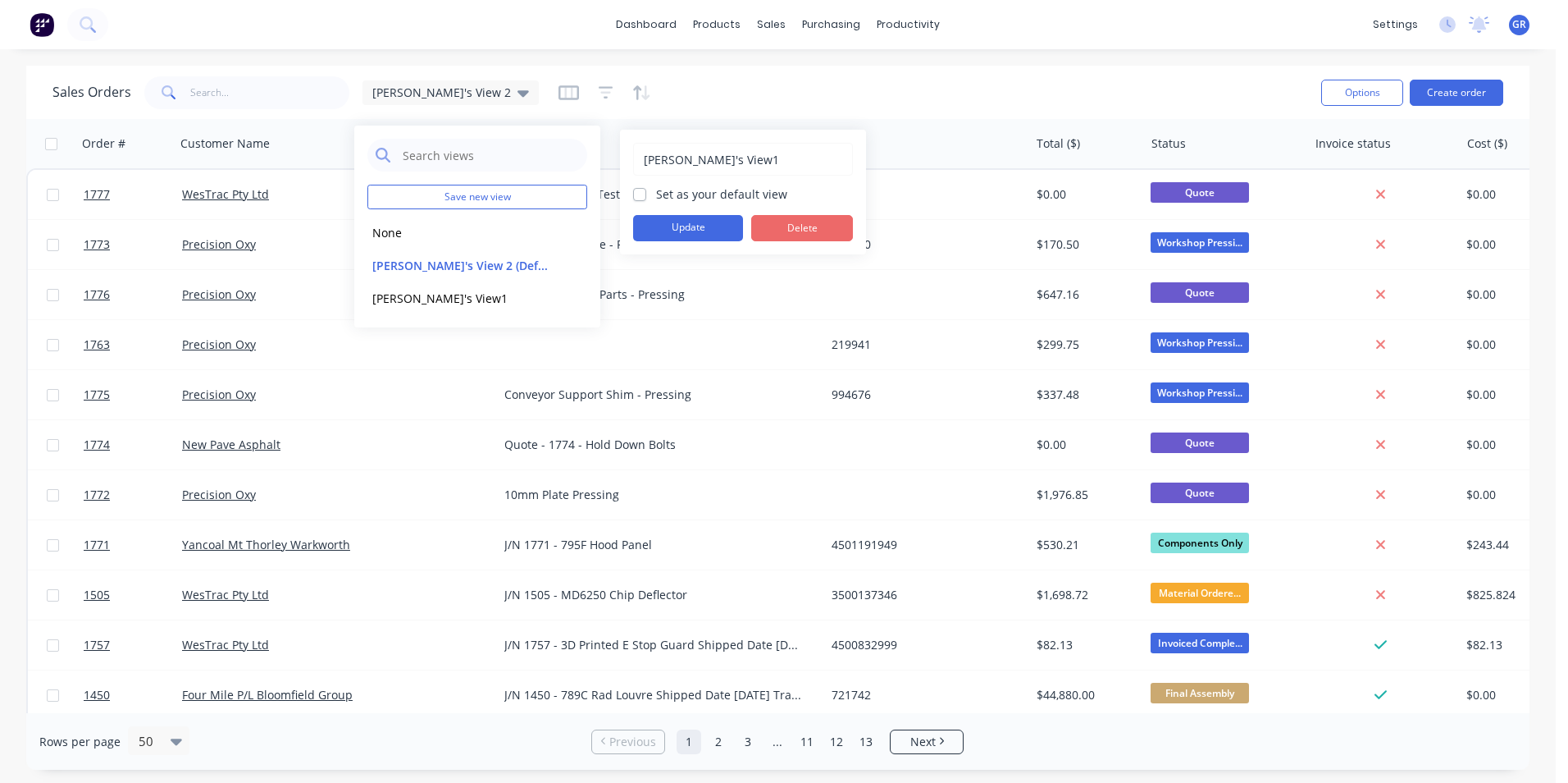
click at [804, 225] on button "Delete" at bounding box center [802, 227] width 102 height 26
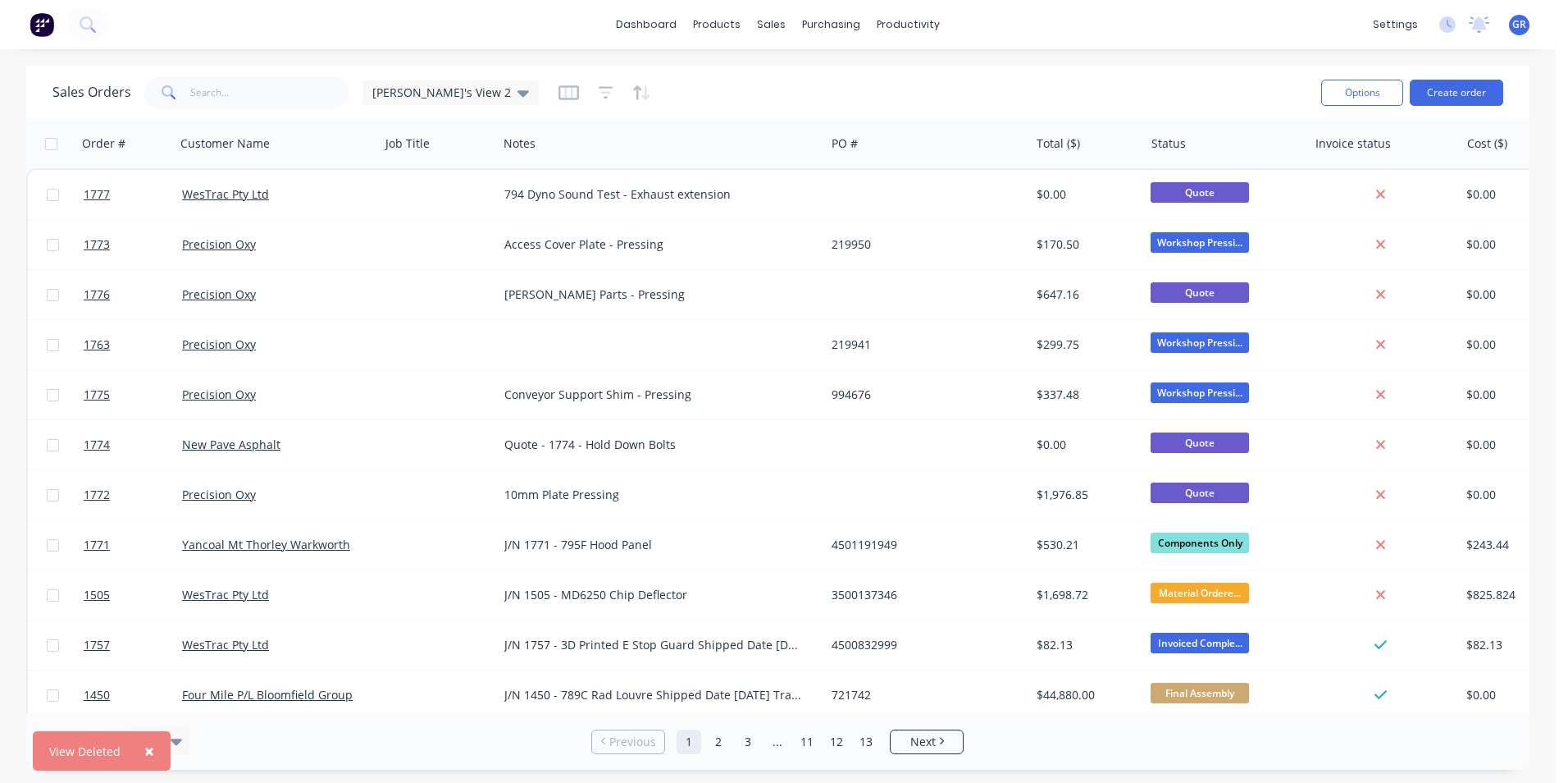
click at [152, 746] on button "×" at bounding box center [150, 751] width 43 height 39
click at [420, 93] on span "[PERSON_NAME]'s View 2" at bounding box center [442, 92] width 139 height 17
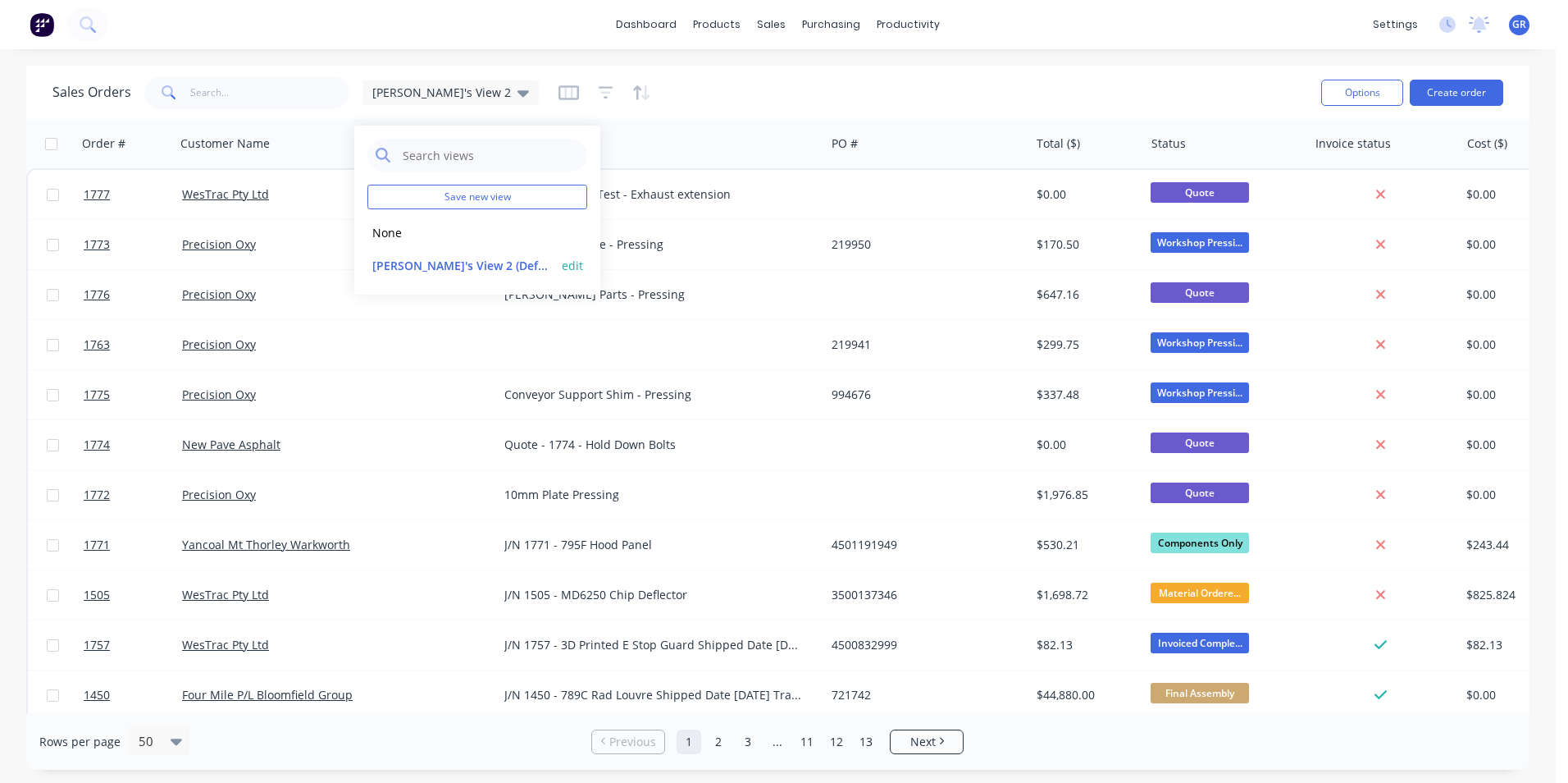
click at [570, 265] on button "edit" at bounding box center [573, 265] width 21 height 17
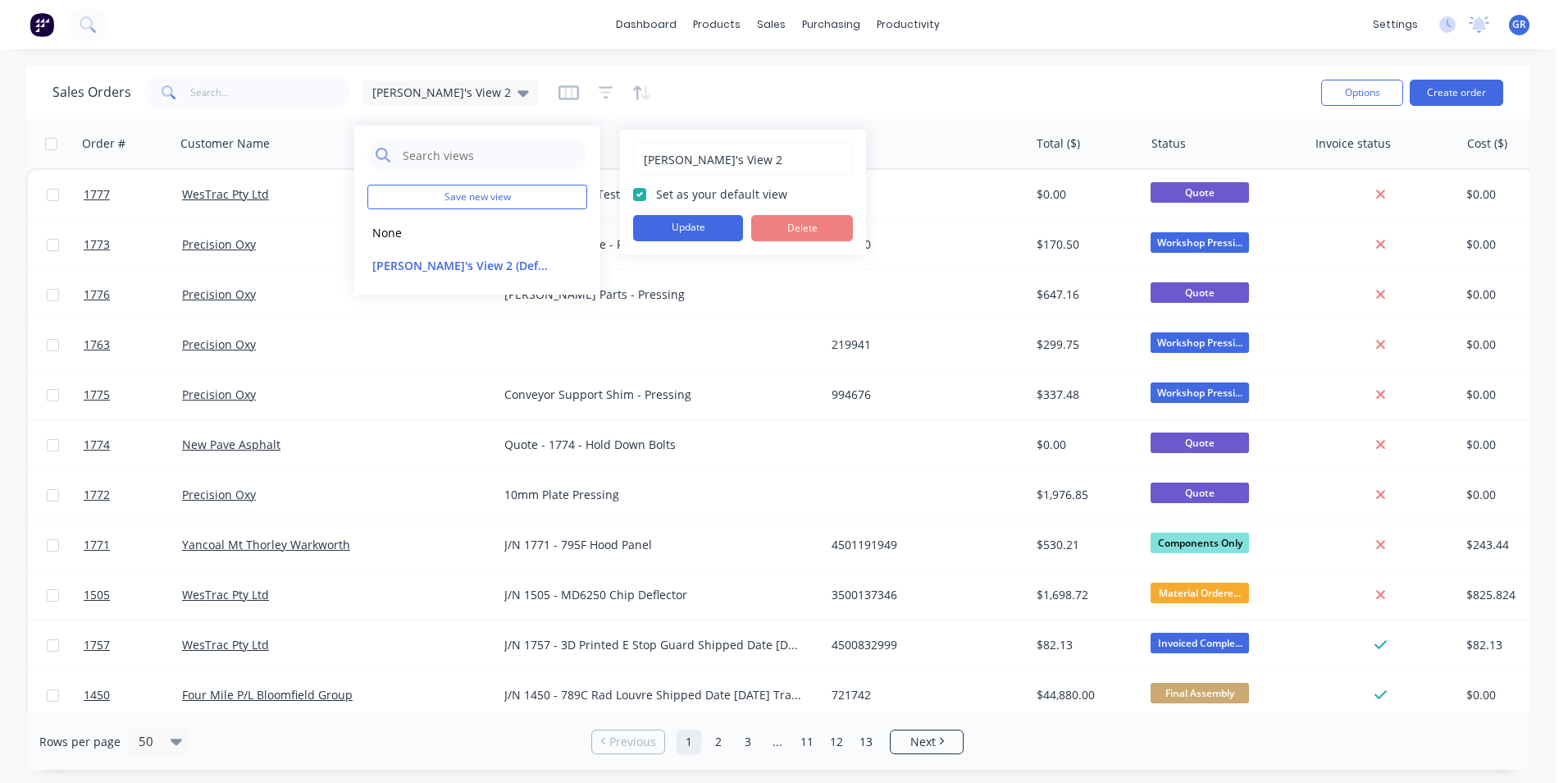
click at [711, 160] on input "[PERSON_NAME]'s View 2" at bounding box center [743, 159] width 202 height 31
click at [657, 158] on input "[PERSON_NAME]'s View" at bounding box center [743, 159] width 202 height 31
type input "[PERSON_NAME]'s View"
click at [677, 225] on button "Update" at bounding box center [687, 227] width 110 height 26
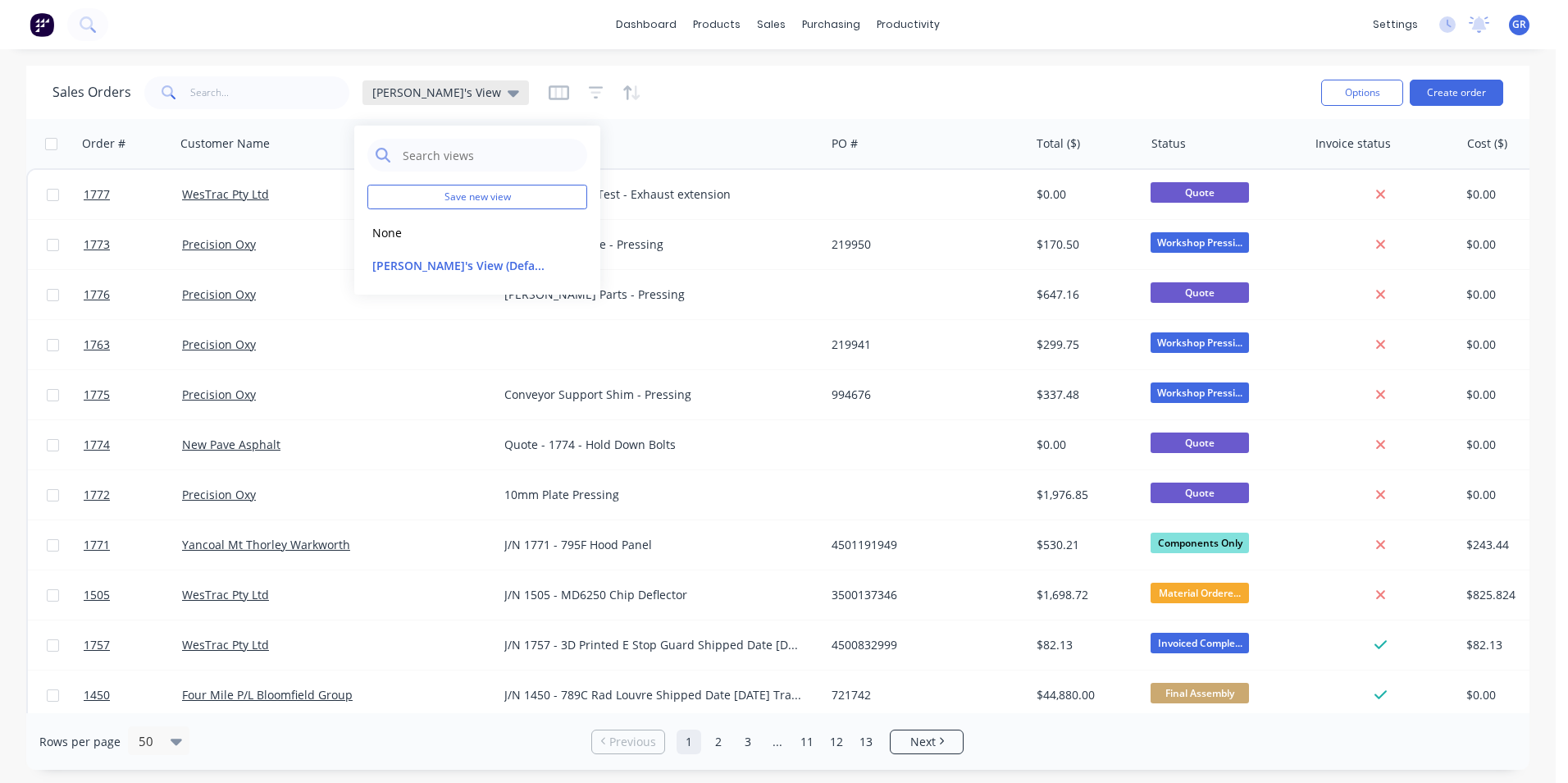
click at [405, 81] on div "[PERSON_NAME]'s View" at bounding box center [445, 93] width 167 height 25
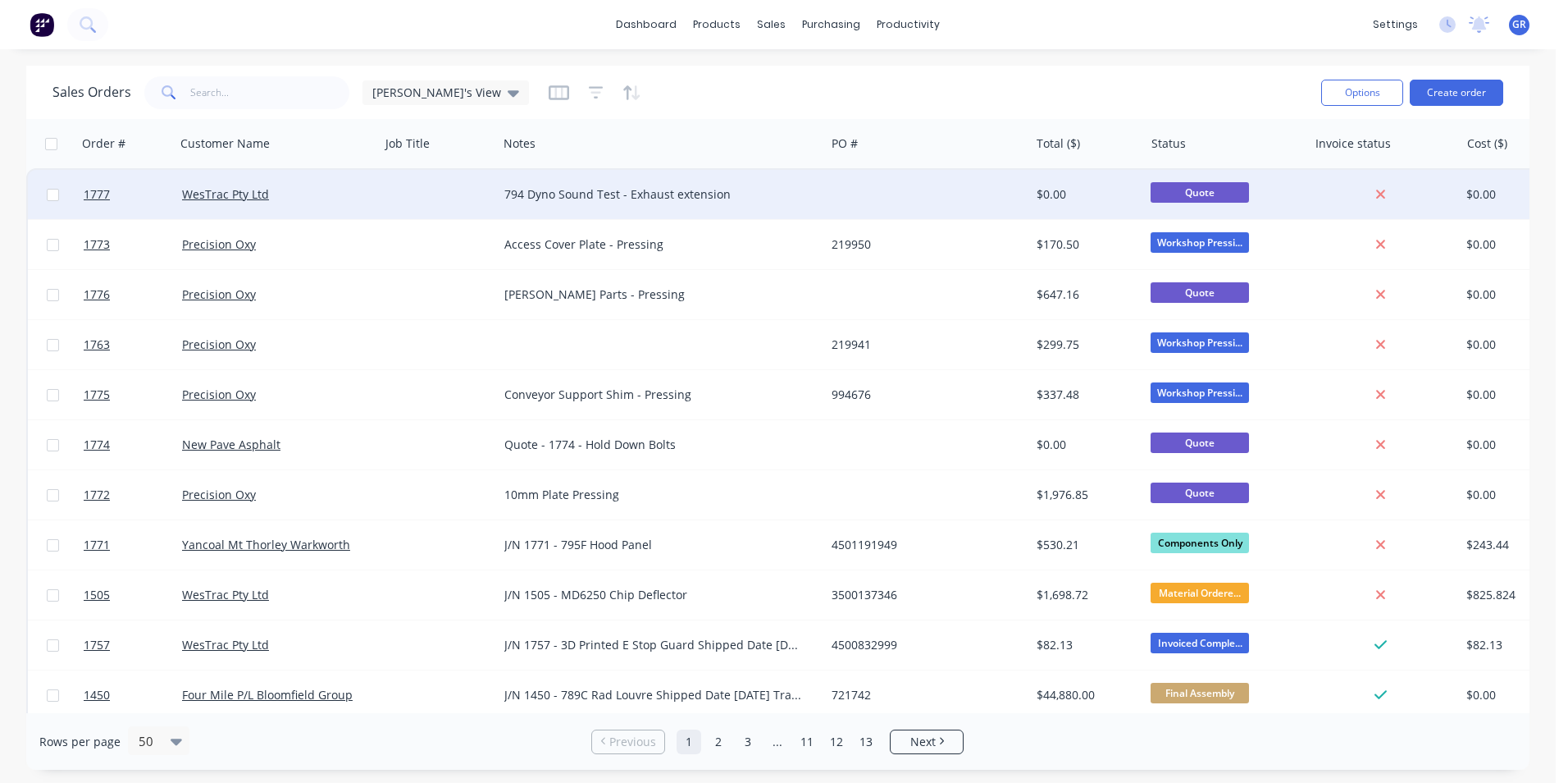
click at [337, 192] on div "WesTrac Pty Ltd" at bounding box center [272, 194] width 182 height 16
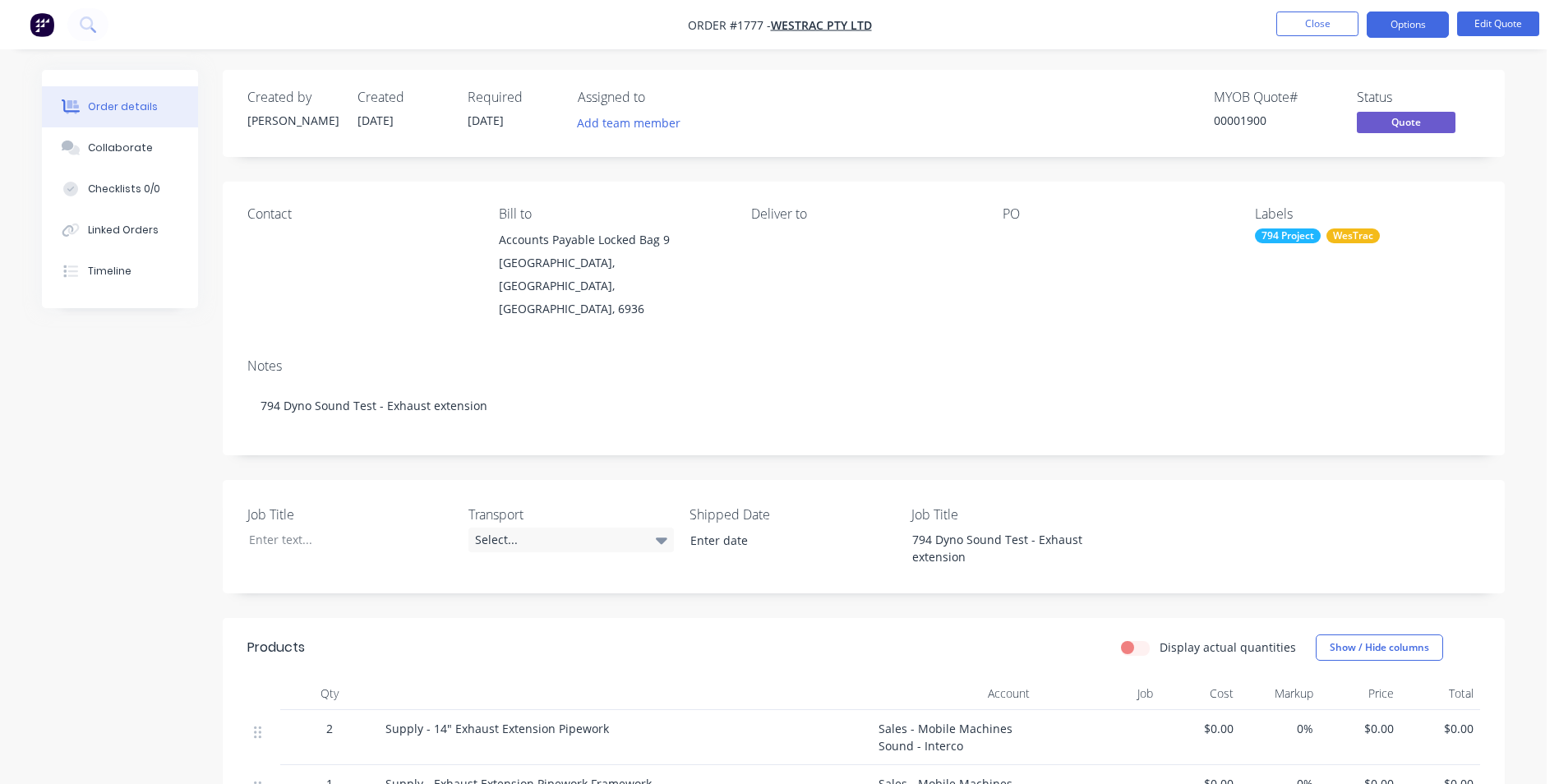
click at [940, 504] on label "Job Title" at bounding box center [1014, 514] width 205 height 20
click at [1322, 26] on button "Close" at bounding box center [1317, 24] width 82 height 25
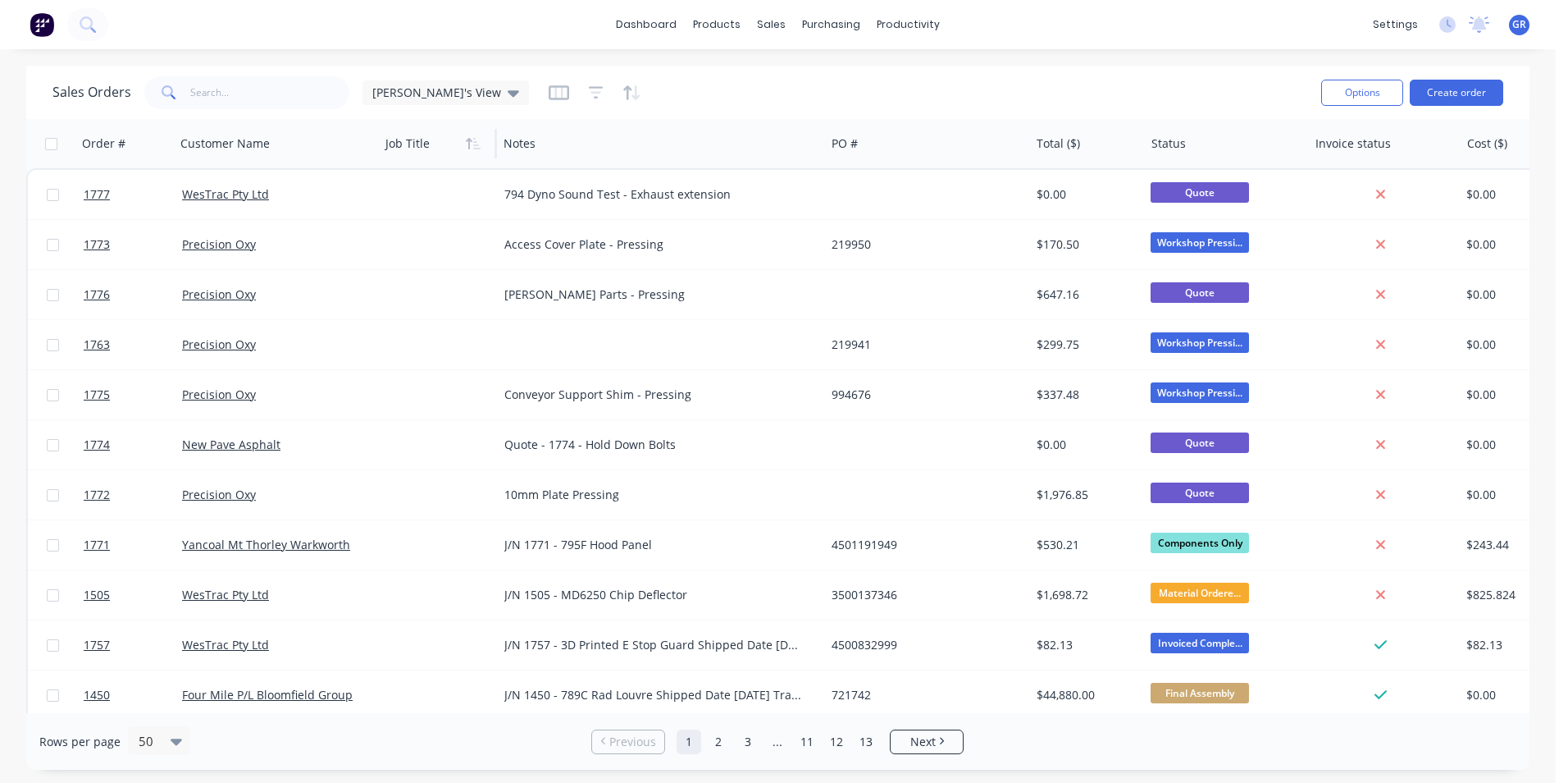
click at [414, 152] on div at bounding box center [435, 143] width 100 height 33
click at [555, 95] on icon "button" at bounding box center [558, 93] width 8 height 11
click at [589, 86] on icon "button" at bounding box center [596, 93] width 15 height 16
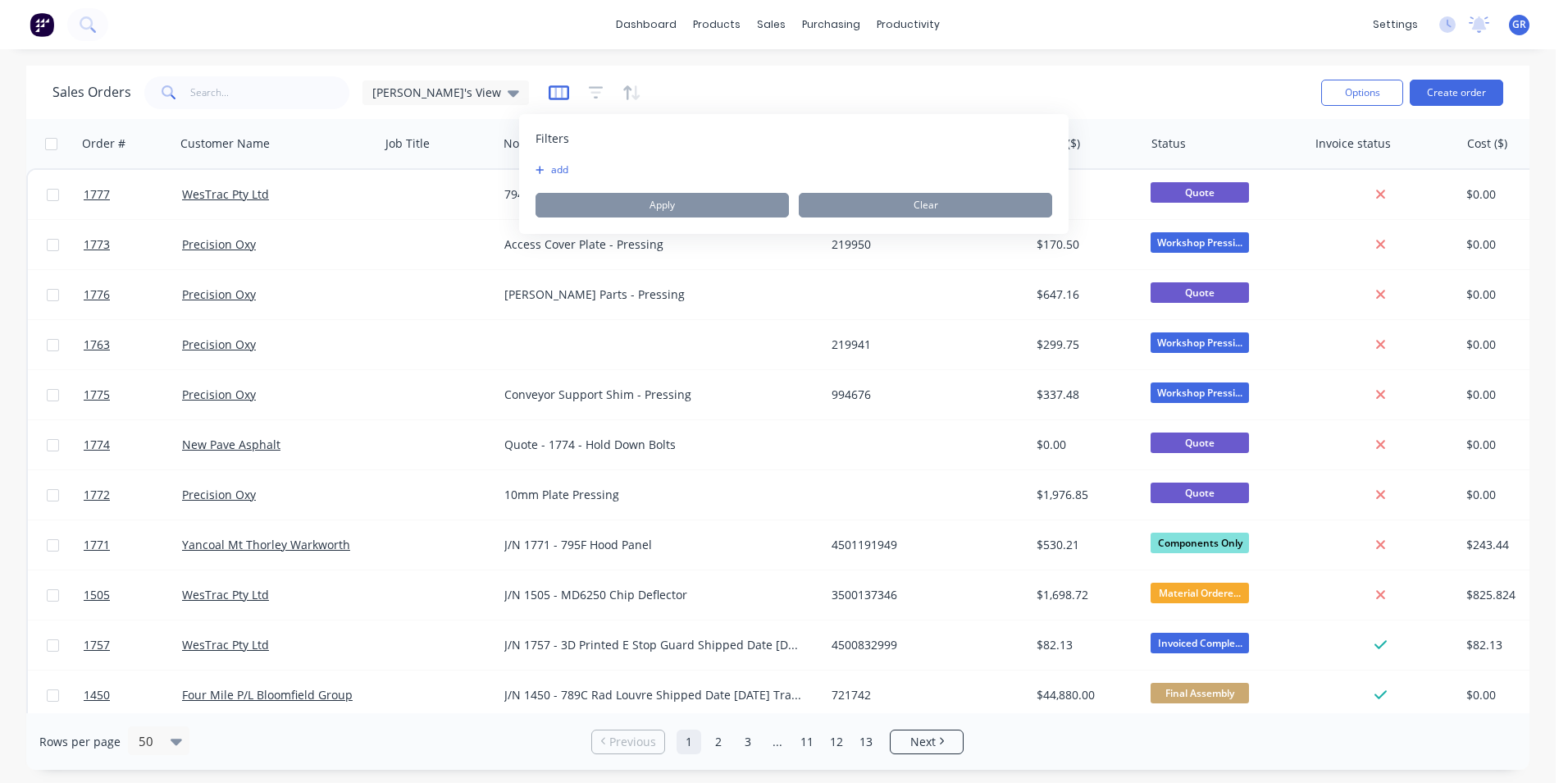
click at [548, 90] on icon "button" at bounding box center [558, 93] width 20 height 16
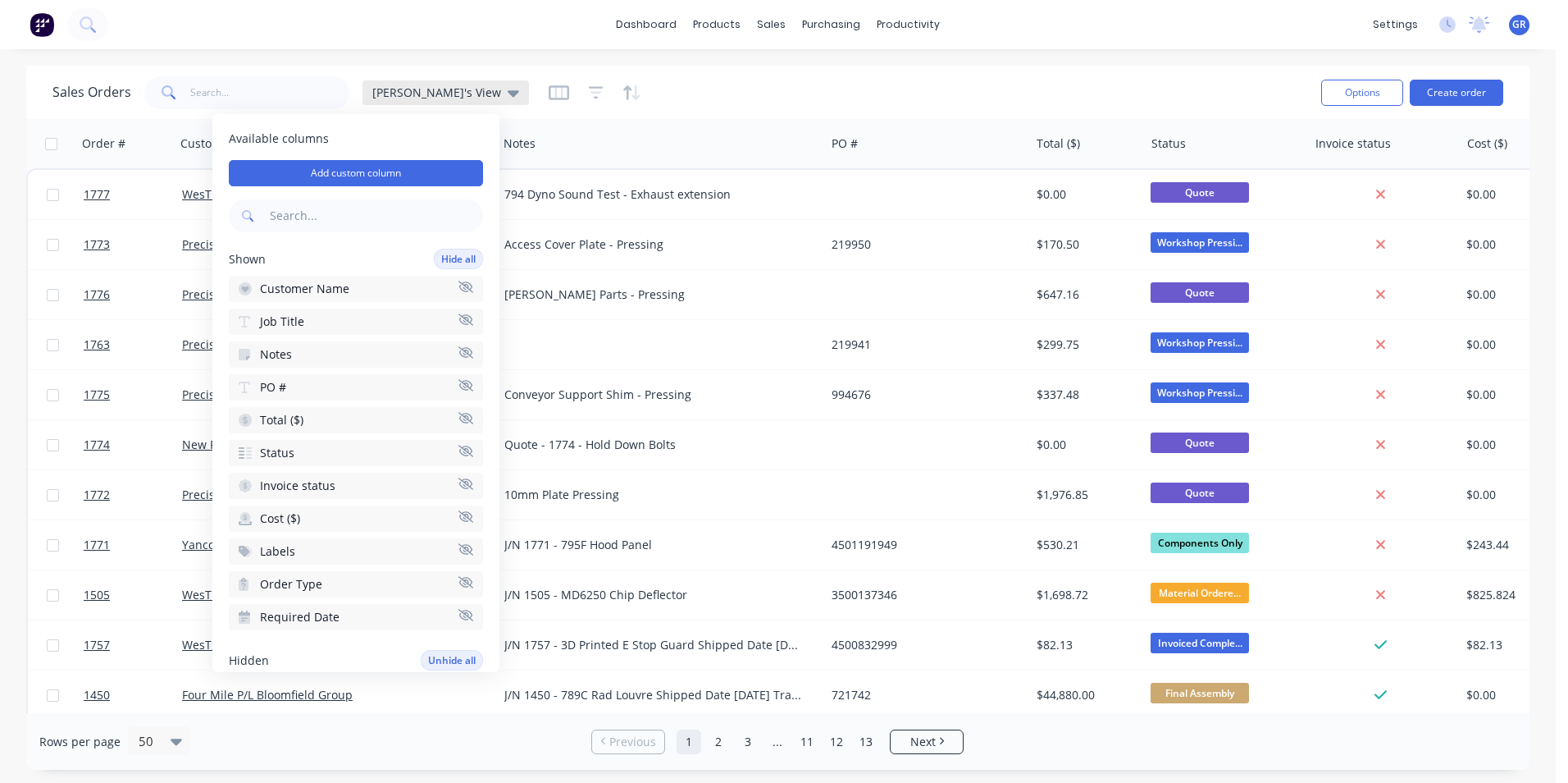
click at [399, 92] on span "[PERSON_NAME]'s View" at bounding box center [436, 92] width 129 height 17
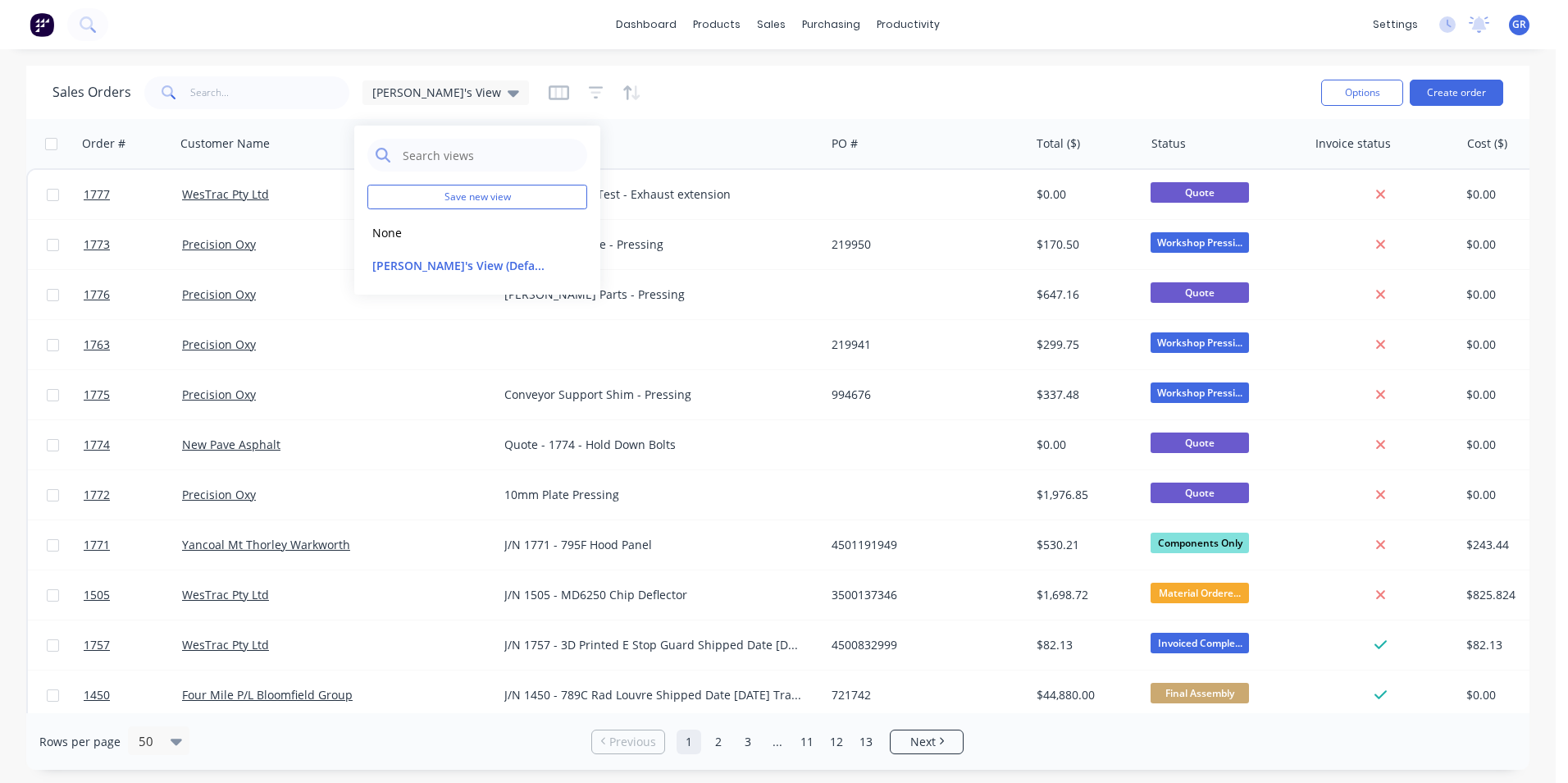
click at [418, 57] on div "dashboard products sales purchasing productivity dashboard products Product Cat…" at bounding box center [777, 391] width 1556 height 783
click at [419, 150] on div at bounding box center [435, 143] width 100 height 33
click at [416, 150] on div at bounding box center [435, 143] width 100 height 33
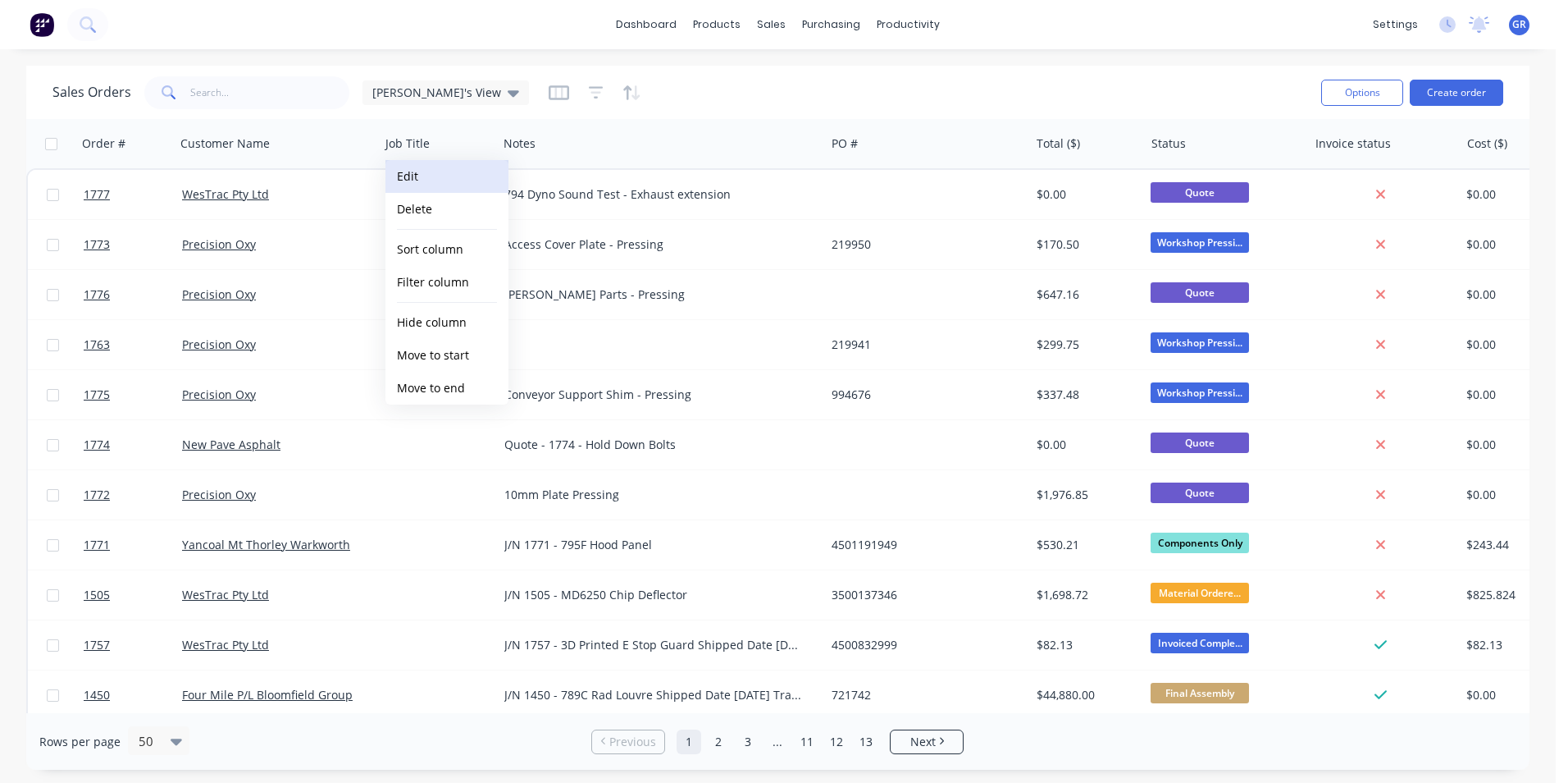
click at [411, 175] on button "Edit" at bounding box center [447, 176] width 123 height 33
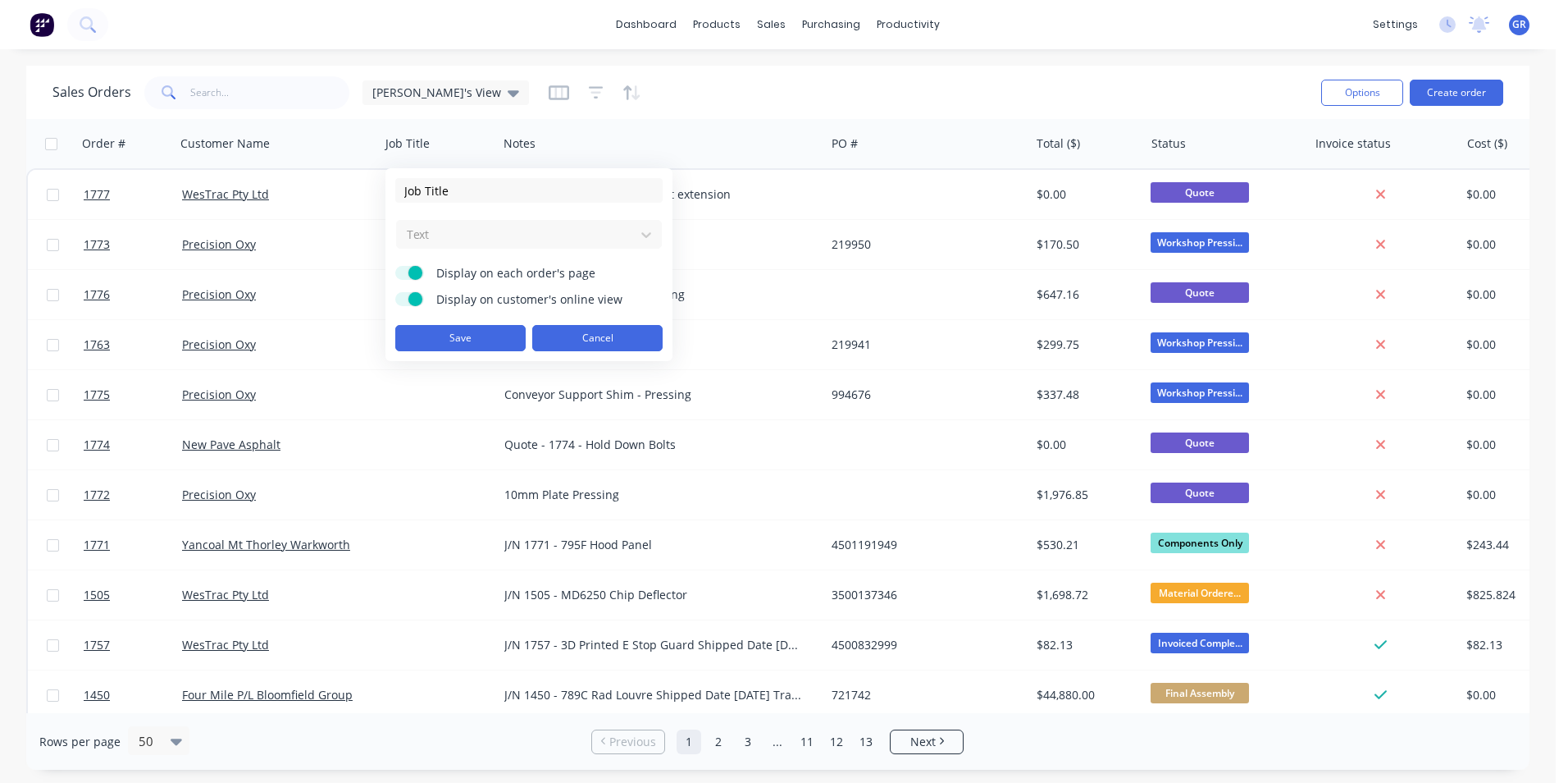
click at [588, 335] on button "Cancel" at bounding box center [597, 338] width 130 height 26
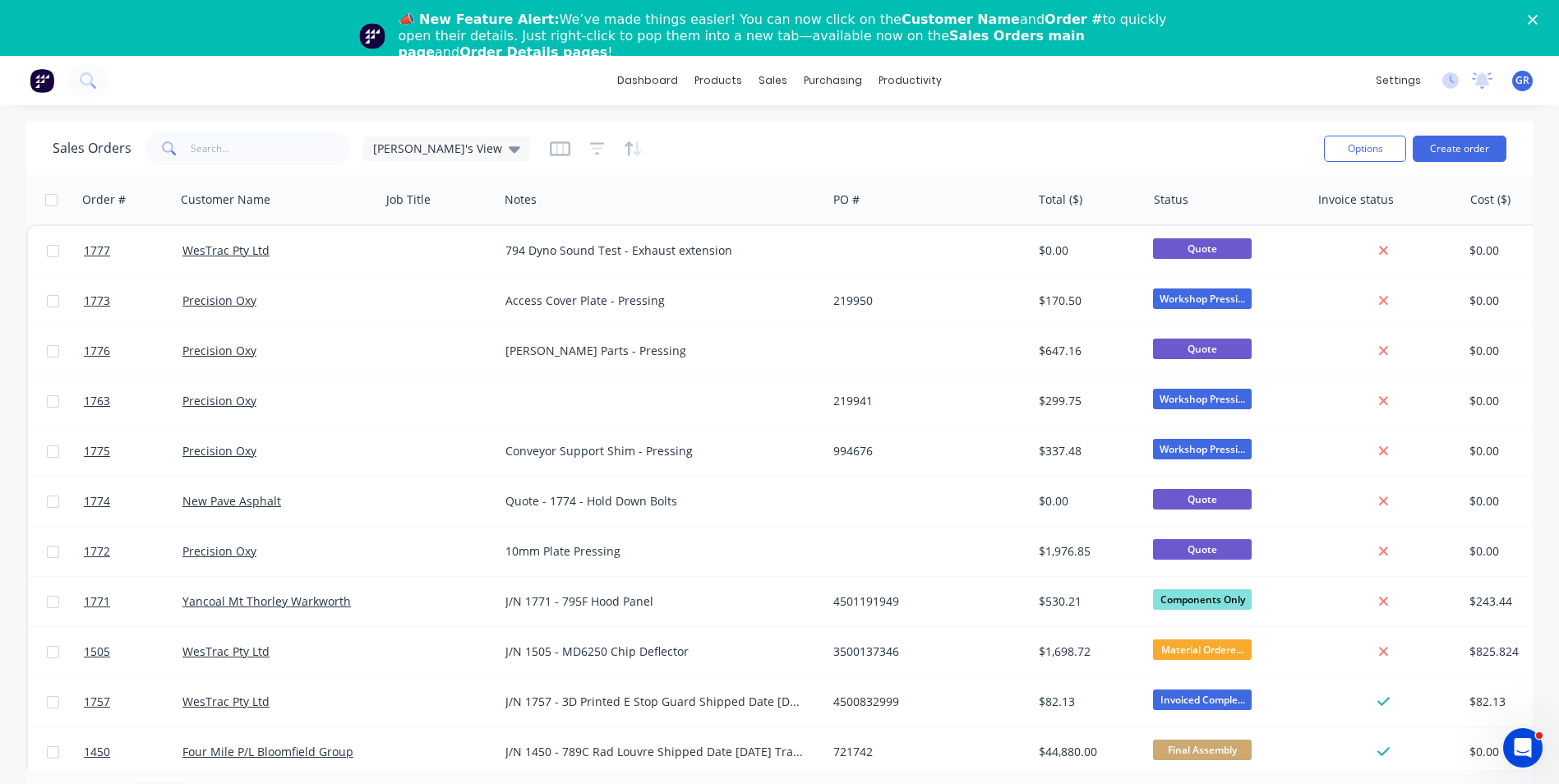
click at [1538, 15] on icon "Close" at bounding box center [1532, 20] width 10 height 10
